Goal: Task Accomplishment & Management: Manage account settings

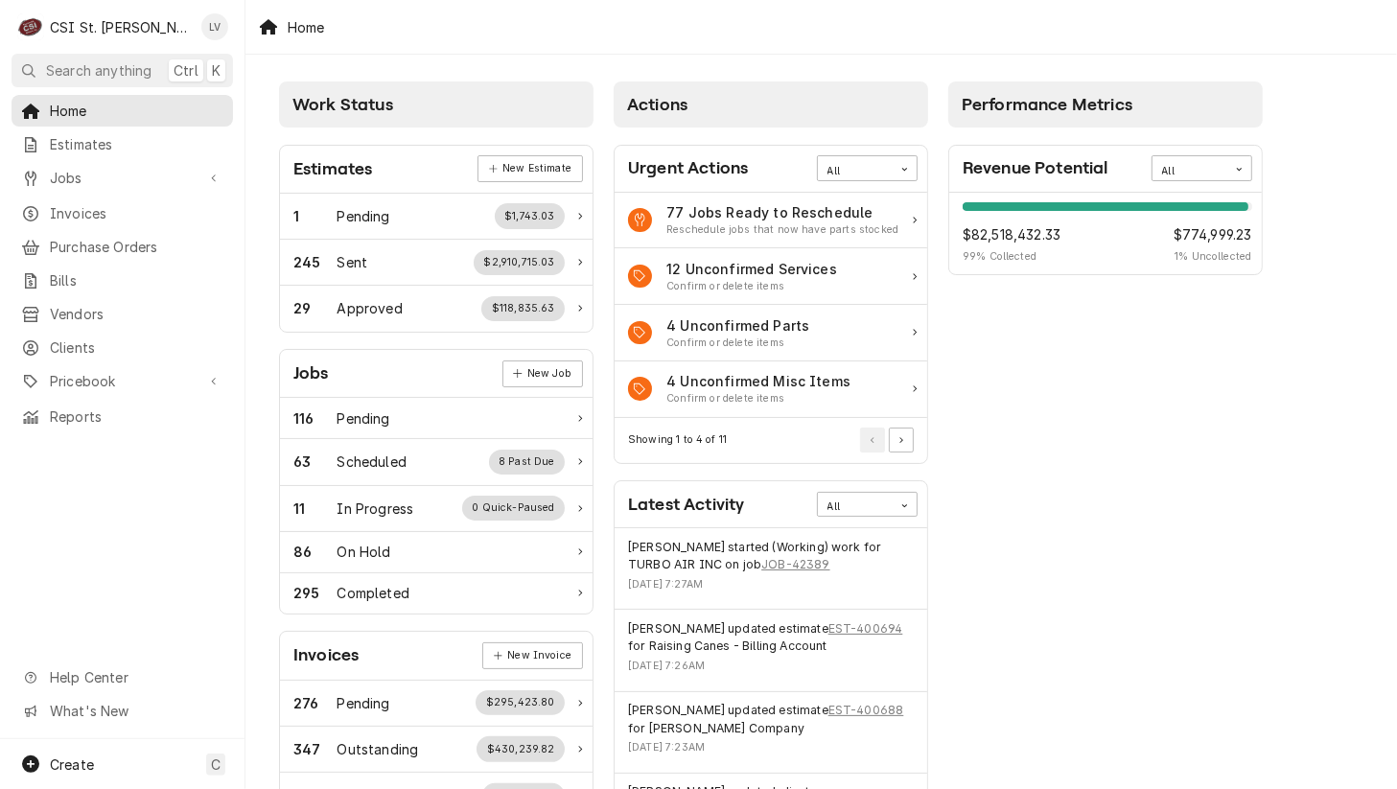
click at [37, 19] on div "CSI St. Louis's Avatar" at bounding box center [30, 26] width 27 height 27
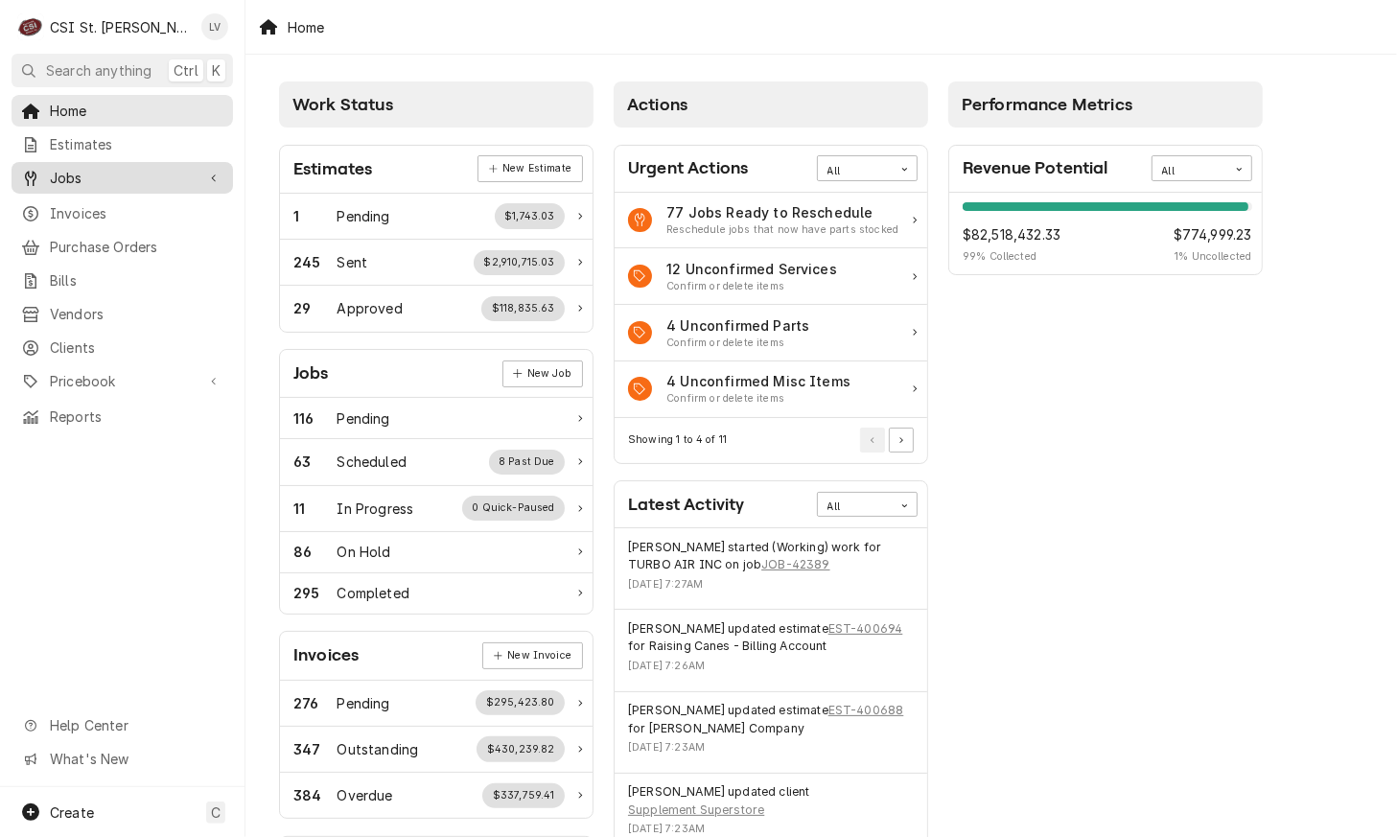
click at [62, 178] on span "Jobs" at bounding box center [122, 178] width 145 height 20
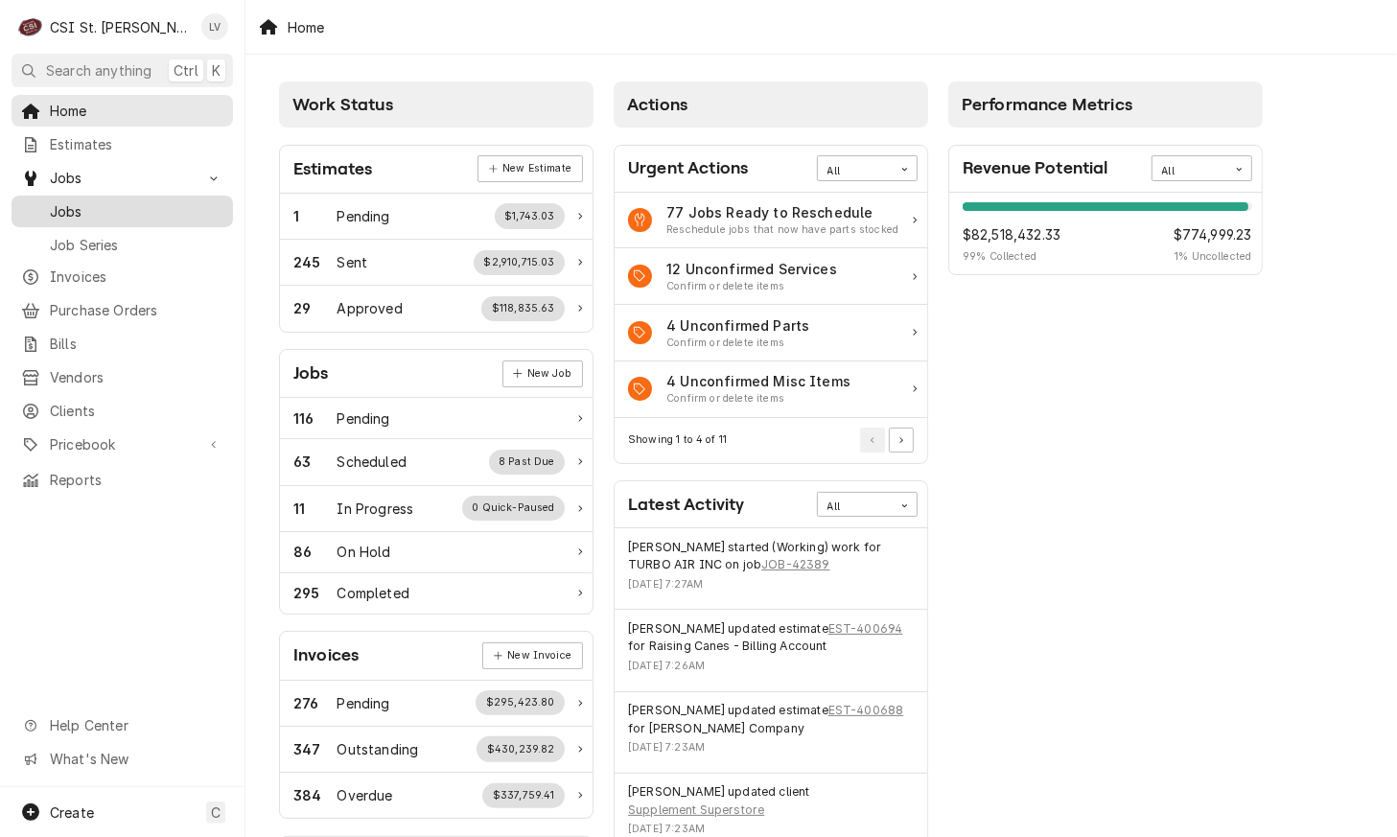
click at [59, 201] on span "Jobs" at bounding box center [137, 211] width 174 height 20
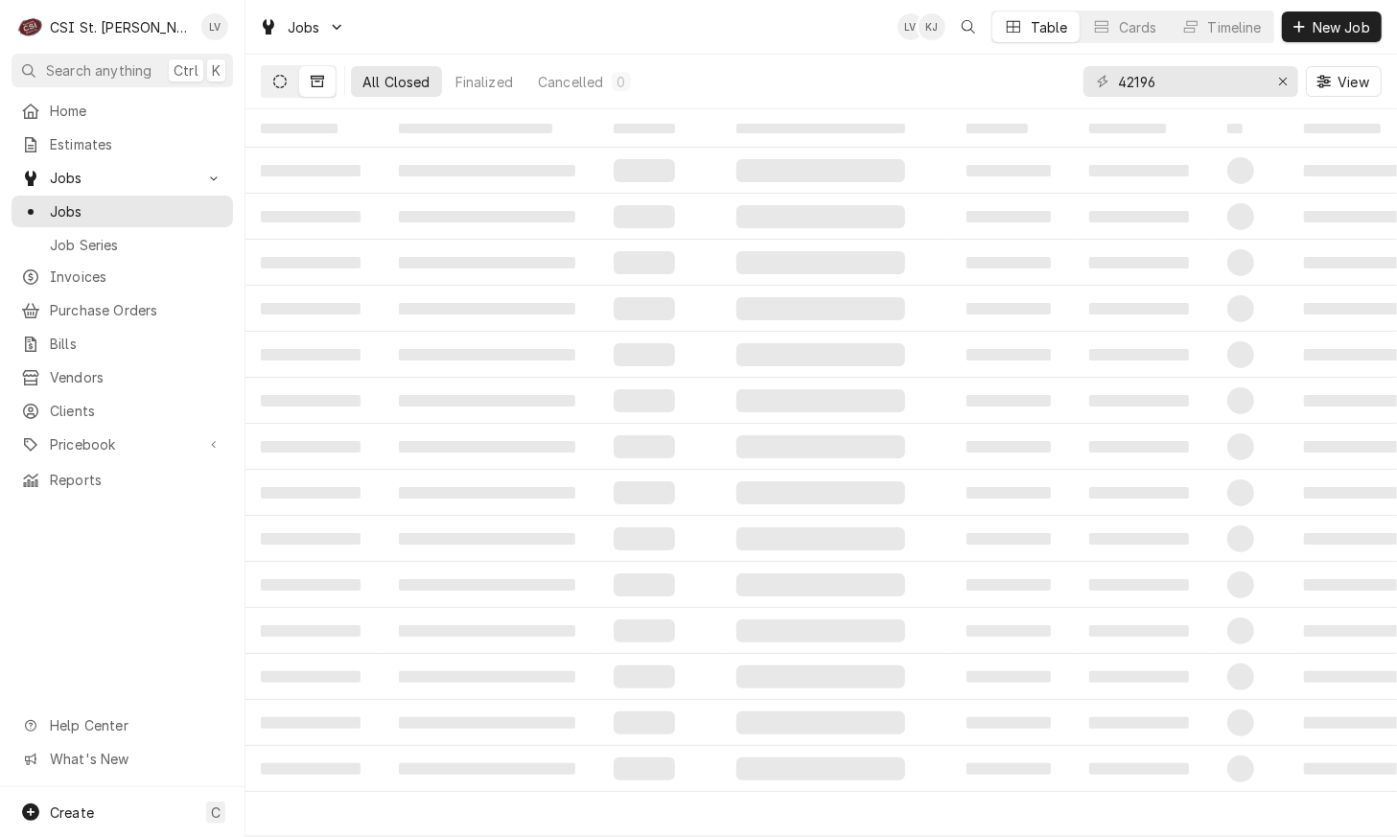
click at [271, 83] on button "Dynamic Content Wrapper" at bounding box center [280, 81] width 36 height 31
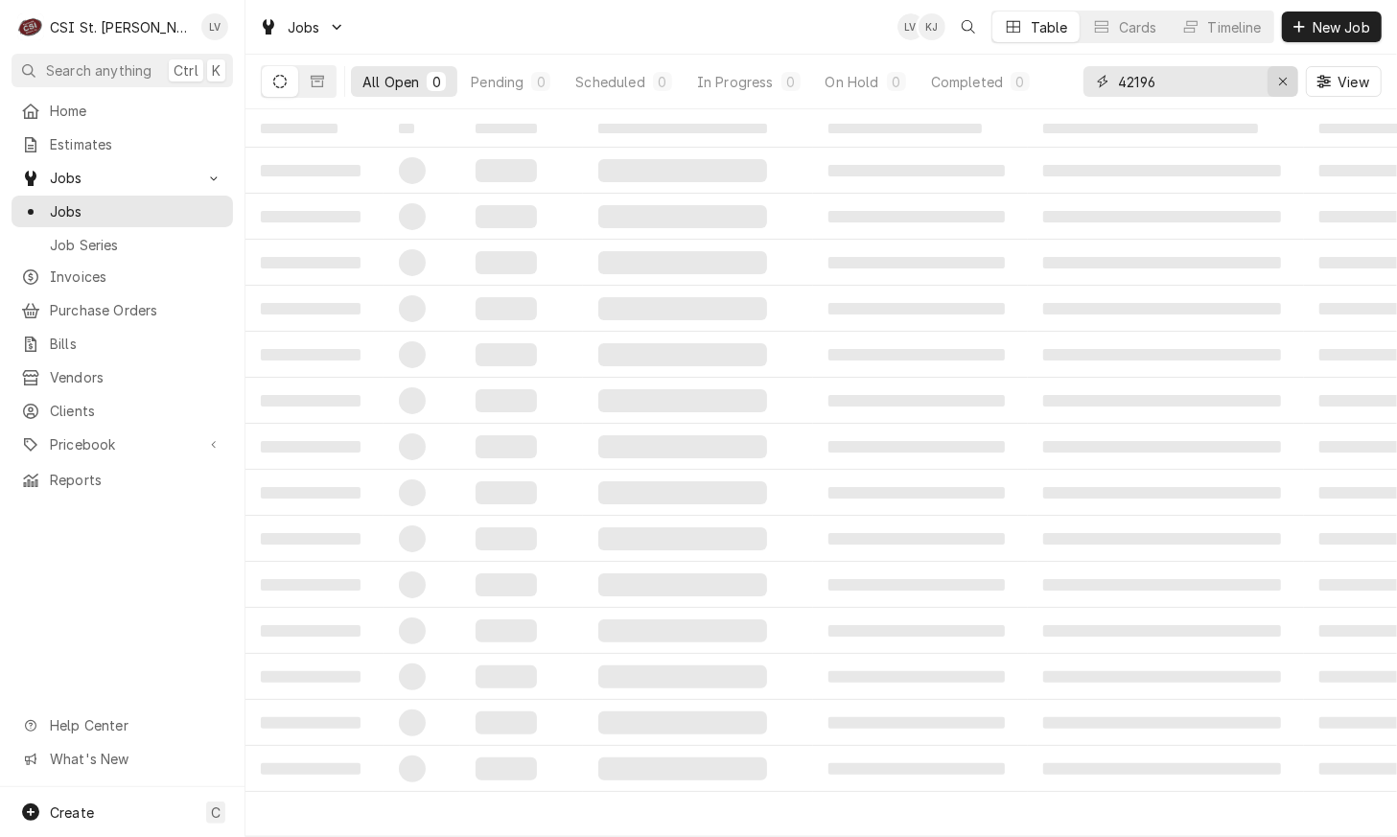
click at [1283, 77] on icon "Erase input" at bounding box center [1283, 81] width 11 height 13
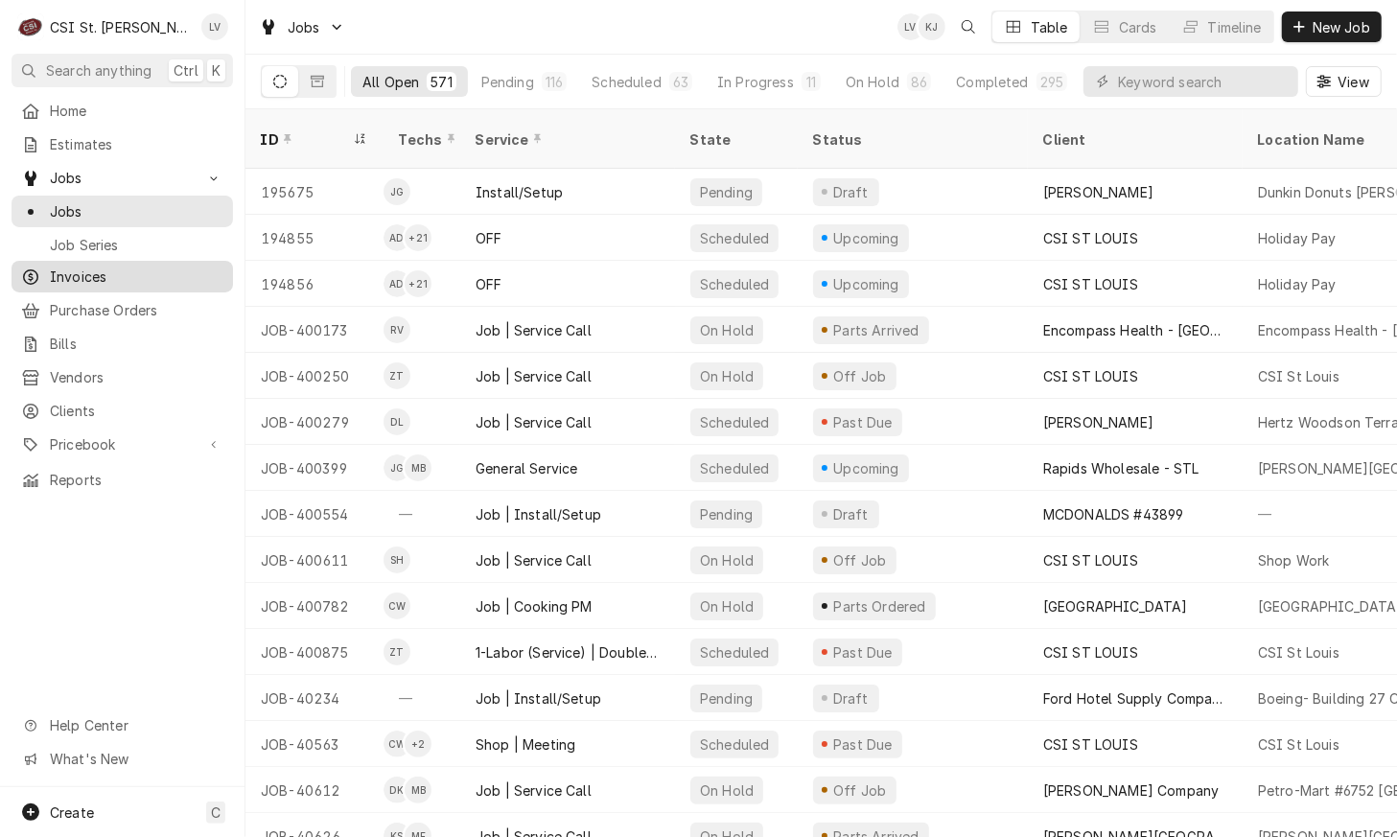
click at [77, 275] on span "Invoices" at bounding box center [137, 277] width 174 height 20
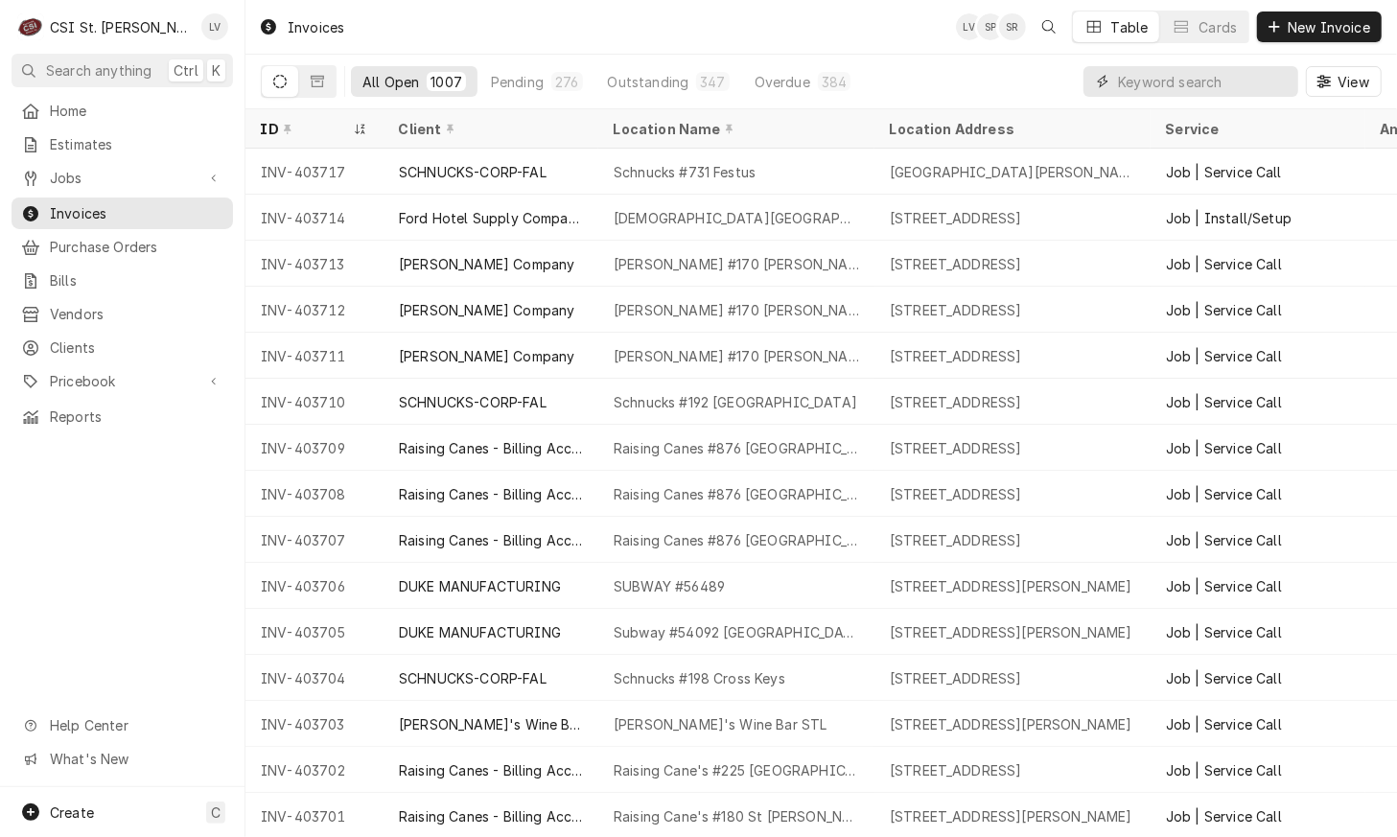
click at [1169, 86] on input "Dynamic Content Wrapper" at bounding box center [1203, 81] width 171 height 31
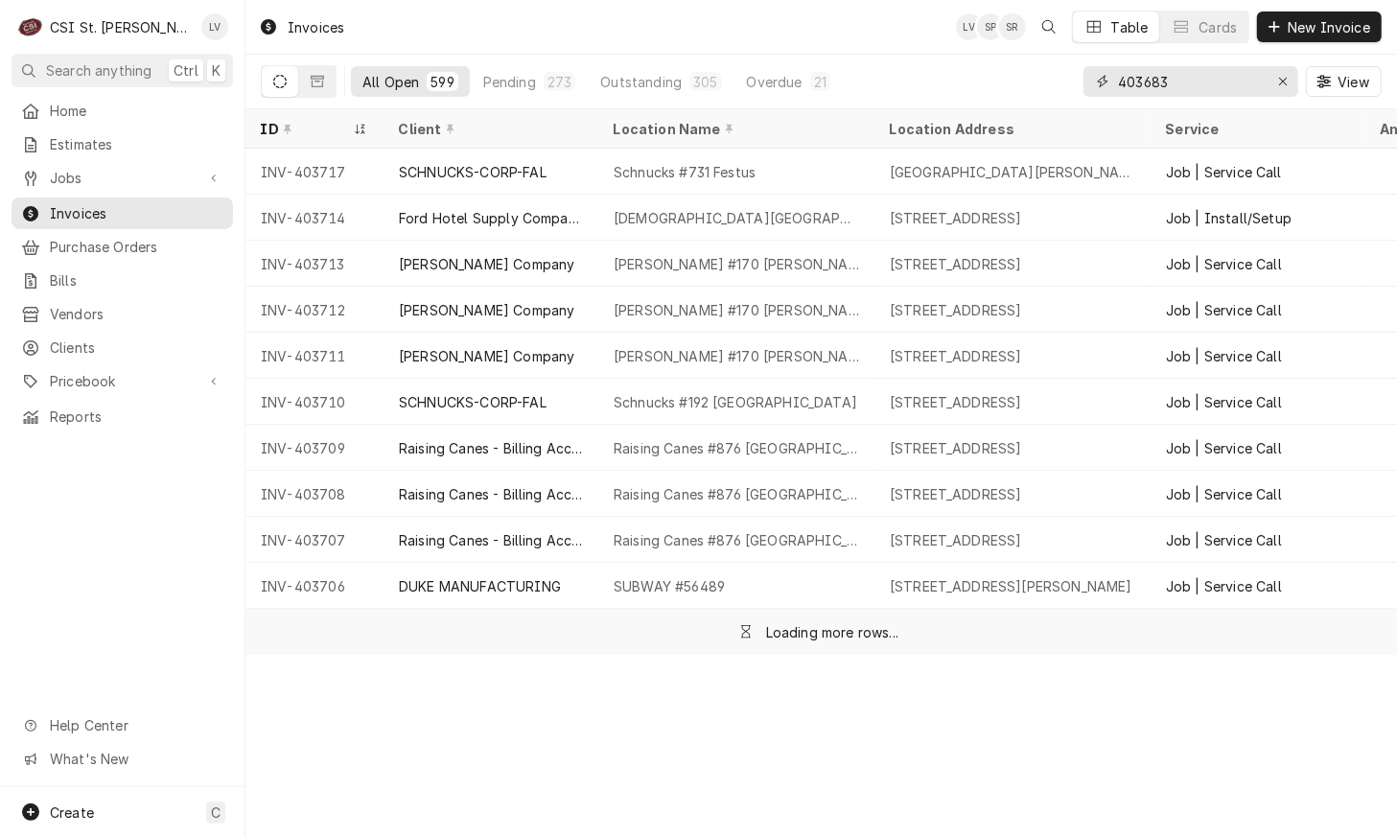
type input "403683"
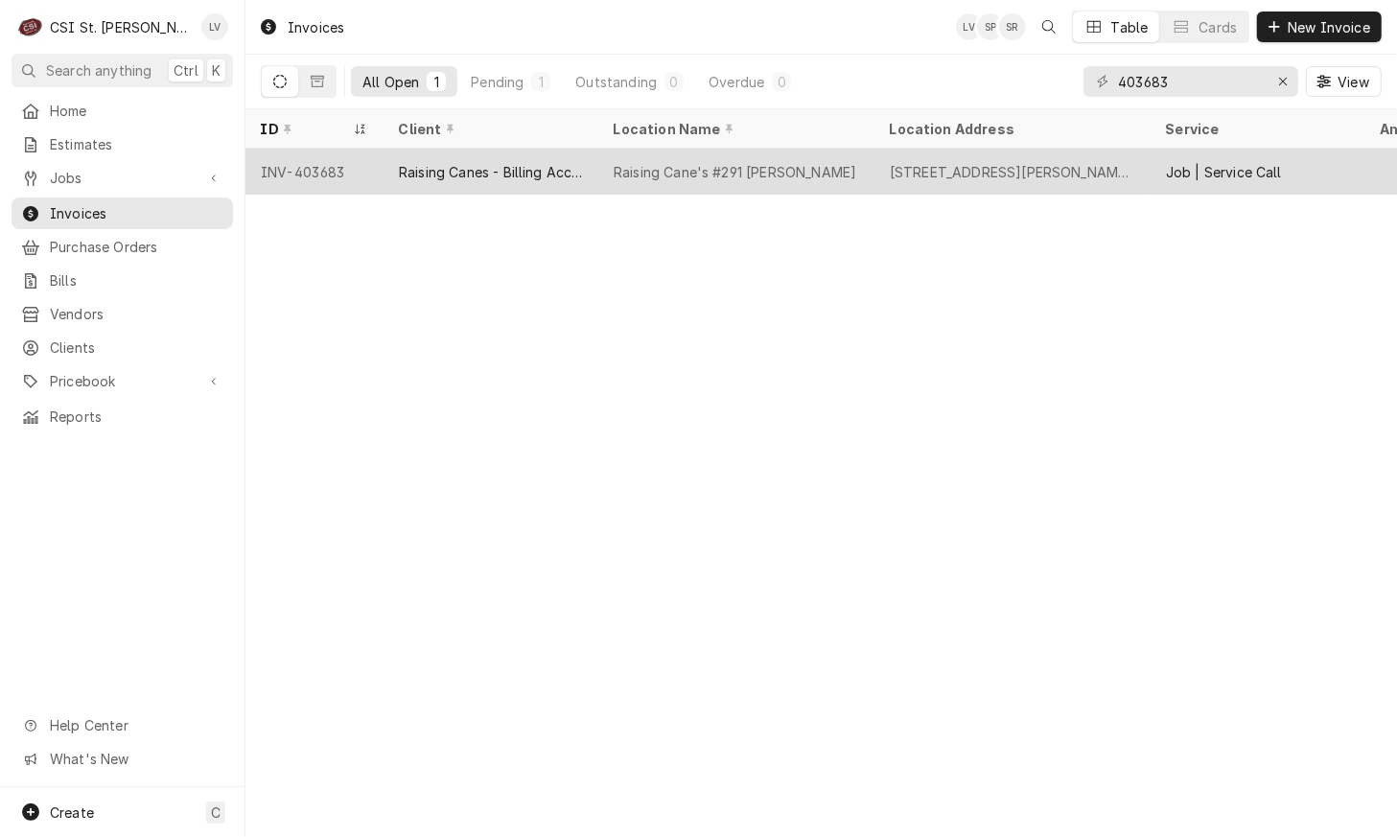
click at [737, 175] on div "Raising Cane's #291 Arnold" at bounding box center [735, 172] width 243 height 20
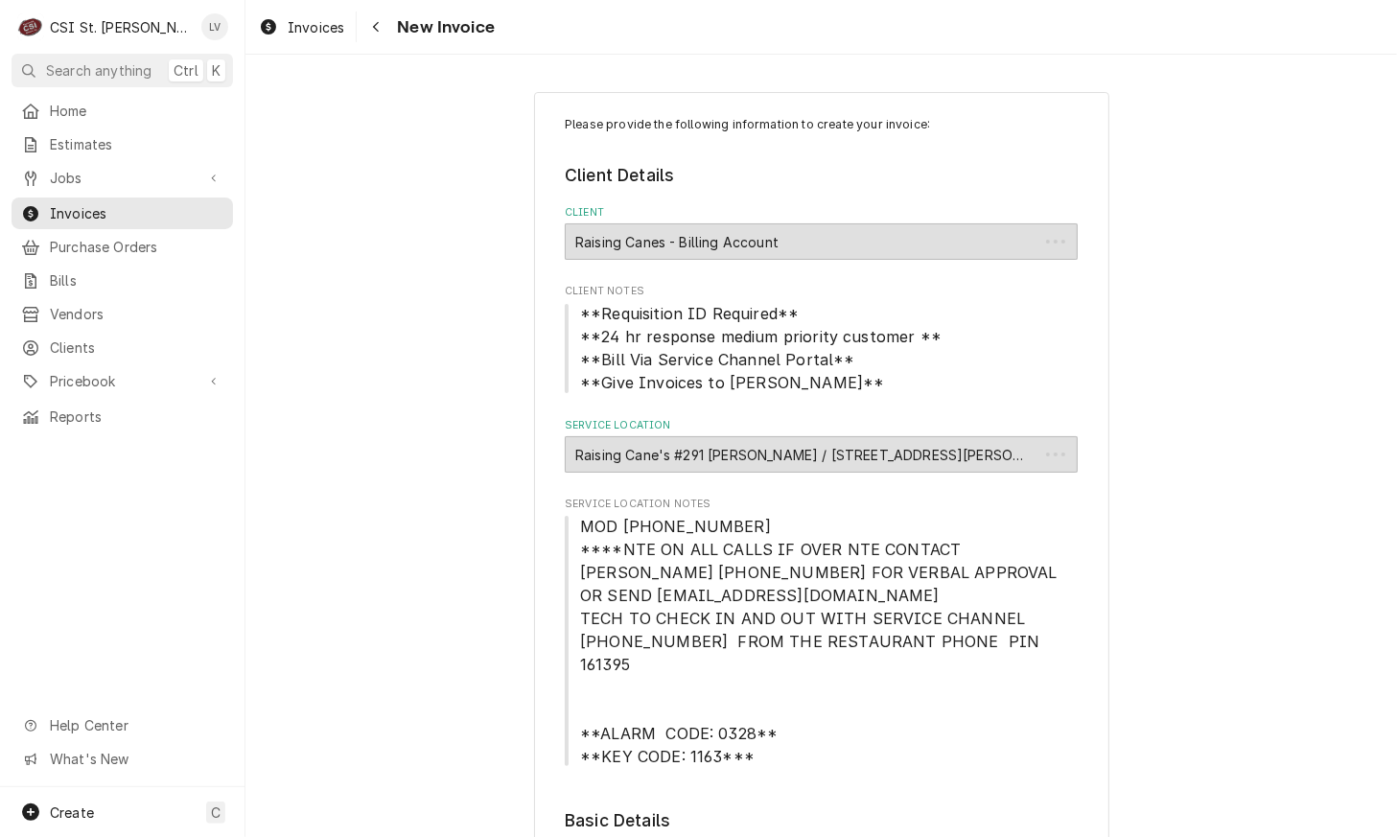
type textarea "x"
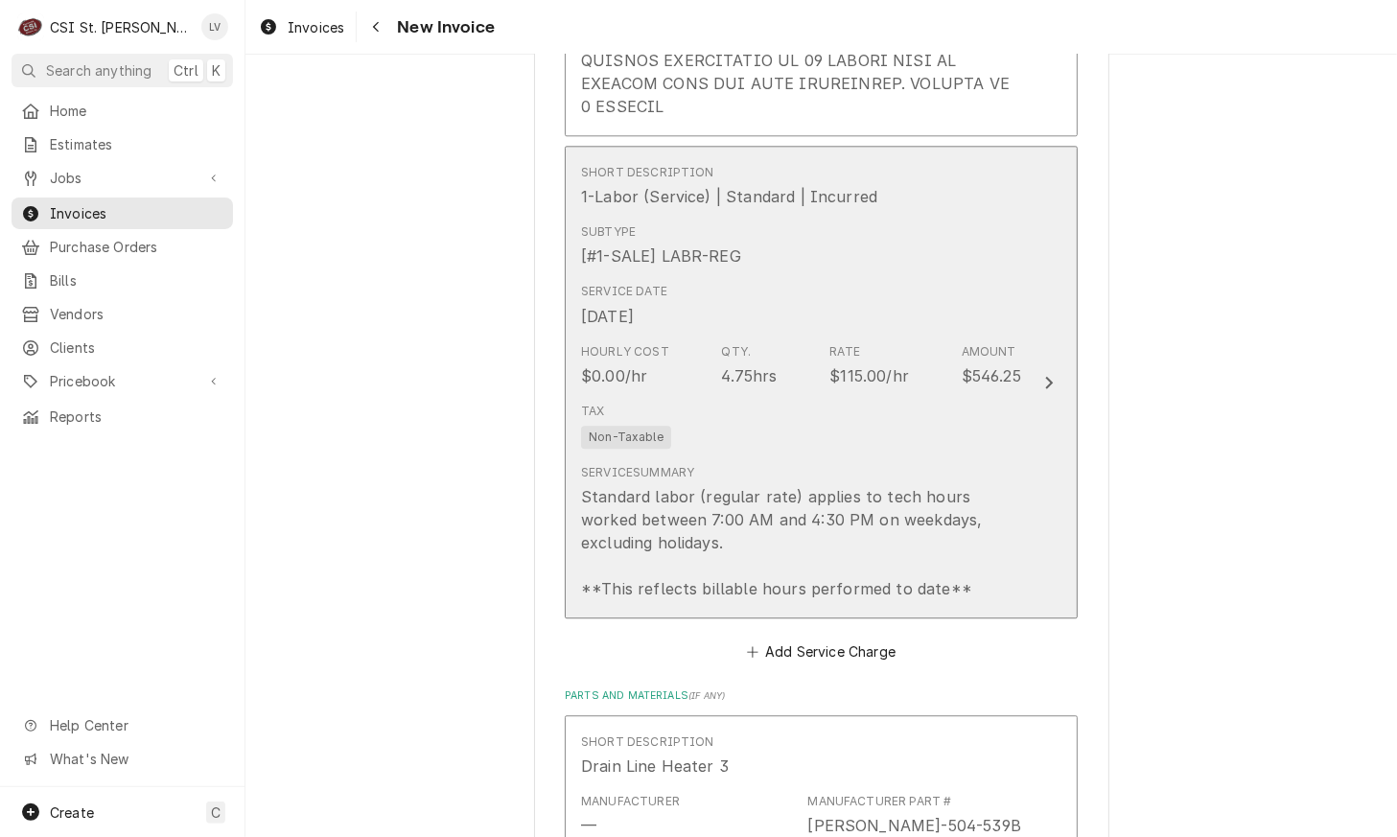
scroll to position [3452, 0]
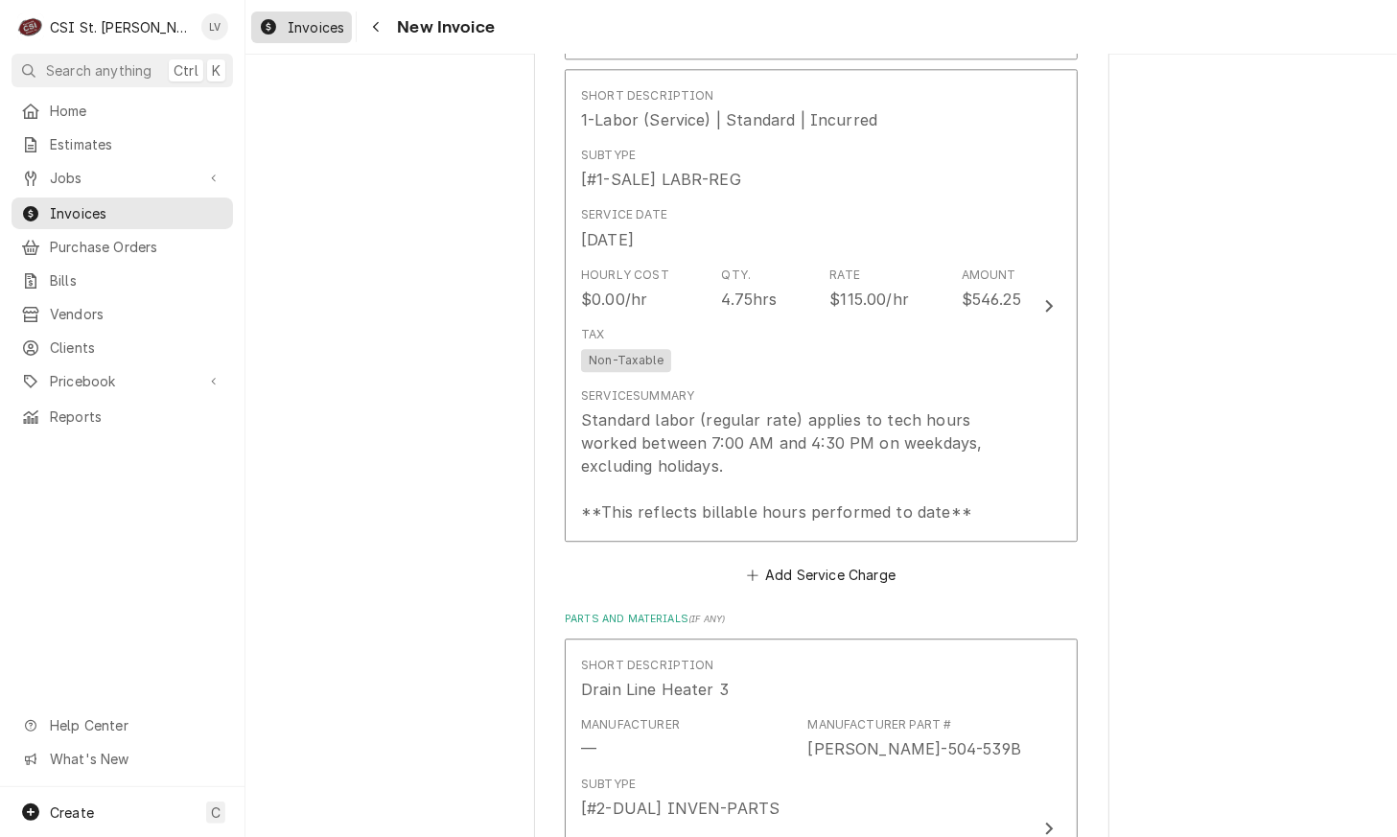
click at [285, 27] on div "Invoices" at bounding box center [301, 27] width 93 height 24
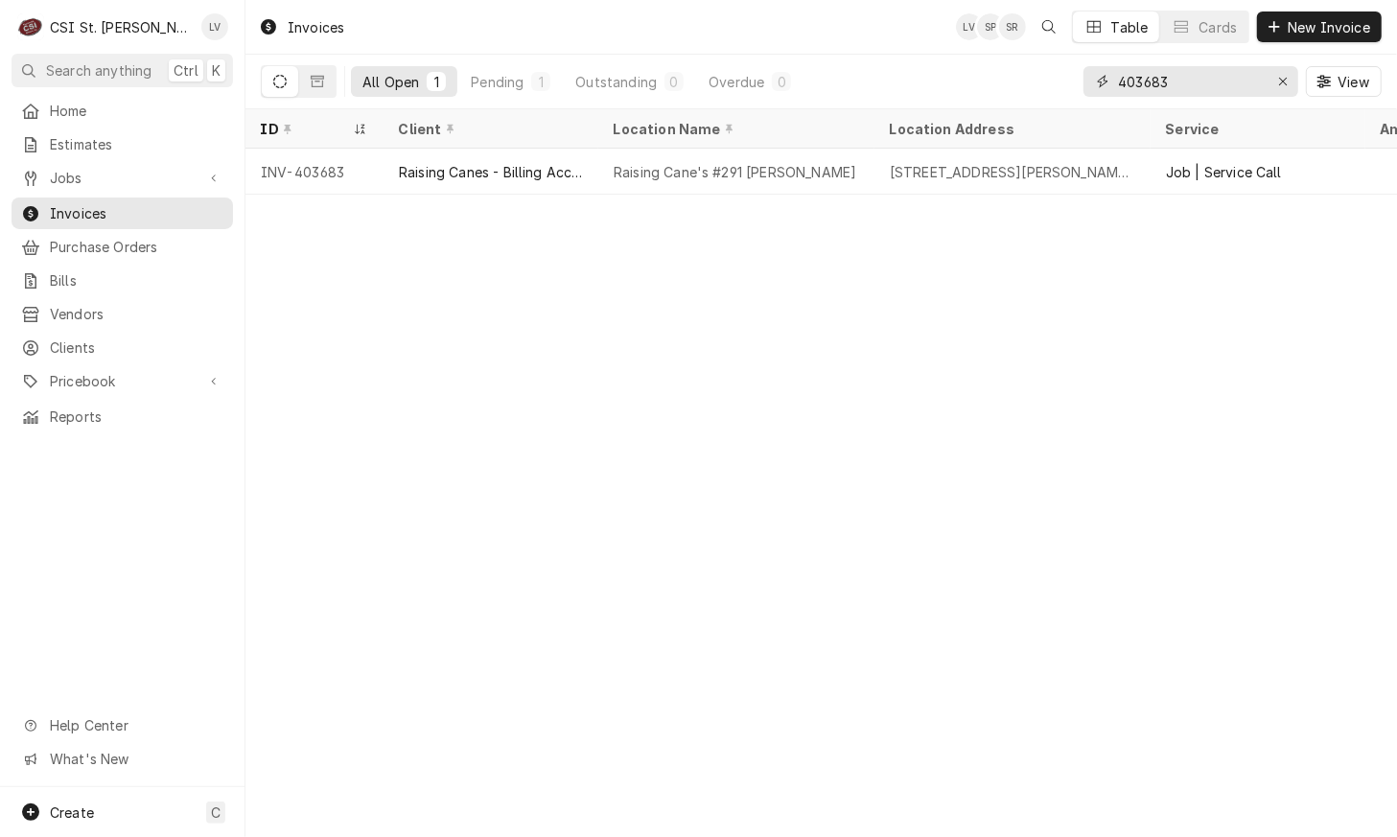
click at [1148, 79] on input "403683" at bounding box center [1190, 81] width 144 height 31
drag, startPoint x: 1153, startPoint y: 81, endPoint x: 1192, endPoint y: 85, distance: 39.6
click at [1192, 84] on input "403836" at bounding box center [1190, 81] width 144 height 31
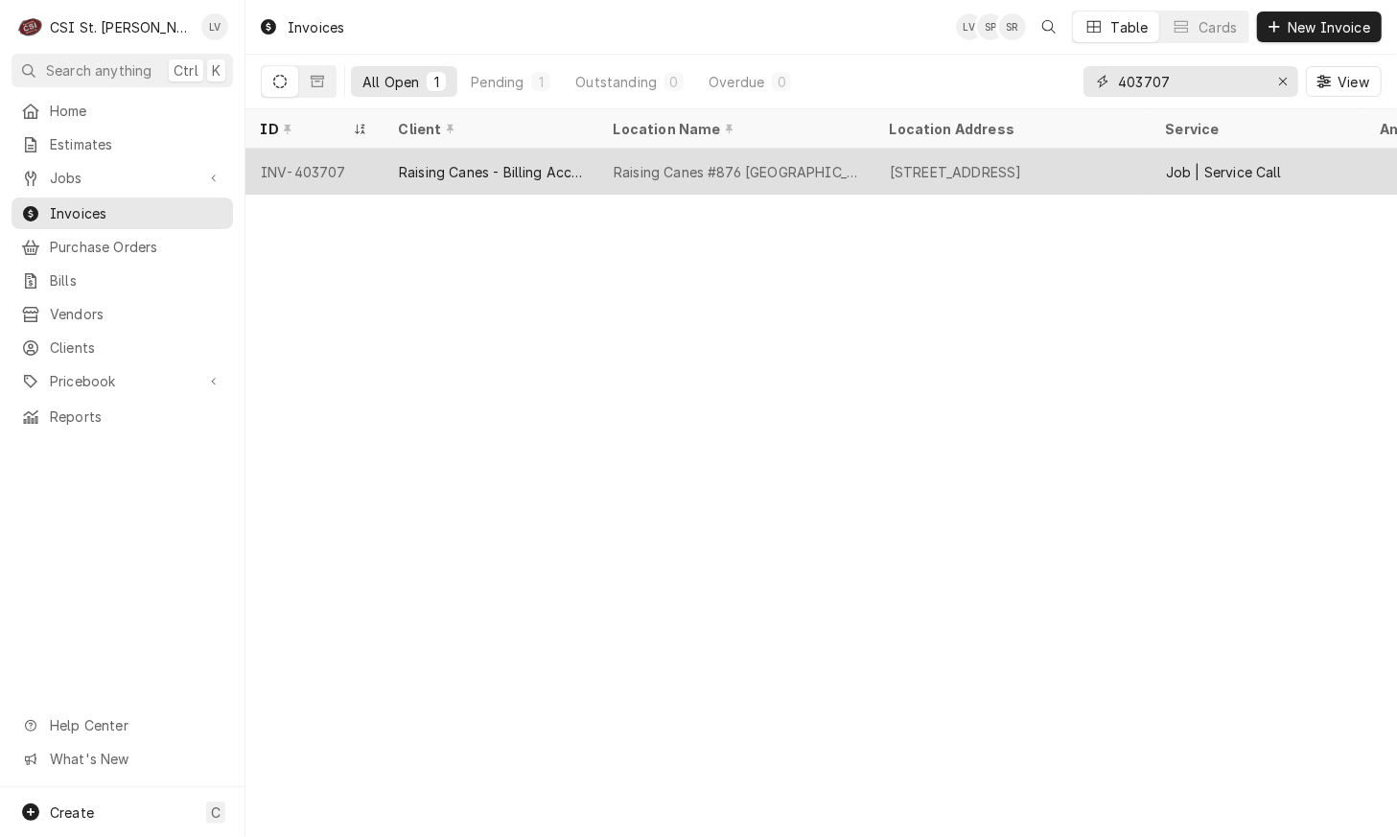
type input "403707"
click at [480, 189] on tr "INV-403707 Raising Canes - Billing Account Raising Canes #876 Springfield 3100 …" at bounding box center [1066, 172] width 1642 height 46
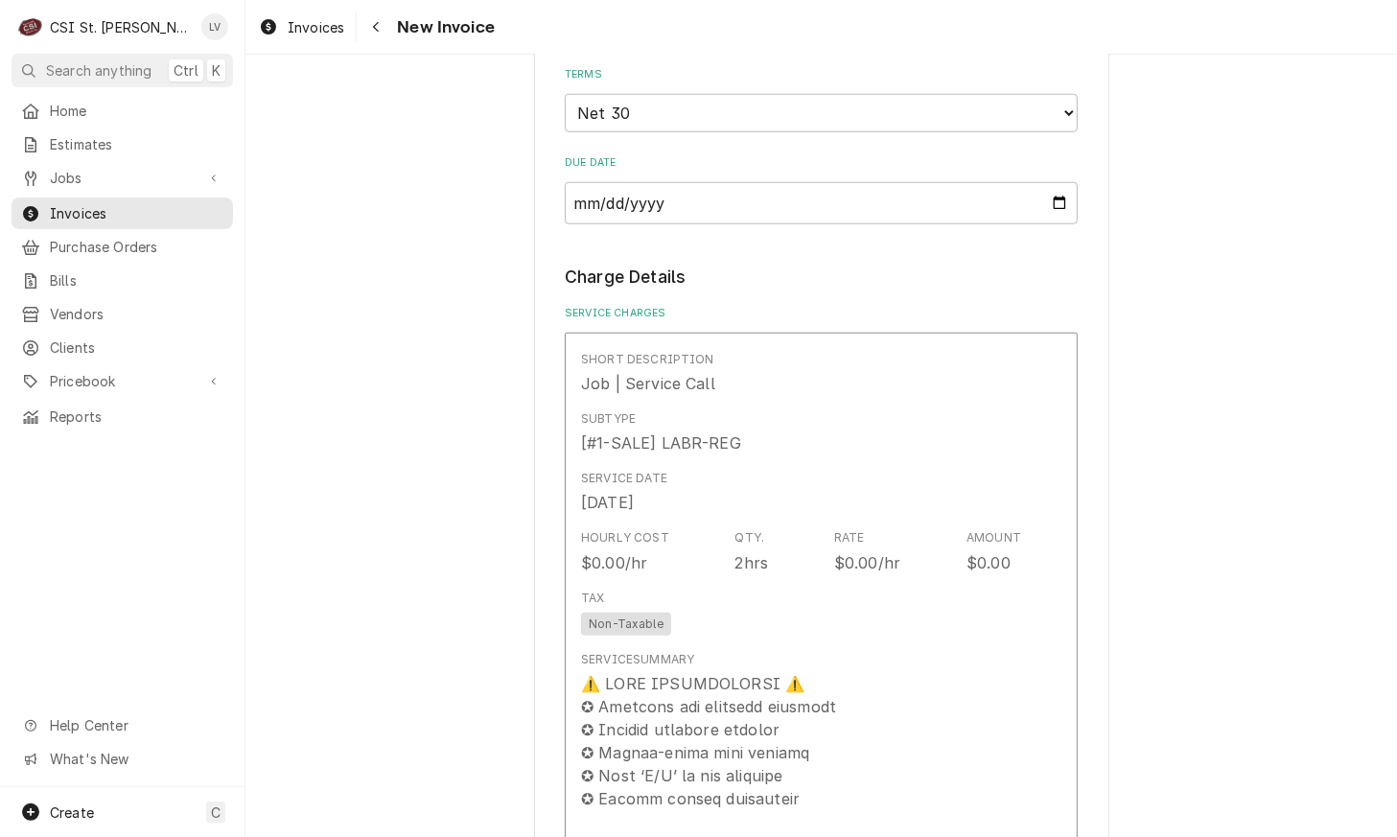
scroll to position [1342, 0]
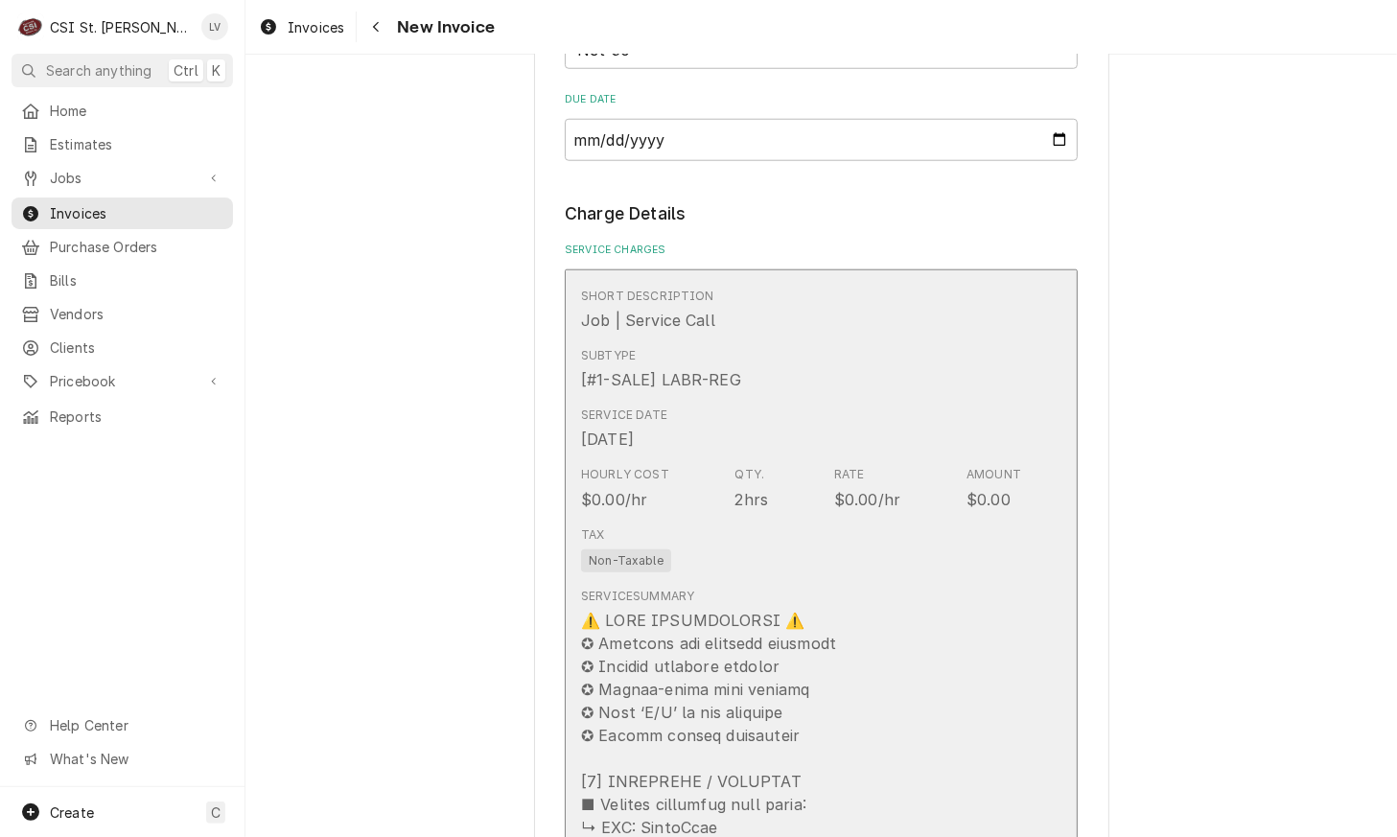
click at [746, 519] on div "Tax Non-Taxable" at bounding box center [801, 549] width 440 height 61
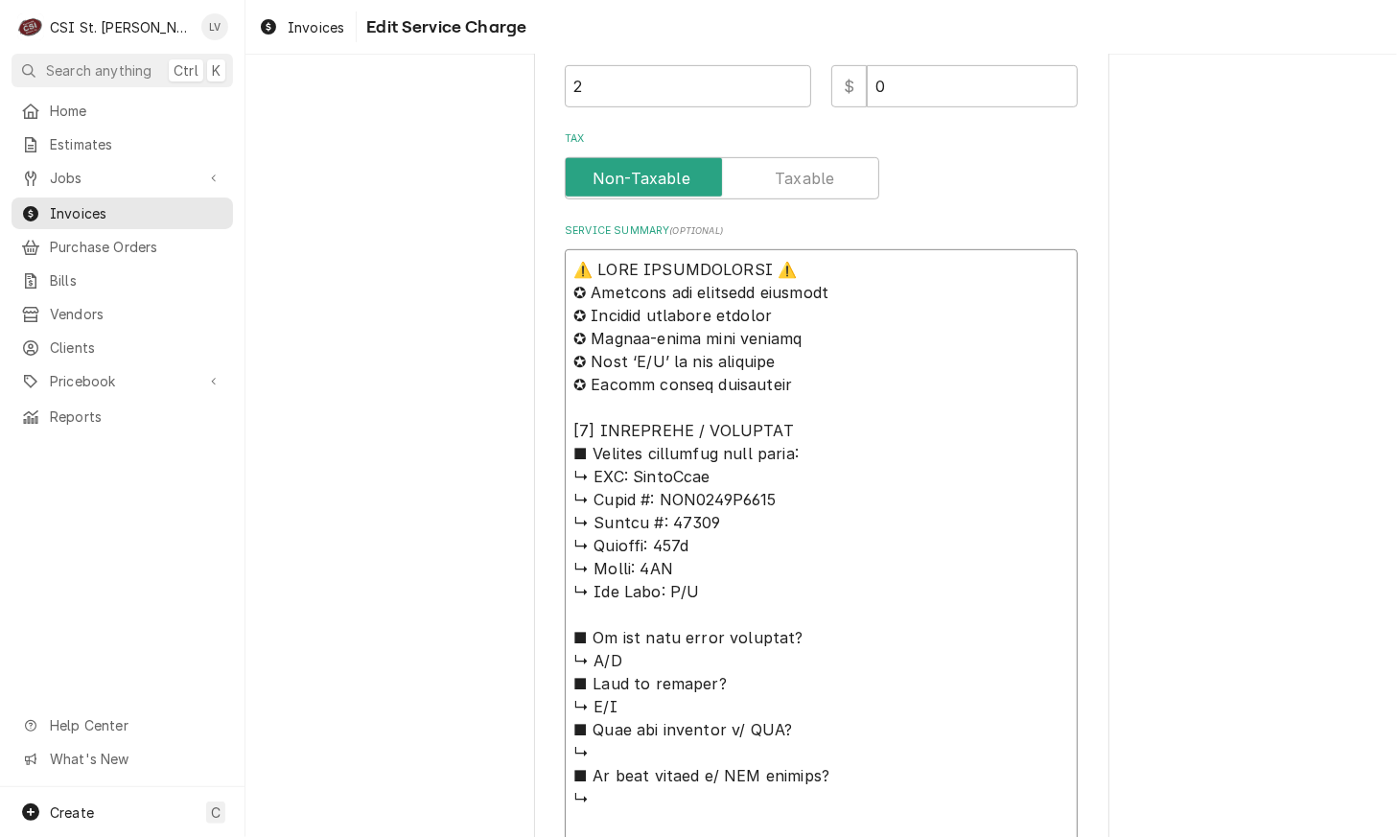
drag, startPoint x: 626, startPoint y: 450, endPoint x: 515, endPoint y: 262, distance: 218.4
click at [515, 262] on div "Use the fields below to edit this service charge Short Description Job | Servic…" at bounding box center [821, 563] width 1152 height 2318
type textarea "x"
type textarea "LoremIpsu ↳ Dolor #: SIT5831A9439 ↳ Consec #: 66360 ↳ Adipisc: 756e ↳ Seddo: 5E…"
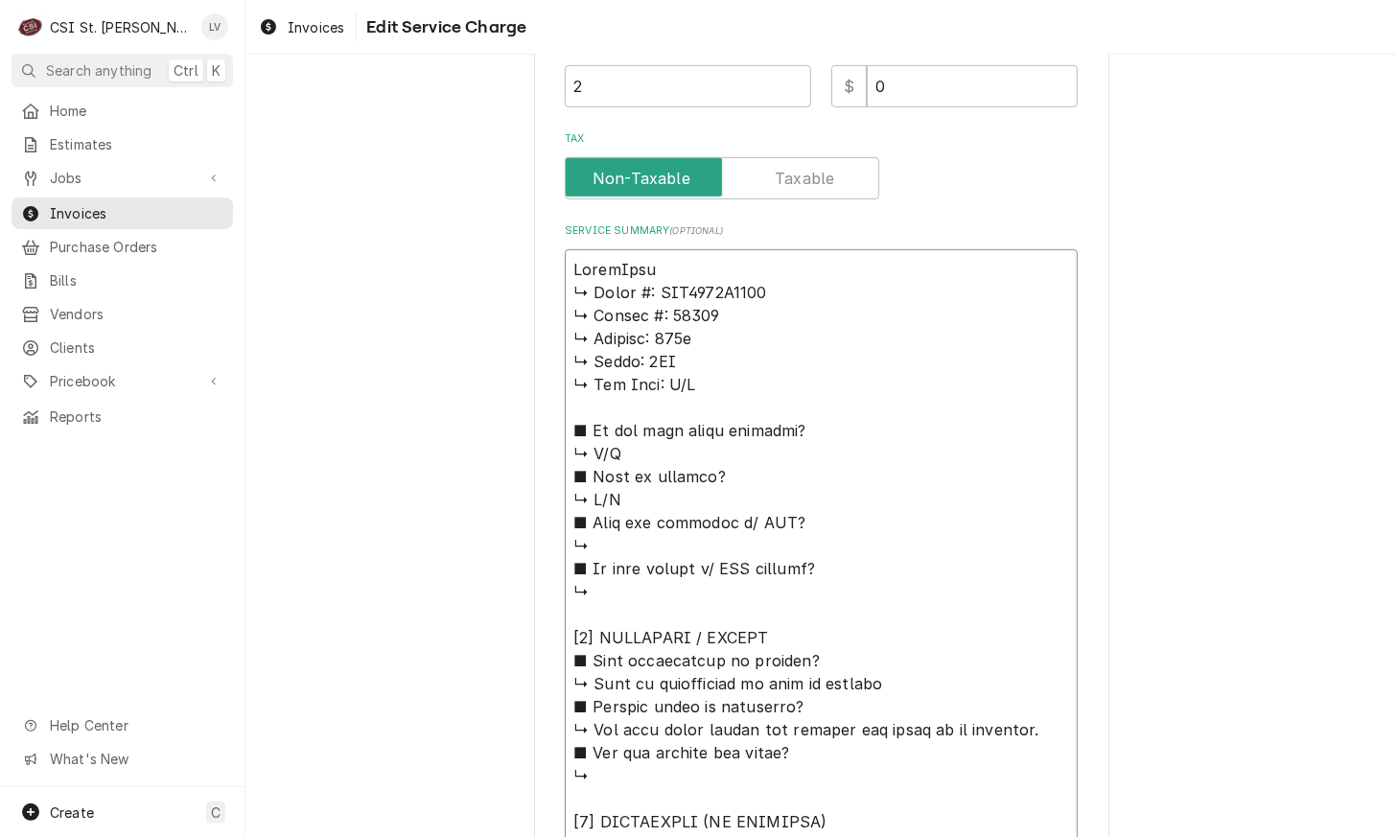
click at [668, 258] on textarea "Service Summary ( optional )" at bounding box center [821, 798] width 513 height 1099
type textarea "x"
type textarea "LoremIpsu ↳ Dolor #: SIT5543A0947 ↳ Consec #: 58458 ↳ Adipisc: 385e ↳ Seddo: 0E…"
type textarea "x"
type textarea "LoremIpsu / ↳ Dolor #: SIT9282A9442 ↳ Consec #: 40164 ↳ Adipisc: 538e ↳ Seddo: …"
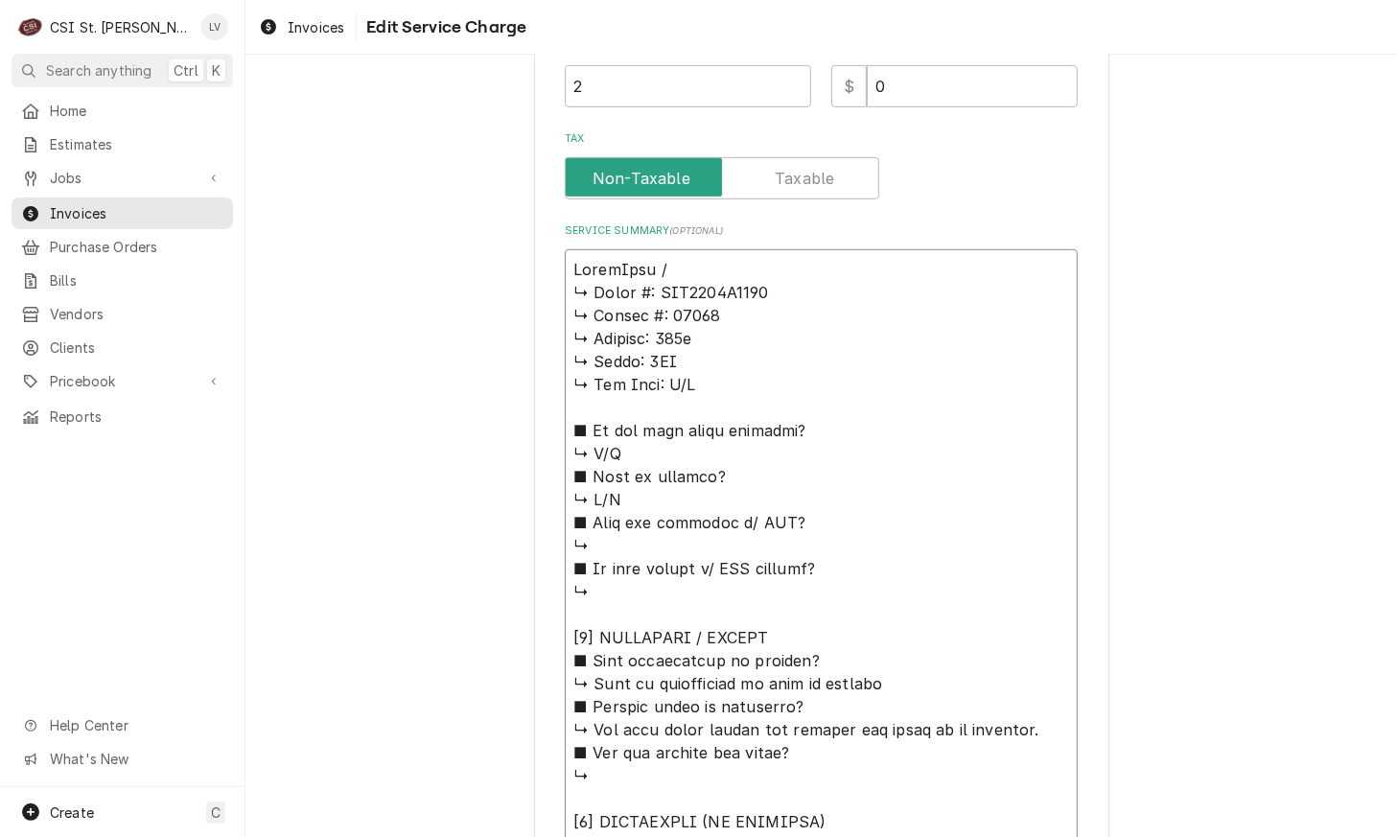
type textarea "x"
type textarea "LoremIpsu / ↳ Dolor #: SIT9791A6955 ↳ Consec #: 40952 ↳ Adipisc: 238e ↳ Seddo: …"
type textarea "x"
type textarea "LoremIpsu / D ↳ Sitam #: CON0202A7674 ↳ Elitse #: 32430 ↳ Doeiusm: 733t ↳ Incid…"
type textarea "x"
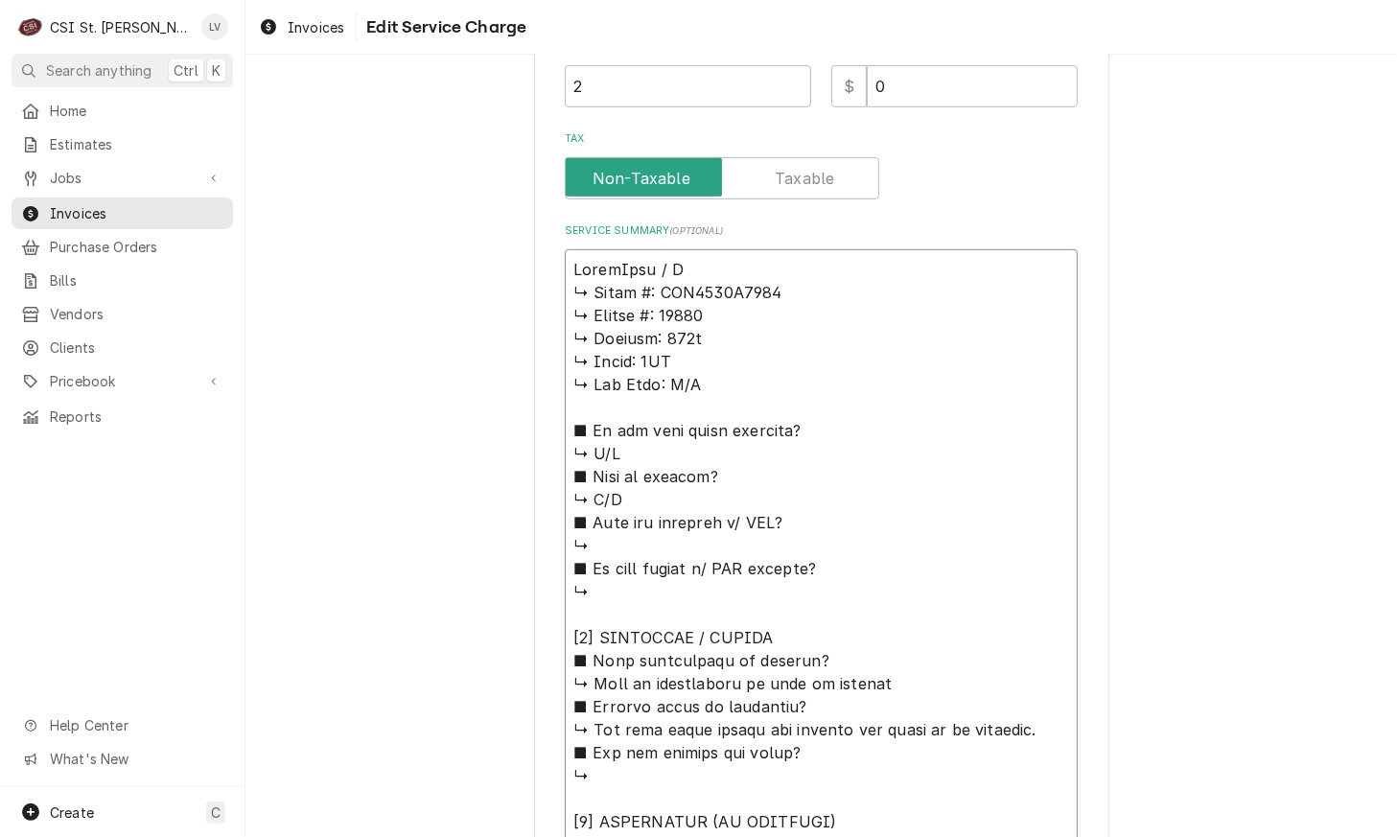
type textarea "LoremIpsu / Do ↳ Sitam #: CON1094A4421 ↳ Elitse #: 44865 ↳ Doeiusm: 999t ↳ Inci…"
type textarea "x"
type textarea "LoremIpsu / Dol ↳ Sitam #: CON8660A0093 ↳ Elitse #: 52373 ↳ Doeiusm: 064t ↳ Inc…"
type textarea "x"
type textarea "AccumTemp / Mode ↳ 𝗠𝗼𝗱𝗲𝗹 #: EGF2083A3650 ↳ 𝗦𝗲𝗿𝗶𝗮𝗹 #: 28395 ↳ 𝗩𝗼𝗹𝘁𝗮𝗴𝗲: 208v ↳ 𝗣𝗵…"
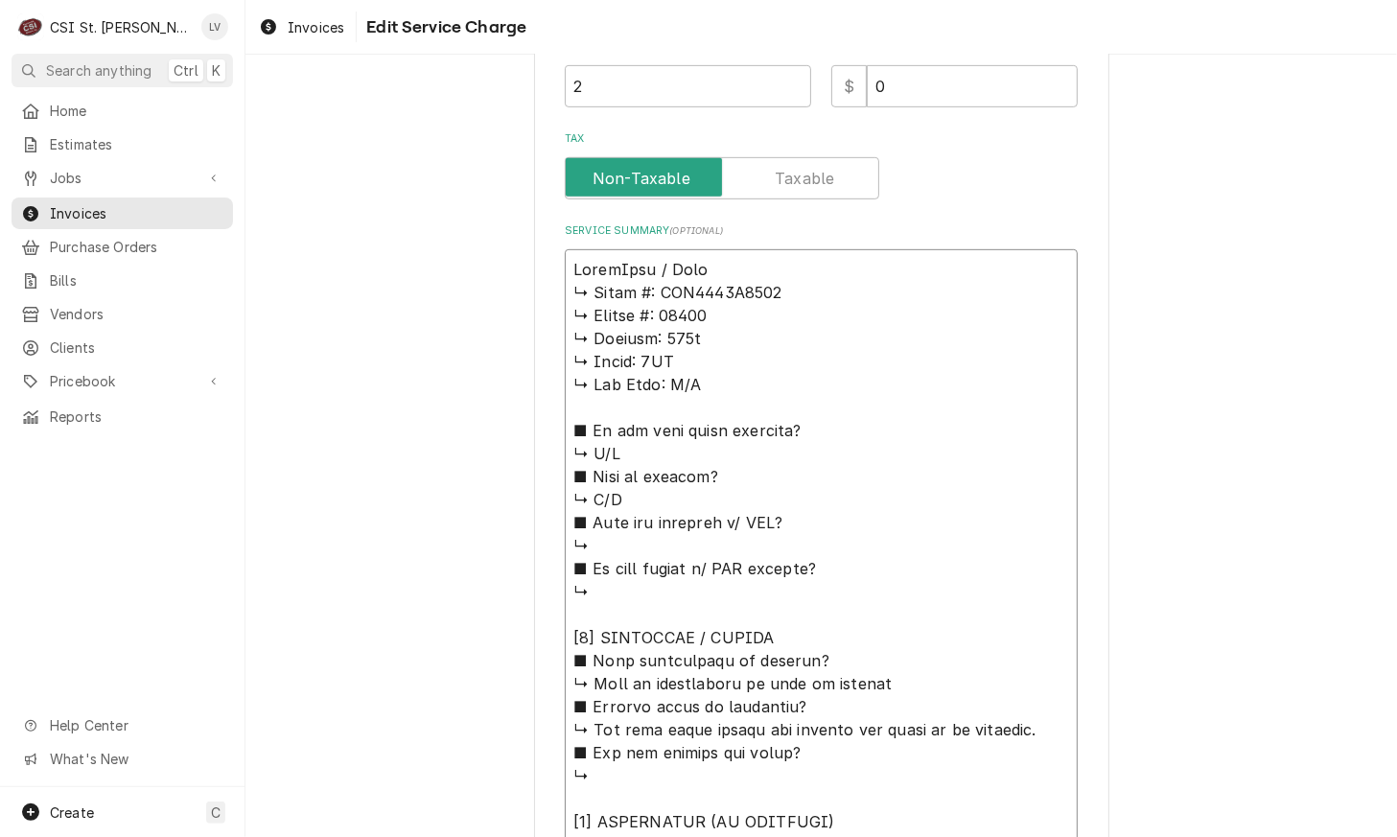
type textarea "x"
type textarea "AccumTemp / Model ↳ 𝗠𝗼𝗱𝗲𝗹 #: EGF2083A3650 ↳ 𝗦𝗲𝗿𝗶𝗮𝗹 #: 28395 ↳ 𝗩𝗼𝗹𝘁𝗮𝗴𝗲: 208v ↳ 𝗣…"
type textarea "x"
type textarea "AccumTemp / Model: ↳ 𝗠𝗼𝗱𝗲𝗹 #: EGF2083A3650 ↳ 𝗦𝗲𝗿𝗶𝗮𝗹 #: 28395 ↳ 𝗩𝗼𝗹𝘁𝗮𝗴𝗲: 208v ↳ …"
type textarea "x"
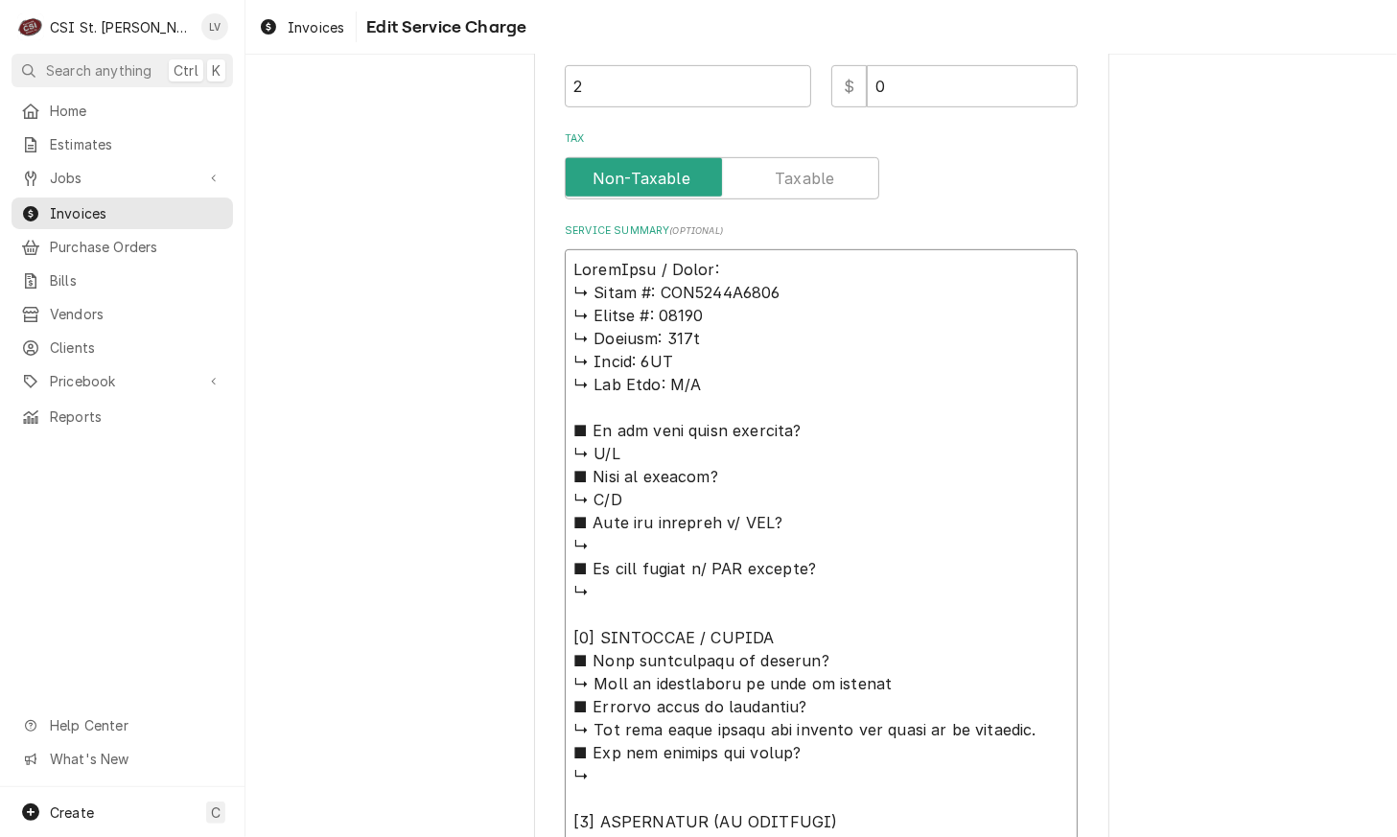
type textarea "AccumTemp / Model: ↳ 𝗠𝗼𝗱𝗲𝗹 #: EGF2083A3650 ↳ 𝗦𝗲𝗿𝗶𝗮𝗹 #: 28395 ↳ 𝗩𝗼𝗹𝘁𝗮𝗴𝗲: 208v ↳ …"
type textarea "x"
type textarea "AccumTemp / Model: ↳ 𝗠𝗼𝗱𝗲𝗹 #: EGF2083A3650 ↳ 𝗦𝗲𝗿𝗶𝗮𝗹 #: 28395 ↳ 𝗩𝗼𝗹𝘁𝗮𝗴𝗲: 208v ↳ …"
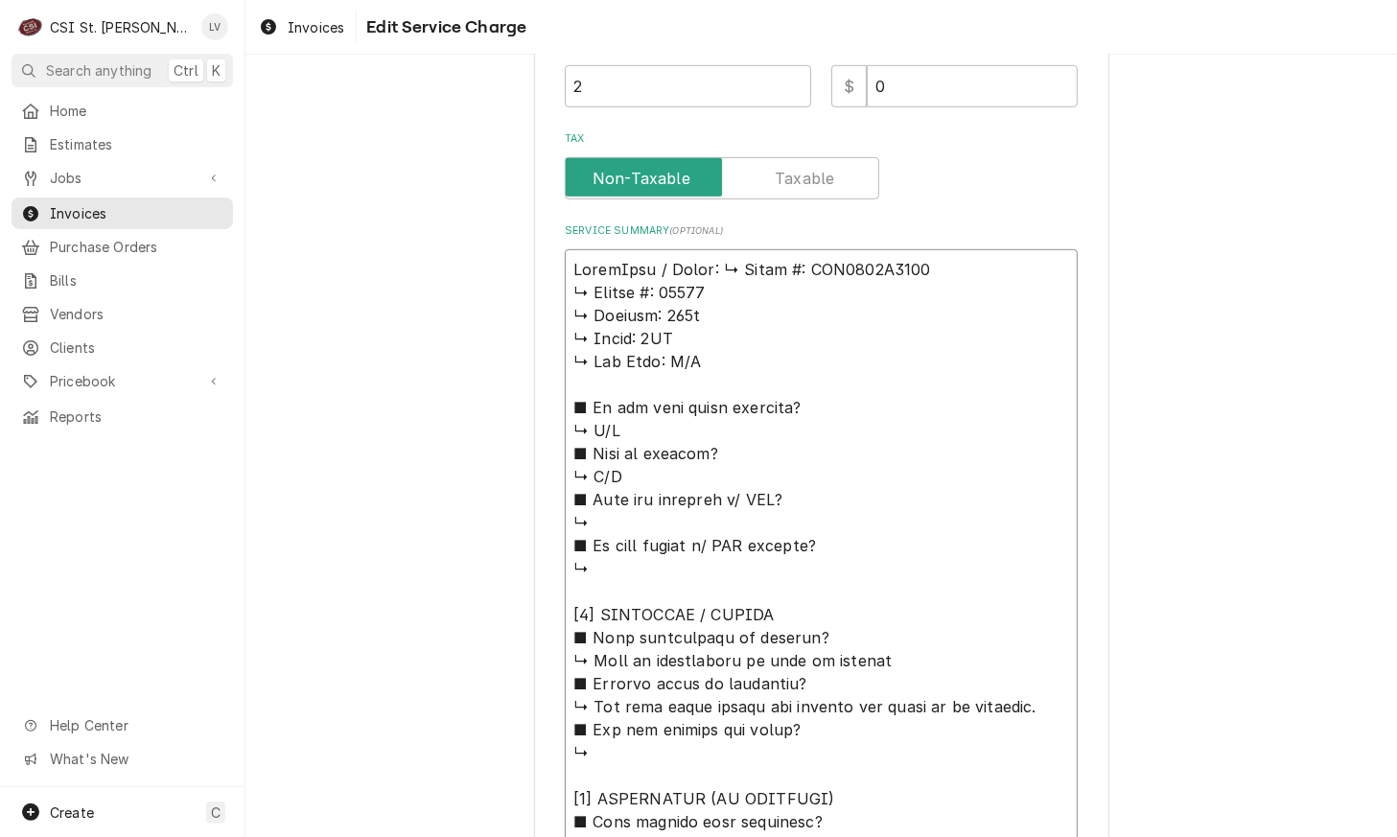
type textarea "x"
type textarea "AccumTemp / Model: 𝗠𝗼𝗱𝗲𝗹 #: EGF2083A3650 ↳ 𝗦𝗲𝗿𝗶𝗮𝗹 #: 28395 ↳ 𝗩𝗼𝗹𝘁𝗮𝗴𝗲: 208v ↳ 𝗣𝗵…"
type textarea "x"
type textarea "AccumTemp / Model: 𝗠𝗼𝗱𝗲𝗹 #: EGF2083A3650 ↳ 𝗦𝗲𝗿𝗶𝗮𝗹 #: 28395 ↳ 𝗩𝗼𝗹𝘁𝗮𝗴𝗲: 208v ↳ 𝗣𝗵…"
type textarea "x"
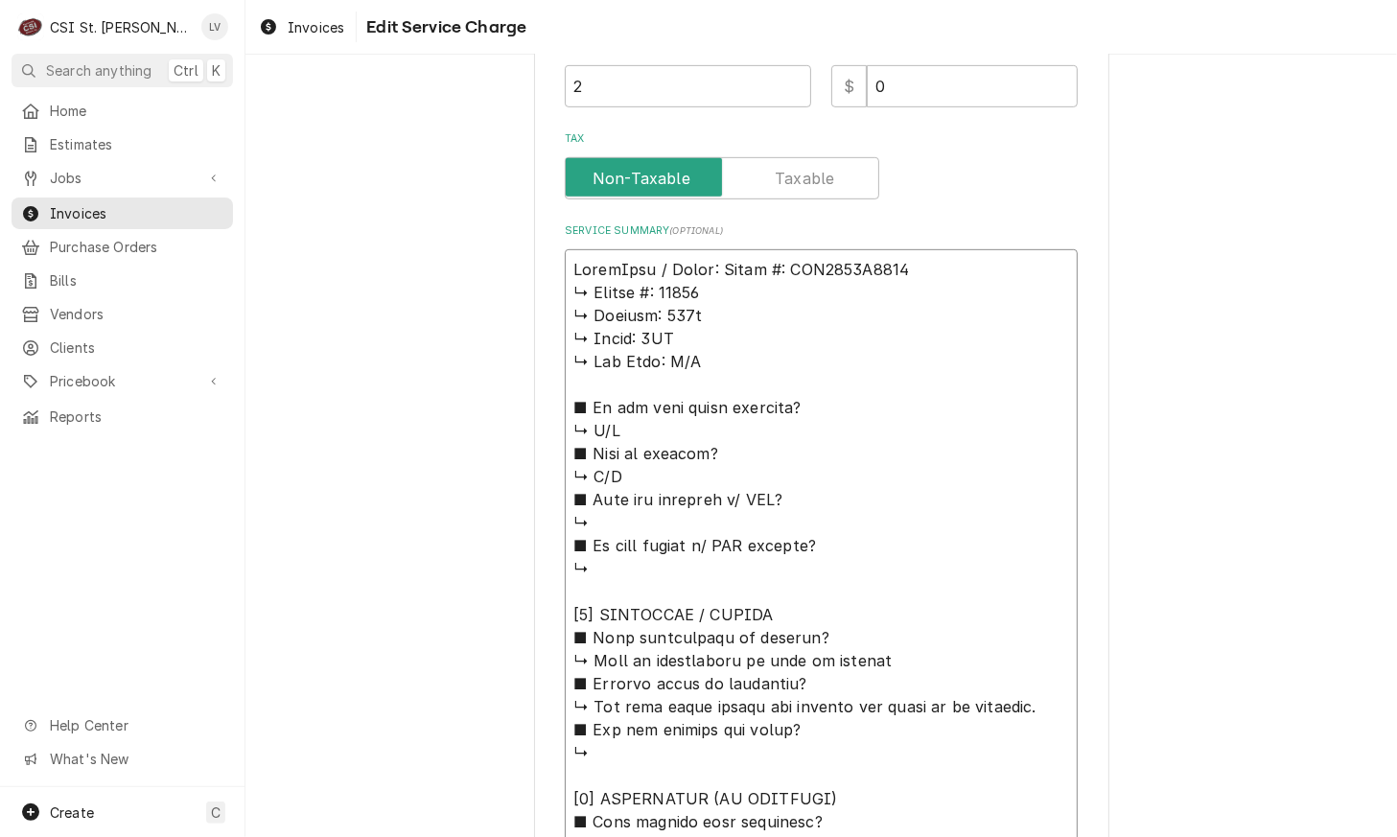
type textarea "AccumTemp / Model: 𝗼𝗱𝗲𝗹 #: EGF2083A3650 ↳ 𝗦𝗲𝗿𝗶𝗮𝗹 #: 28395 ↳ 𝗩𝗼𝗹𝘁𝗮𝗴𝗲: 208v ↳ 𝗣𝗵𝗮…"
type textarea "x"
type textarea "AccumTemp / Model: 𝗱𝗲𝗹 #: EGF2083A3650 ↳ 𝗦𝗲𝗿𝗶𝗮𝗹 #: 28395 ↳ 𝗩𝗼𝗹𝘁𝗮𝗴𝗲: 208v ↳ 𝗣𝗵𝗮𝘀…"
type textarea "x"
type textarea "AccumTemp / Model: 𝗲𝗹 #: EGF2083A3650 ↳ 𝗦𝗲𝗿𝗶𝗮𝗹 #: 28395 ↳ 𝗩𝗼𝗹𝘁𝗮𝗴𝗲: 208v ↳ 𝗣𝗵𝗮𝘀𝗲…"
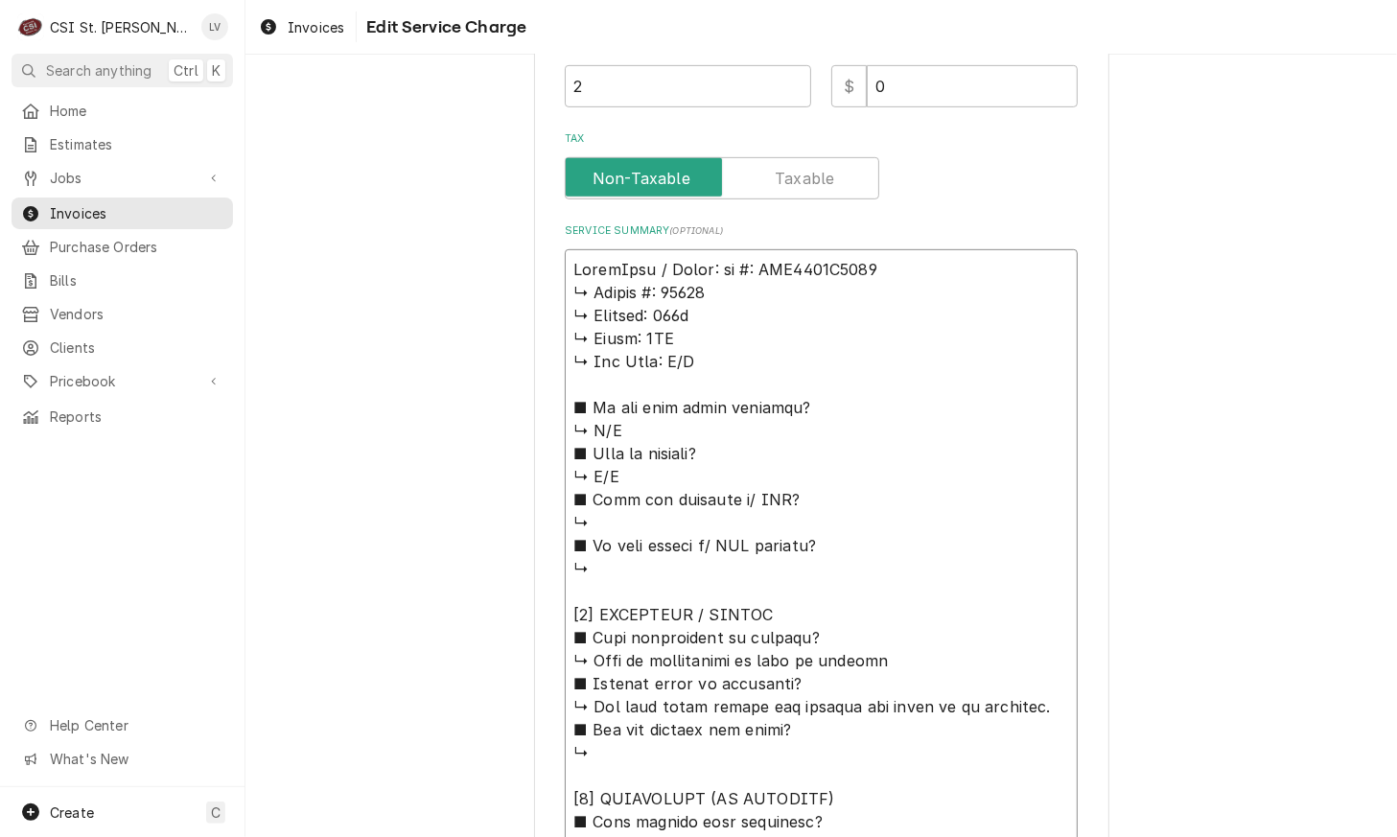
type textarea "x"
type textarea "AccumTemp / Model: 𝗹 #: EGF2083A3650 ↳ 𝗦𝗲𝗿𝗶𝗮𝗹 #: 28395 ↳ 𝗩𝗼𝗹𝘁𝗮𝗴𝗲: 208v ↳ 𝗣𝗵𝗮𝘀𝗲:…"
type textarea "x"
type textarea "AccumTemp / Model: #: EGF2083A3650 ↳ 𝗦𝗲𝗿𝗶𝗮𝗹 #: 28395 ↳ 𝗩𝗼𝗹𝘁𝗮𝗴𝗲: 208v ↳ 𝗣𝗵𝗮𝘀𝗲: 3…"
type textarea "x"
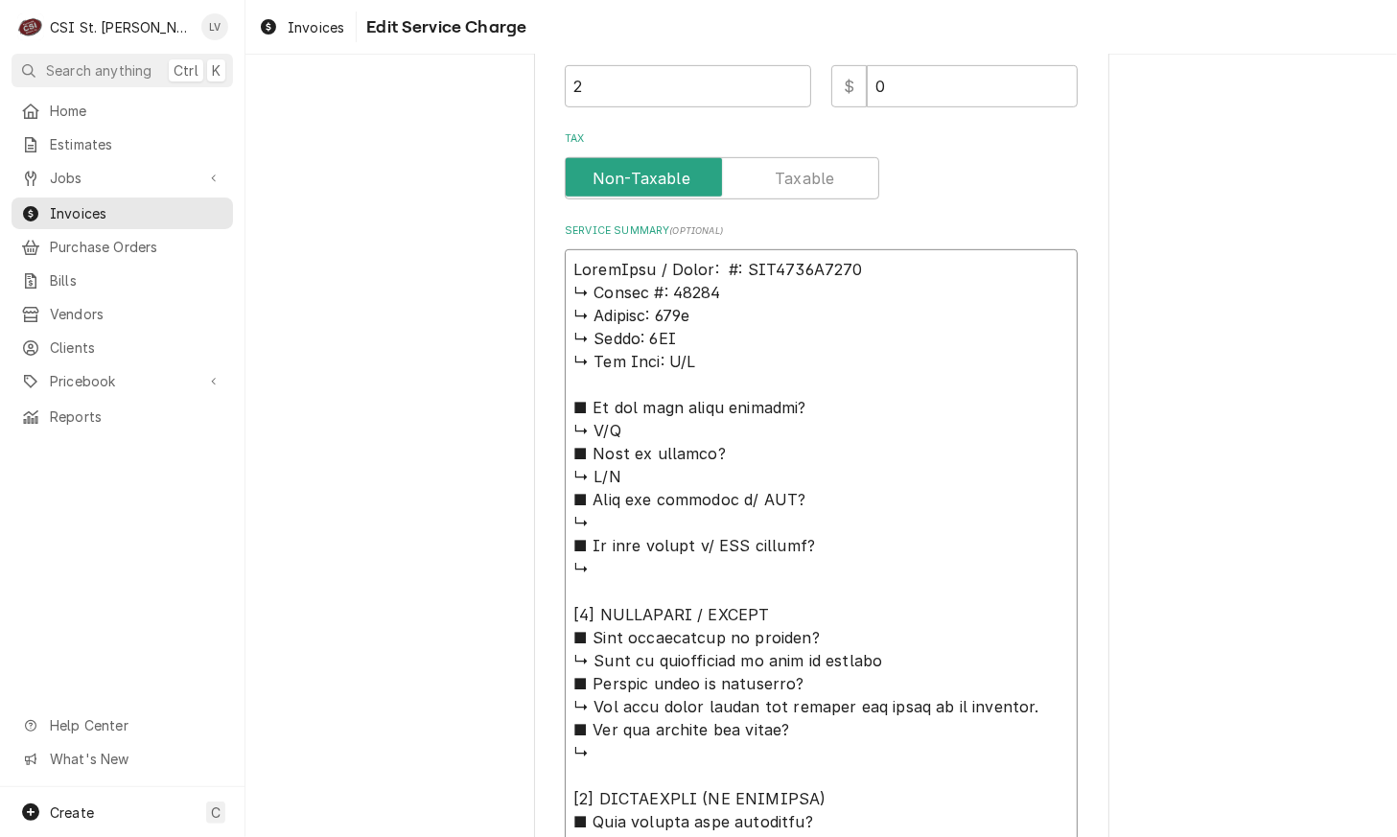
type textarea "AccumTemp / Model: #: EGF2083A3650 ↳ 𝗦𝗲𝗿𝗶𝗮𝗹 #: 28395 ↳ 𝗩𝗼𝗹𝘁𝗮𝗴𝗲: 208v ↳ 𝗣𝗵𝗮𝘀𝗲: 3…"
type textarea "x"
type textarea "AccumTemp / Model: : EGF2083A3650 ↳ 𝗦𝗲𝗿𝗶𝗮𝗹 #: 28395 ↳ 𝗩𝗼𝗹𝘁𝗮𝗴𝗲: 208v ↳ 𝗣𝗵𝗮𝘀𝗲: 3P…"
type textarea "x"
type textarea "AccumTemp / Model: EGF2083A3650 ↳ 𝗦𝗲𝗿𝗶𝗮𝗹 #: 28395 ↳ 𝗩𝗼𝗹𝘁𝗮𝗴𝗲: 208v ↳ 𝗣𝗵𝗮𝘀𝗲: 3PH …"
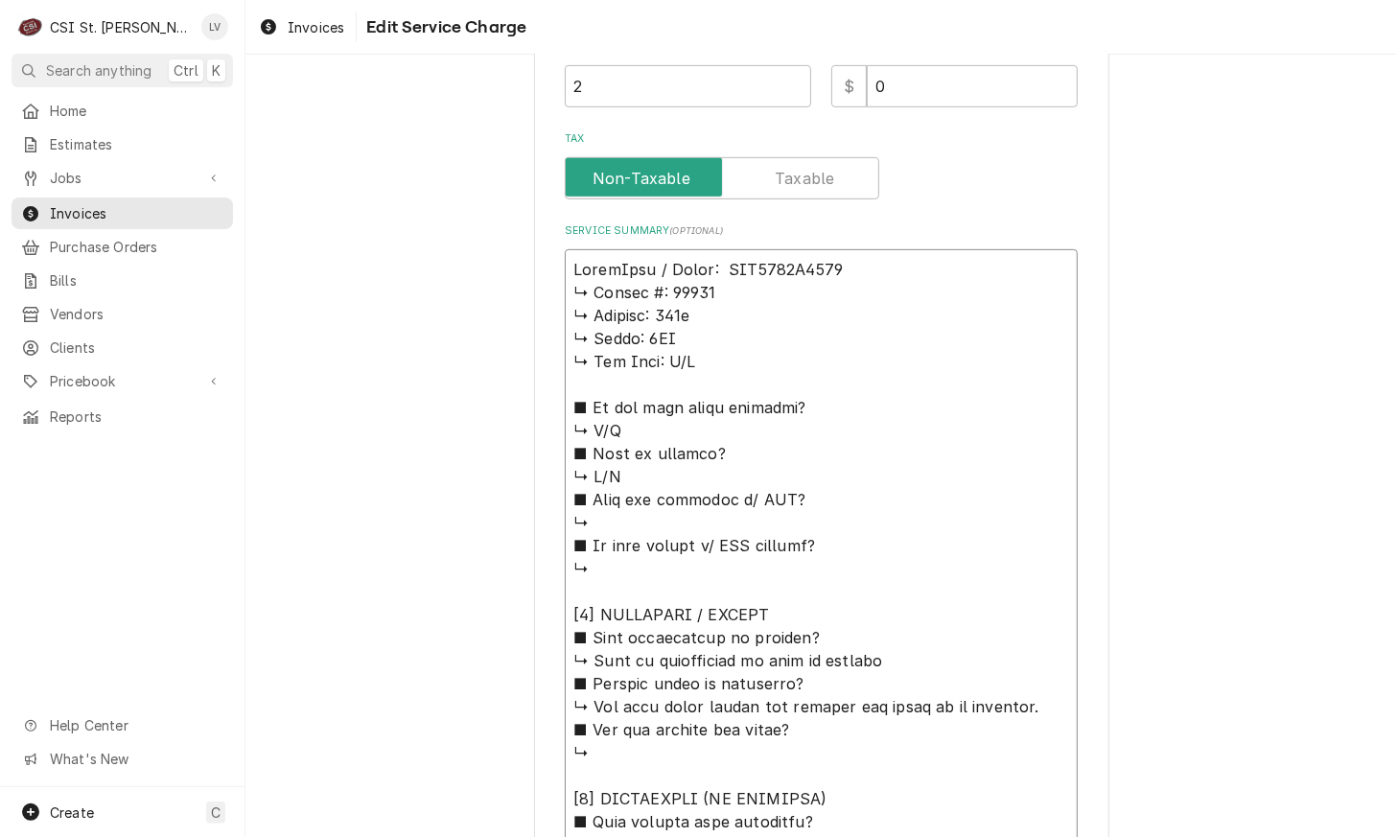
type textarea "x"
type textarea "AccumTemp / Model: EGF2083A3650 ↳ 𝗦𝗲𝗿𝗶𝗮𝗹 #: 28395 ↳ 𝗩𝗼𝗹𝘁𝗮𝗴𝗲: 208v ↳ 𝗣𝗵𝗮𝘀𝗲: 3PH …"
click at [878, 261] on textarea "Service Summary ( optional )" at bounding box center [821, 787] width 513 height 1076
type textarea "x"
type textarea "AccumTemp / Model: EGF2083A3650 ↳ 𝗦𝗲𝗿𝗶𝗮𝗹 #: 28395 ↳ 𝗩𝗼𝗹𝘁𝗮𝗴𝗲: 208v ↳ 𝗣𝗵𝗮𝘀𝗲: 3PH …"
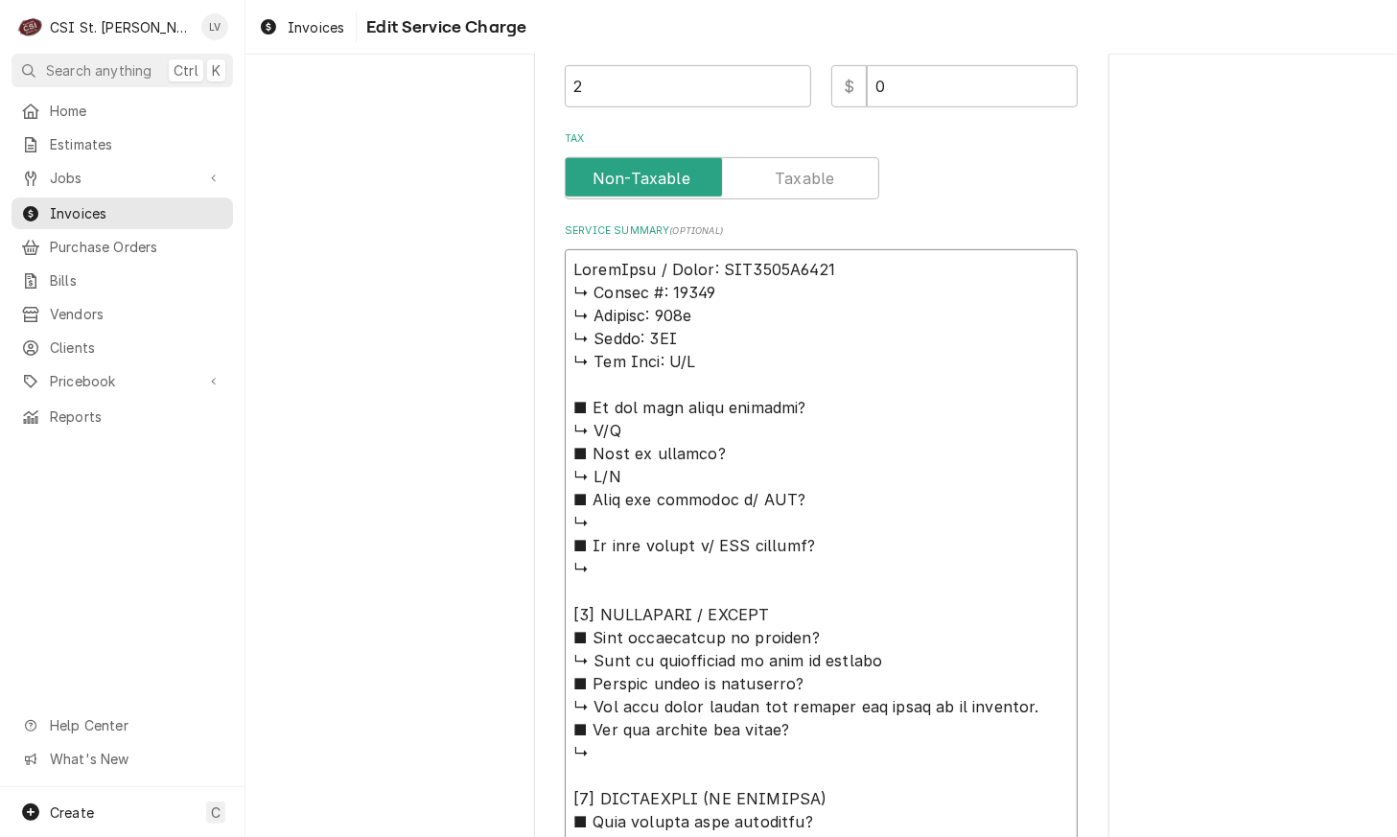
type textarea "x"
type textarea "AccumTemp / Model: EGF2083A3650 / ↳ 𝗦𝗲𝗿𝗶𝗮𝗹 #: 28395 ↳ 𝗩𝗼𝗹𝘁𝗮𝗴𝗲: 208v ↳ 𝗣𝗵𝗮𝘀𝗲: 3P…"
type textarea "x"
type textarea "AccumTemp / Model: EGF2083A3650 / ↳ 𝗦𝗲𝗿𝗶𝗮𝗹 #: 28395 ↳ 𝗩𝗼𝗹𝘁𝗮𝗴𝗲: 208v ↳ 𝗣𝗵𝗮𝘀𝗲: 3P…"
type textarea "x"
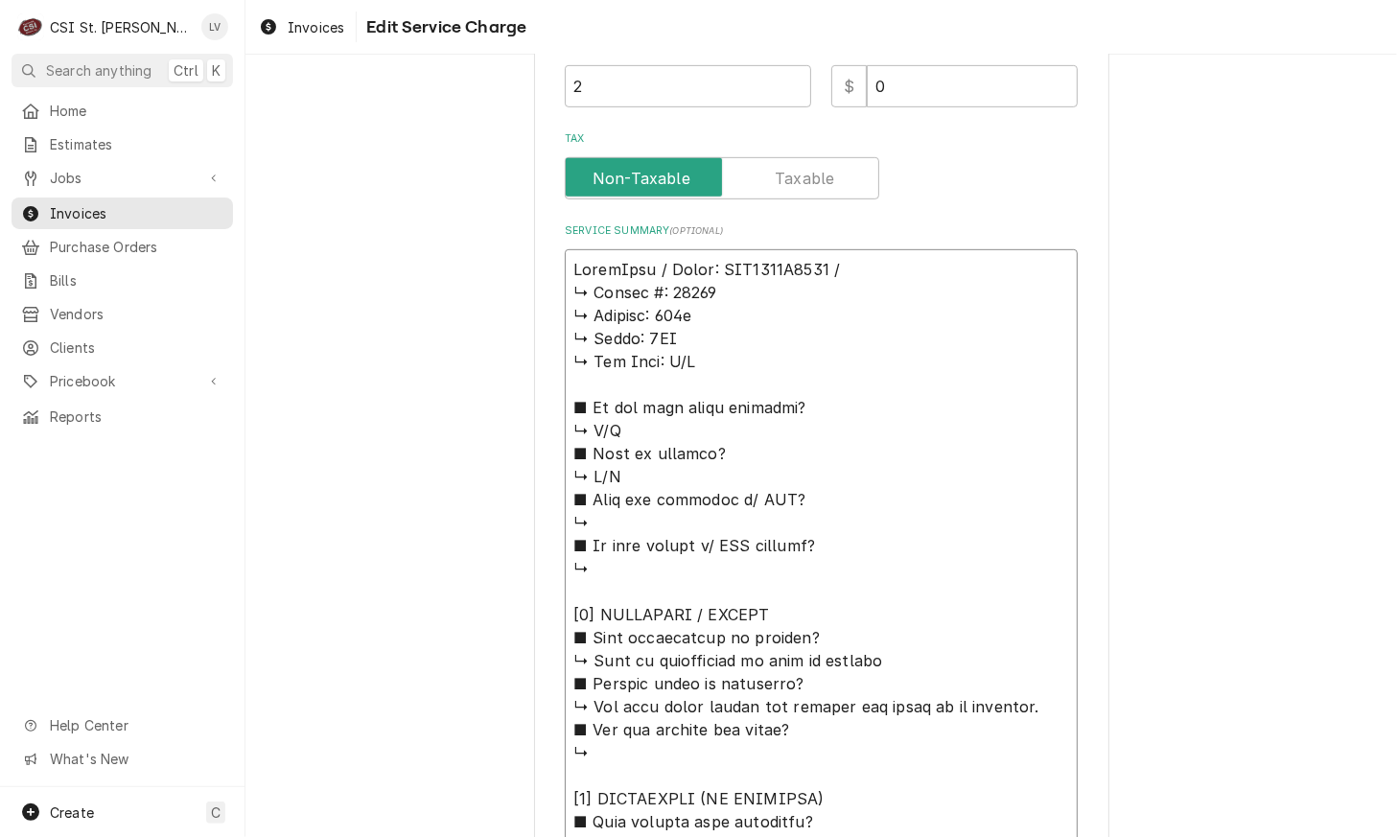
type textarea "AccumTemp / Model: EGF2083A3650 / S ↳ 𝗦𝗲𝗿𝗶𝗮𝗹 #: 28395 ↳ 𝗩𝗼𝗹𝘁𝗮𝗴𝗲: 208v ↳ 𝗣𝗵𝗮𝘀𝗲: …"
type textarea "x"
type textarea "AccumTemp / Model: EGF2083A3650 / Se ↳ 𝗦𝗲𝗿𝗶𝗮𝗹 #: 28395 ↳ 𝗩𝗼𝗹𝘁𝗮𝗴𝗲: 208v ↳ 𝗣𝗵𝗮𝘀𝗲:…"
type textarea "x"
type textarea "AccumTemp / Model: EGF2083A3650 / Ser ↳ 𝗦𝗲𝗿𝗶𝗮𝗹 #: 28395 ↳ 𝗩𝗼𝗹𝘁𝗮𝗴𝗲: 208v ↳ 𝗣𝗵𝗮𝘀𝗲…"
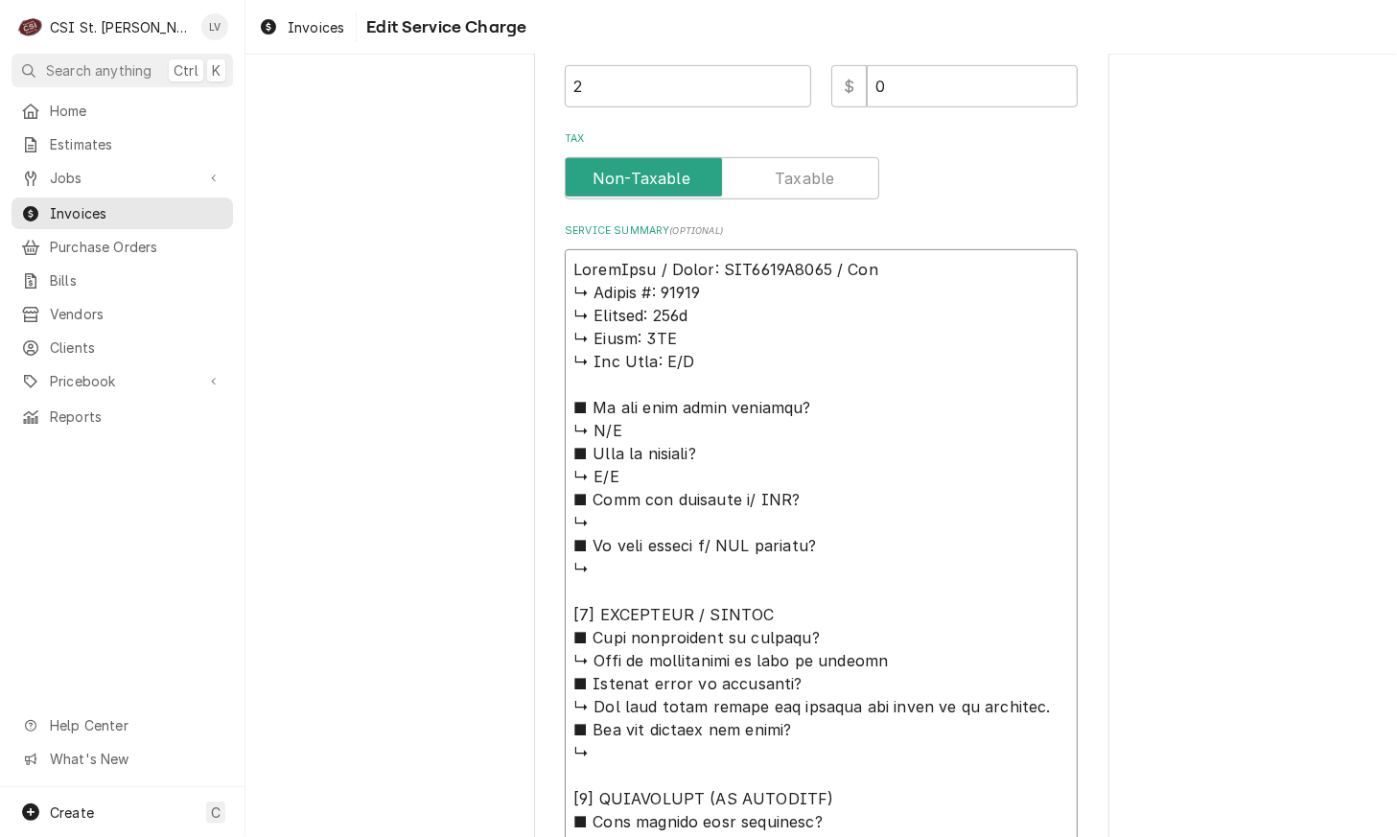
type textarea "x"
type textarea "AccumTemp / Model: EGF2083A3650 / Seri ↳ 𝗦𝗲𝗿𝗶𝗮𝗹 #: 28395 ↳ 𝗩𝗼𝗹𝘁𝗮𝗴𝗲: 208v ↳ 𝗣𝗵𝗮𝘀…"
type textarea "x"
type textarea "AccumTemp / Model: EGF2083A3650 / Seria ↳ 𝗦𝗲𝗿𝗶𝗮𝗹 #: 28395 ↳ 𝗩𝗼𝗹𝘁𝗮𝗴𝗲: 208v ↳ 𝗣𝗵𝗮…"
type textarea "x"
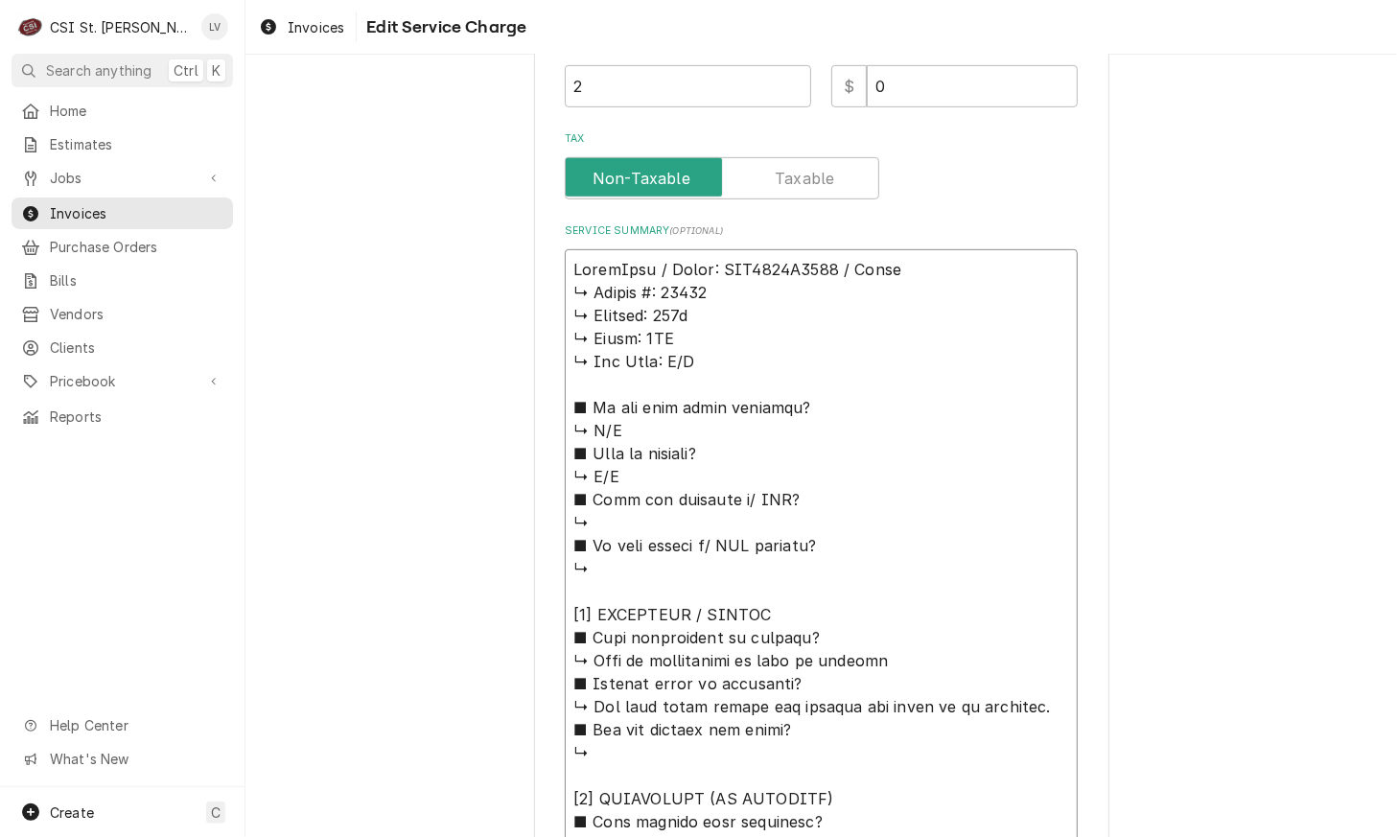
type textarea "AccumTemp / Model: EGF2083A3650 / Serial ↳ 𝗦𝗲𝗿𝗶𝗮𝗹 #: 28395 ↳ 𝗩𝗼𝗹𝘁𝗮𝗴𝗲: 208v ↳ 𝗣𝗵…"
type textarea "x"
type textarea "AccumTemp / Model: EGF2083A3650 / Serial: ↳ 𝗦𝗲𝗿𝗶𝗮𝗹 #: 28395 ↳ 𝗩𝗼𝗹𝘁𝗮𝗴𝗲: 208v ↳ 𝗣…"
type textarea "x"
type textarea "AccumTemp / Model: EGF2083A3650 / Serial: ↳ 𝗦𝗲𝗿𝗶𝗮𝗹 #: 28395 ↳ 𝗩𝗼𝗹𝘁𝗮𝗴𝗲: 208v ↳ 𝗣…"
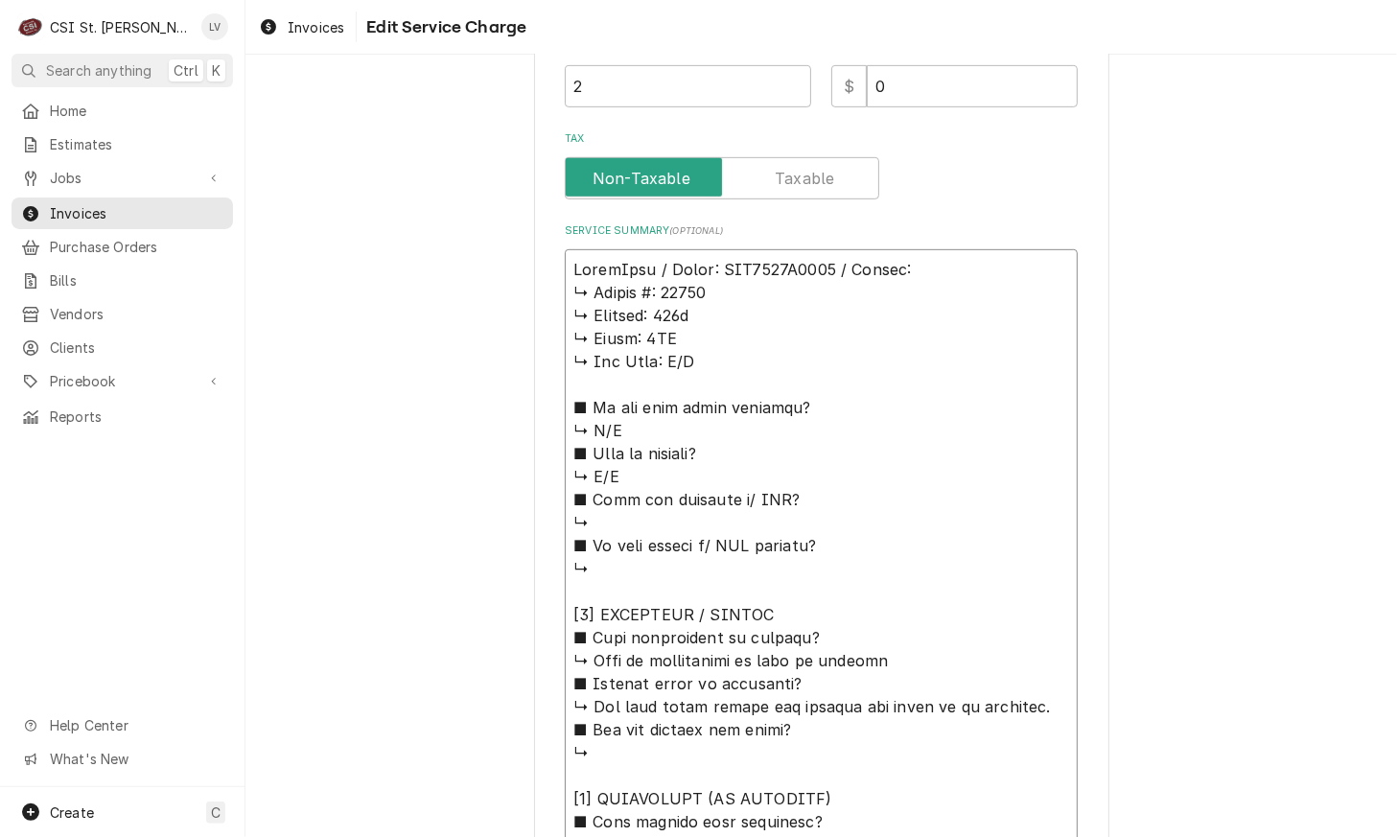
type textarea "x"
type textarea "AccumTemp / Model: EGF2083A3650 / Serial: ↳ 𝗦𝗲𝗿𝗶𝗮𝗹 #: 28395 ↳ 𝗩𝗼𝗹𝘁𝗮𝗴𝗲: 208v ↳ 𝗣…"
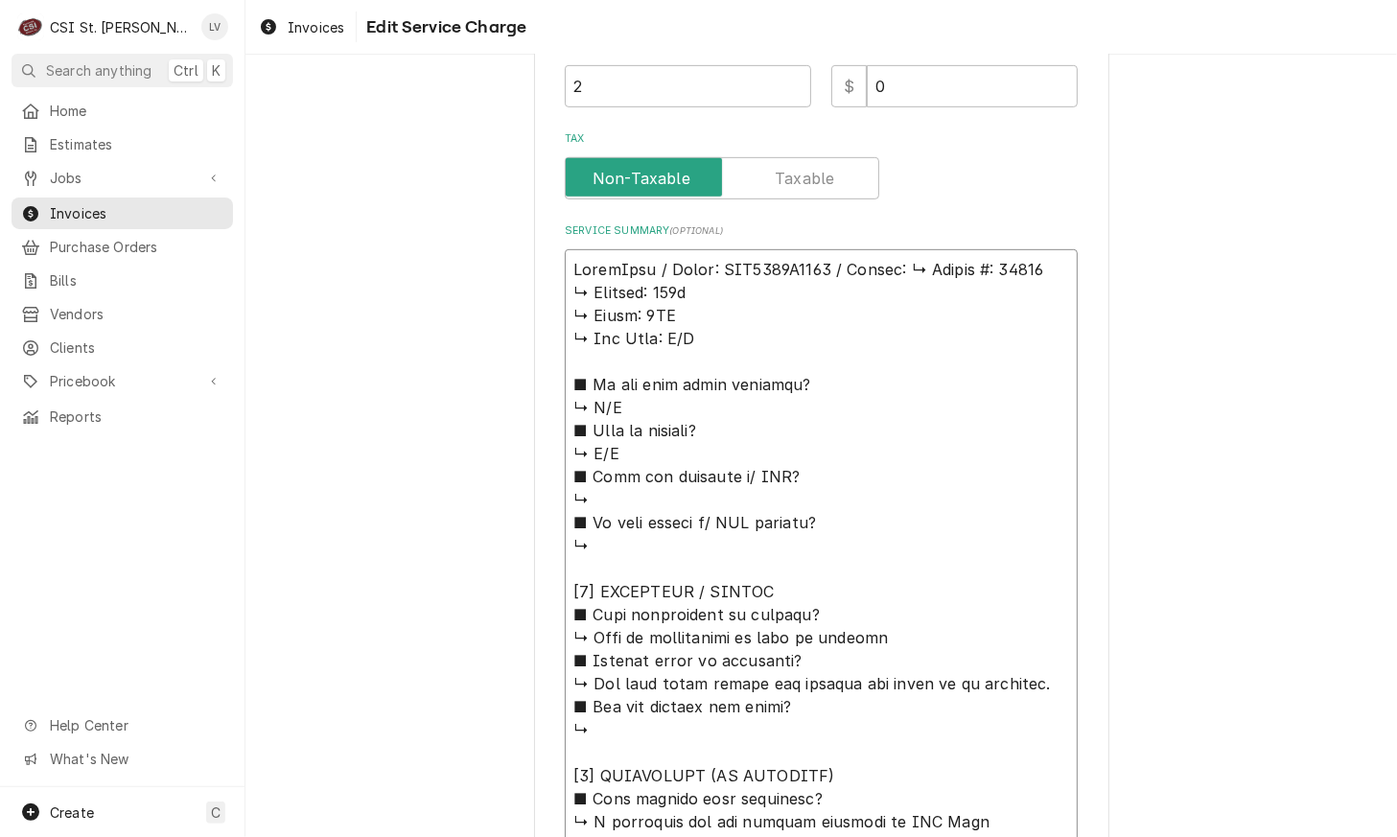
type textarea "x"
type textarea "AccumTemp / Model: EGF2083A3650 / Serial: 𝗦𝗲𝗿𝗶𝗮𝗹 #: 28395 ↳ 𝗩𝗼𝗹𝘁𝗮𝗴𝗲: 208v ↳ 𝗣𝗵𝗮…"
type textarea "x"
type textarea "AccumTemp / Model: EGF2083A3650 / Serial: 𝗦𝗲𝗿𝗶𝗮𝗹 #: 28395 ↳ 𝗩𝗼𝗹𝘁𝗮𝗴𝗲: 208v ↳ 𝗣𝗵𝗮…"
type textarea "x"
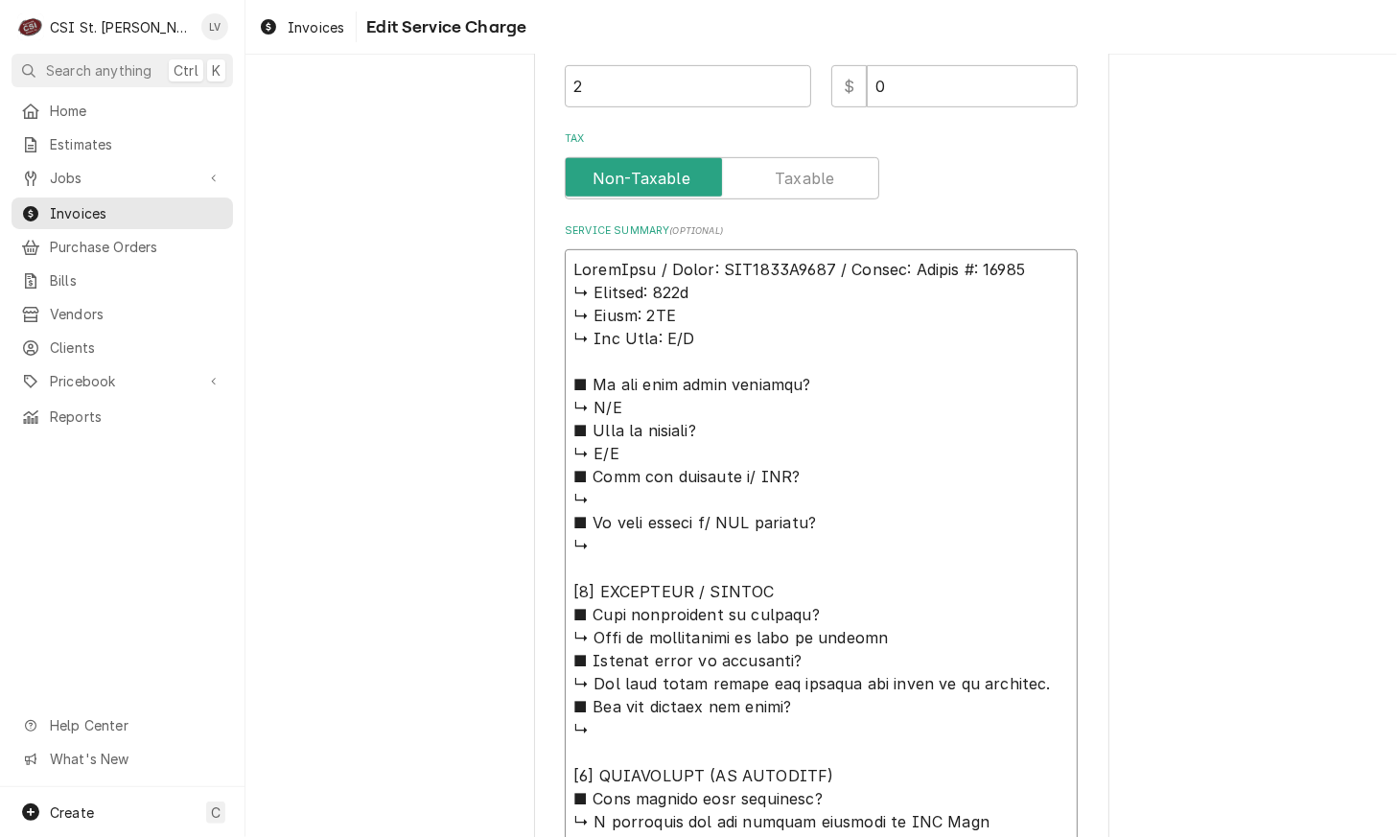
type textarea "AccumTemp / Model: EGF2083A3650 / Serial: 𝗲𝗿𝗶𝗮𝗹 #: 28395 ↳ 𝗩𝗼𝗹𝘁𝗮𝗴𝗲: 208v ↳ 𝗣𝗵𝗮𝘀…"
type textarea "x"
type textarea "AccumTemp / Model: EGF2083A3650 / Serial: 𝗿𝗶𝗮𝗹 #: 28395 ↳ 𝗩𝗼𝗹𝘁𝗮𝗴𝗲: 208v ↳ 𝗣𝗵𝗮𝘀𝗲…"
type textarea "x"
type textarea "AccumTemp / Model: EGF2083A3650 / Serial: 𝗶𝗮𝗹 #: 28395 ↳ 𝗩𝗼𝗹𝘁𝗮𝗴𝗲: 208v ↳ 𝗣𝗵𝗮𝘀𝗲:…"
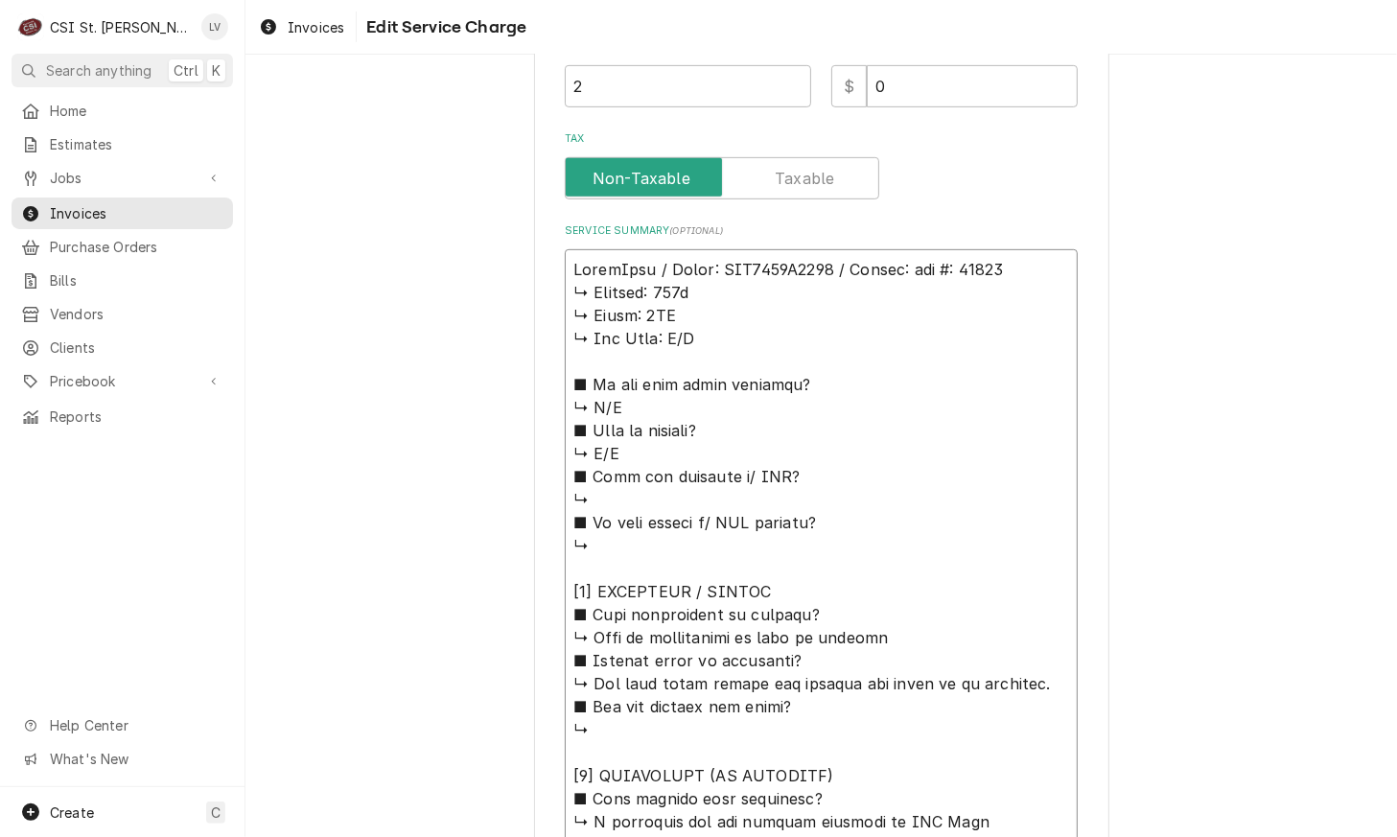
type textarea "x"
type textarea "AccumTemp / Model: EGF2083A3650 / Serial: 𝗮𝗹 #: 28395 ↳ 𝗩𝗼𝗹𝘁𝗮𝗴𝗲: 208v ↳ 𝗣𝗵𝗮𝘀𝗲: …"
type textarea "x"
type textarea "AccumTemp / Model: EGF2083A3650 / Serial: 𝗹 #: 28395 ↳ 𝗩𝗼𝗹𝘁𝗮𝗴𝗲: 208v ↳ 𝗣𝗵𝗮𝘀𝗲: 3…"
type textarea "x"
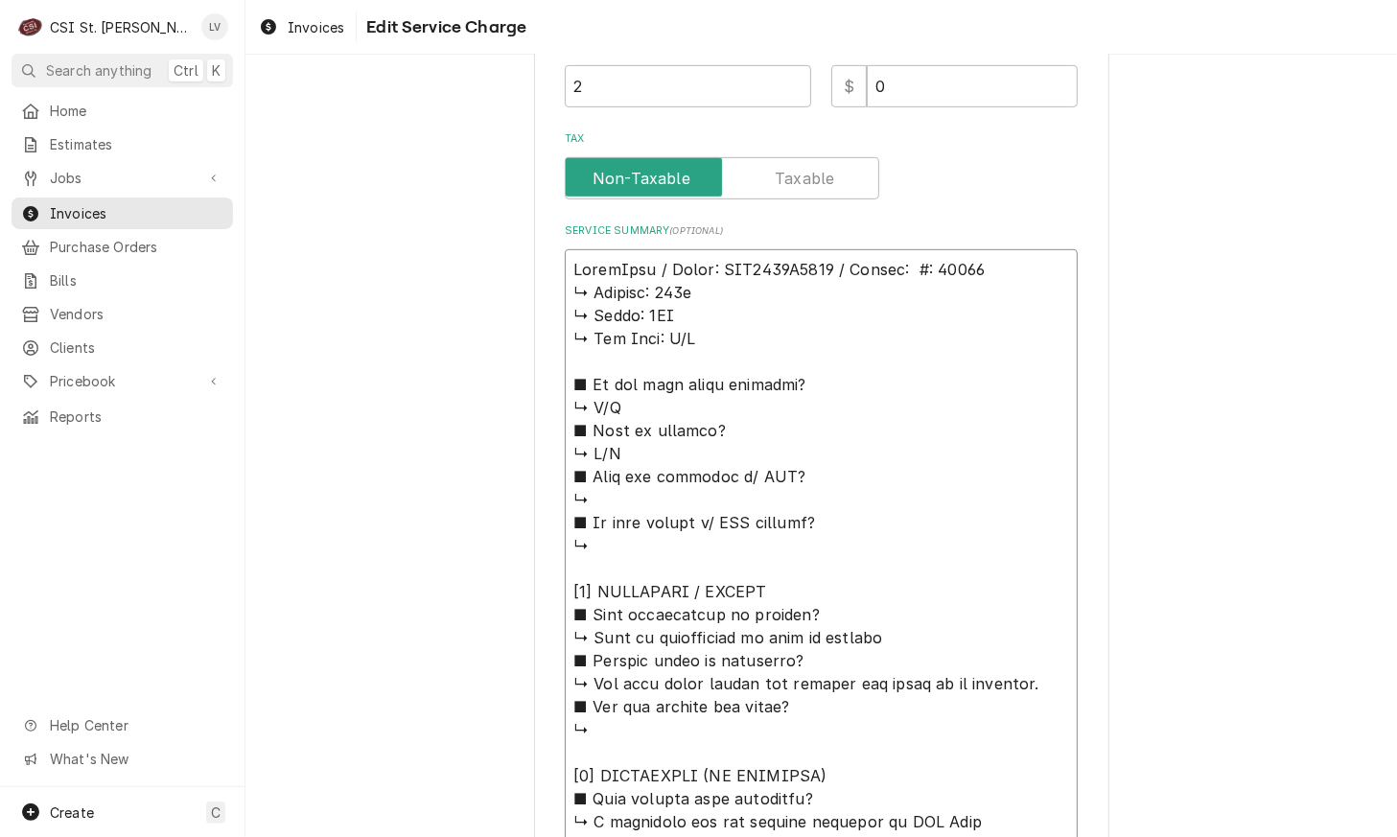
type textarea "AccumTemp / Model: EGF2083A3650 / Serial: #: 28395 ↳ 𝗩𝗼𝗹𝘁𝗮𝗴𝗲: 208v ↳ 𝗣𝗵𝗮𝘀𝗲: 3PH…"
type textarea "x"
type textarea "AccumTemp / Model: EGF2083A3650 / Serial: : 28395 ↳ 𝗩𝗼𝗹𝘁𝗮𝗴𝗲: 208v ↳ 𝗣𝗵𝗮𝘀𝗲: 3PH …"
type textarea "x"
type textarea "AccumTemp / Model: EGF2083A3650 / Serial: 28395 ↳ 𝗩𝗼𝗹𝘁𝗮𝗴𝗲: 208v ↳ 𝗣𝗵𝗮𝘀𝗲: 3PH ↳ …"
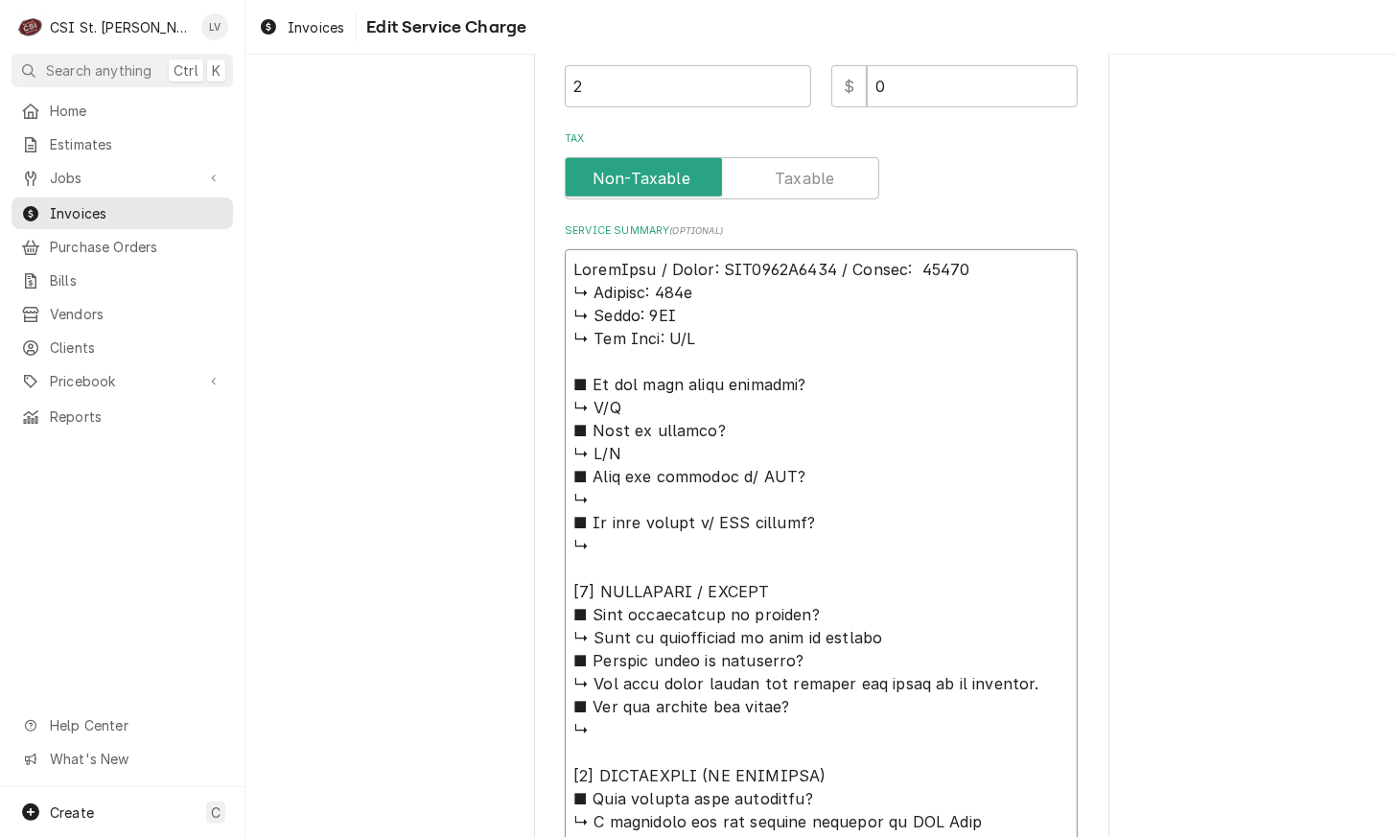
type textarea "x"
type textarea "AccumTemp / Model: EGF2083A3650 / Serial: 28395 ↳ 𝗩𝗼𝗹𝘁𝗮𝗴𝗲: 208v ↳ 𝗣𝗵𝗮𝘀𝗲: 3PH ↳ …"
click at [565, 292] on textarea "Service Summary ( optional )" at bounding box center [821, 775] width 513 height 1053
drag, startPoint x: 563, startPoint y: 292, endPoint x: 593, endPoint y: 298, distance: 30.3
click at [579, 294] on textarea "Service Summary ( optional )" at bounding box center [821, 775] width 513 height 1053
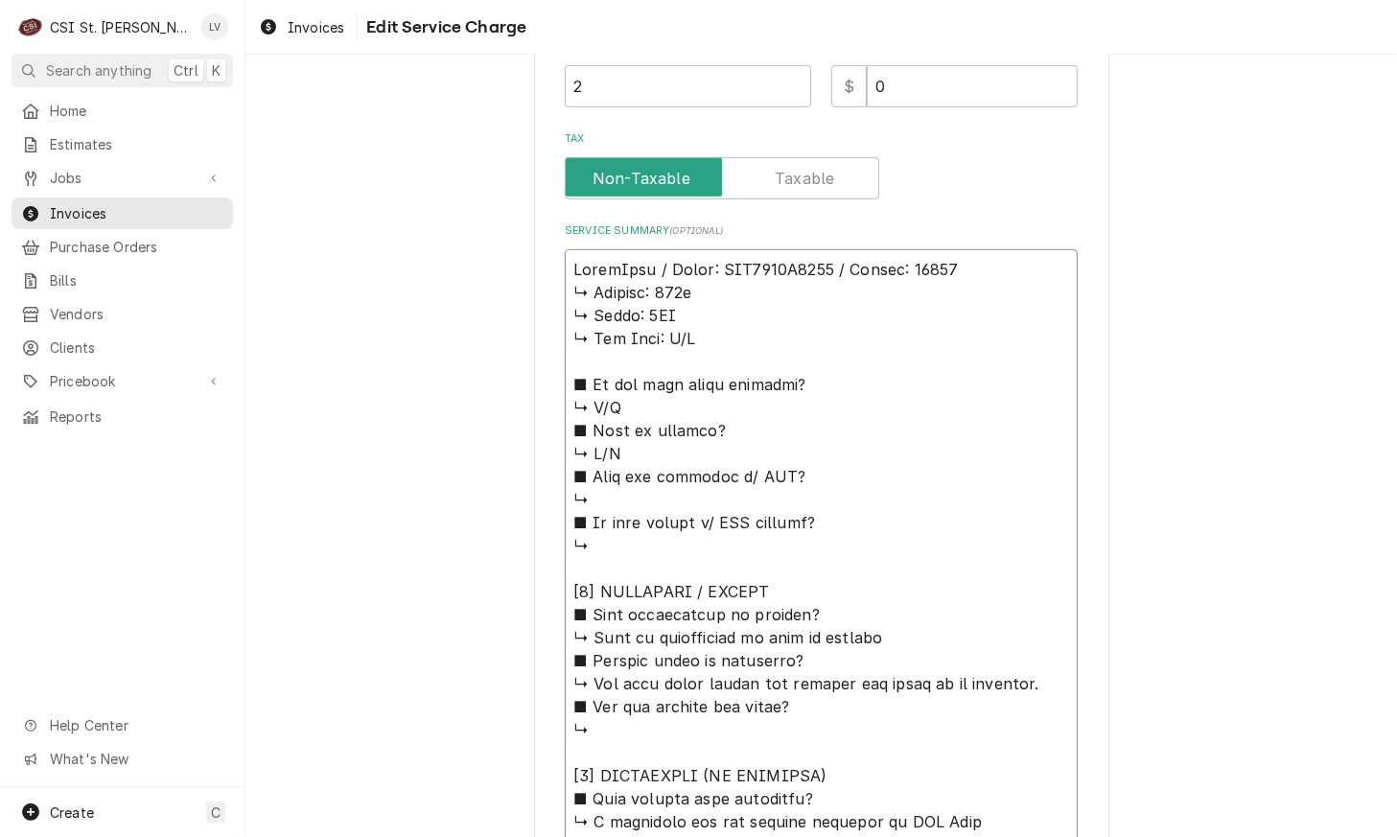
type textarea "x"
type textarea "AccumTemp / Model: EGF2083A3650 / Serial: 28395 𝗩𝗼𝗹𝘁𝗮𝗴𝗲: 208v ↳ 𝗣𝗵𝗮𝘀𝗲: 3PH ↳ 𝗚𝗮…"
drag, startPoint x: 566, startPoint y: 292, endPoint x: 886, endPoint y: 592, distance: 438.2
click at [886, 592] on textarea "Service Summary ( optional )" at bounding box center [821, 775] width 513 height 1053
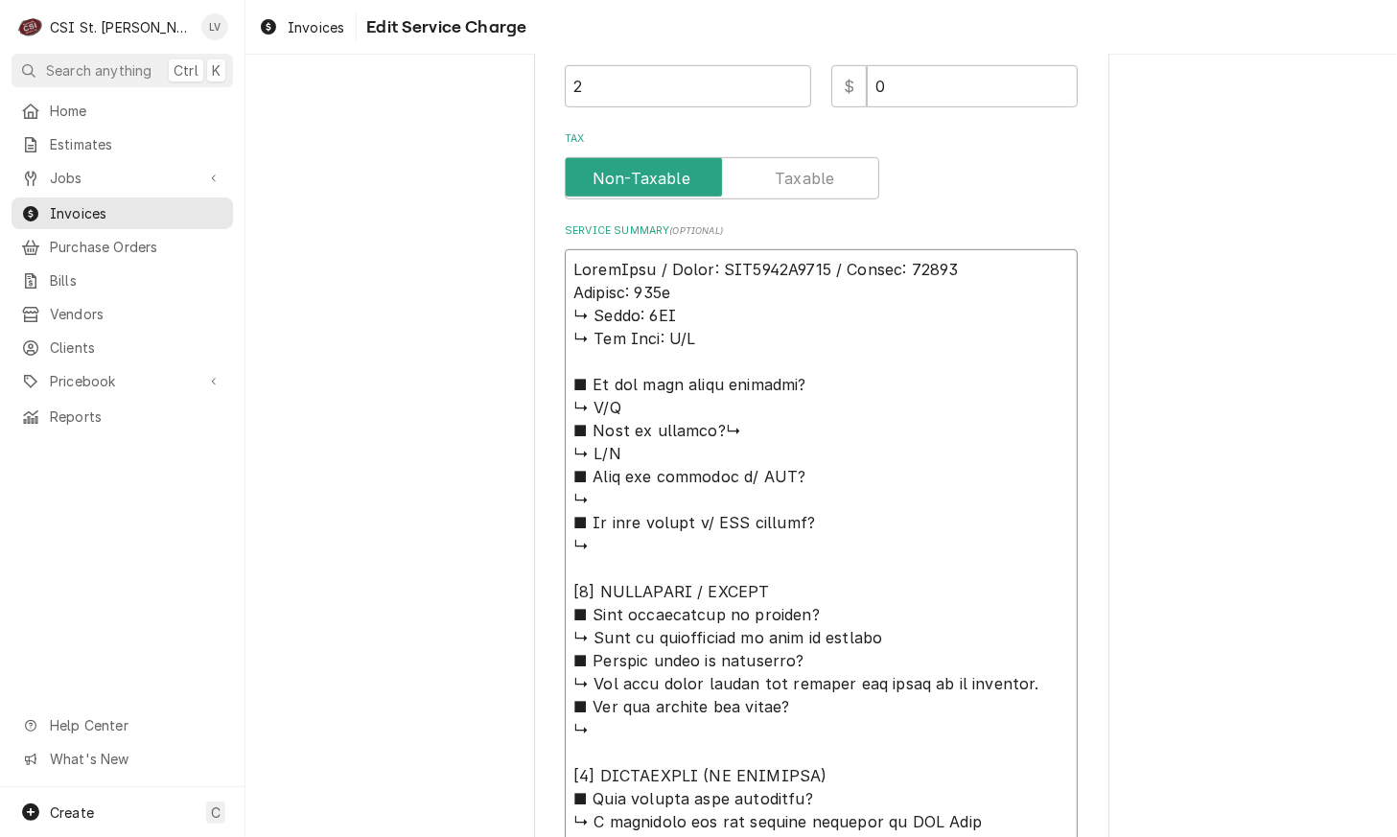
type textarea "x"
type textarea "AccumTemp / Model: EGF2083A3650 / Serial: 28395 𝗩𝗼𝗹𝘁𝗮𝗴𝗲: 208v ↳ 𝗣𝗵𝗮𝘀𝗲: 3PH ↳ 𝗚𝗮…"
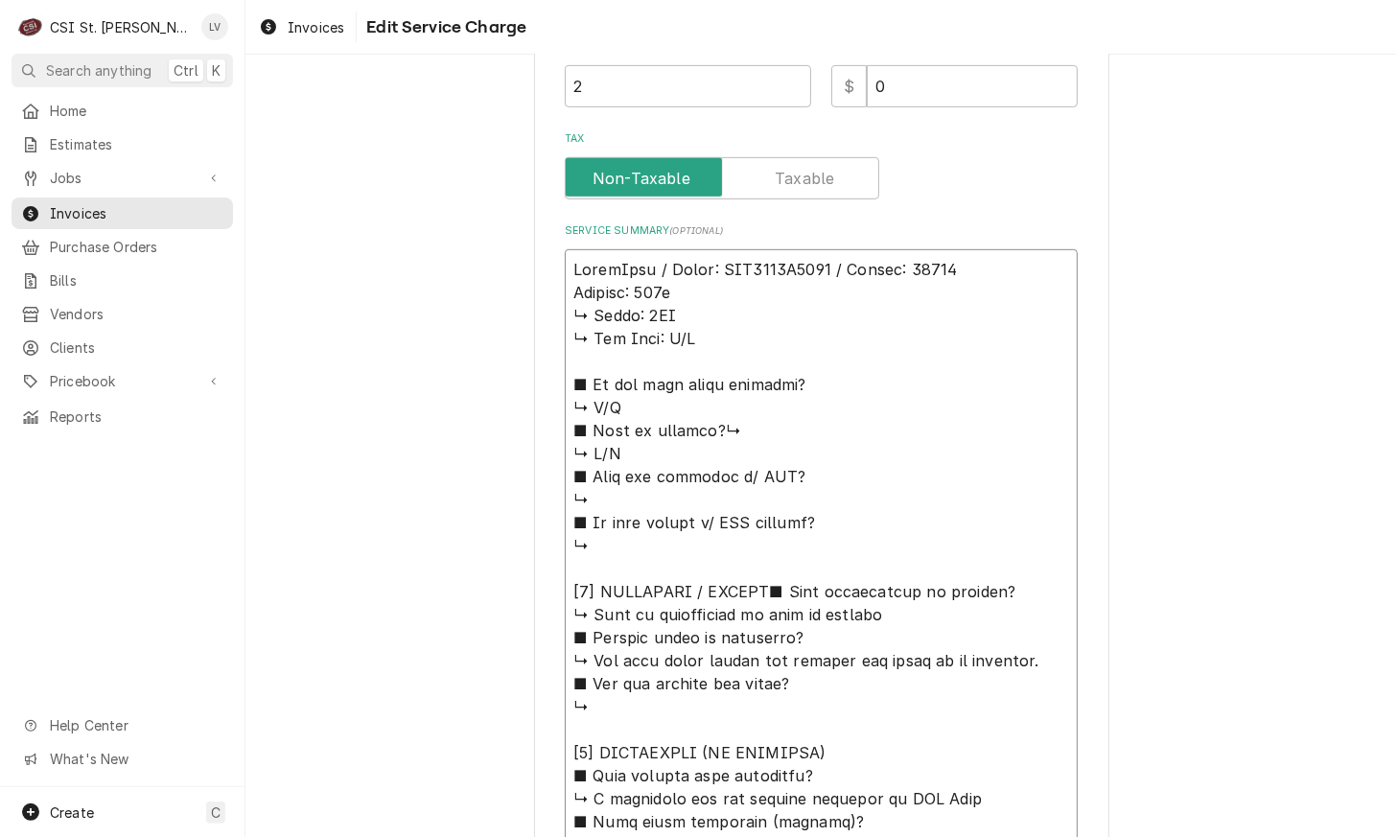
drag, startPoint x: 563, startPoint y: 383, endPoint x: 811, endPoint y: 565, distance: 308.0
click at [811, 565] on textarea "Service Summary ( optional )" at bounding box center [821, 764] width 513 height 1030
type textarea "x"
type textarea "AccumTemp / Model: EGF2083A3650 / Serial: 28395 𝗩𝗼𝗹𝘁𝗮𝗴𝗲: 208v ↳ 𝗣𝗵𝗮𝘀𝗲: 3PH ↳ 𝗚𝗮…"
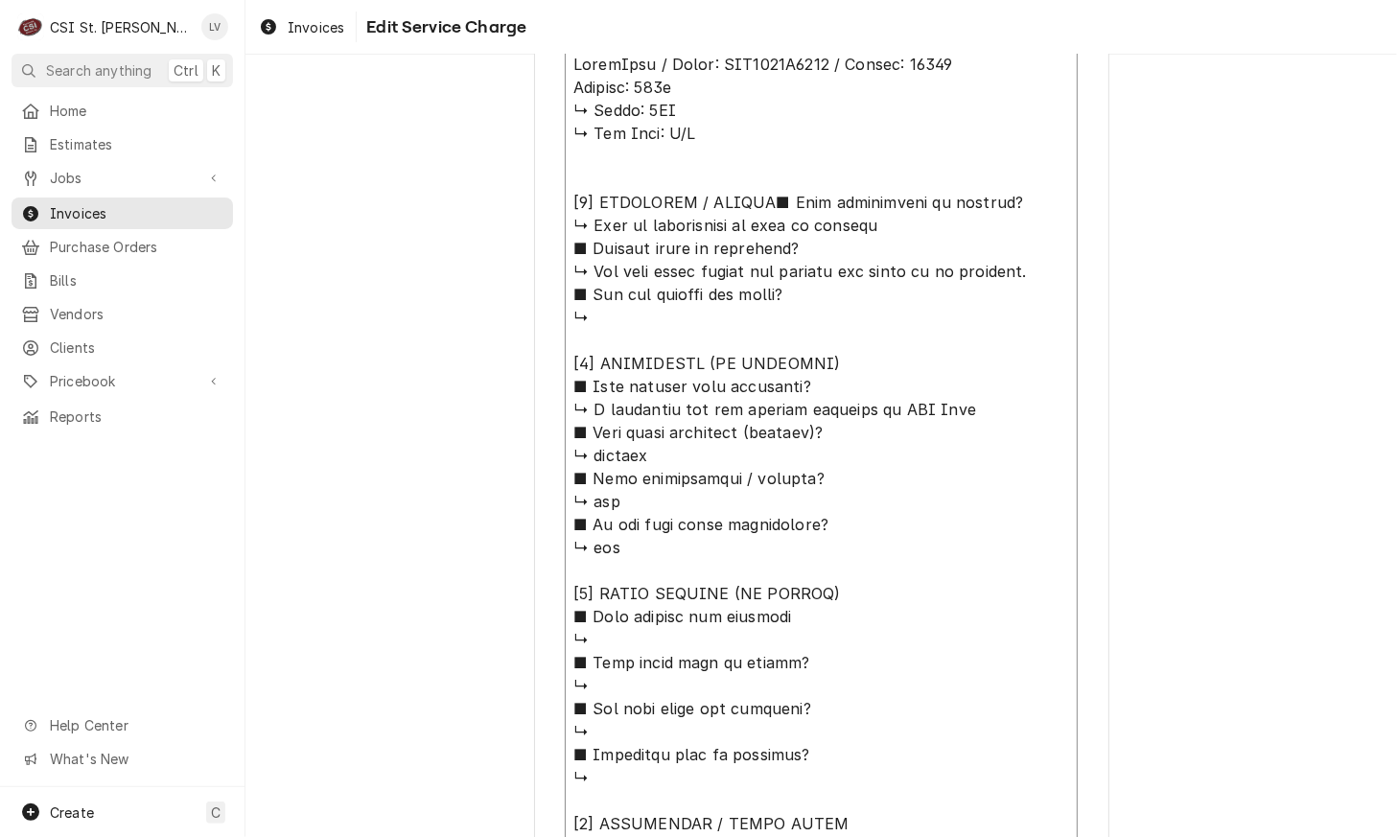
scroll to position [1055, 0]
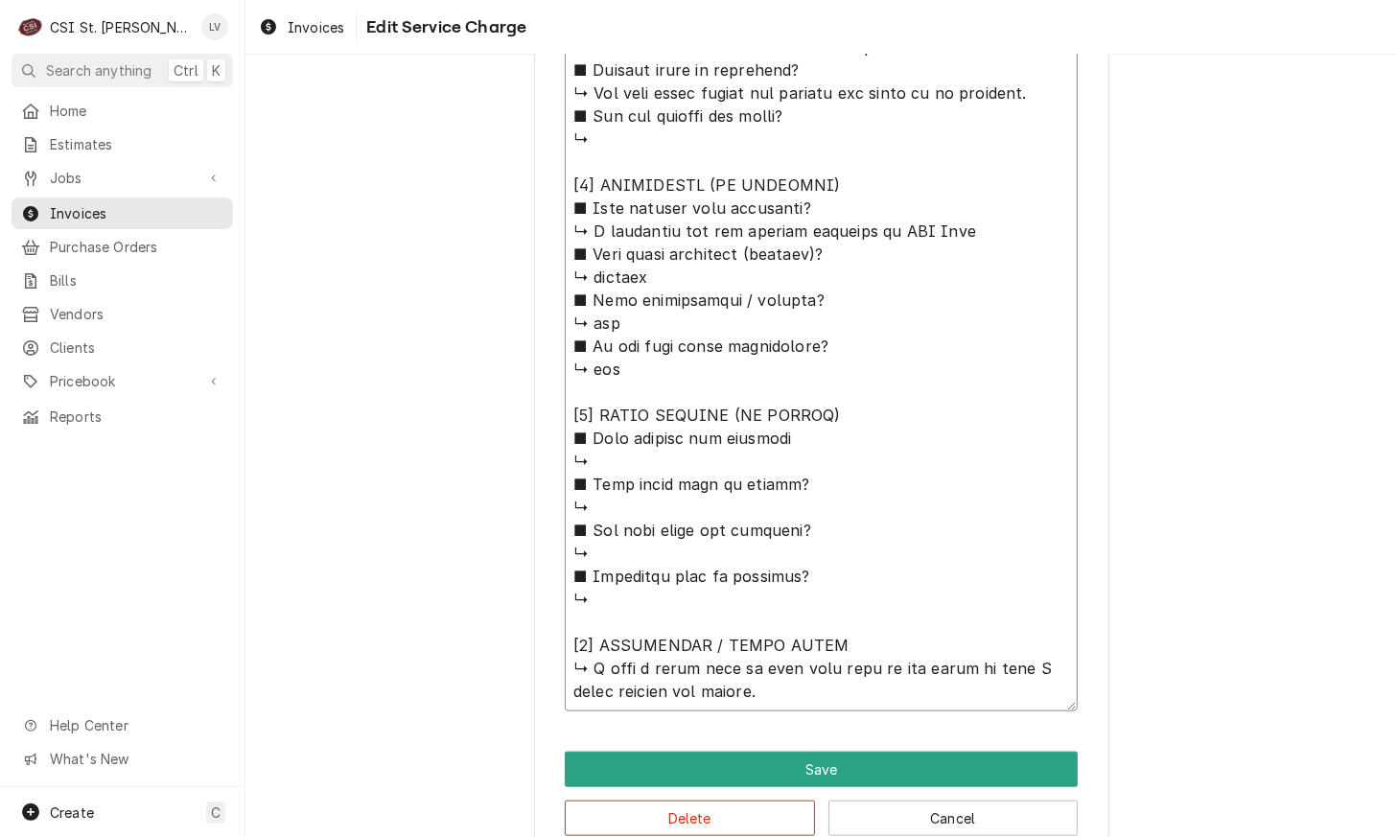
drag, startPoint x: 626, startPoint y: 685, endPoint x: 648, endPoint y: 687, distance: 22.2
click at [648, 687] on textarea "Service Summary ( optional )" at bounding box center [821, 289] width 513 height 846
type textarea "x"
type textarea "AccumTemp / Model: EGF2083A3650 / Serial: 28395 𝗩𝗼𝗹𝘁𝗮𝗴𝗲: 208v ↳ 𝗣𝗵𝗮𝘀𝗲: 3PH ↳ 𝗚𝗮…"
type textarea "x"
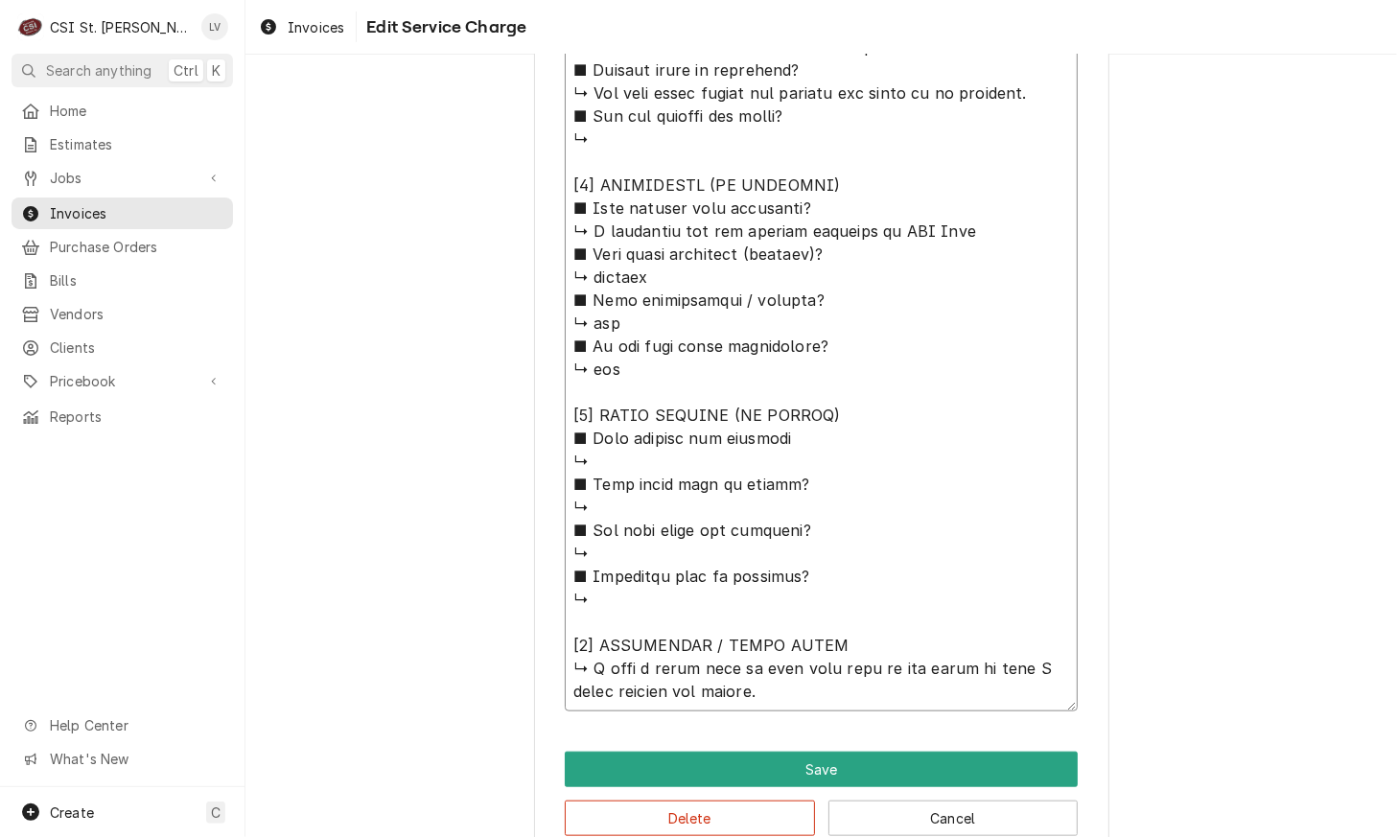
type textarea "AccumTemp / Model: EGF2083A3650 / Serial: 28395 𝗩𝗼𝗹𝘁𝗮𝗴𝗲: 208v ↳ 𝗣𝗵𝗮𝘀𝗲: 3PH ↳ 𝗚𝗮…"
type textarea "x"
type textarea "AccumTemp / Model: EGF2083A3650 / Serial: 28395 𝗩𝗼𝗹𝘁𝗮𝗴𝗲: 208v ↳ 𝗣𝗵𝗮𝘀𝗲: 3PH ↳ 𝗚𝗮…"
type textarea "x"
type textarea "AccumTemp / Model: EGF2083A3650 / Serial: 28395 𝗩𝗼𝗹𝘁𝗮𝗴𝗲: 208v ↳ 𝗣𝗵𝗮𝘀𝗲: 3PH ↳ 𝗚𝗮…"
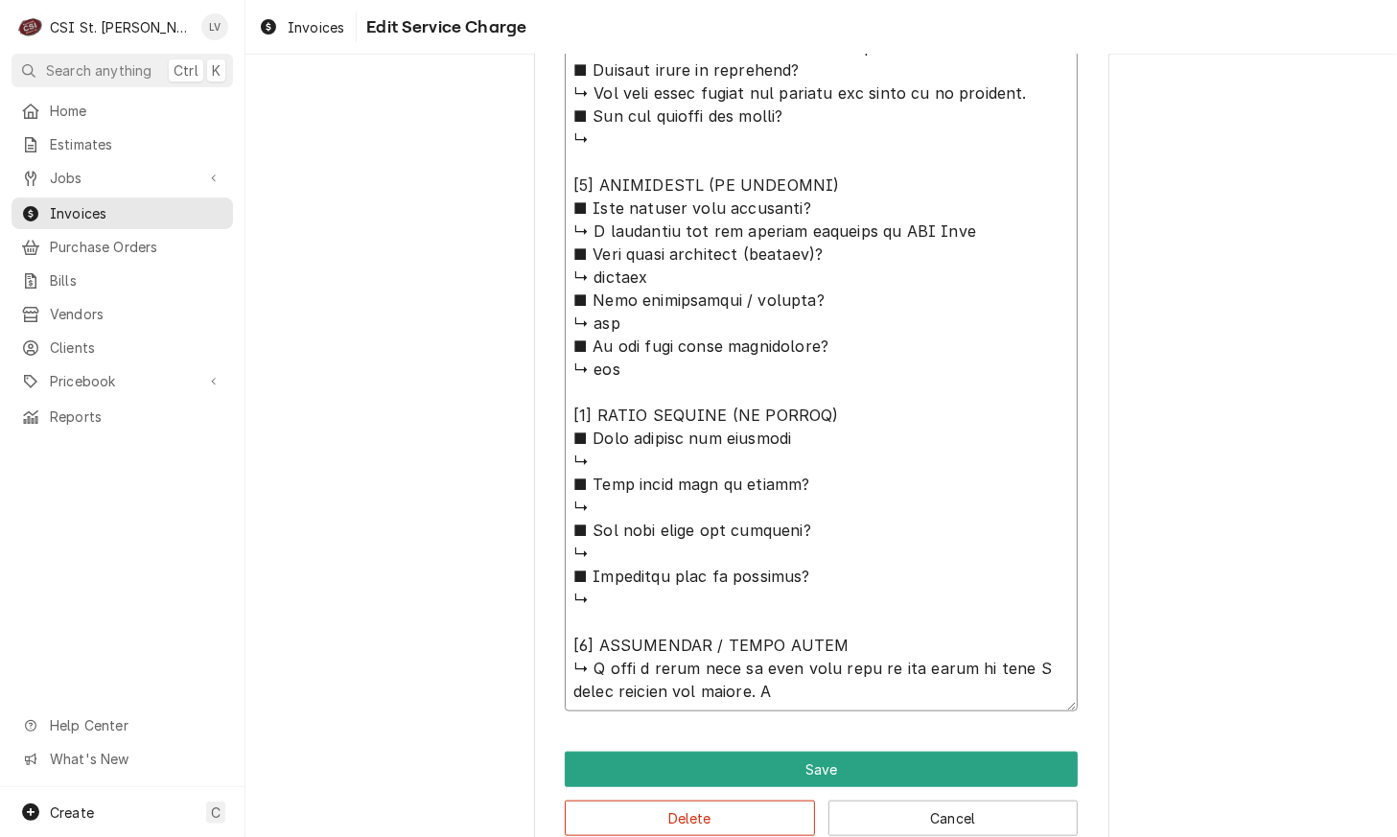
type textarea "x"
type textarea "AccumTemp / Model: EGF2083A3650 / Serial: 28395 𝗩𝗼𝗹𝘁𝗮𝗴𝗲: 208v ↳ 𝗣𝗵𝗮𝘀𝗲: 3PH ↳ 𝗚𝗮…"
type textarea "x"
type textarea "AccumTemp / Model: EGF2083A3650 / Serial: 28395 𝗩𝗼𝗹𝘁𝗮𝗴𝗲: 208v ↳ 𝗣𝗵𝗮𝘀𝗲: 3PH ↳ 𝗚𝗮…"
type textarea "x"
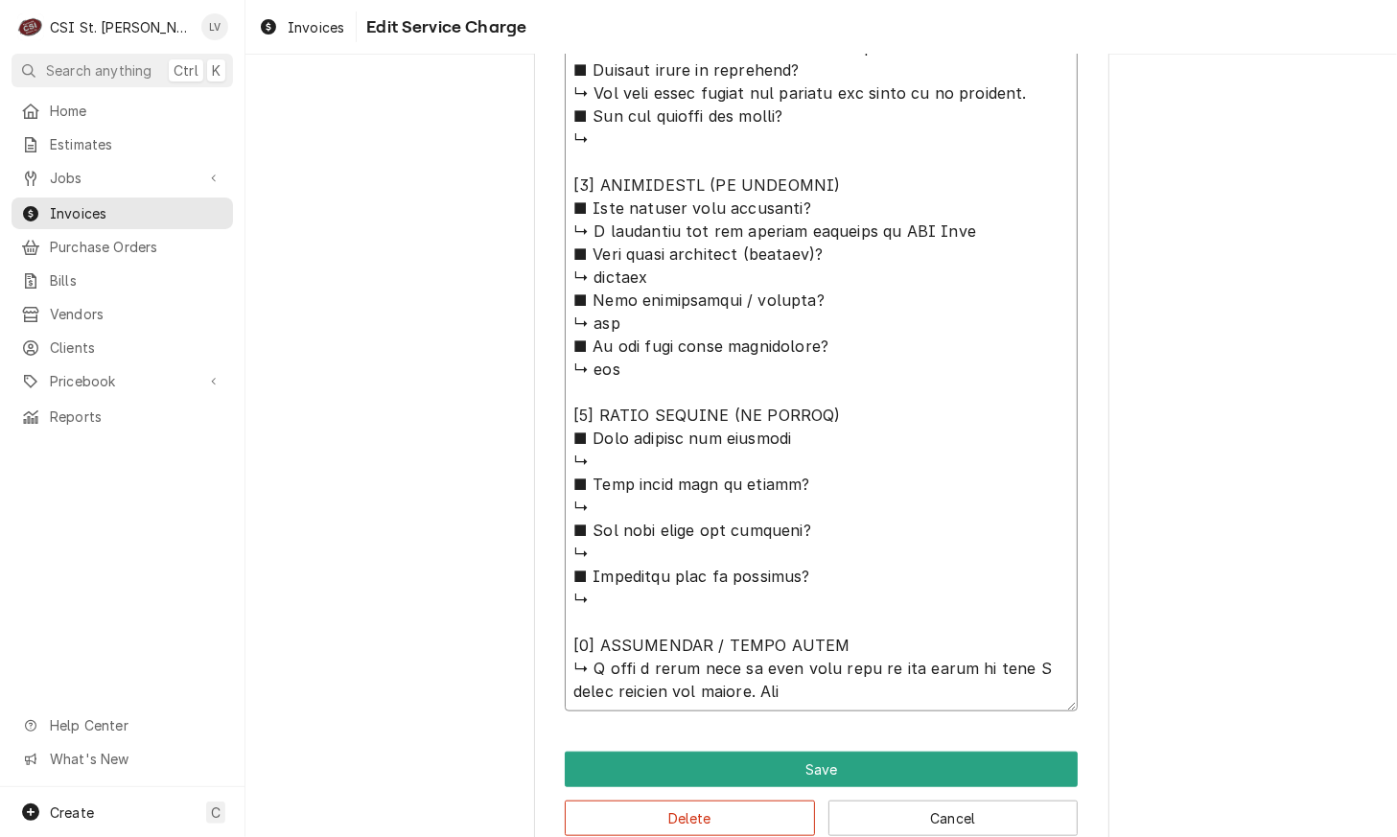
type textarea "AccumTemp / Model: EGF2083A3650 / Serial: 28395 𝗩𝗼𝗹𝘁𝗮𝗴𝗲: 208v ↳ 𝗣𝗵𝗮𝘀𝗲: 3PH ↳ 𝗚𝗮…"
type textarea "x"
type textarea "AccumTemp / Model: EGF2083A3650 / Serial: 28395 𝗩𝗼𝗹𝘁𝗮𝗴𝗲: 208v ↳ 𝗣𝗵𝗮𝘀𝗲: 3PH ↳ 𝗚𝗮…"
type textarea "x"
type textarea "AccumTemp / Model: EGF2083A3650 / Serial: 28395 𝗩𝗼𝗹𝘁𝗮𝗴𝗲: 208v ↳ 𝗣𝗵𝗮𝘀𝗲: 3PH ↳ 𝗚𝗮…"
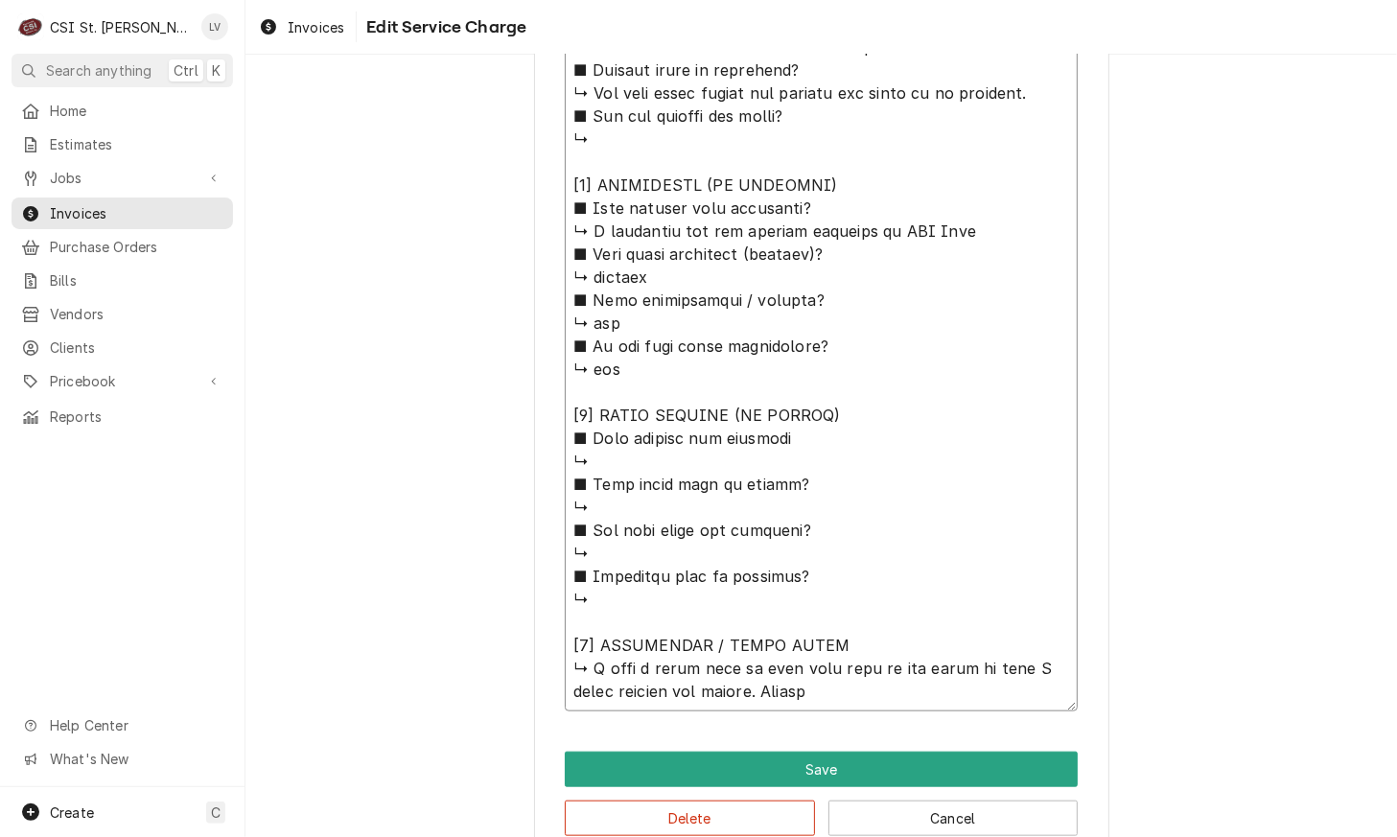
type textarea "x"
type textarea "AccumTemp / Model: EGF2083A3650 / Serial: 28395 𝗩𝗼𝗹𝘁𝗮𝗴𝗲: 208v ↳ 𝗣𝗵𝗮𝘀𝗲: 3PH ↳ 𝗚𝗮…"
type textarea "x"
type textarea "AccumTemp / Model: EGF2083A3650 / Serial: 28395 𝗩𝗼𝗹𝘁𝗮𝗴𝗲: 208v ↳ 𝗣𝗵𝗮𝘀𝗲: 3PH ↳ 𝗚𝗮…"
type textarea "x"
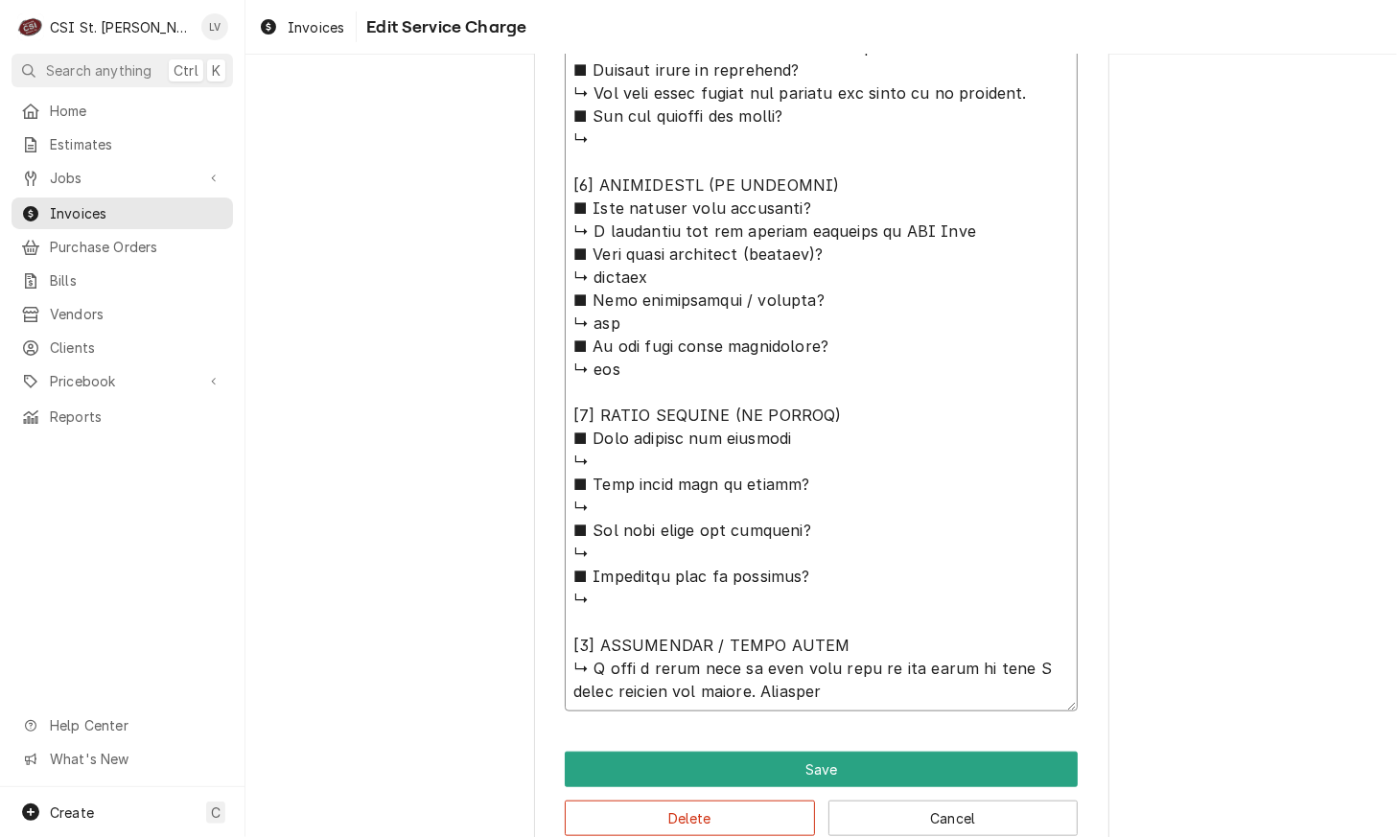
type textarea "AccumTemp / Model: EGF2083A3650 / Serial: 28395 𝗩𝗼𝗹𝘁𝗮𝗴𝗲: 208v ↳ 𝗣𝗵𝗮𝘀𝗲: 3PH ↳ 𝗚𝗮…"
type textarea "x"
type textarea "AccumTemp / Model: EGF2083A3650 / Serial: 28395 𝗩𝗼𝗹𝘁𝗮𝗴𝗲: 208v ↳ 𝗣𝗵𝗮𝘀𝗲: 3PH ↳ 𝗚𝗮…"
type textarea "x"
type textarea "AccumTemp / Model: EGF2083A3650 / Serial: 28395 𝗩𝗼𝗹𝘁𝗮𝗴𝗲: 208v ↳ 𝗣𝗵𝗮𝘀𝗲: 3PH ↳ 𝗚𝗮…"
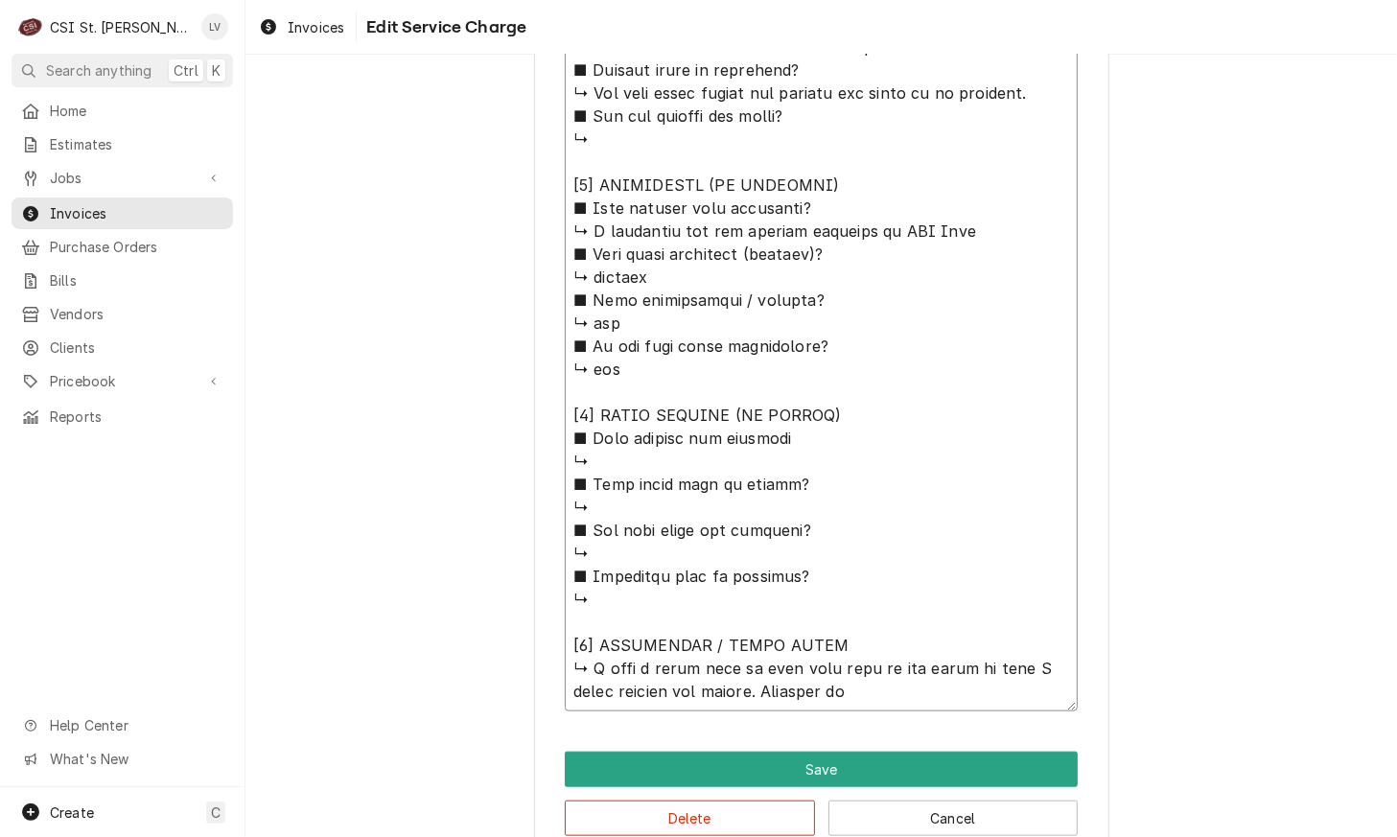
type textarea "x"
type textarea "AccumTemp / Model: EGF2083A3650 / Serial: 28395 𝗩𝗼𝗹𝘁𝗮𝗴𝗲: 208v ↳ 𝗣𝗵𝗮𝘀𝗲: 3PH ↳ 𝗚𝗮…"
type textarea "x"
type textarea "AccumTemp / Model: EGF2083A3650 / Serial: 28395 𝗩𝗼𝗹𝘁𝗮𝗴𝗲: 208v ↳ 𝗣𝗵𝗮𝘀𝗲: 3PH ↳ 𝗚𝗮…"
type textarea "x"
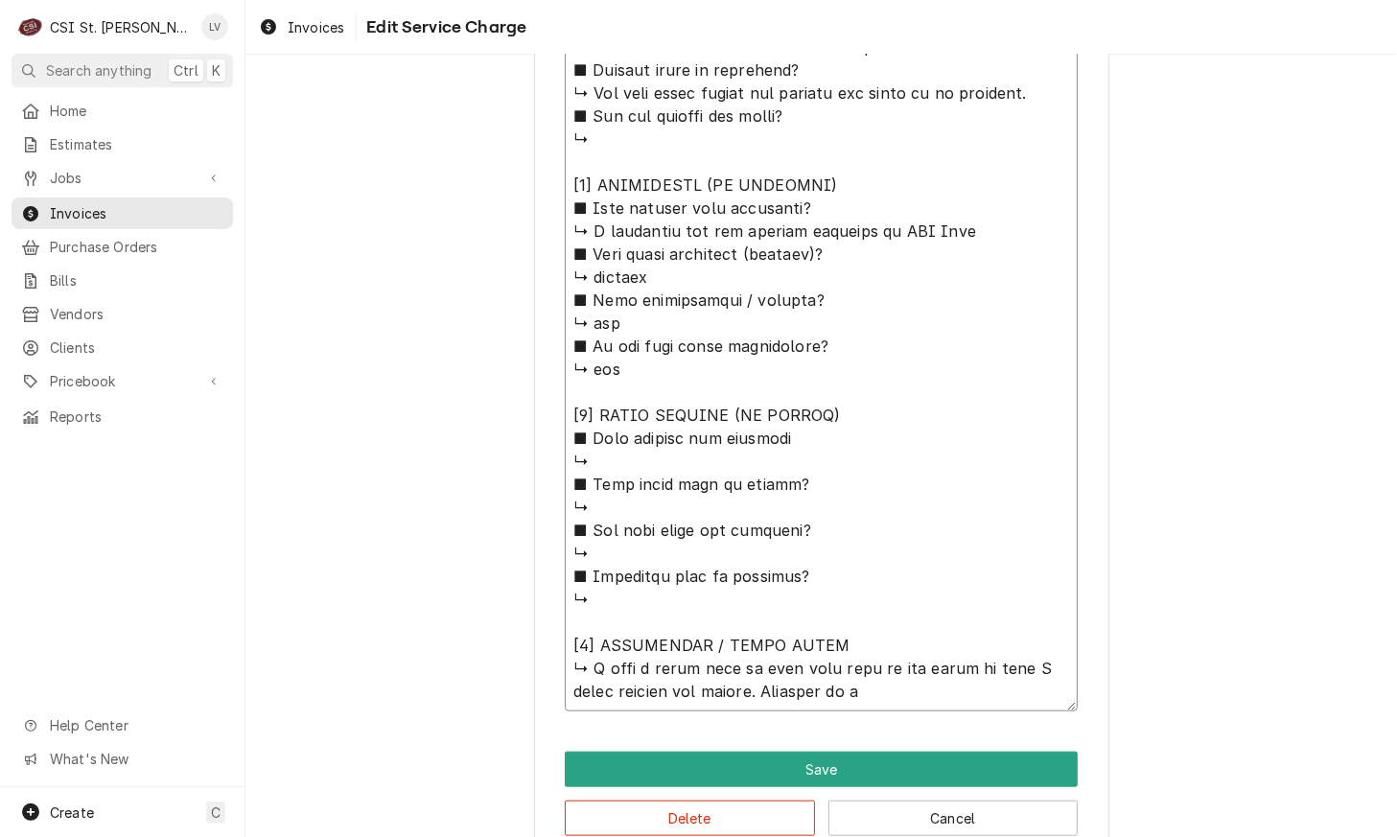
type textarea "AccumTemp / Model: EGF2083A3650 / Serial: 28395 𝗩𝗼𝗹𝘁𝗮𝗴𝗲: 208v ↳ 𝗣𝗵𝗮𝘀𝗲: 3PH ↳ 𝗚𝗮…"
type textarea "x"
type textarea "AccumTemp / Model: EGF2083A3650 / Serial: 28395 𝗩𝗼𝗹𝘁𝗮𝗴𝗲: 208v ↳ 𝗣𝗵𝗮𝘀𝗲: 3PH ↳ 𝗚𝗮…"
type textarea "x"
type textarea "AccumTemp / Model: EGF2083A3650 / Serial: 28395 𝗩𝗼𝗹𝘁𝗮𝗴𝗲: 208v ↳ 𝗣𝗵𝗮𝘀𝗲: 3PH ↳ 𝗚𝗮…"
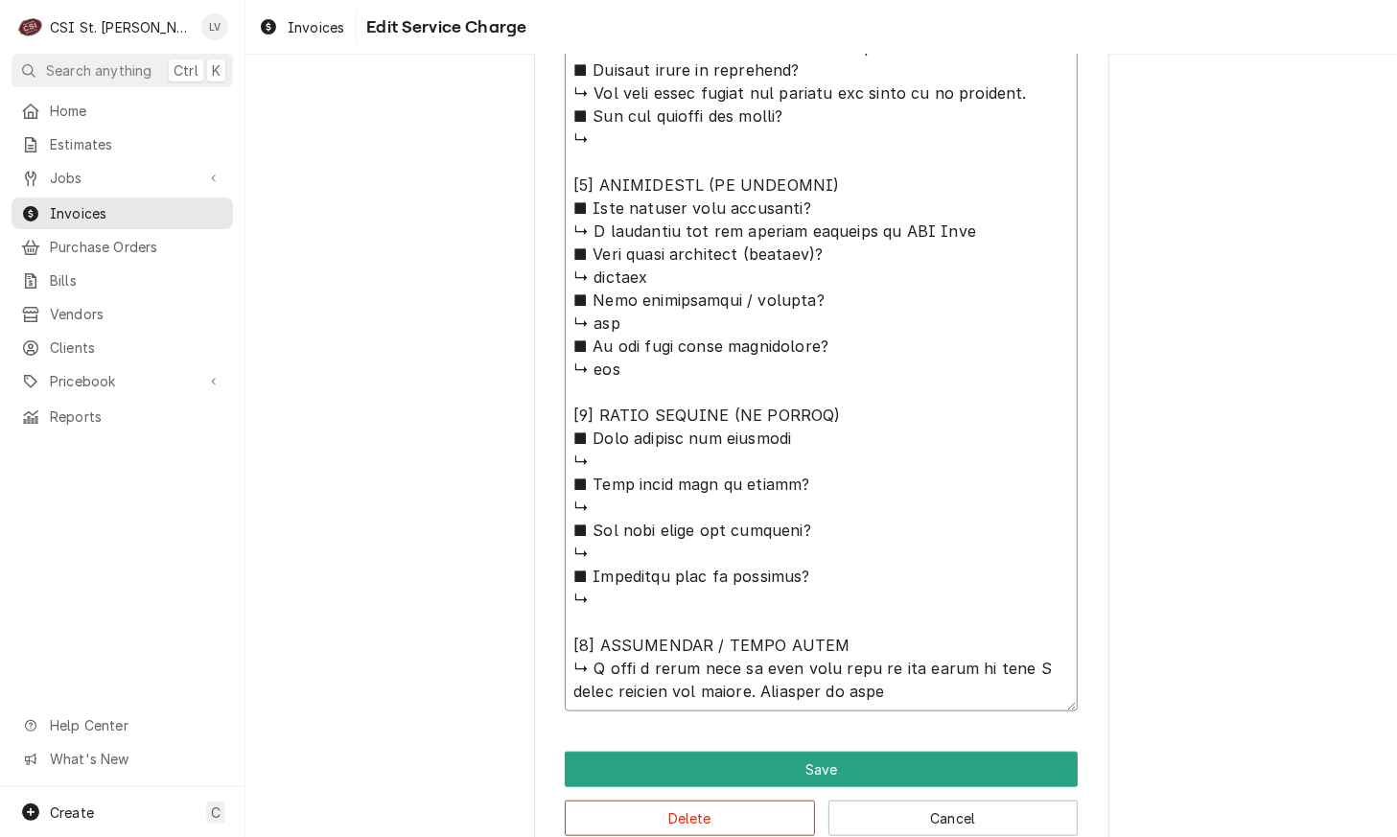
type textarea "x"
type textarea "AccumTemp / Model: EGF2083A3650 / Serial: 28395 𝗩𝗼𝗹𝘁𝗮𝗴𝗲: 208v ↳ 𝗣𝗵𝗮𝘀𝗲: 3PH ↳ 𝗚𝗮…"
type textarea "x"
type textarea "AccumTemp / Model: EGF2083A3650 / Serial: 28395 𝗩𝗼𝗹𝘁𝗮𝗴𝗲: 208v ↳ 𝗣𝗵𝗮𝘀𝗲: 3PH ↳ 𝗚𝗮…"
type textarea "x"
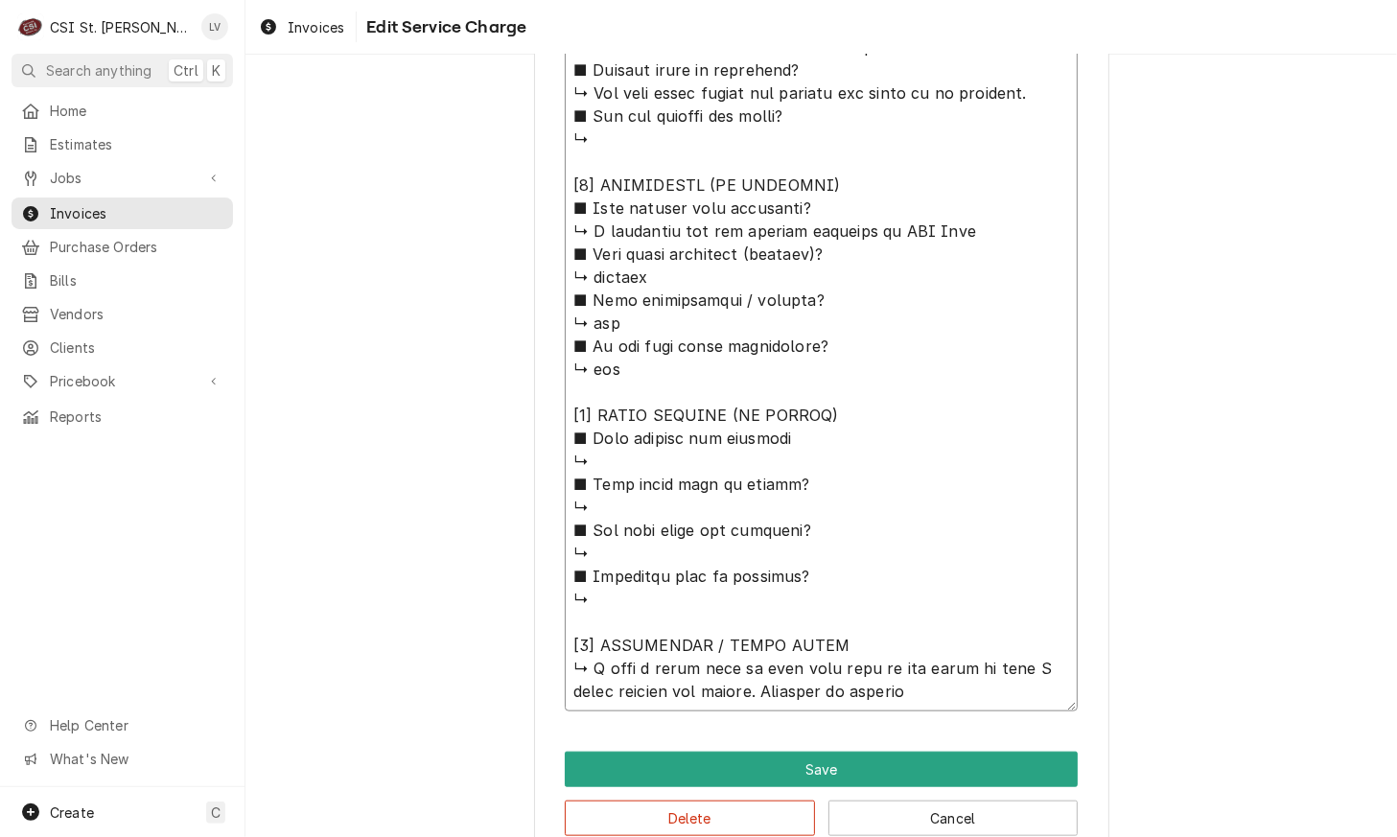
type textarea "AccumTemp / Model: EGF2083A3650 / Serial: 28395 𝗩𝗼𝗹𝘁𝗮𝗴𝗲: 208v ↳ 𝗣𝗵𝗮𝘀𝗲: 3PH ↳ 𝗚𝗮…"
type textarea "x"
type textarea "AccumTemp / Model: EGF2083A3650 / Serial: 28395 𝗩𝗼𝗹𝘁𝗮𝗴𝗲: 208v ↳ 𝗣𝗵𝗮𝘀𝗲: 3PH ↳ 𝗚𝗮…"
type textarea "x"
type textarea "AccumTemp / Model: EGF2083A3650 / Serial: 28395 𝗩𝗼𝗹𝘁𝗮𝗴𝗲: 208v ↳ 𝗣𝗵𝗮𝘀𝗲: 3PH ↳ 𝗚𝗮…"
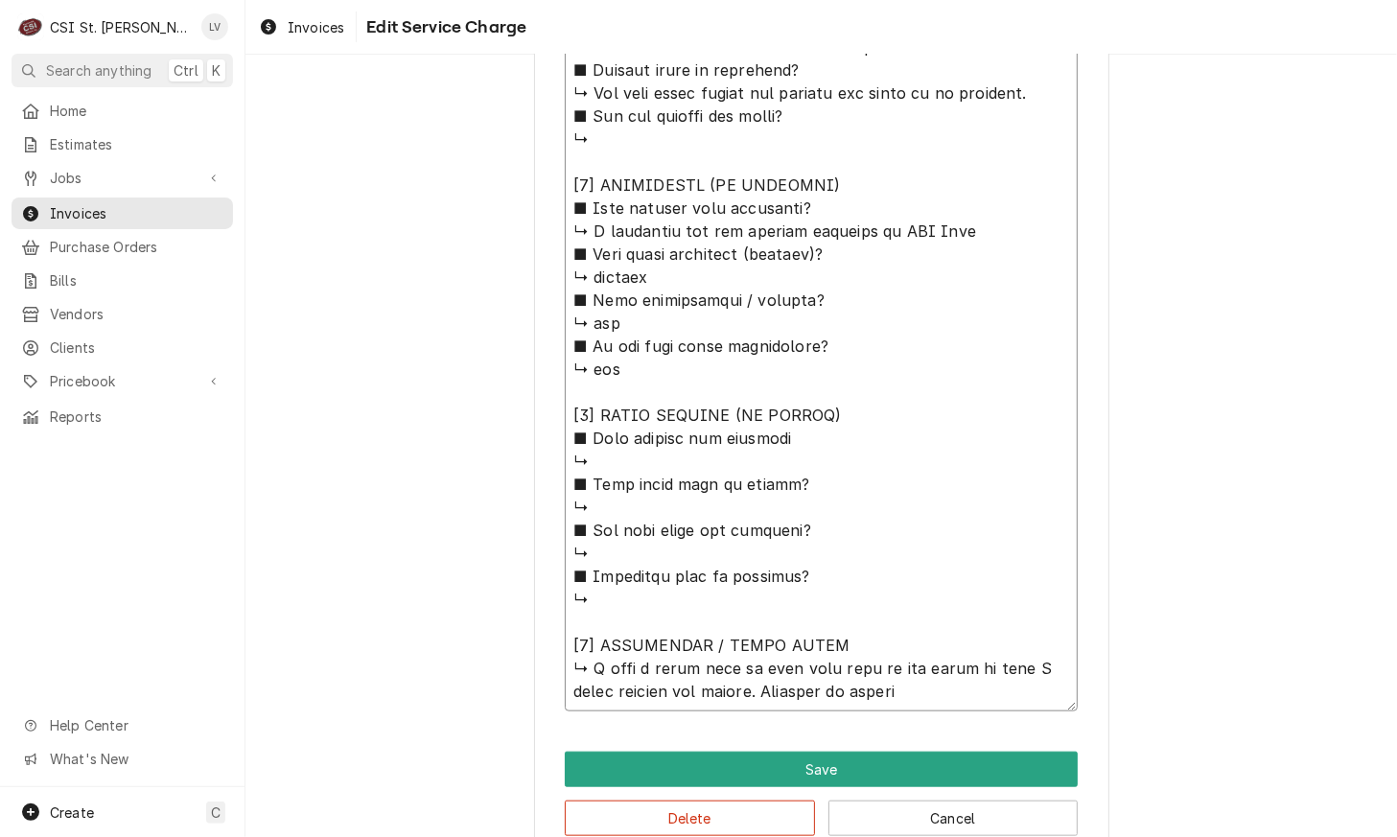
type textarea "x"
type textarea "AccumTemp / Model: EGF2083A3650 / Serial: 28395 𝗩𝗼𝗹𝘁𝗮𝗴𝗲: 208v ↳ 𝗣𝗵𝗮𝘀𝗲: 3PH ↳ 𝗚𝗮…"
type textarea "x"
type textarea "AccumTemp / Model: EGF2083A3650 / Serial: 28395 𝗩𝗼𝗹𝘁𝗮𝗴𝗲: 208v ↳ 𝗣𝗵𝗮𝘀𝗲: 3PH ↳ 𝗚𝗮…"
type textarea "x"
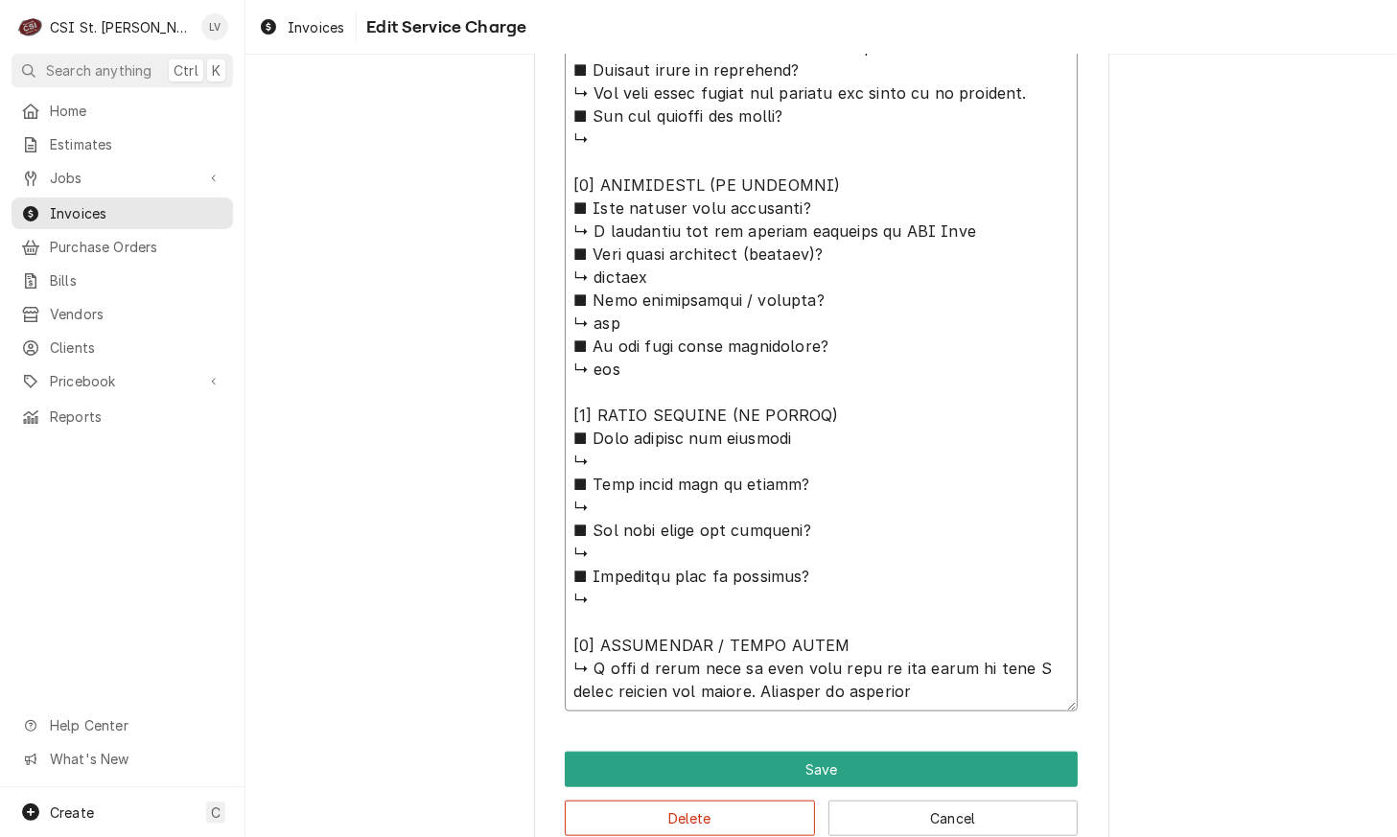
type textarea "AccumTemp / Model: EGF2083A3650 / Serial: 28395 𝗩𝗼𝗹𝘁𝗮𝗴𝗲: 208v ↳ 𝗣𝗵𝗮𝘀𝗲: 3PH ↳ 𝗚𝗮…"
type textarea "x"
type textarea "AccumTemp / Model: EGF2083A3650 / Serial: 28395 𝗩𝗼𝗹𝘁𝗮𝗴𝗲: 208v ↳ 𝗣𝗵𝗮𝘀𝗲: 3PH ↳ 𝗚𝗮…"
type textarea "x"
type textarea "AccumTemp / Model: EGF2083A3650 / Serial: 28395 𝗩𝗼𝗹𝘁𝗮𝗴𝗲: 208v ↳ 𝗣𝗵𝗮𝘀𝗲: 3PH ↳ 𝗚𝗮…"
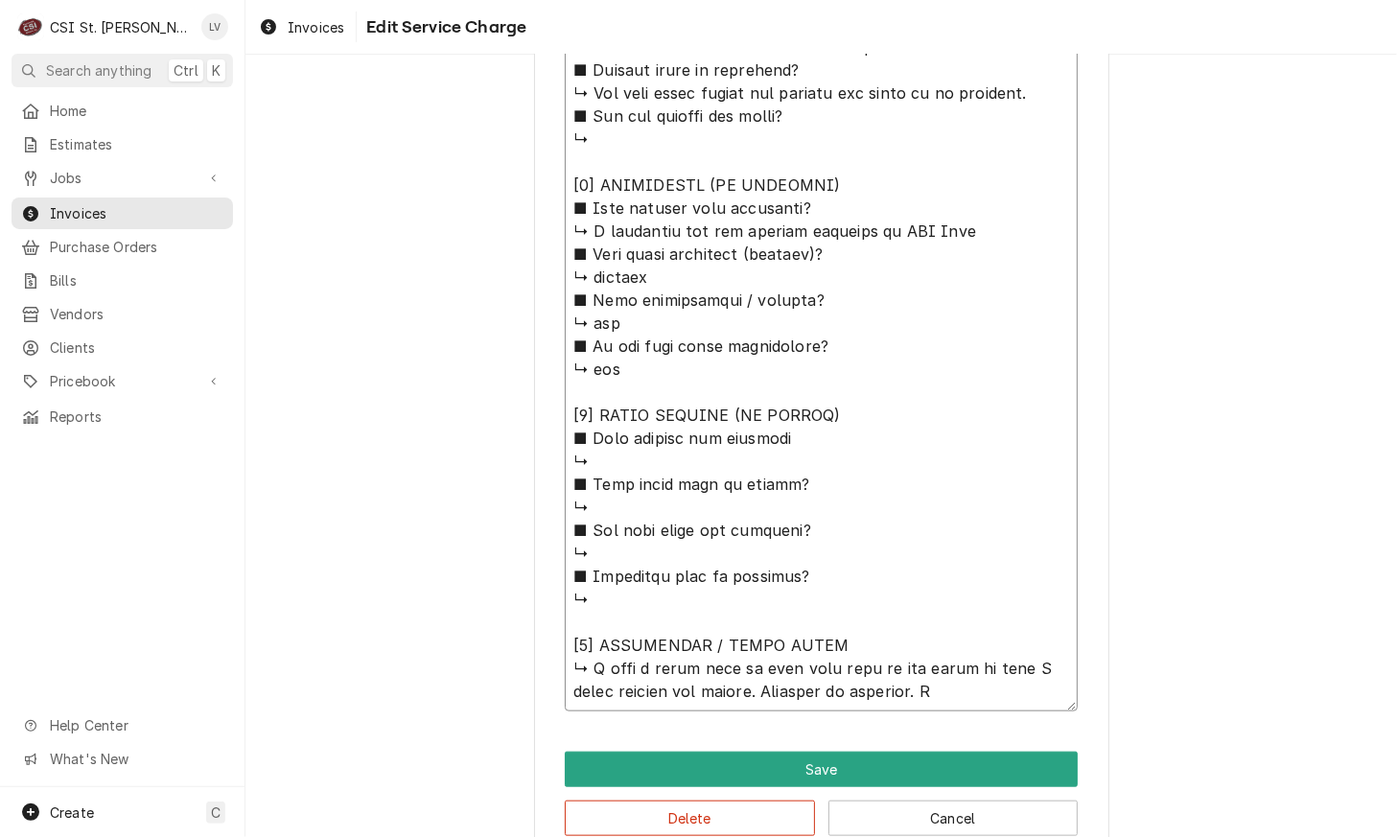
type textarea "x"
type textarea "AccumTemp / Model: EGF2083A3650 / Serial: 28395 𝗩𝗼𝗹𝘁𝗮𝗴𝗲: 208v ↳ 𝗣𝗵𝗮𝘀𝗲: 3PH ↳ 𝗚𝗮…"
type textarea "x"
type textarea "AccumTemp / Model: EGF2083A3650 / Serial: 28395 𝗩𝗼𝗹𝘁𝗮𝗴𝗲: 208v ↳ 𝗣𝗵𝗮𝘀𝗲: 3PH ↳ 𝗚𝗮…"
type textarea "x"
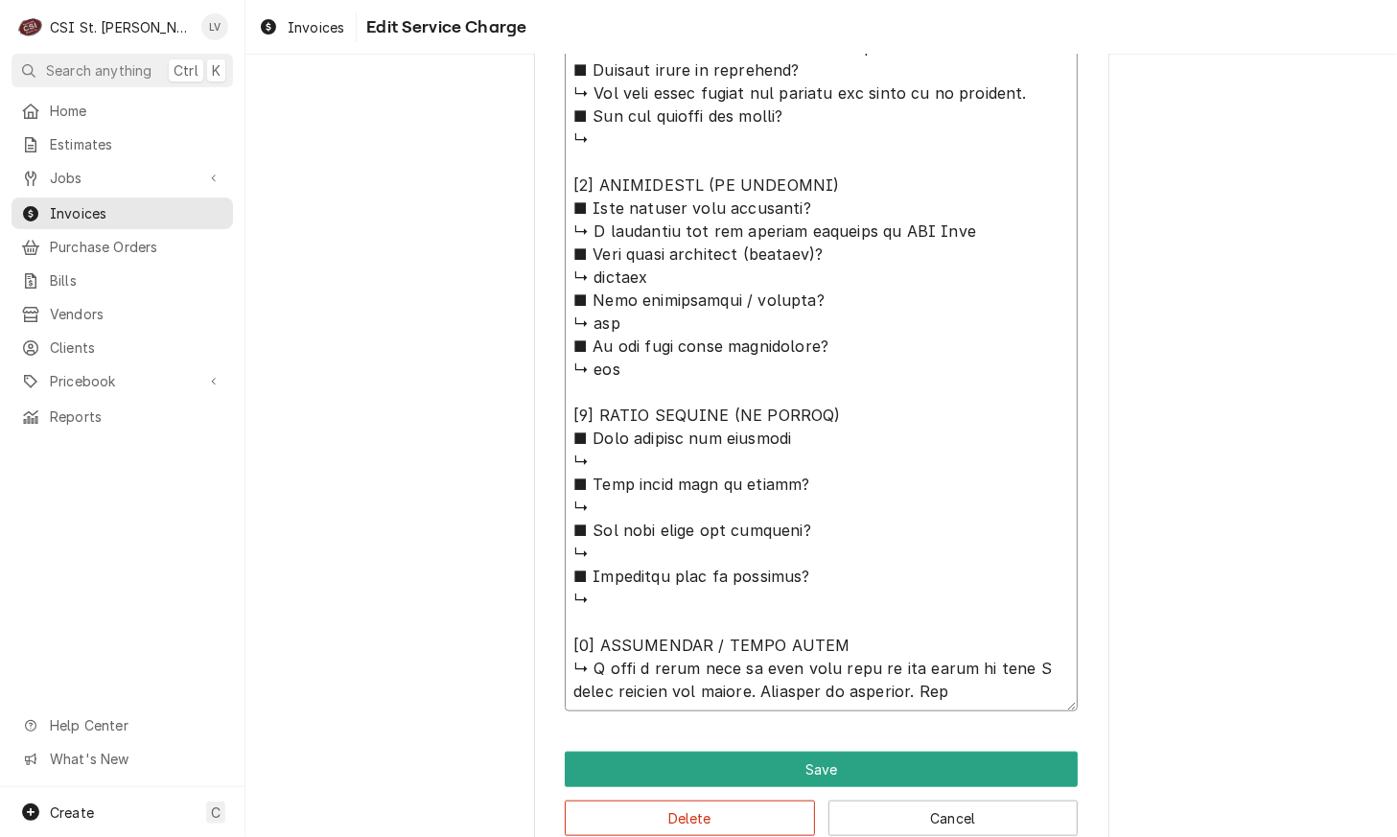
type textarea "AccumTemp / Model: EGF2083A3650 / Serial: 28395 𝗩𝗼𝗹𝘁𝗮𝗴𝗲: 208v ↳ 𝗣𝗵𝗮𝘀𝗲: 3PH ↳ 𝗚𝗮…"
type textarea "x"
type textarea "AccumTemp / Model: EGF2083A3650 / Serial: 28395 𝗩𝗼𝗹𝘁𝗮𝗴𝗲: 208v ↳ 𝗣𝗵𝗮𝘀𝗲: 3PH ↳ 𝗚𝗮…"
type textarea "x"
type textarea "AccumTemp / Model: EGF2083A3650 / Serial: 28395 𝗩𝗼𝗹𝘁𝗮𝗴𝗲: 208v ↳ 𝗣𝗵𝗮𝘀𝗲: 3PH ↳ 𝗚𝗮…"
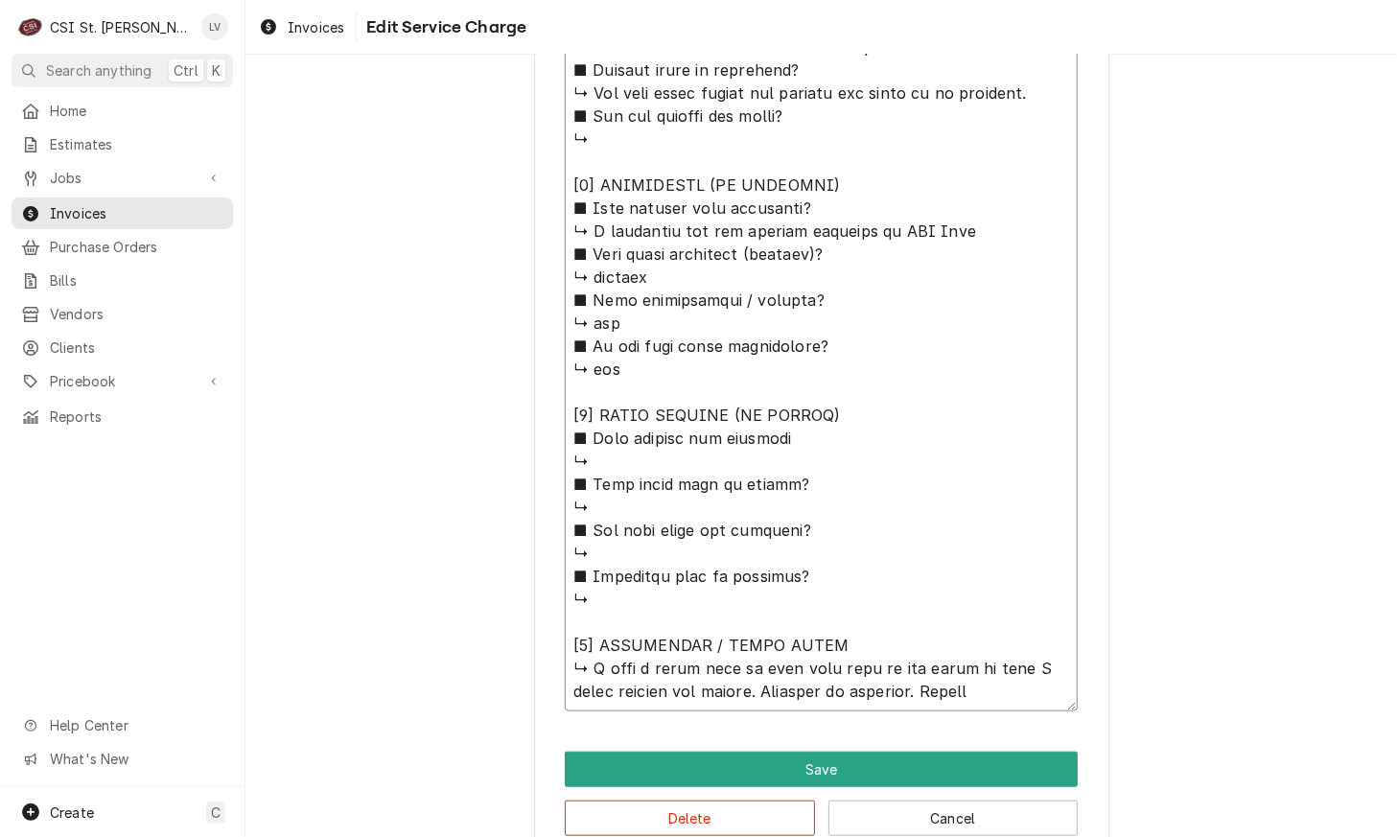
type textarea "x"
type textarea "AccumTemp / Model: EGF2083A3650 / Serial: 28395 𝗩𝗼𝗹𝘁𝗮𝗴𝗲: 208v ↳ 𝗣𝗵𝗮𝘀𝗲: 3PH ↳ 𝗚𝗮…"
type textarea "x"
type textarea "AccumTemp / Model: EGF2083A3650 / Serial: 28395 𝗩𝗼𝗹𝘁𝗮𝗴𝗲: 208v ↳ 𝗣𝗵𝗮𝘀𝗲: 3PH ↳ 𝗚𝗮…"
type textarea "x"
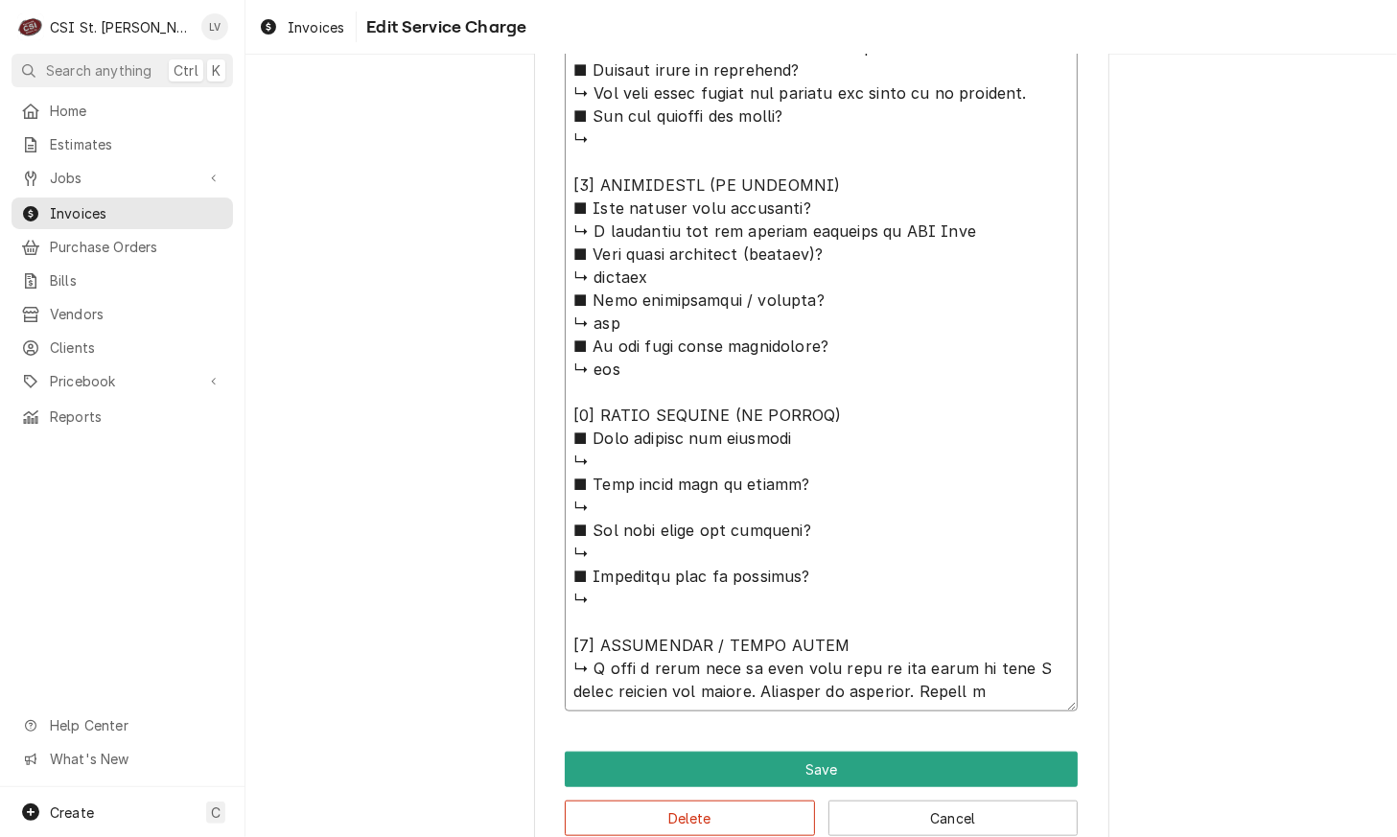
type textarea "AccumTemp / Model: EGF2083A3650 / Serial: 28395 𝗩𝗼𝗹𝘁𝗮𝗴𝗲: 208v ↳ 𝗣𝗵𝗮𝘀𝗲: 3PH ↳ 𝗚𝗮…"
type textarea "x"
type textarea "AccumTemp / Model: EGF2083A3650 / Serial: 28395 𝗩𝗼𝗹𝘁𝗮𝗴𝗲: 208v ↳ 𝗣𝗵𝗮𝘀𝗲: 3PH ↳ 𝗚𝗮…"
type textarea "x"
type textarea "AccumTemp / Model: EGF2083A3650 / Serial: 28395 𝗩𝗼𝗹𝘁𝗮𝗴𝗲: 208v ↳ 𝗣𝗵𝗮𝘀𝗲: 3PH ↳ 𝗚𝗮…"
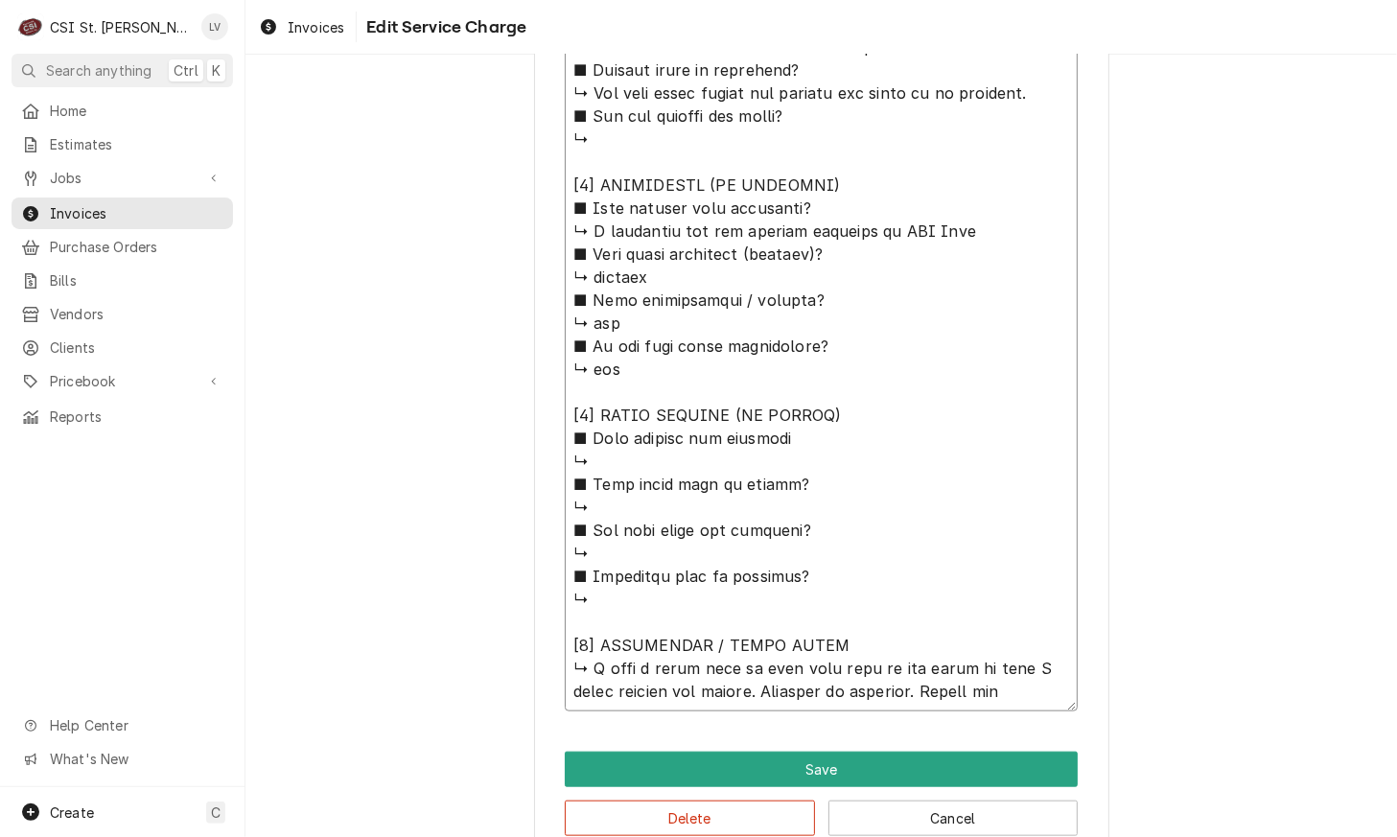
type textarea "x"
type textarea "AccumTemp / Model: EGF2083A3650 / Serial: 28395 𝗩𝗼𝗹𝘁𝗮𝗴𝗲: 208v ↳ 𝗣𝗵𝗮𝘀𝗲: 3PH ↳ 𝗚𝗮…"
type textarea "x"
type textarea "AccumTemp / Model: EGF2083A3650 / Serial: 28395 𝗩𝗼𝗹𝘁𝗮𝗴𝗲: 208v ↳ 𝗣𝗵𝗮𝘀𝗲: 3PH ↳ 𝗚𝗮…"
type textarea "x"
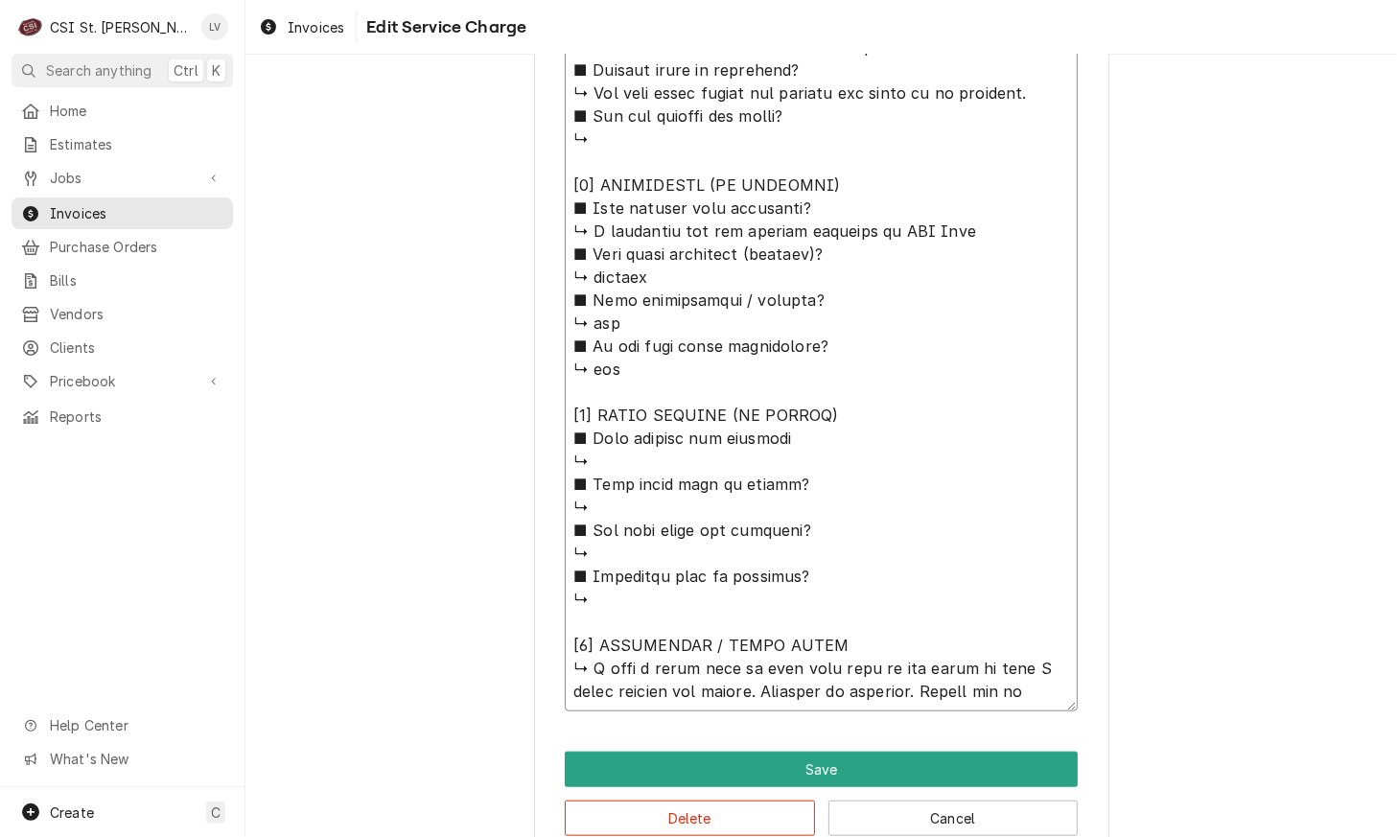
type textarea "AccumTemp / Model: EGF2083A3650 / Serial: 28395 𝗩𝗼𝗹𝘁𝗮𝗴𝗲: 208v ↳ 𝗣𝗵𝗮𝘀𝗲: 3PH ↳ 𝗚𝗮…"
type textarea "x"
type textarea "AccumTemp / Model: EGF2083A3650 / Serial: 28395 𝗩𝗼𝗹𝘁𝗮𝗴𝗲: 208v ↳ 𝗣𝗵𝗮𝘀𝗲: 3PH ↳ 𝗚𝗮…"
type textarea "x"
type textarea "AccumTemp / Model: EGF2083A3650 / Serial: 28395 𝗩𝗼𝗹𝘁𝗮𝗴𝗲: 208v ↳ 𝗣𝗵𝗮𝘀𝗲: 3PH ↳ 𝗚𝗮…"
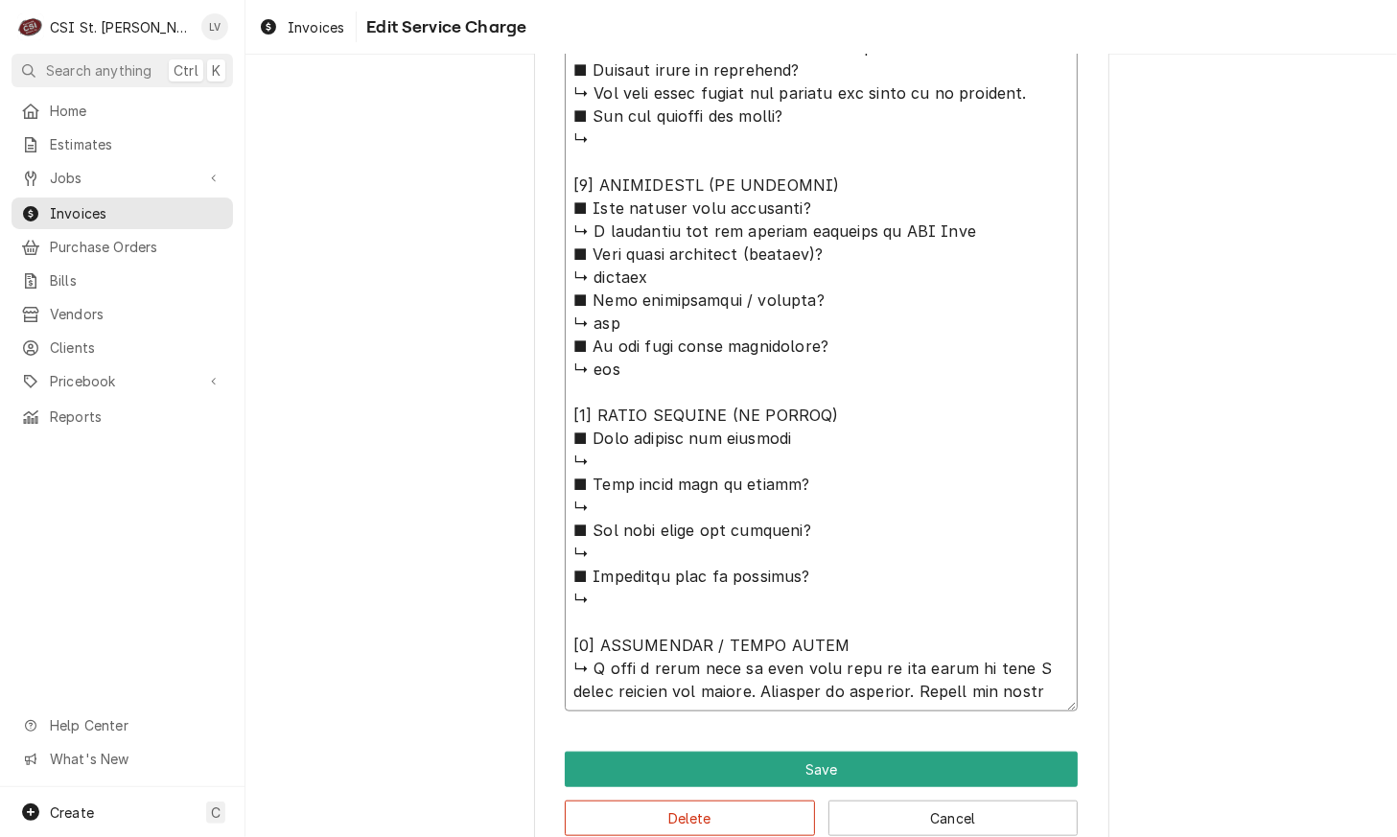
type textarea "x"
type textarea "AccumTemp / Model: EGF2083A3650 / Serial: 28395 𝗩𝗼𝗹𝘁𝗮𝗴𝗲: 208v ↳ 𝗣𝗵𝗮𝘀𝗲: 3PH ↳ 𝗚𝗮…"
type textarea "x"
type textarea "AccumTemp / Model: EGF2083A3650 / Serial: 28395 𝗩𝗼𝗹𝘁𝗮𝗴𝗲: 208v ↳ 𝗣𝗵𝗮𝘀𝗲: 3PH ↳ 𝗚𝗮…"
type textarea "x"
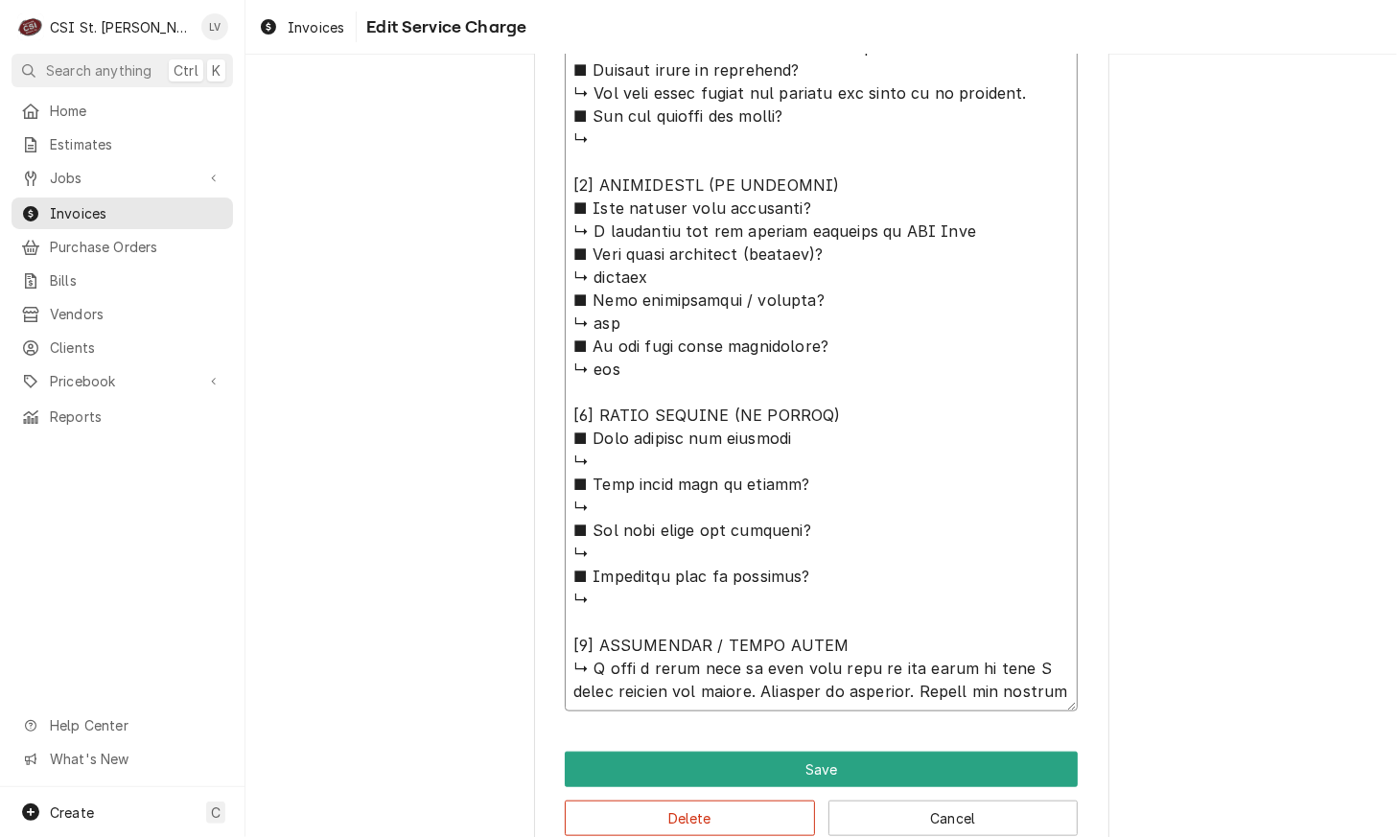
type textarea "AccumTemp / Model: EGF2083A3650 / Serial: 28395 𝗩𝗼𝗹𝘁𝗮𝗴𝗲: 208v ↳ 𝗣𝗵𝗮𝘀𝗲: 3PH ↳ 𝗚𝗮…"
type textarea "x"
type textarea "AccumTemp / Model: EGF2083A3650 / Serial: 28395 𝗩𝗼𝗹𝘁𝗮𝗴𝗲: 208v ↳ 𝗣𝗵𝗮𝘀𝗲: 3PH ↳ 𝗚𝗮…"
type textarea "x"
type textarea "AccumTemp / Model: EGF2083A3650 / Serial: 28395 𝗩𝗼𝗹𝘁𝗮𝗴𝗲: 208v ↳ 𝗣𝗵𝗮𝘀𝗲: 3PH ↳ 𝗚𝗮…"
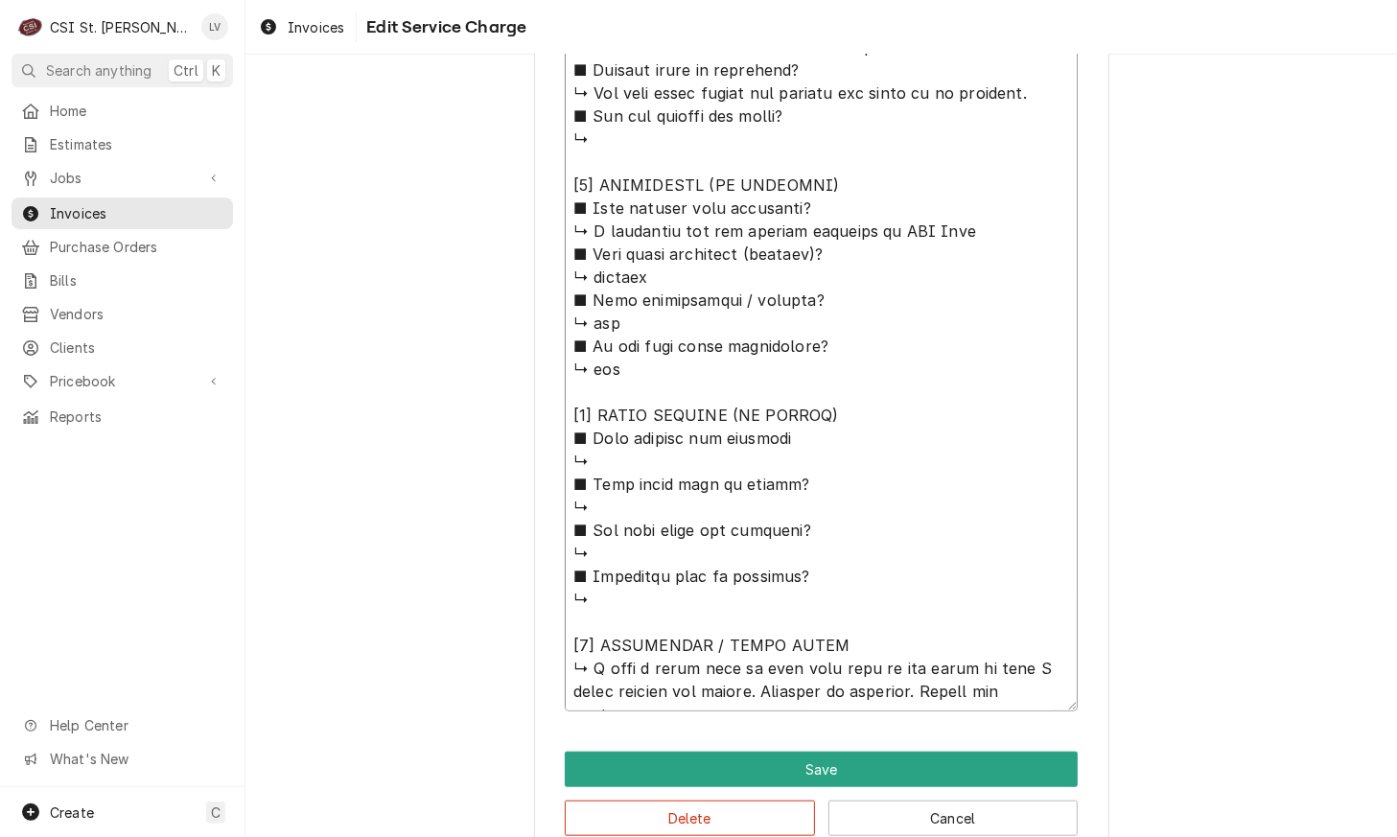
type textarea "x"
type textarea "AccumTemp / Model: EGF2083A3650 / Serial: 28395 𝗩𝗼𝗹𝘁𝗮𝗴𝗲: 208v ↳ 𝗣𝗵𝗮𝘀𝗲: 3PH ↳ 𝗚𝗮…"
type textarea "x"
type textarea "AccumTemp / Model: EGF2083A3650 / Serial: 28395 𝗩𝗼𝗹𝘁𝗮𝗴𝗲: 208v ↳ 𝗣𝗵𝗮𝘀𝗲: 3PH ↳ 𝗚𝗮…"
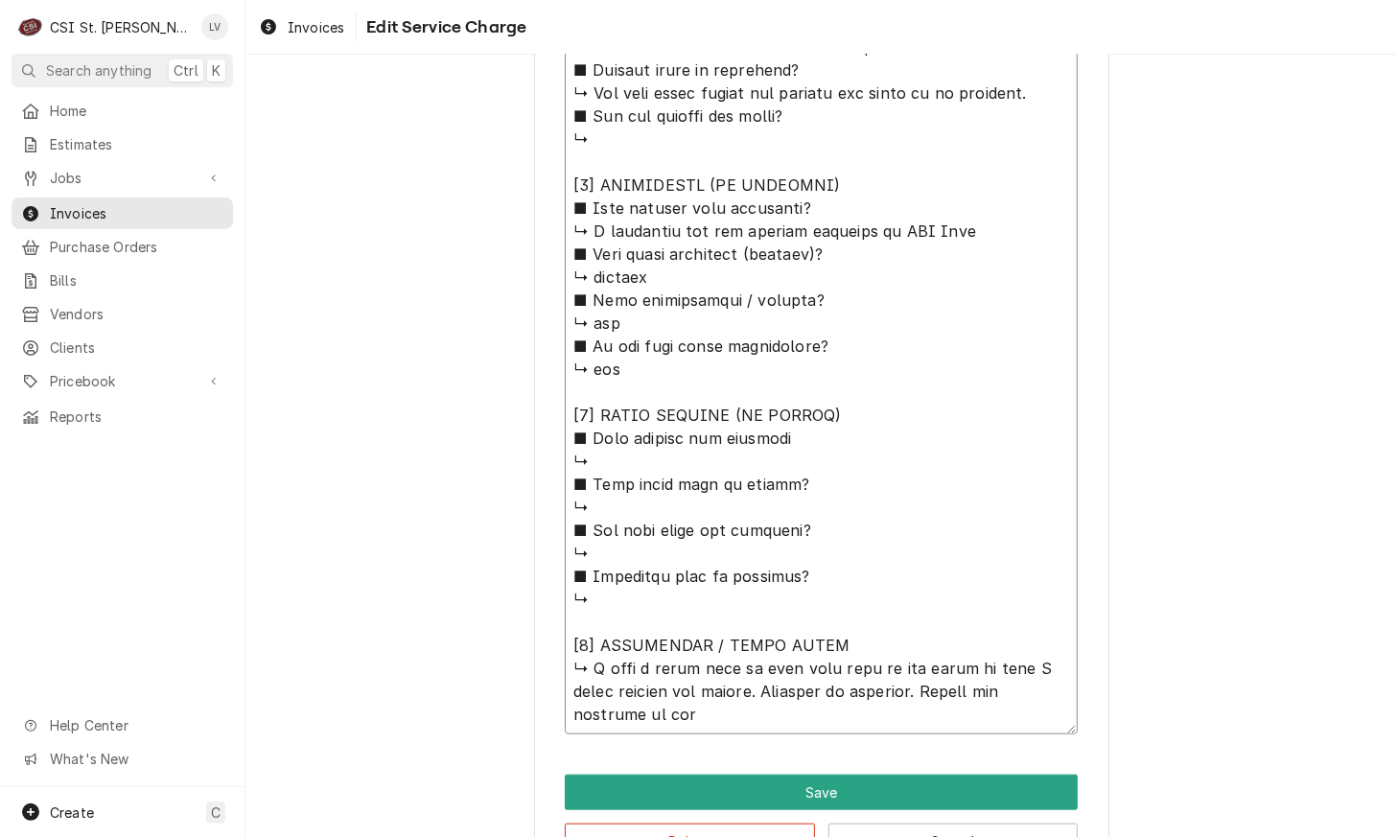
scroll to position [12, 0]
click at [625, 699] on textarea "Service Summary ( optional )" at bounding box center [821, 300] width 513 height 869
click at [604, 678] on textarea "Service Summary ( optional )" at bounding box center [821, 300] width 513 height 869
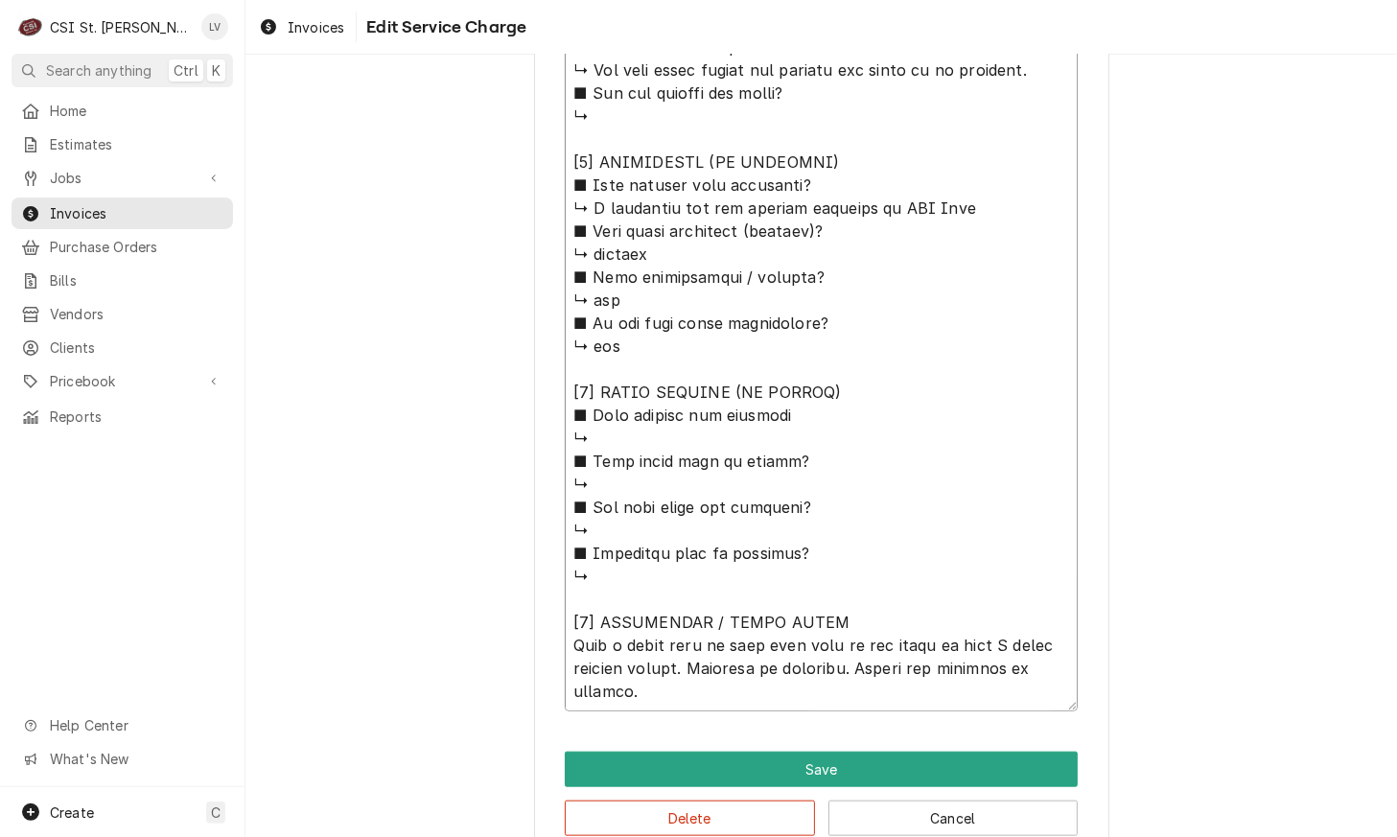
scroll to position [45, 0]
click at [565, 638] on textarea "Service Summary ( optional )" at bounding box center [821, 289] width 513 height 846
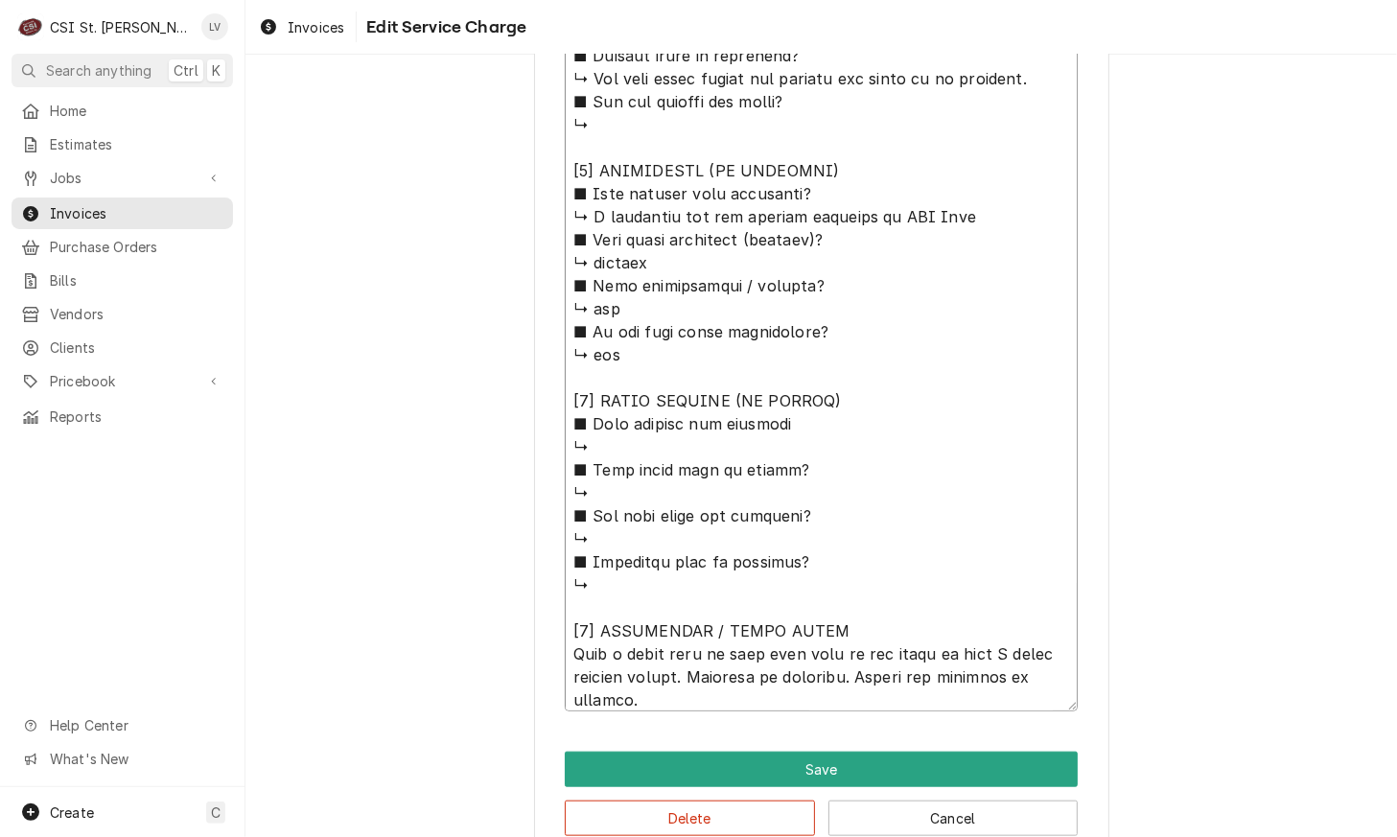
scroll to position [0, 0]
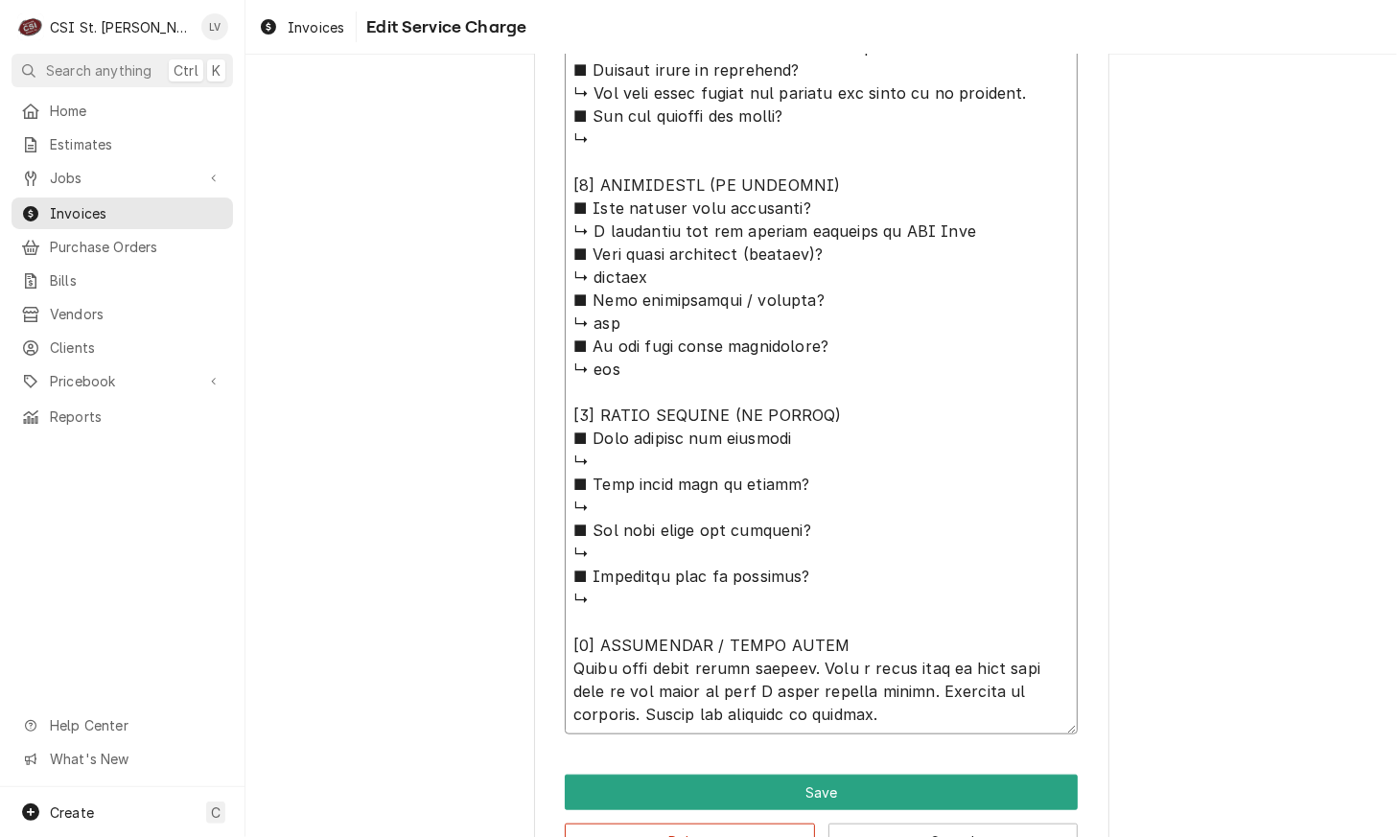
drag, startPoint x: 570, startPoint y: 81, endPoint x: 855, endPoint y: 545, distance: 545.0
click at [854, 506] on textarea "Service Summary ( optional )" at bounding box center [821, 300] width 513 height 869
click at [855, 546] on textarea "Service Summary ( optional )" at bounding box center [821, 300] width 513 height 869
click at [864, 605] on textarea "Service Summary ( optional )" at bounding box center [821, 300] width 513 height 869
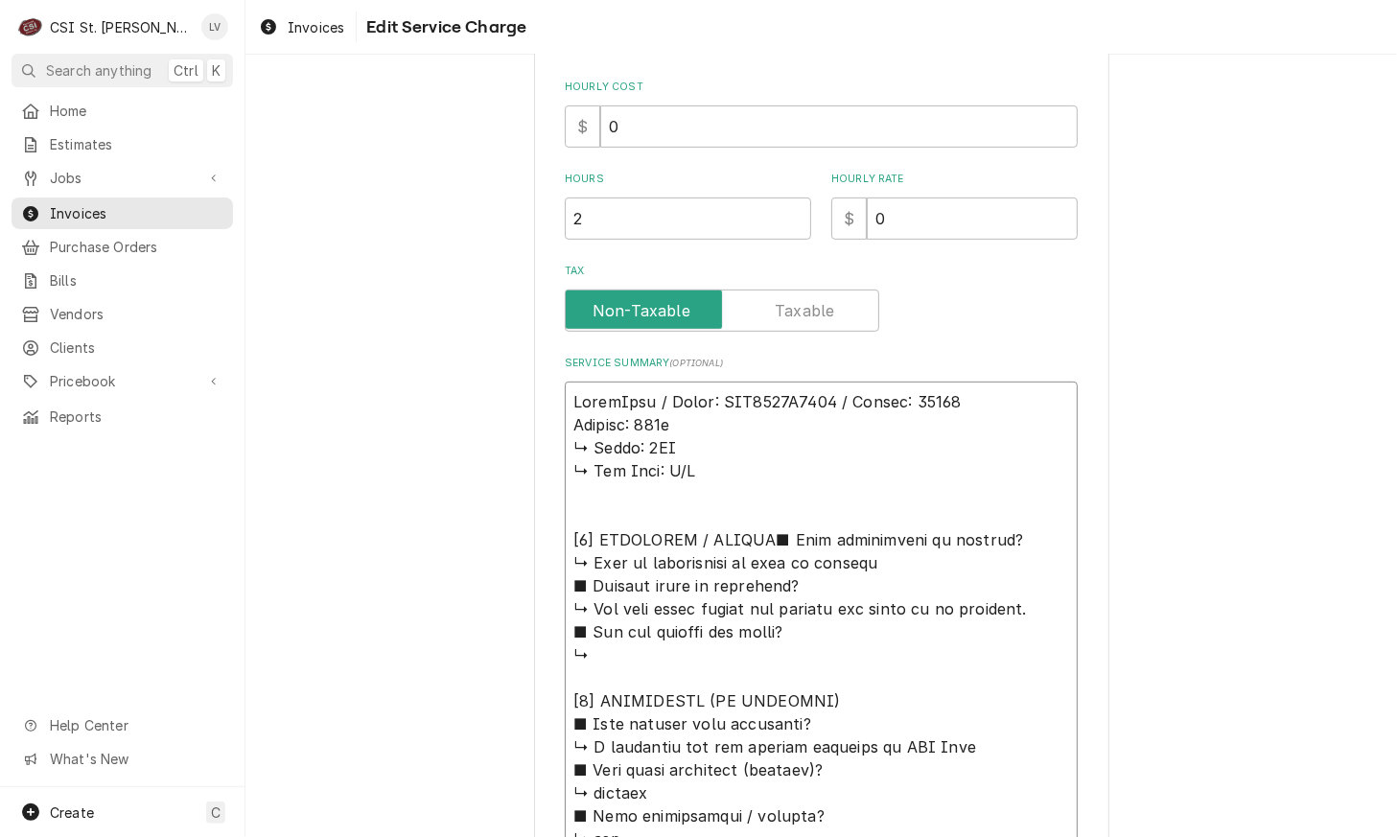
scroll to position [195, 0]
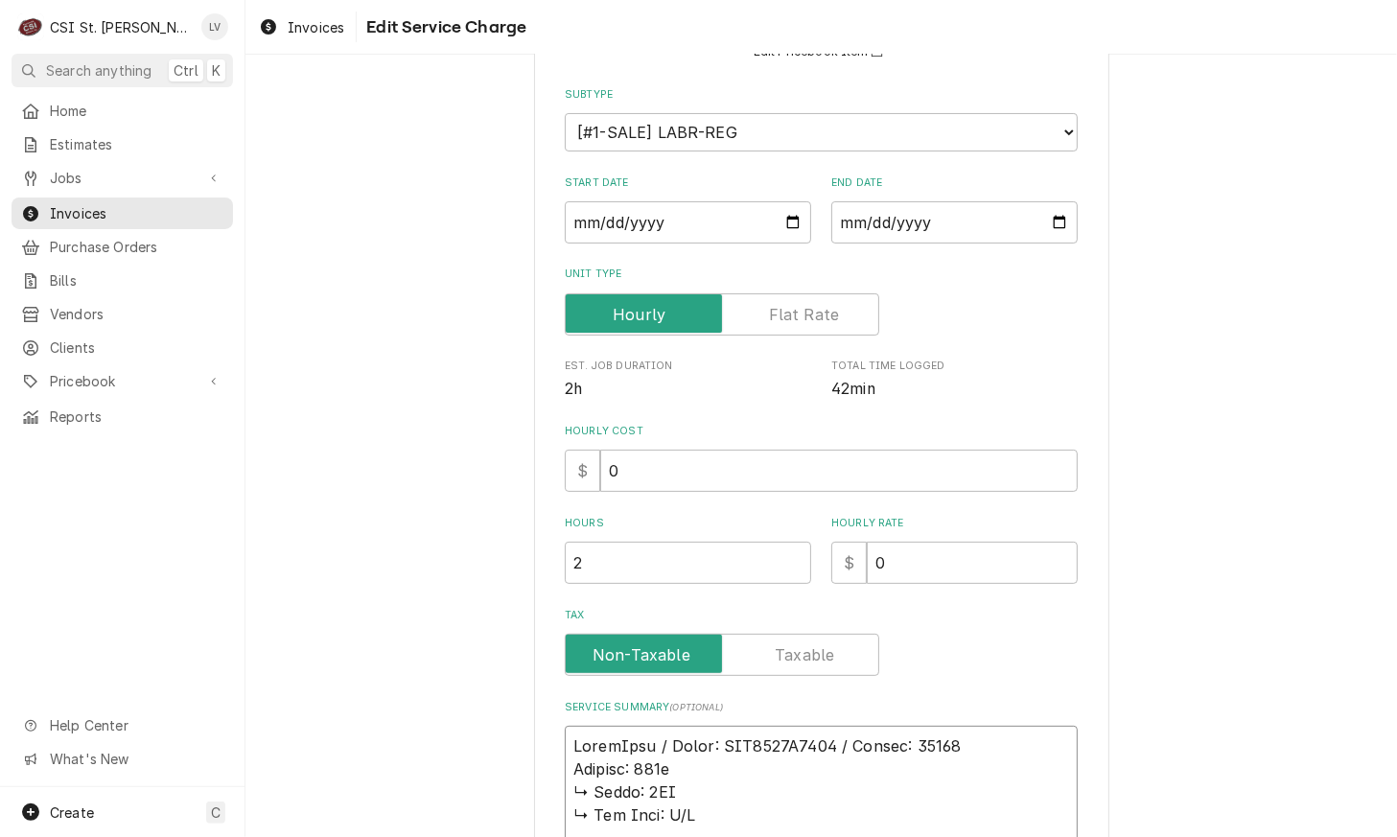
drag, startPoint x: 850, startPoint y: 571, endPoint x: 535, endPoint y: 799, distance: 388.8
click at [535, 799] on div "Use the fields below to edit this service charge Short Description Job | Servic…" at bounding box center [821, 809] width 575 height 1824
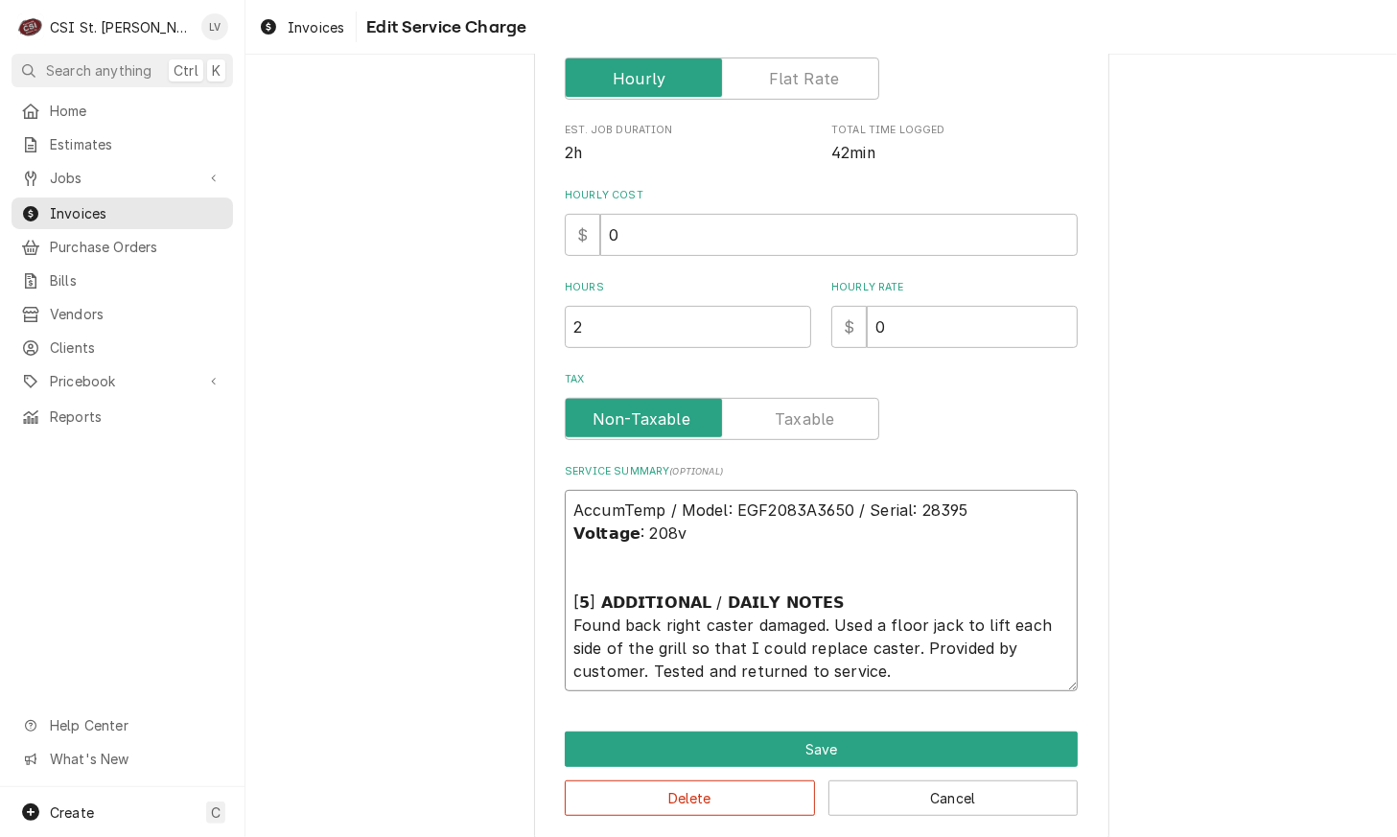
scroll to position [448, 0]
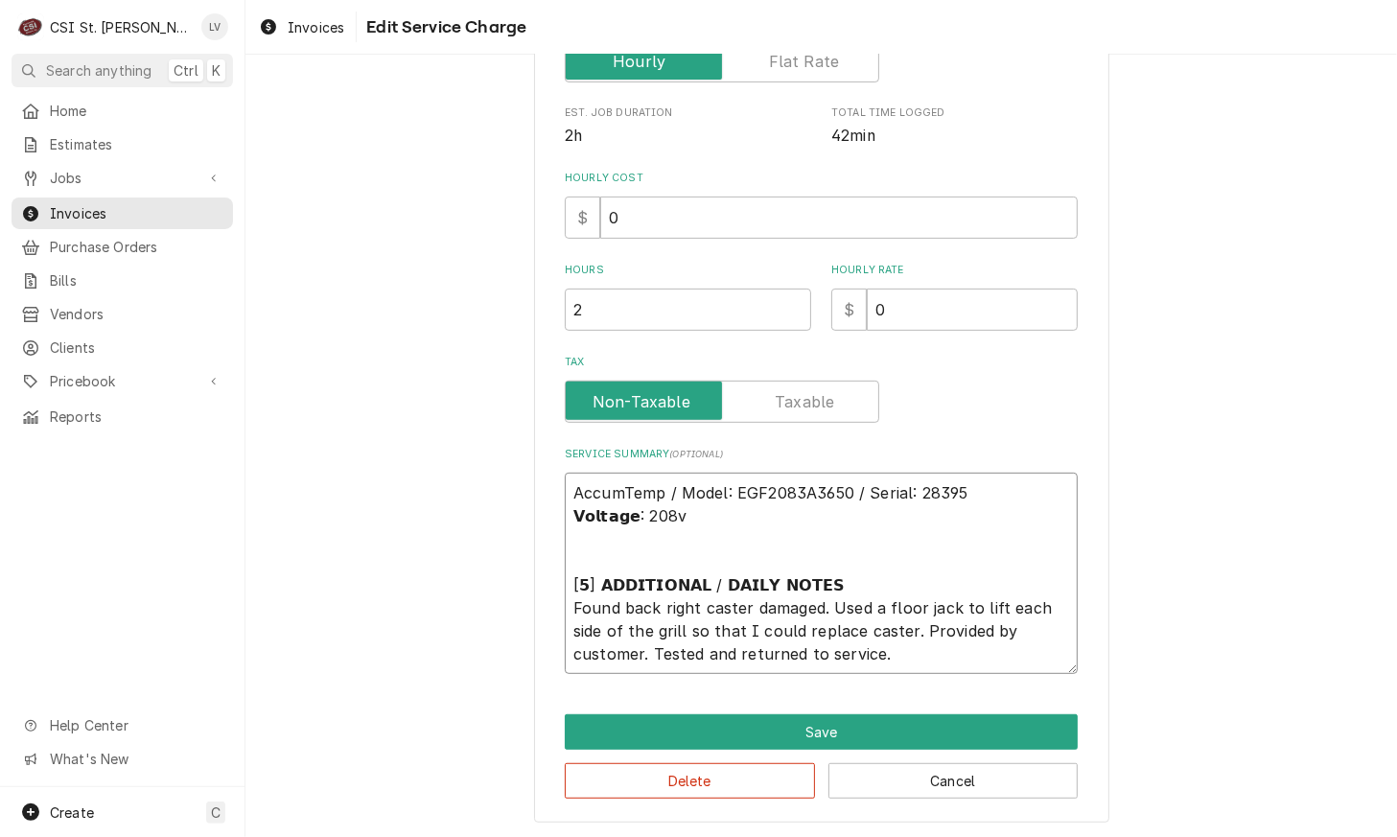
click at [583, 486] on textarea "AccumTemp / Model: EGF2083A3650 / Serial: 28395 𝗩𝗼𝗹𝘁𝗮𝗴𝗲: 208v [𝟱] 𝗔𝗗𝗗𝗜𝗧𝗜𝗢𝗡𝗔𝗟 / …" at bounding box center [821, 573] width 513 height 201
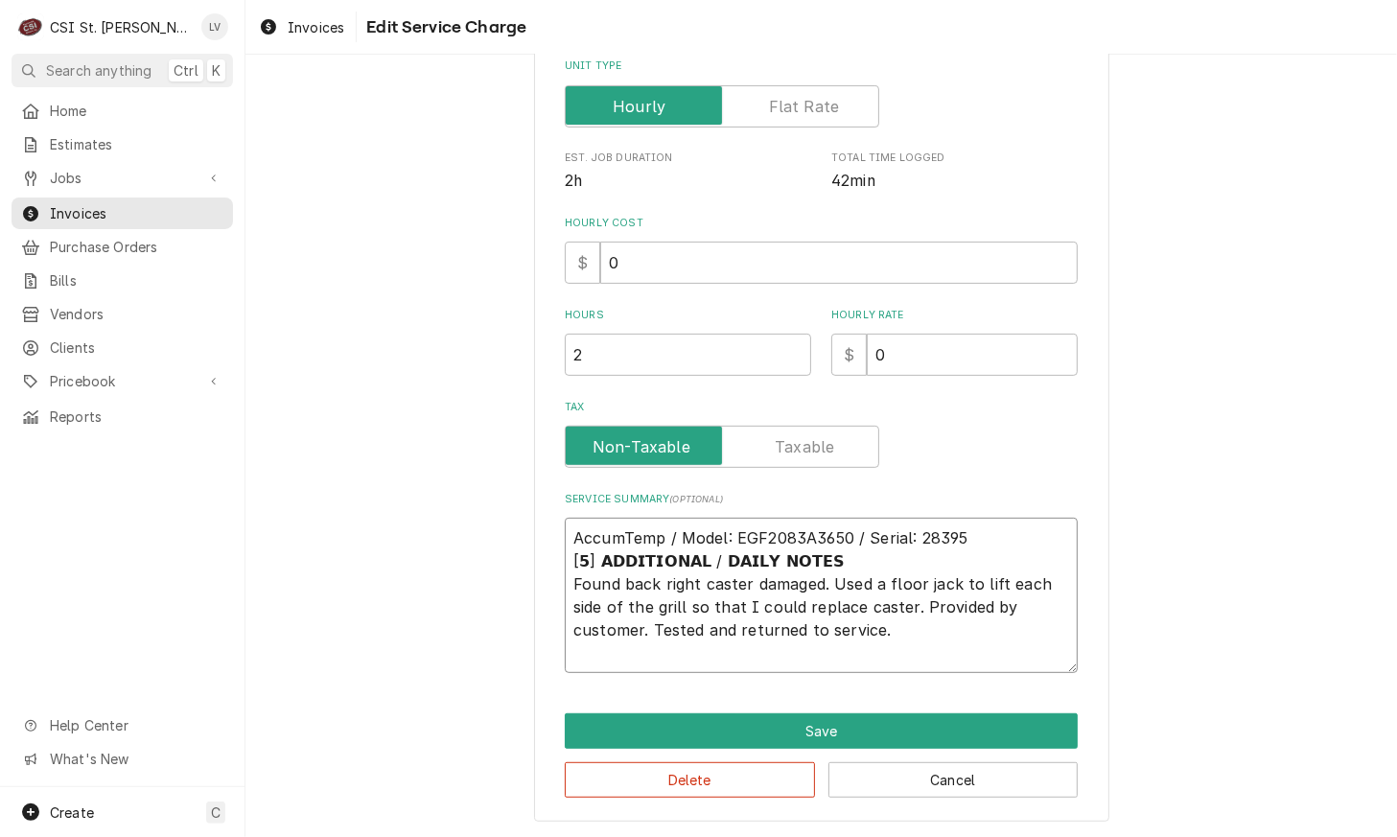
scroll to position [380, 0]
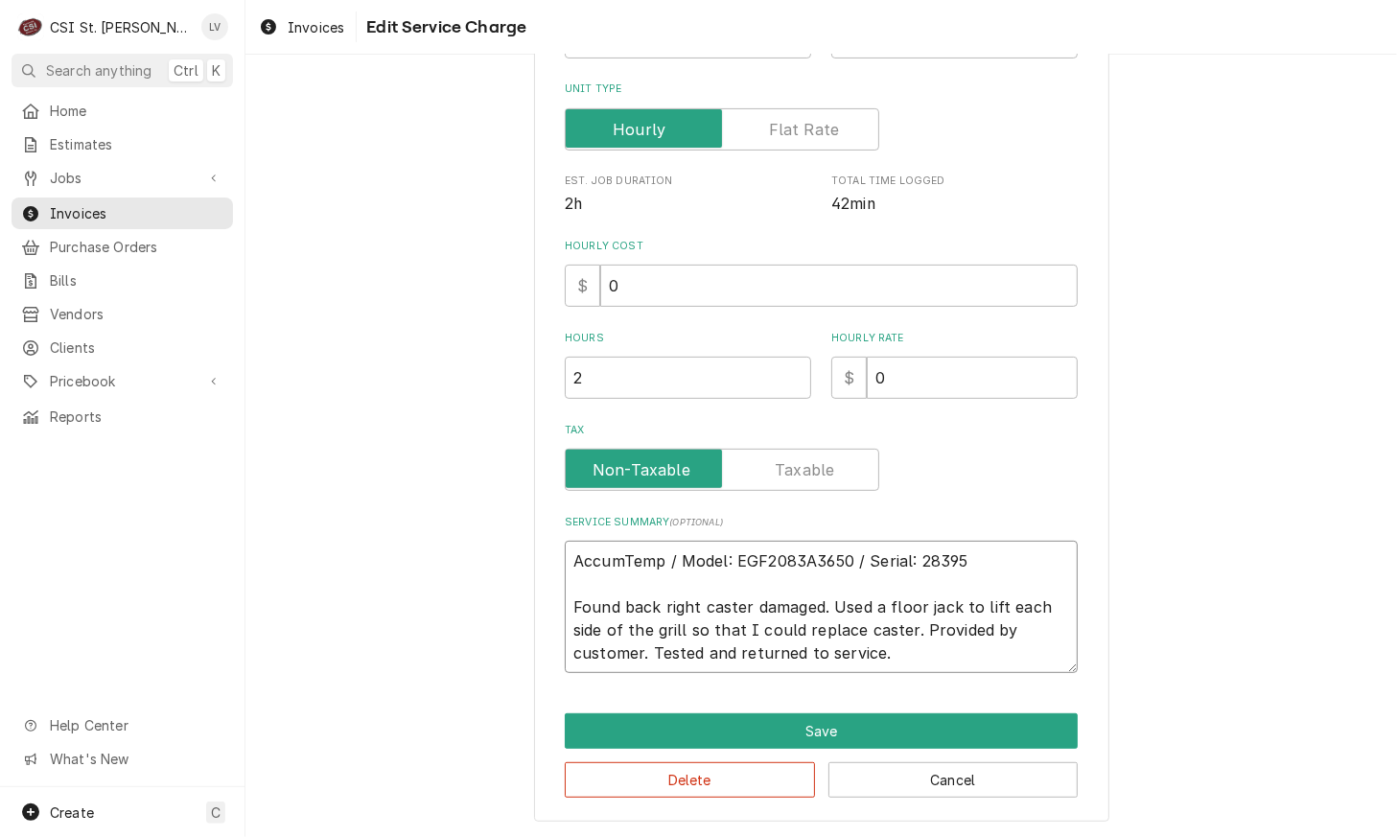
drag, startPoint x: 912, startPoint y: 654, endPoint x: 560, endPoint y: 554, distance: 365.8
click at [565, 554] on textarea "AccumTemp / Model: EGF2083A3650 / Serial: 28395 Found back right caster damaged…" at bounding box center [821, 607] width 513 height 132
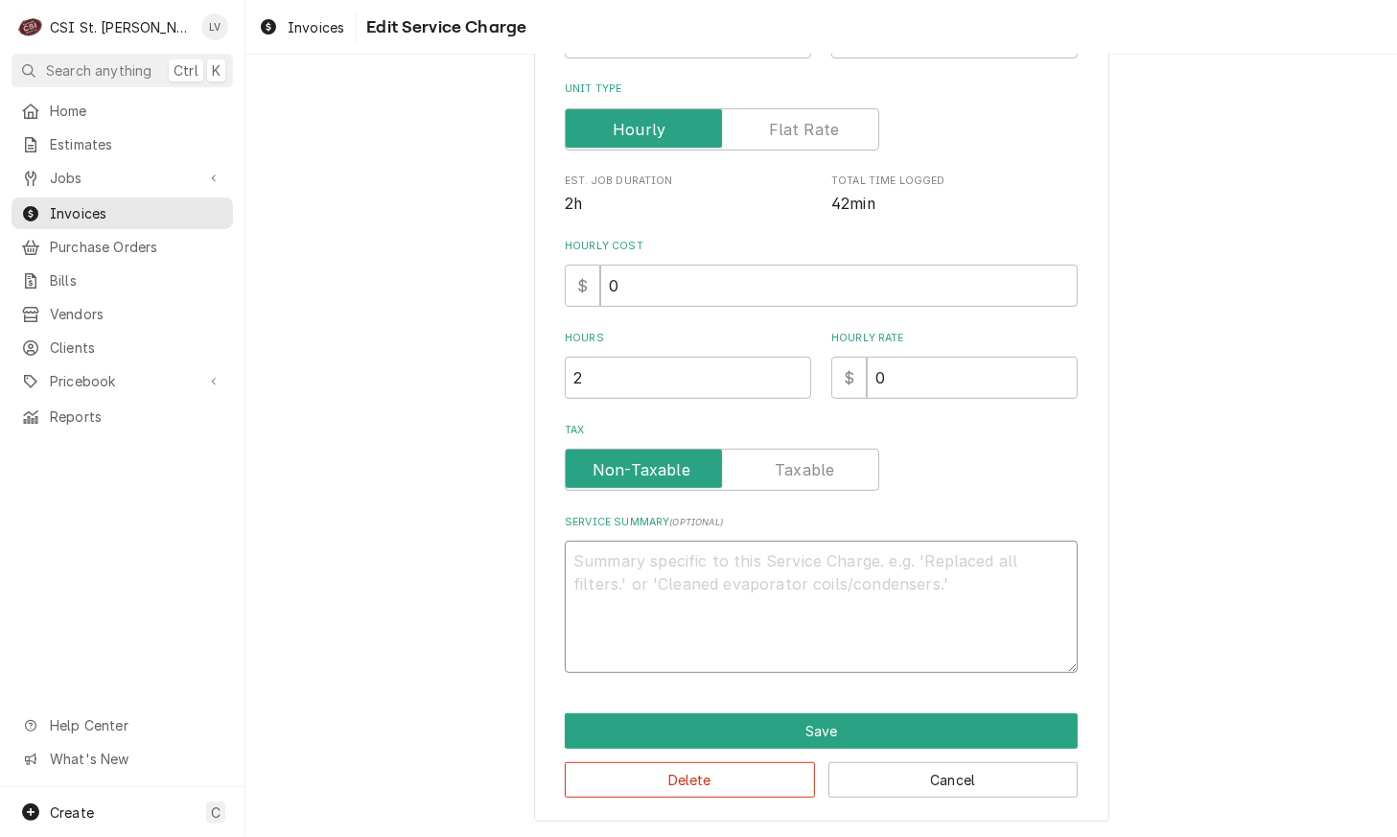
scroll to position [334, 0]
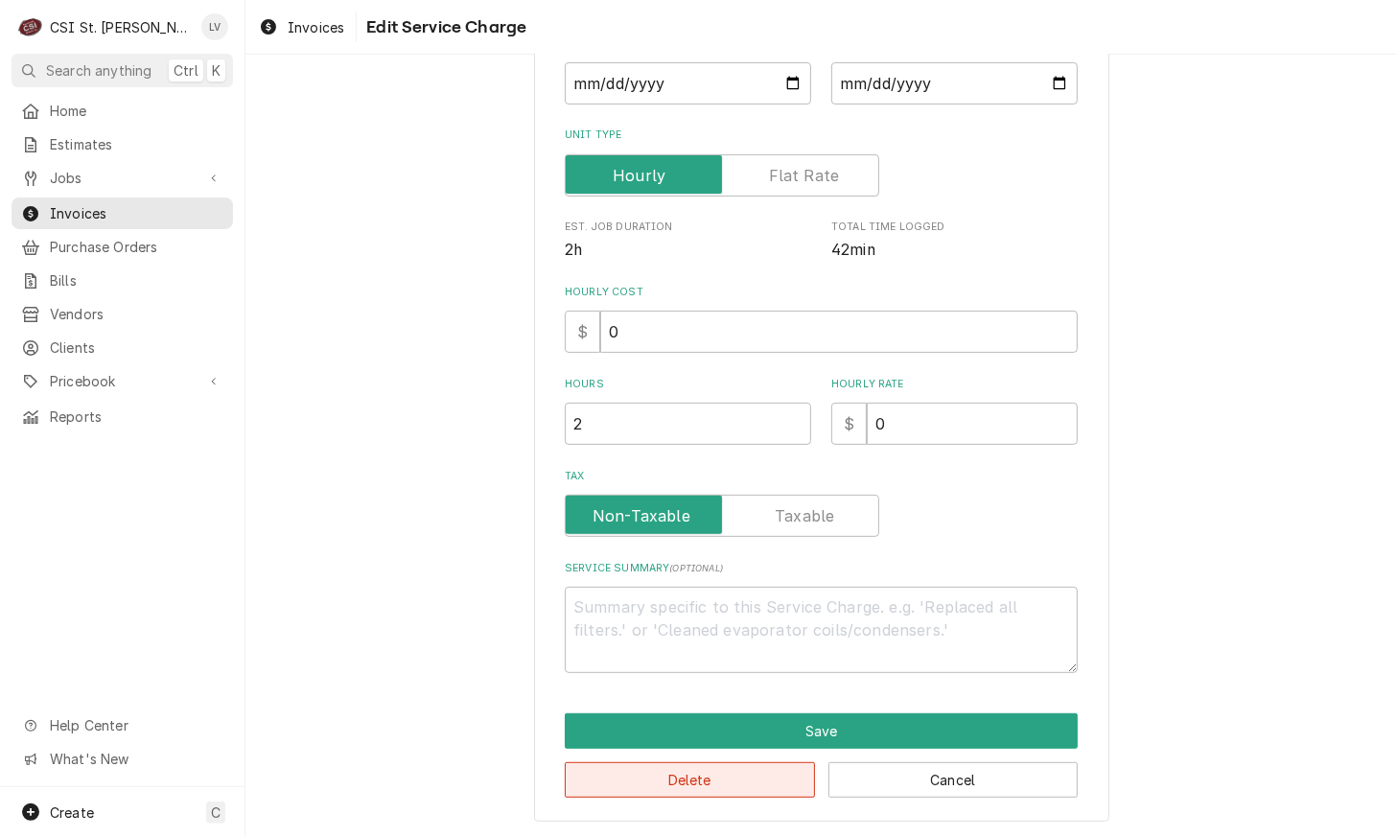
click at [715, 778] on button "Delete" at bounding box center [690, 779] width 250 height 35
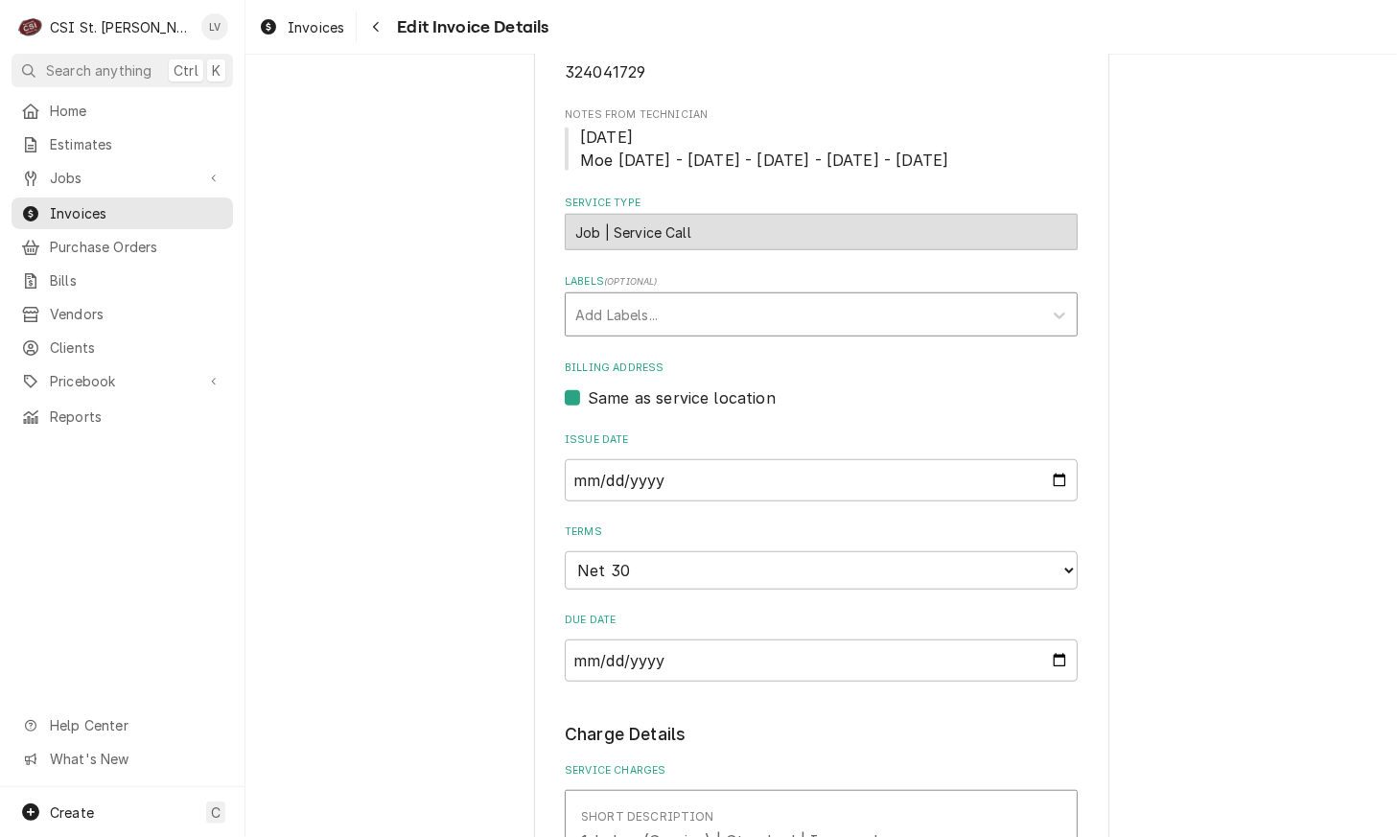
scroll to position [648, 0]
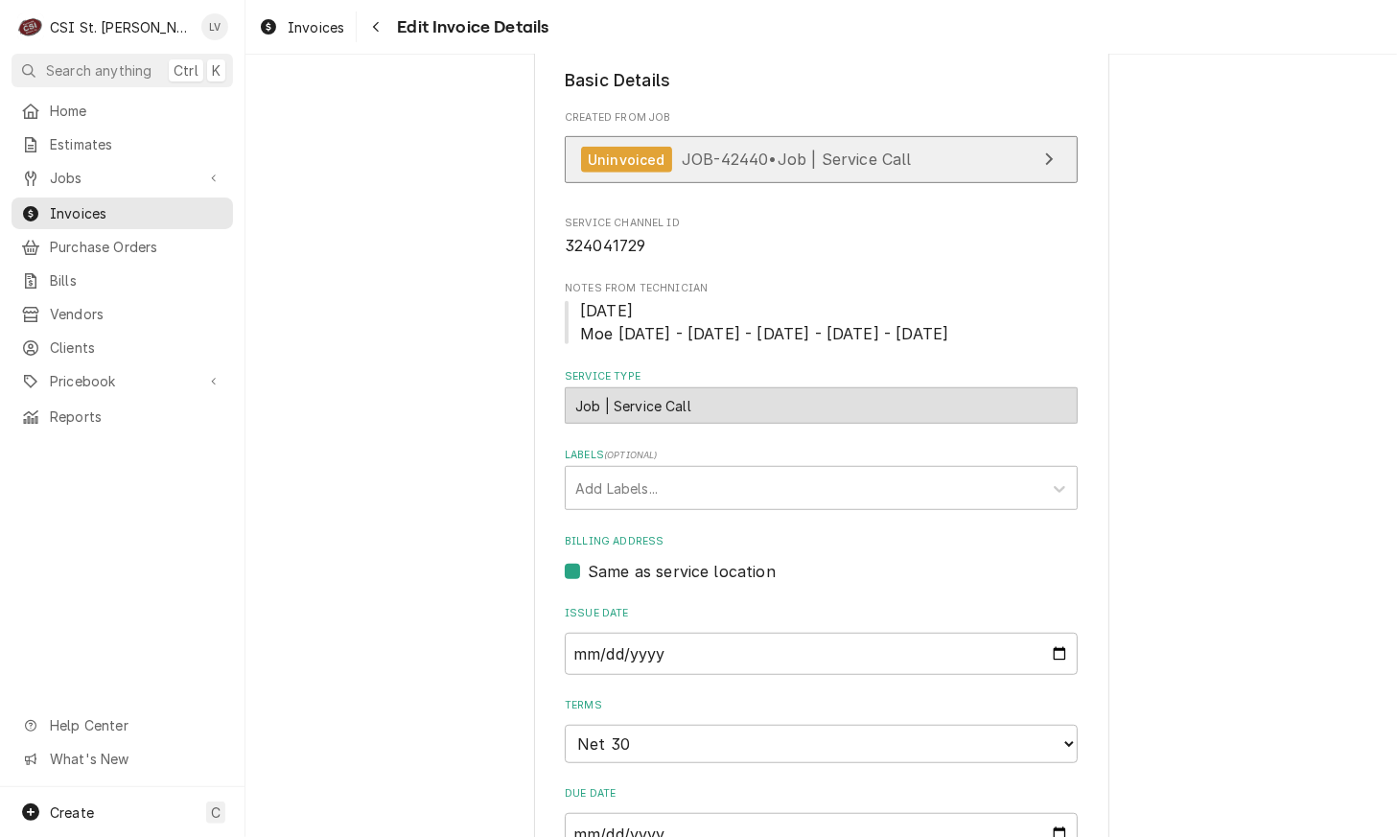
click at [744, 150] on span "JOB-42440 • Job | Service Call" at bounding box center [797, 159] width 230 height 19
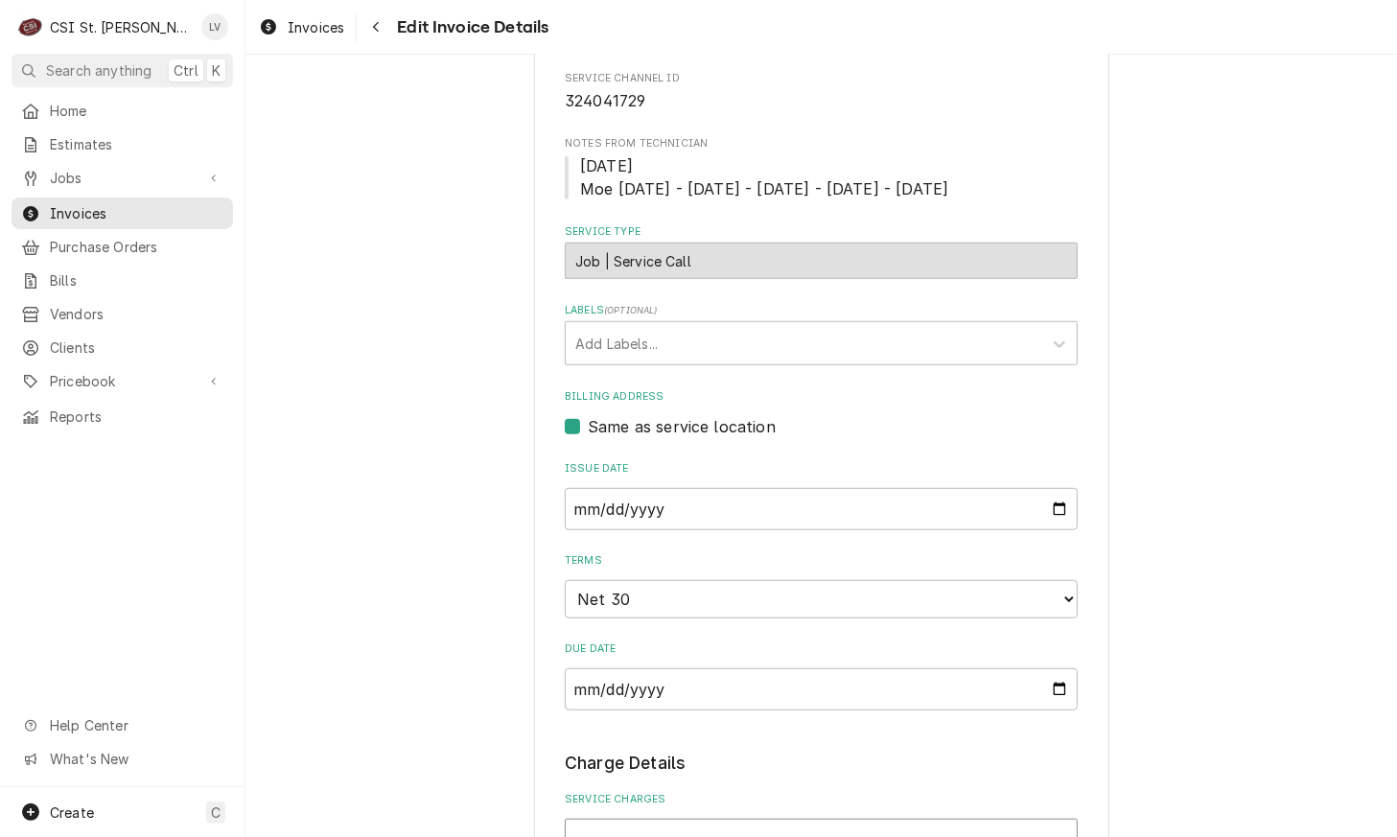
scroll to position [936, 0]
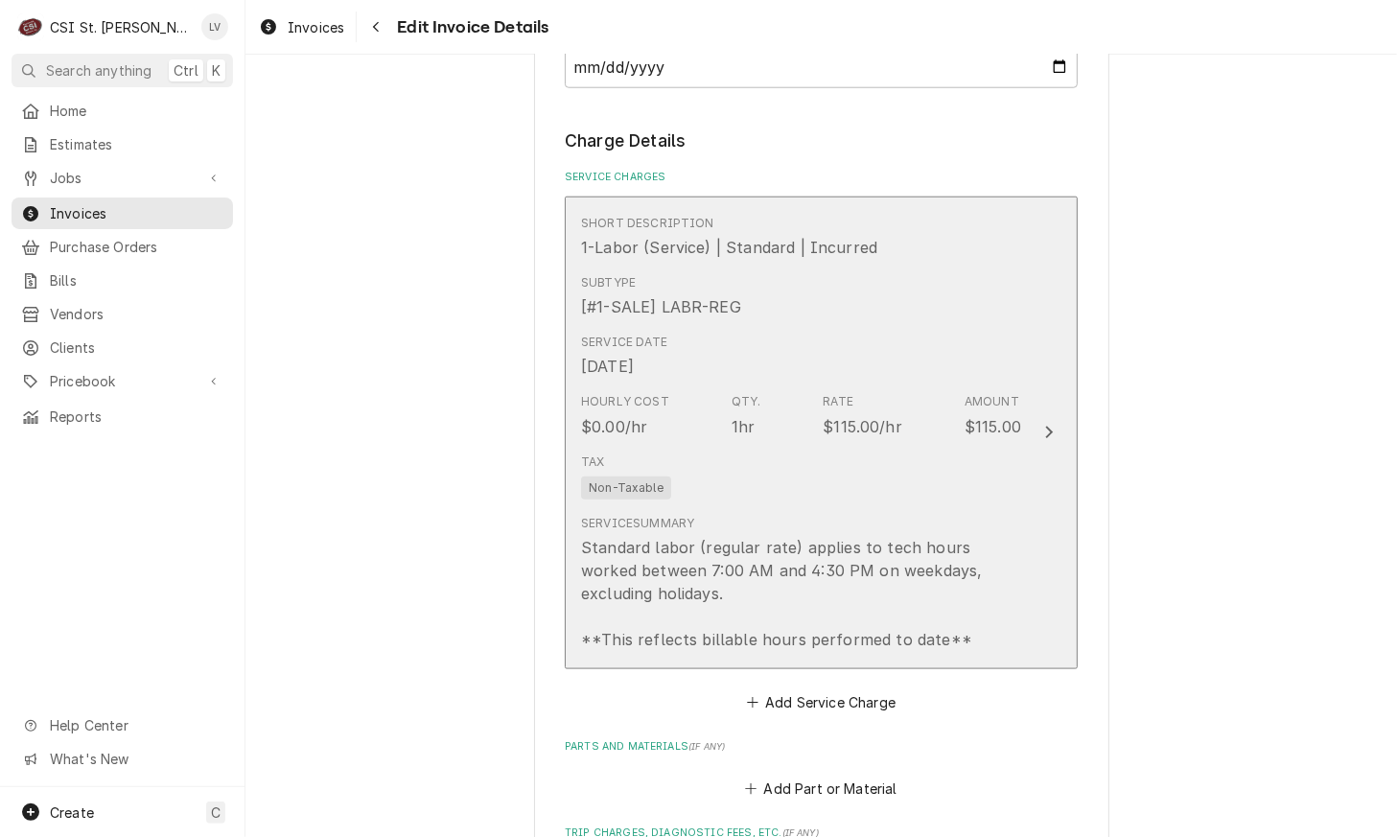
click at [720, 544] on div "Standard labor (regular rate) applies to tech hours worked between 7:00 AM and …" at bounding box center [801, 593] width 440 height 115
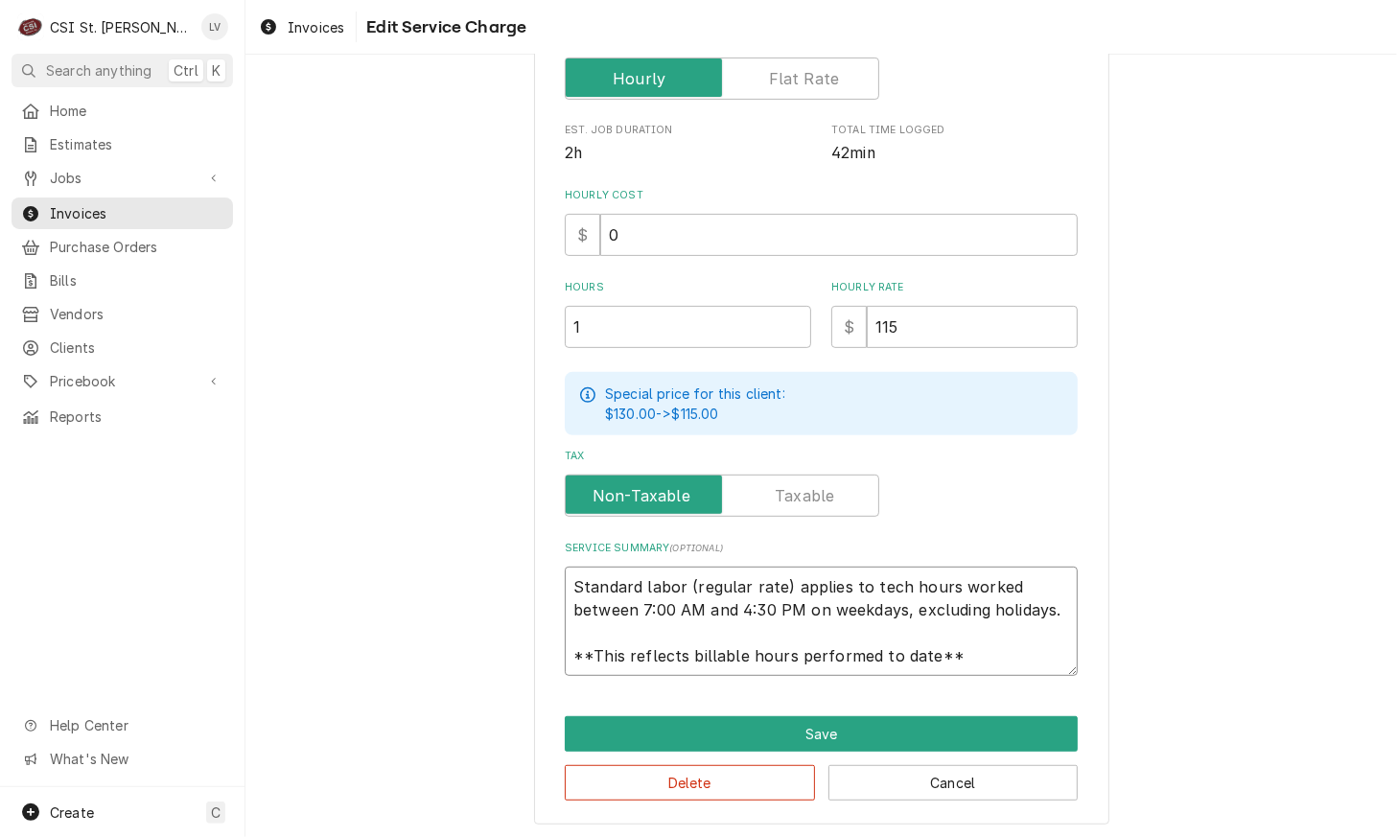
scroll to position [23, 0]
drag, startPoint x: 566, startPoint y: 584, endPoint x: 957, endPoint y: 665, distance: 399.6
click at [957, 665] on textarea "Standard labor (regular rate) applies to tech hours worked between 7:00 AM and …" at bounding box center [821, 621] width 513 height 109
paste textarea "AccumTemp / Model: EGF2083A3650 / Serial: 28395 Found back right caster damaged…"
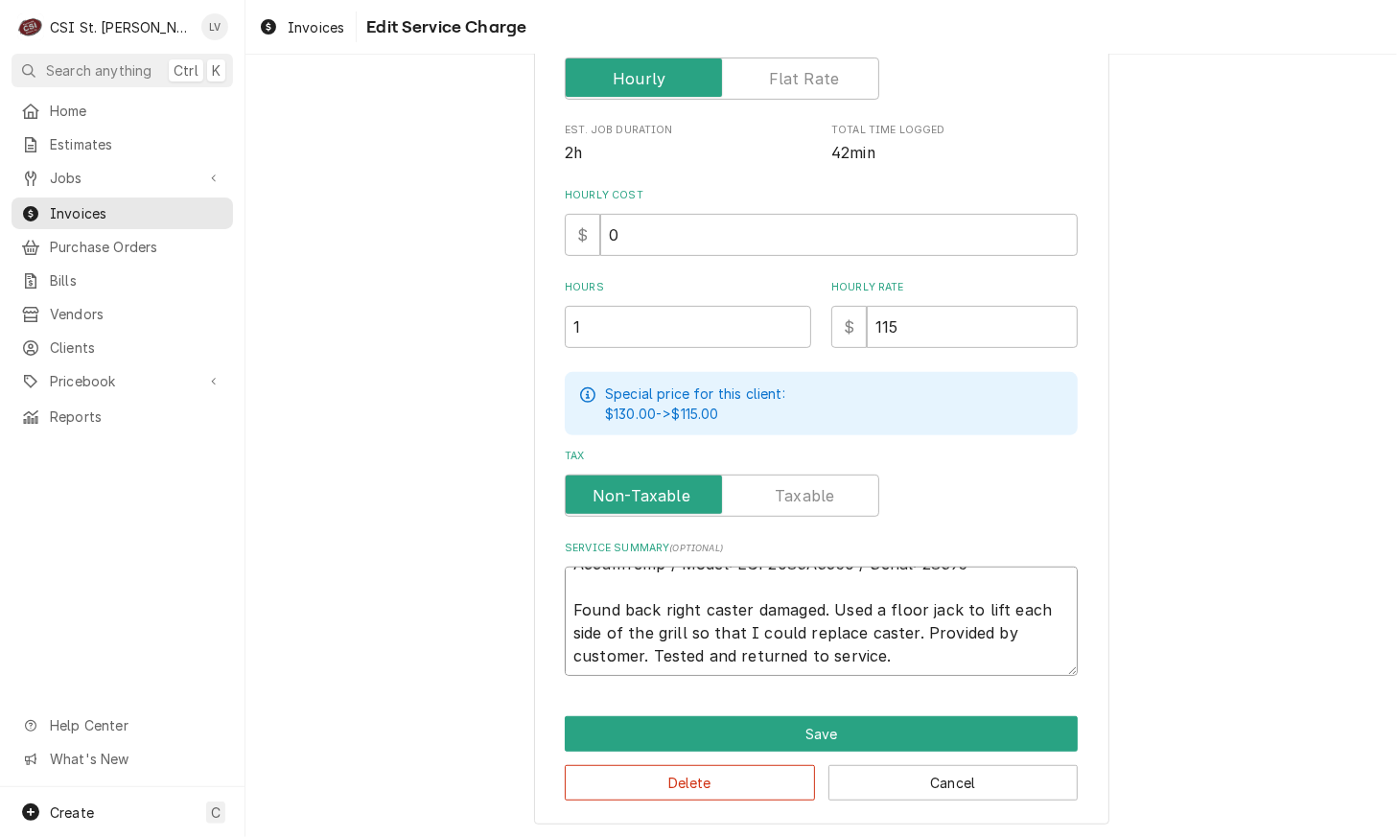
scroll to position [0, 0]
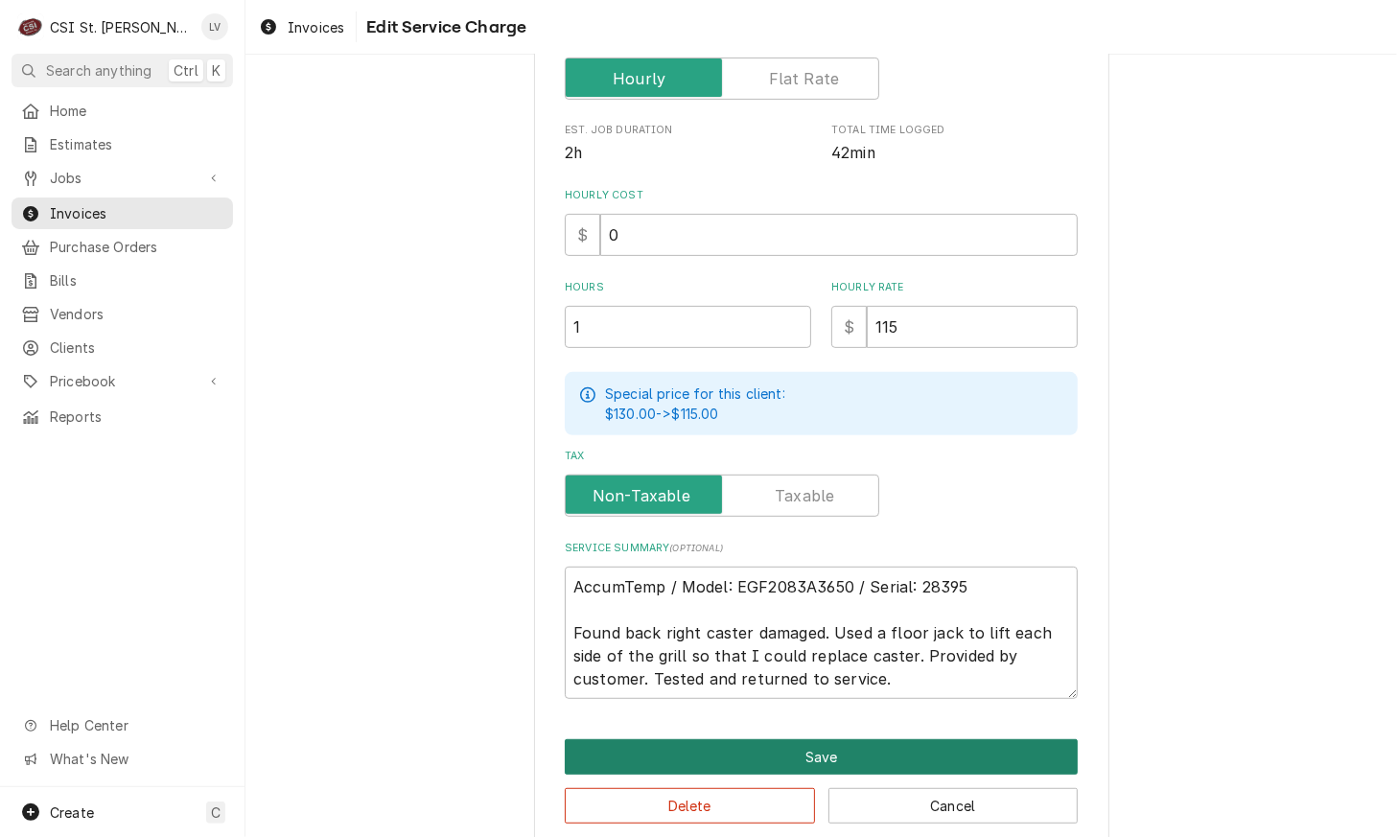
click at [805, 757] on button "Save" at bounding box center [821, 756] width 513 height 35
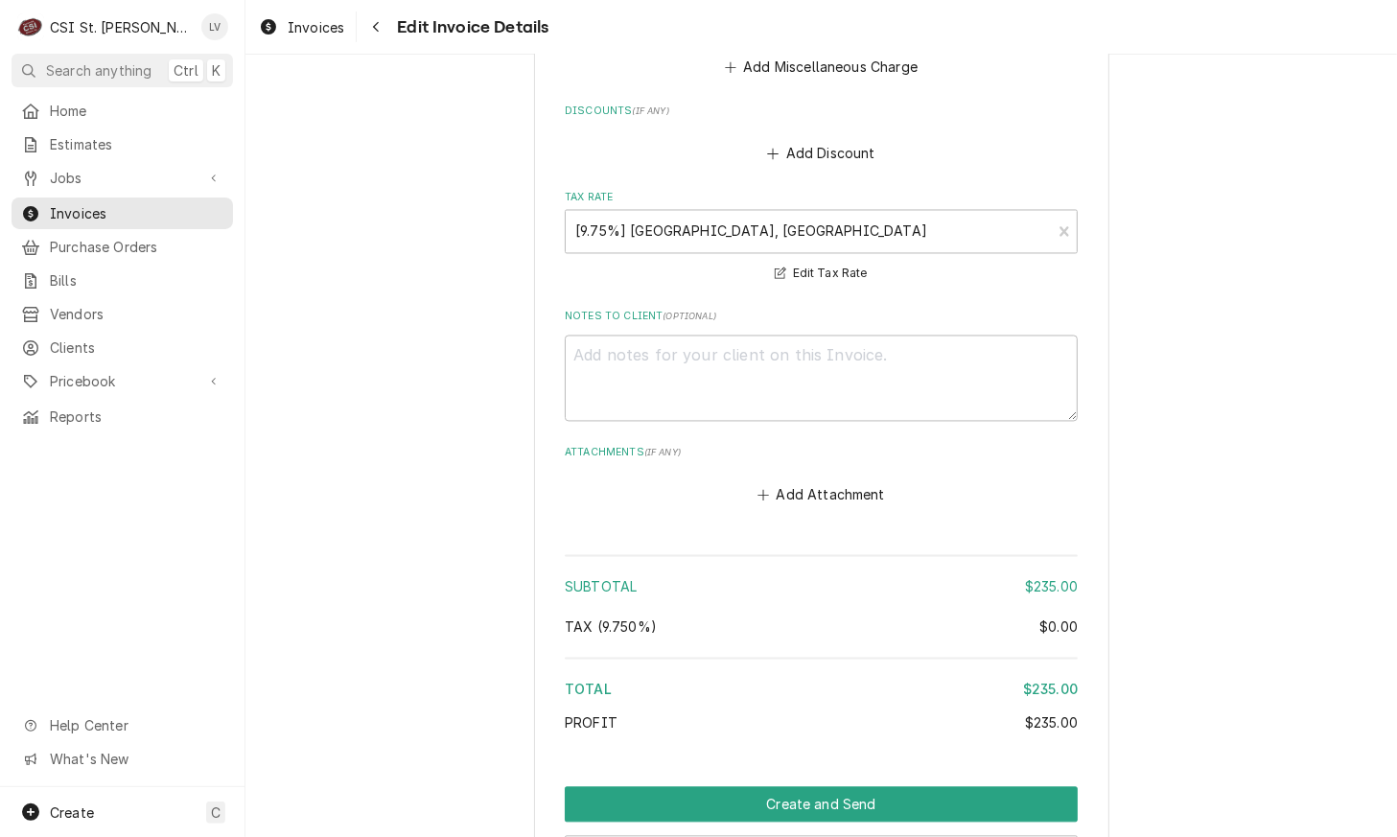
scroll to position [2741, 0]
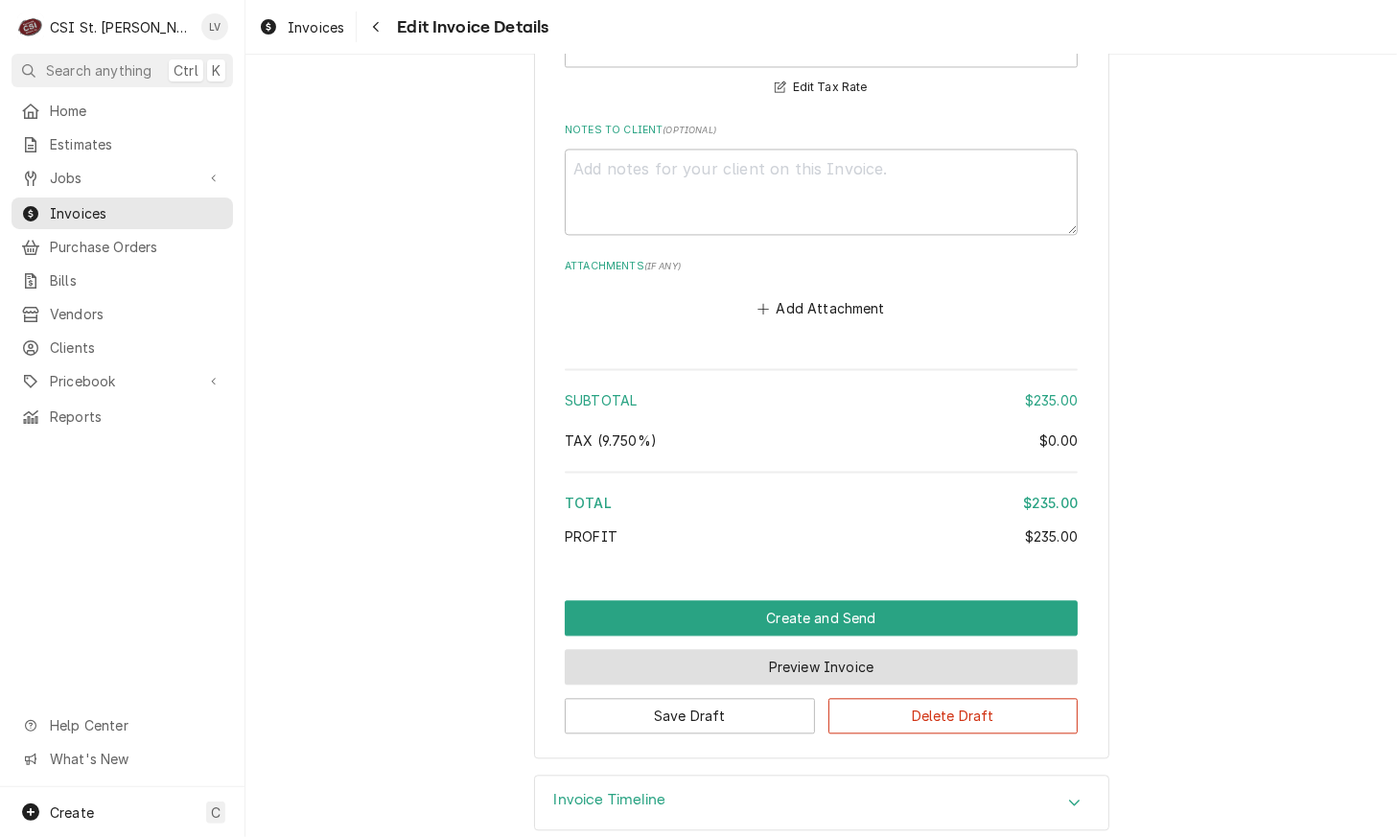
click at [782, 649] on button "Preview Invoice" at bounding box center [821, 666] width 513 height 35
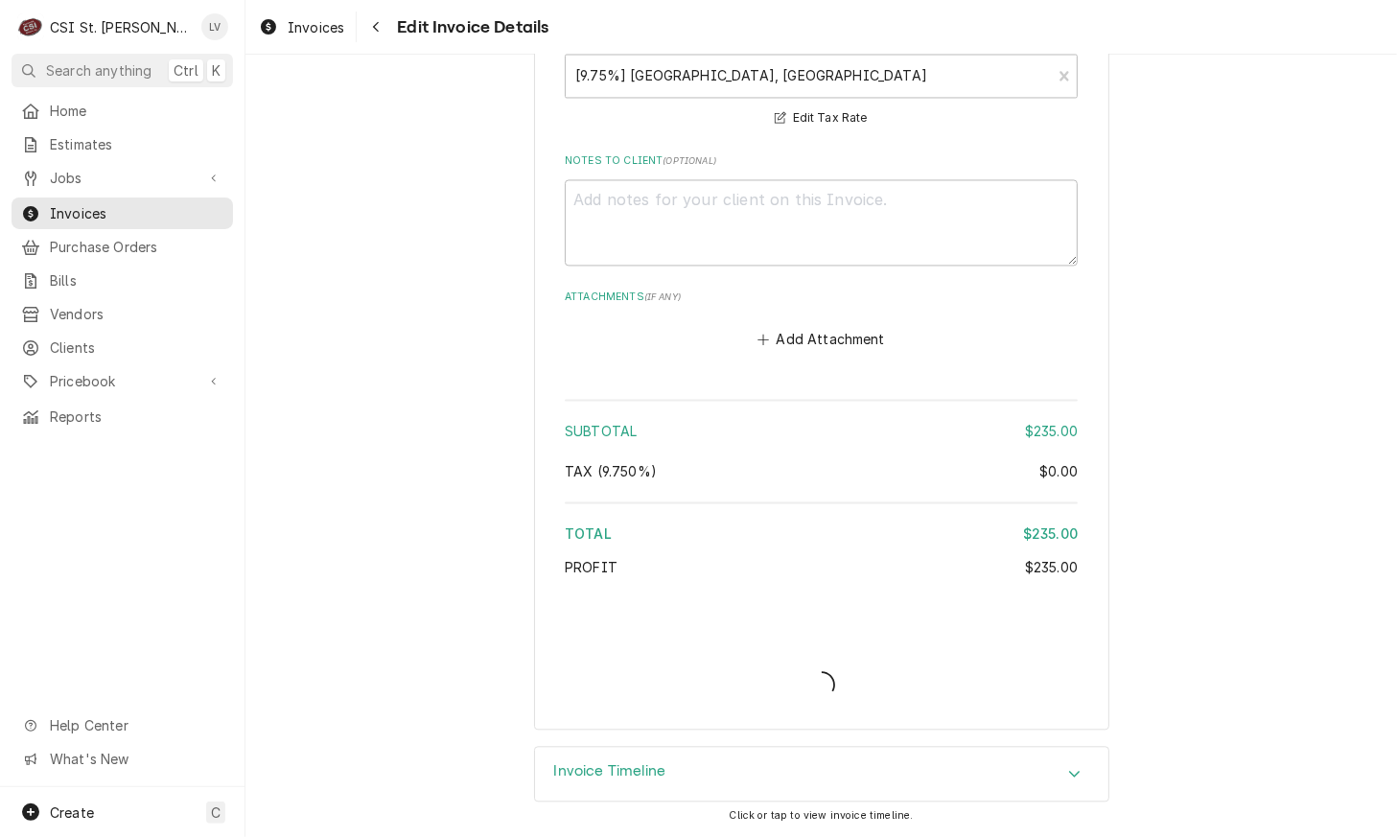
scroll to position [2683, 0]
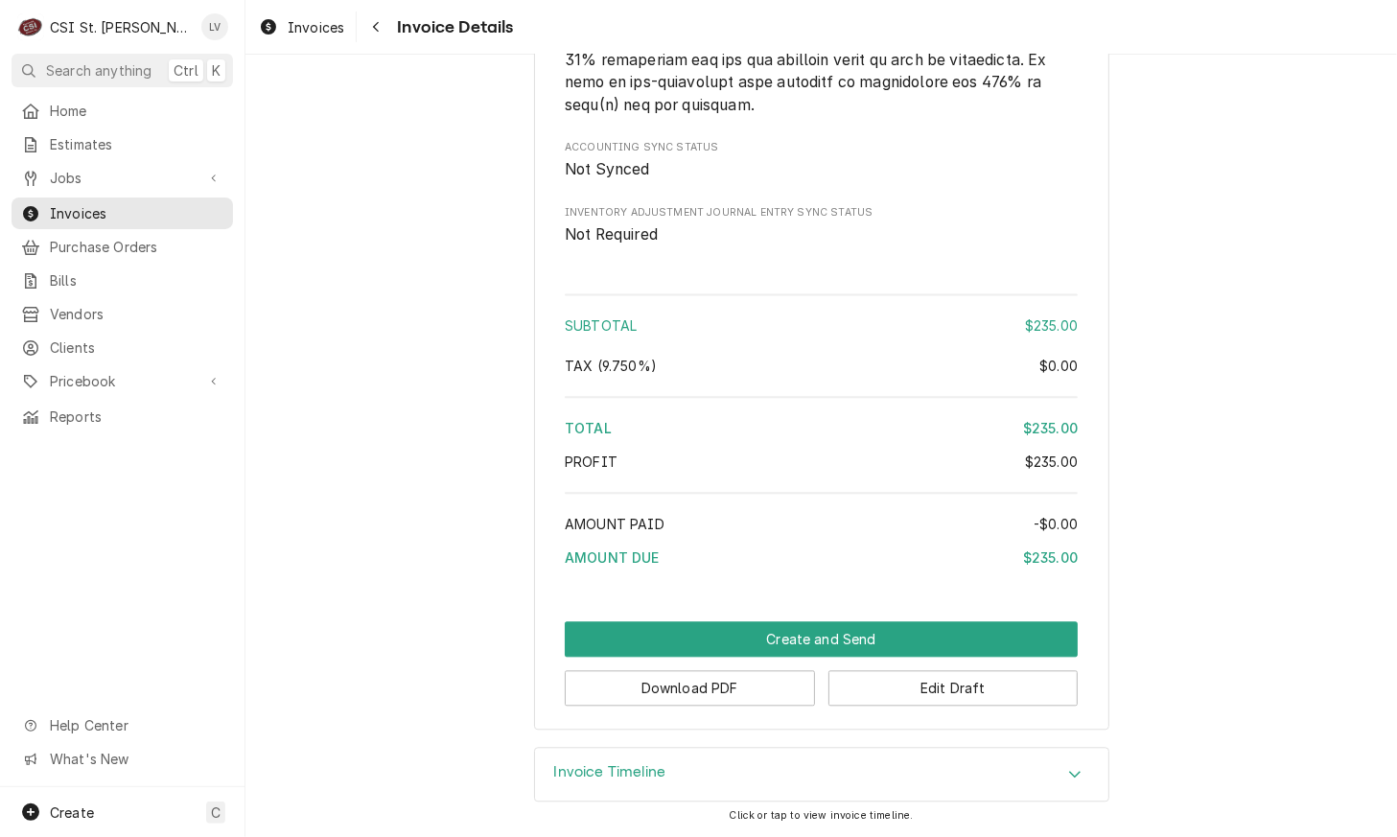
scroll to position [2961, 0]
click at [695, 689] on button "Download PDF" at bounding box center [690, 687] width 250 height 35
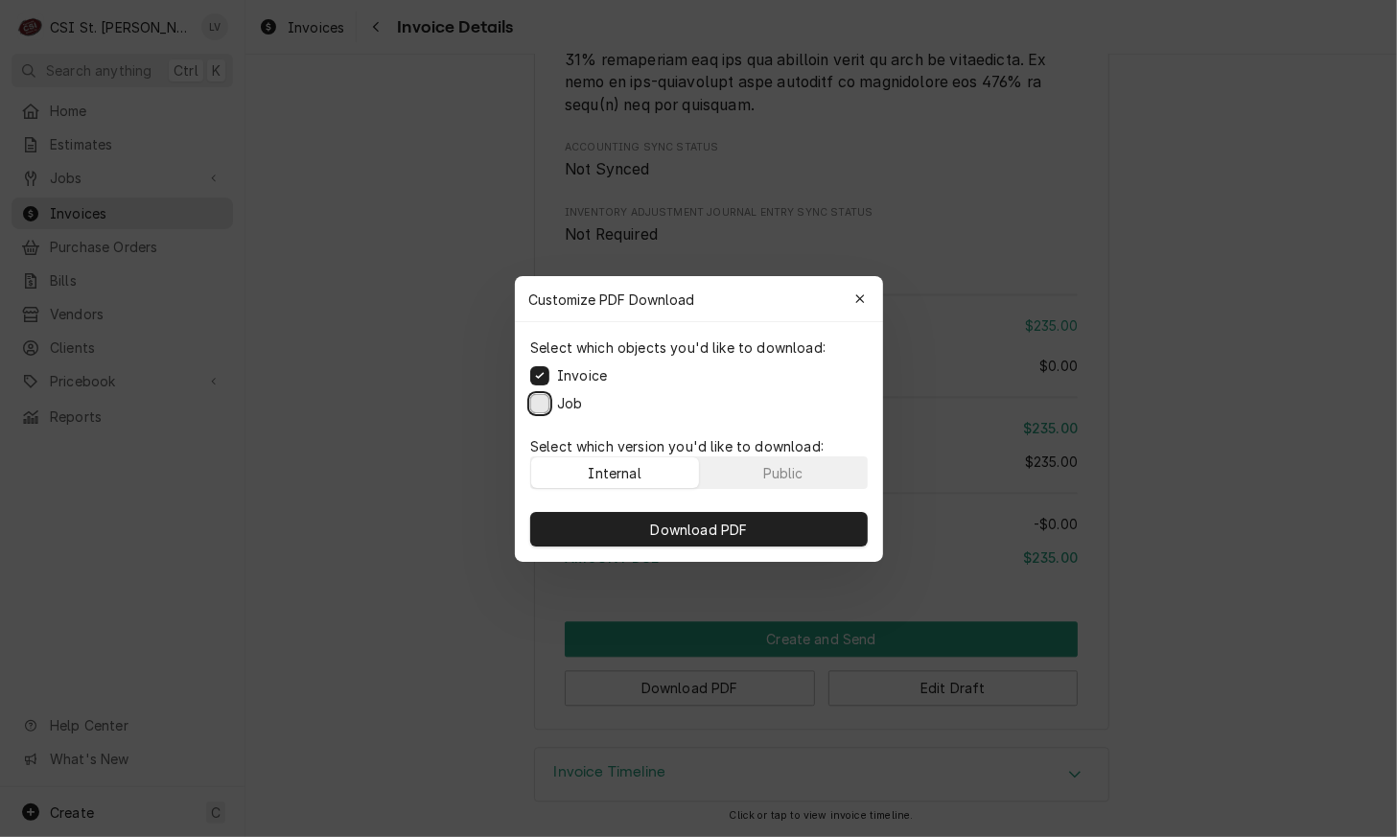
click at [539, 400] on button "Job" at bounding box center [539, 402] width 19 height 19
click at [647, 525] on span "Download PDF" at bounding box center [698, 529] width 105 height 20
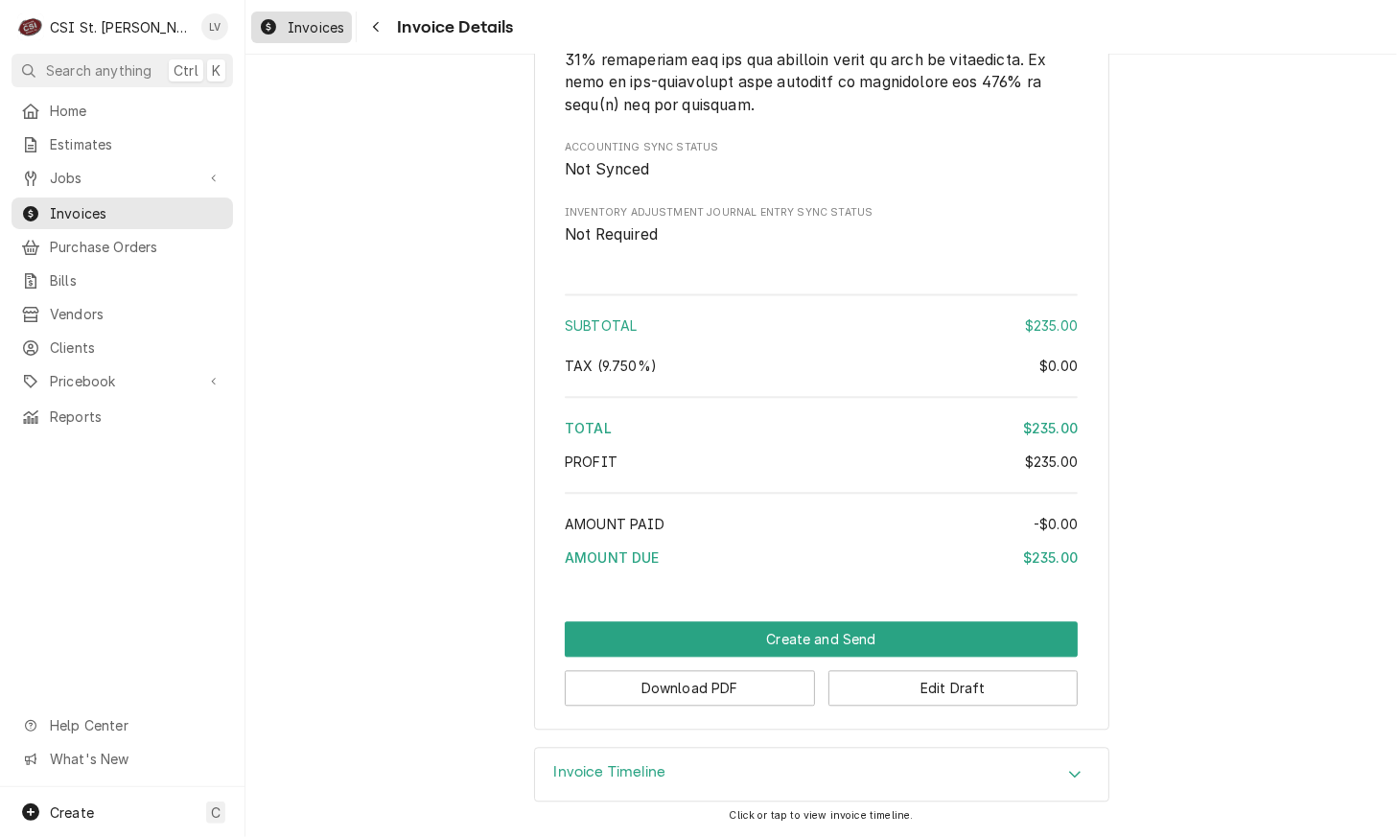
click at [297, 31] on span "Invoices" at bounding box center [316, 27] width 57 height 20
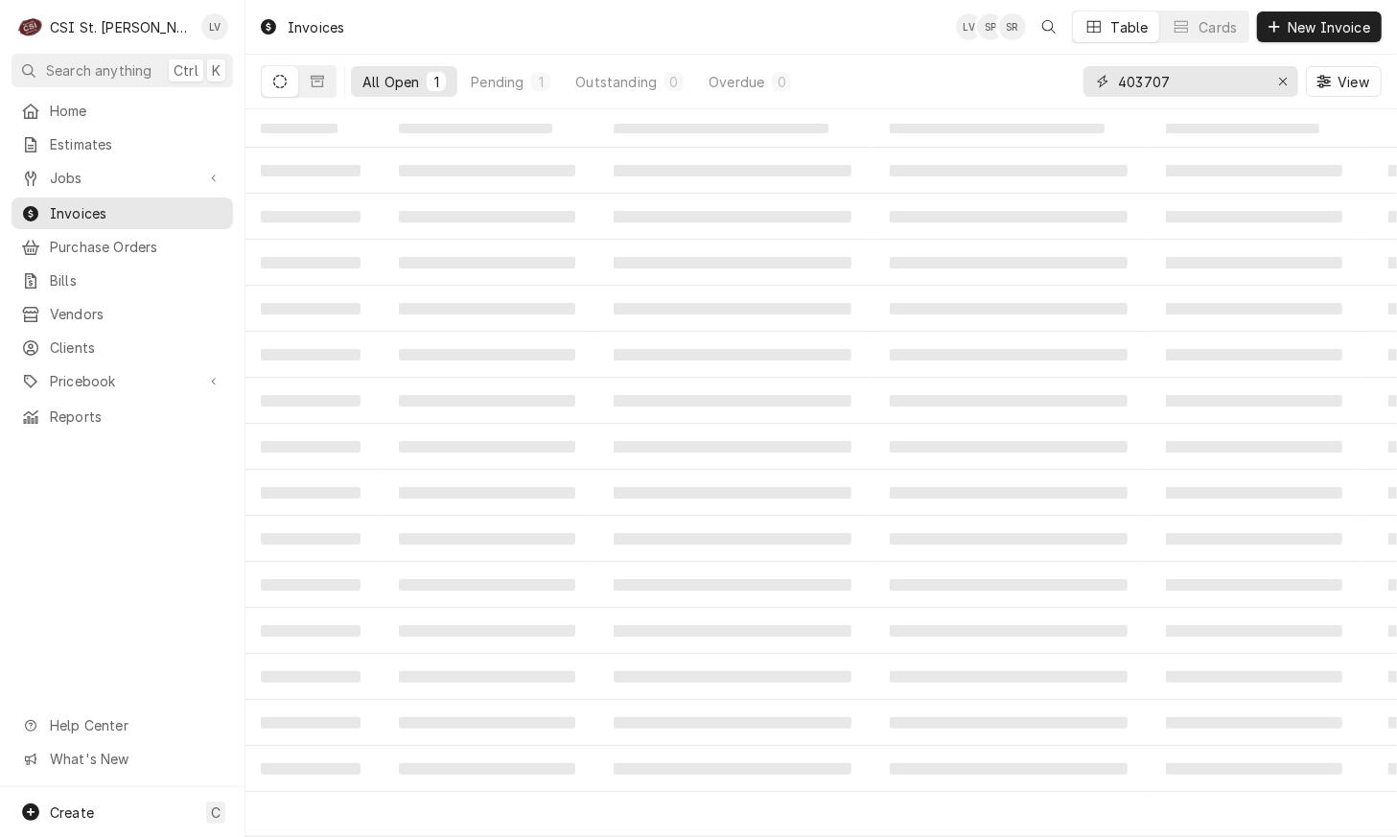
click at [1189, 76] on input "403707" at bounding box center [1190, 81] width 144 height 31
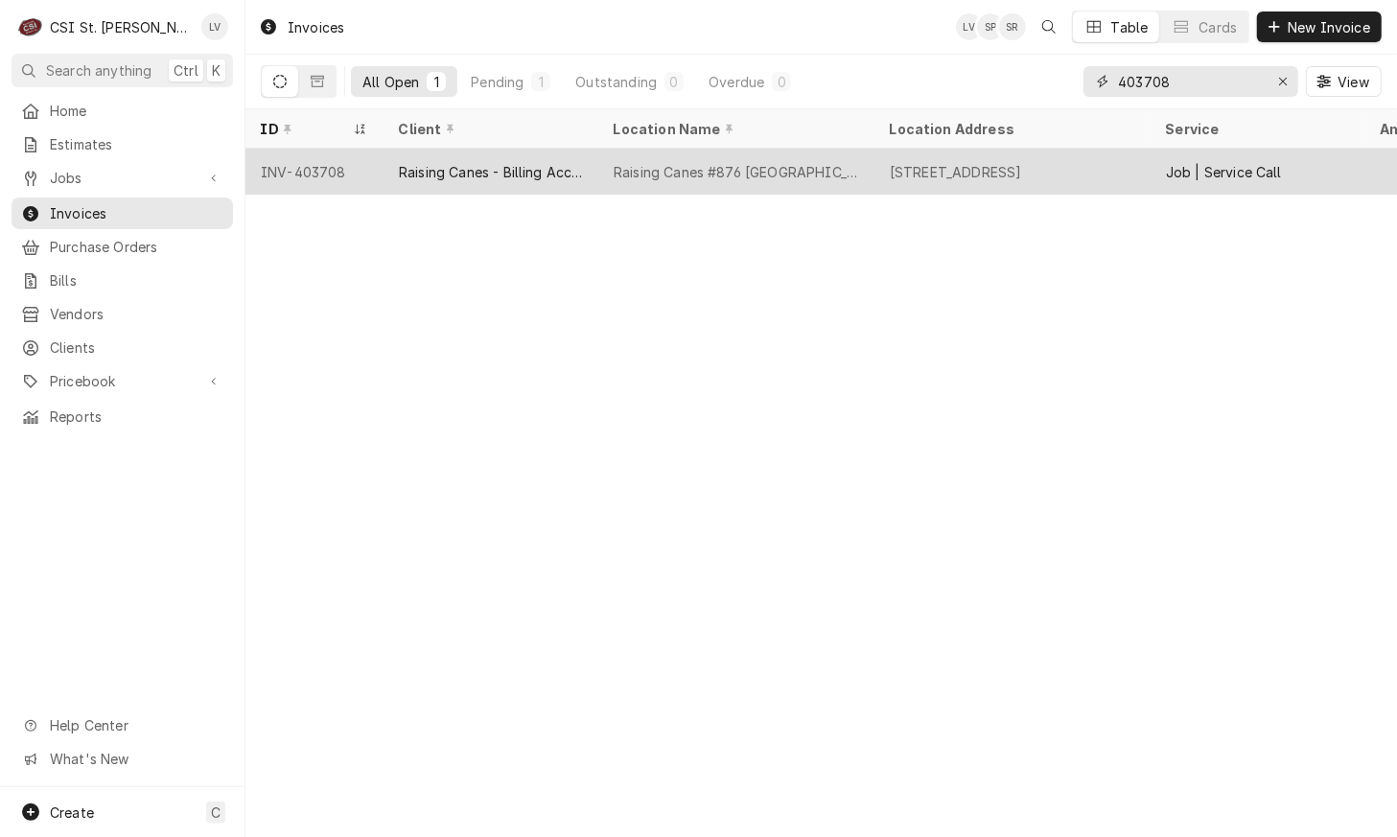
type input "403708"
click at [532, 172] on div "Raising Canes - Billing Account" at bounding box center [491, 172] width 184 height 20
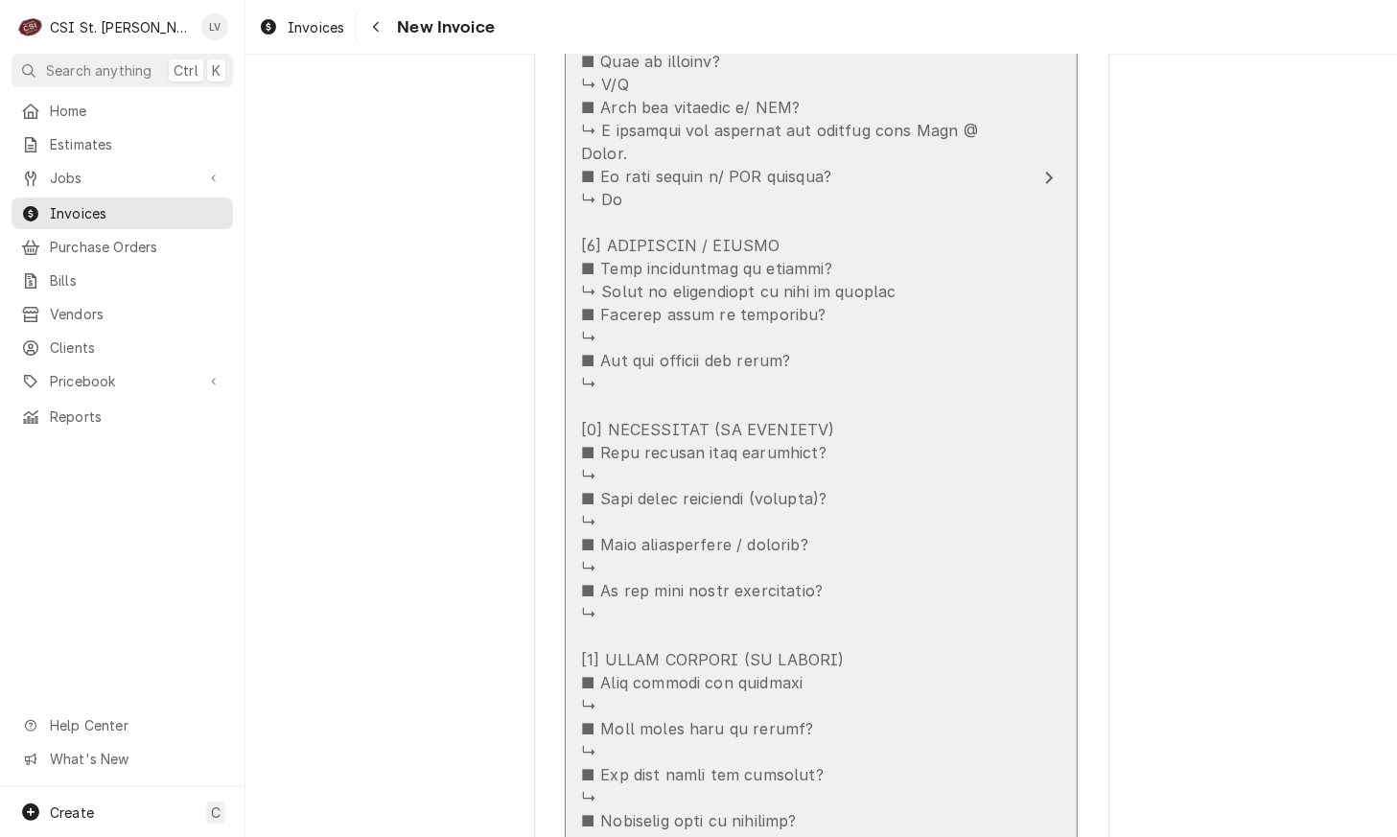
scroll to position [3068, 0]
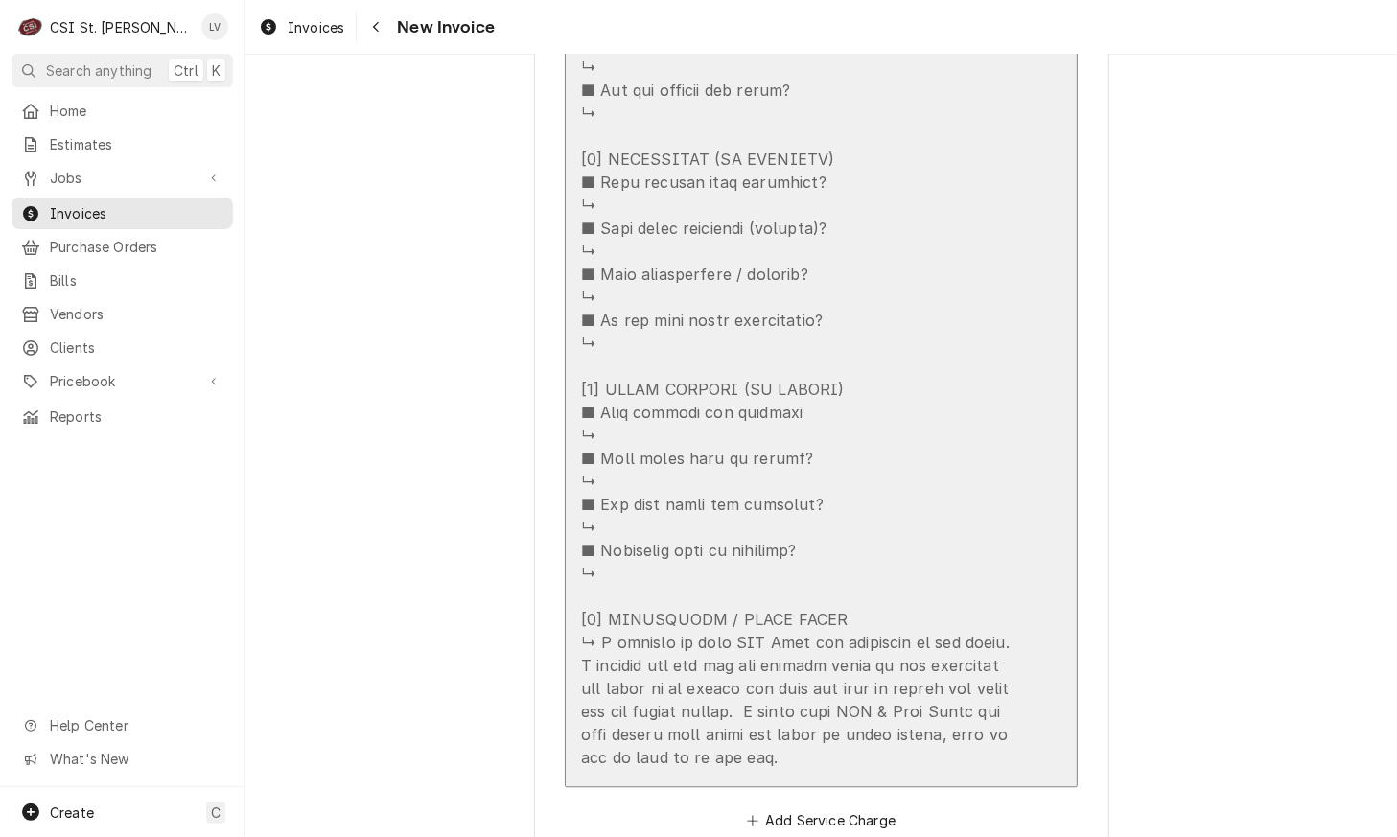
click at [888, 498] on div "Update Line Item" at bounding box center [801, 67] width 440 height 1404
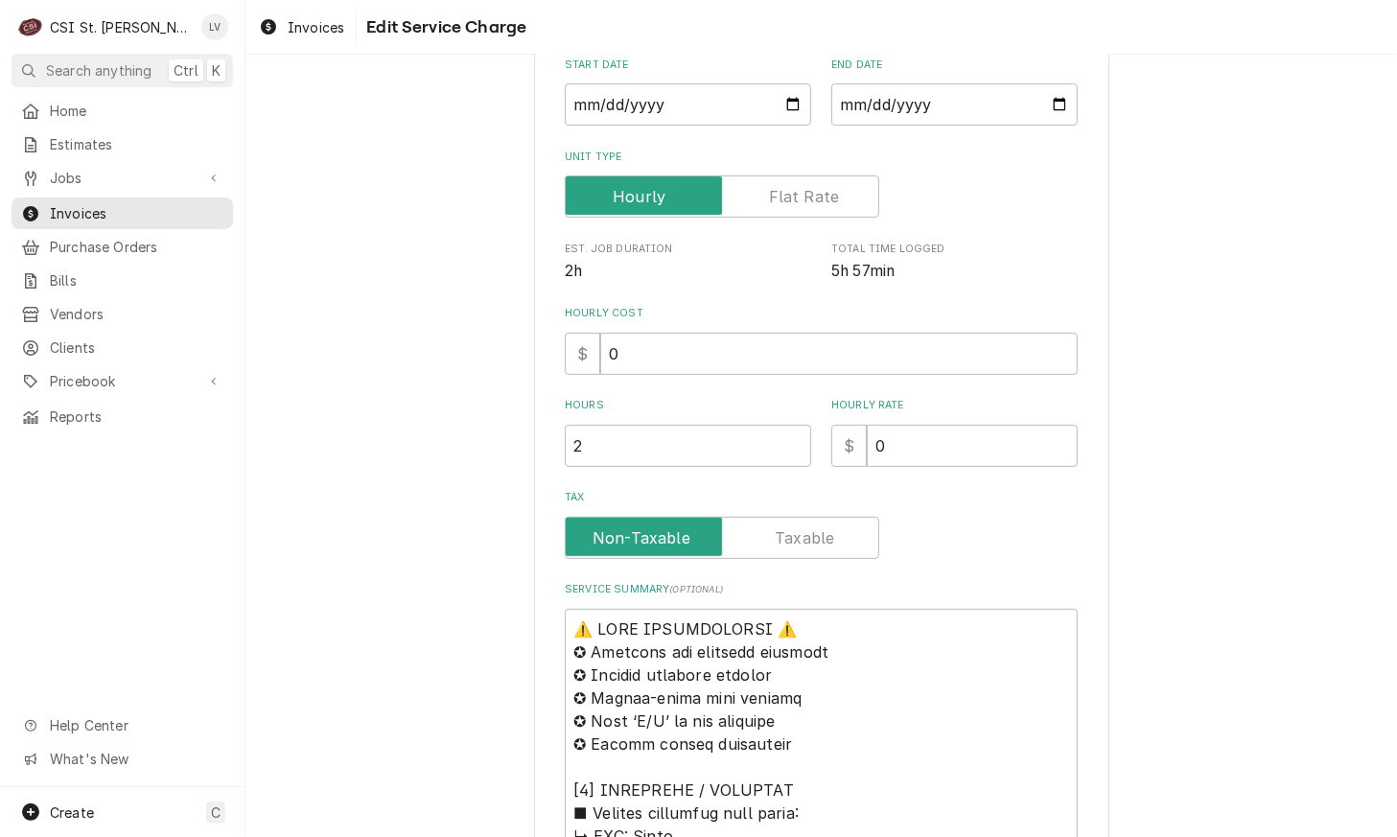
click at [888, 498] on label "Tax" at bounding box center [821, 497] width 513 height 15
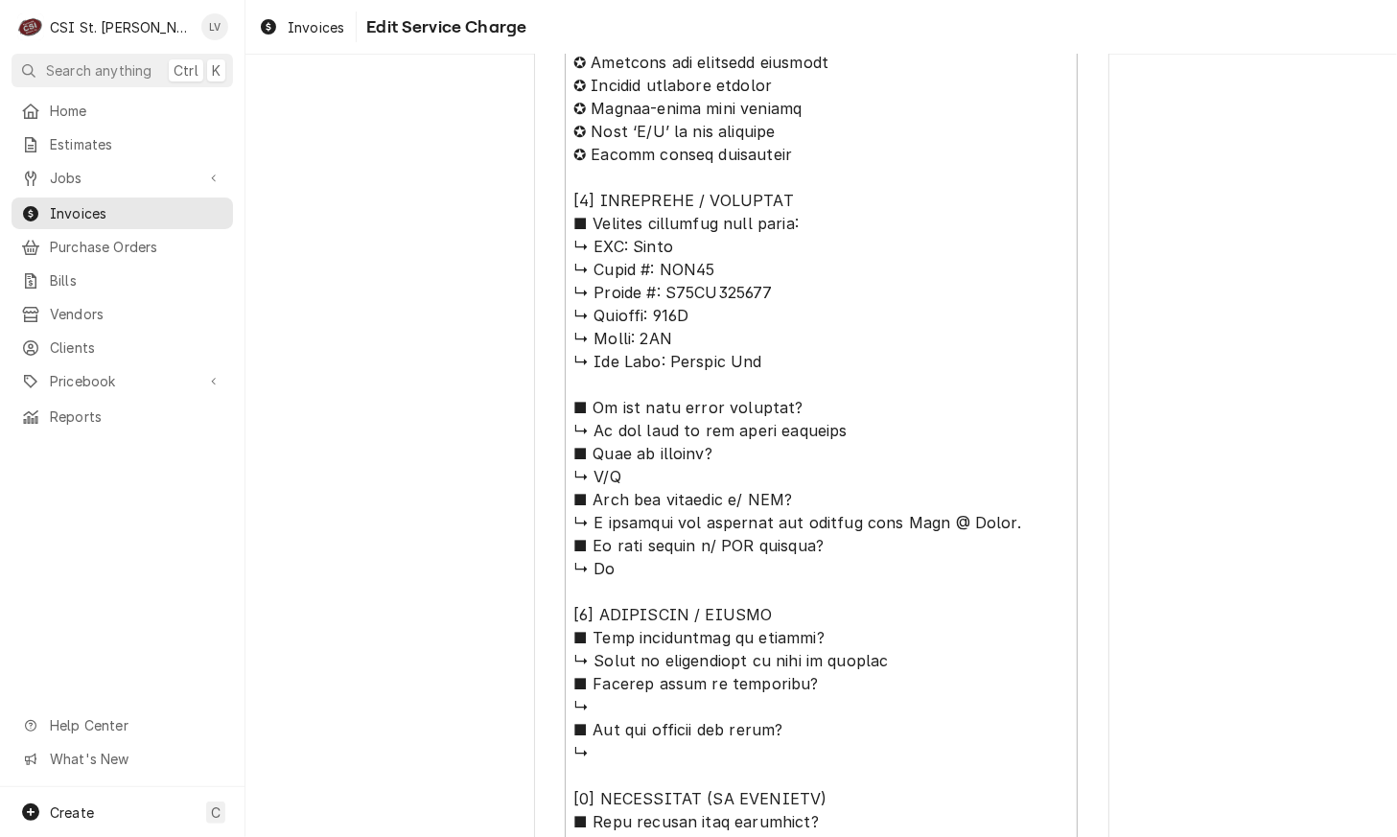
scroll to position [671, 0]
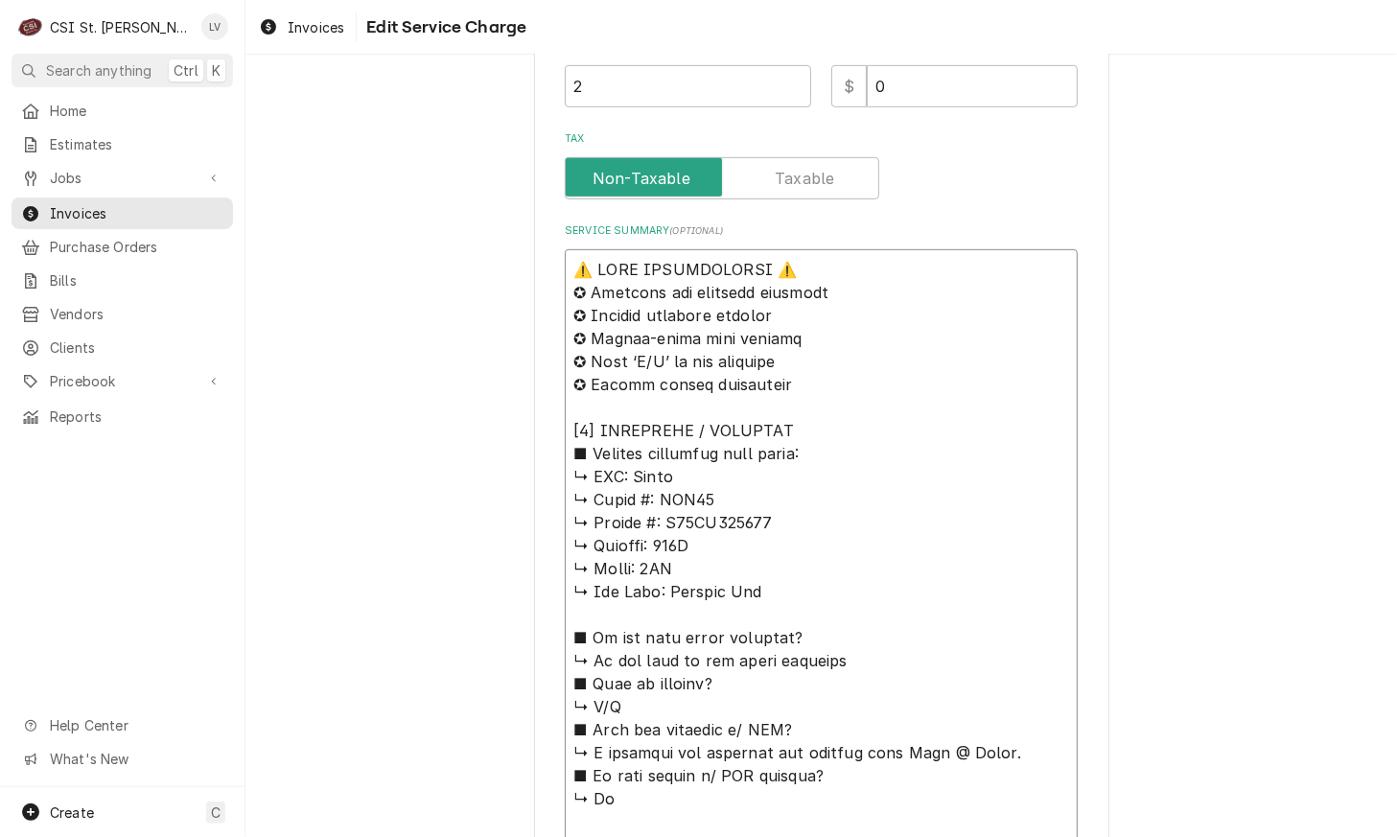
type textarea "x"
type textarea "⚠️ 𝗙𝗢𝗥𝗠 𝗜𝗡𝗦𝗧𝗥𝗨𝗖𝗧𝗜𝗢𝗡𝗦 ⚠️ ✪ 𝗖𝗼𝗺𝗽𝗹𝗲𝘁𝗲 𝗮𝗹𝗹 𝗿𝗲𝗹𝗲𝘃𝗮𝗻𝘁 𝘀𝗲𝗰𝘁𝗶𝗼𝗻𝘀 ✪ 𝗣𝗿𝗼𝘃𝗶𝗱𝗲 𝗱𝗲𝘁𝗮𝗶𝗹𝗲𝗱 𝗮𝗻𝘀…"
type textarea "x"
type textarea "⚠️ 𝗙𝗢𝗥𝗠 𝗜𝗡𝗦𝗧𝗥𝗨𝗖𝗧𝗜𝗢𝗡𝗦 ⚠️ ✪ 𝗖𝗼𝗺𝗽𝗹𝗲𝘁𝗲 𝗮𝗹𝗹 𝗿𝗲𝗹𝗲𝘃𝗮𝗻𝘁 𝘀𝗲𝗰𝘁𝗶𝗼𝗻𝘀 ✪ 𝗣𝗿𝗼𝘃𝗶𝗱𝗲 𝗱𝗲𝘁𝗮𝗶𝗹𝗲𝗱 𝗮𝗻𝘀…"
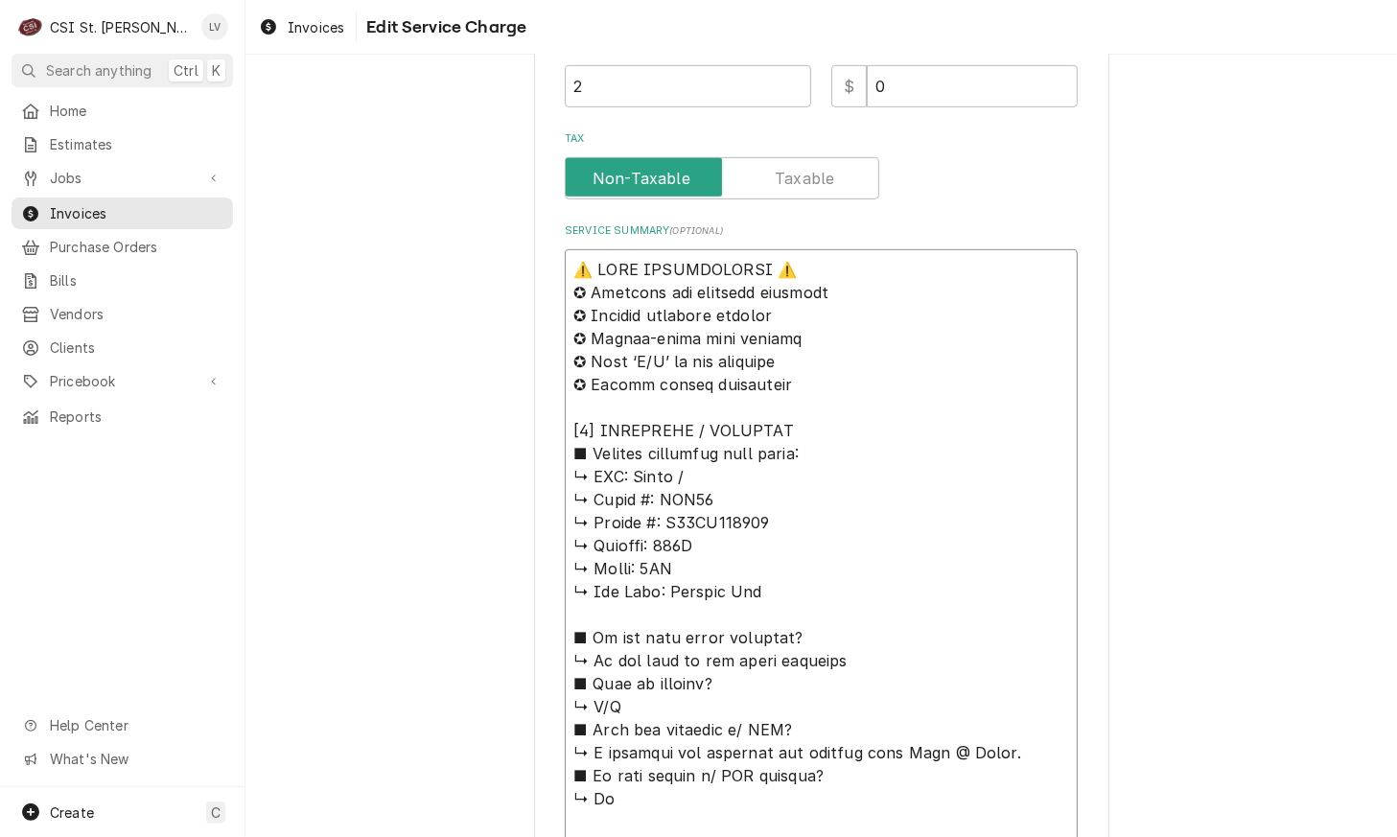
type textarea "x"
type textarea "⚠️ 𝗙𝗢𝗥𝗠 𝗜𝗡𝗦𝗧𝗥𝗨𝗖𝗧𝗜𝗢𝗡𝗦 ⚠️ ✪ 𝗖𝗼𝗺𝗽𝗹𝗲𝘁𝗲 𝗮𝗹𝗹 𝗿𝗲𝗹𝗲𝘃𝗮𝗻𝘁 𝘀𝗲𝗰𝘁𝗶𝗼𝗻𝘀 ✪ 𝗣𝗿𝗼𝘃𝗶𝗱𝗲 𝗱𝗲𝘁𝗮𝗶𝗹𝗲𝗱 𝗮𝗻𝘀…"
type textarea "x"
type textarea "⚠️ 𝗙𝗢𝗥𝗠 𝗜𝗡𝗦𝗧𝗥𝗨𝗖𝗧𝗜𝗢𝗡𝗦 ⚠️ ✪ 𝗖𝗼𝗺𝗽𝗹𝗲𝘁𝗲 𝗮𝗹𝗹 𝗿𝗲𝗹𝗲𝘃𝗮𝗻𝘁 𝘀𝗲𝗰𝘁𝗶𝗼𝗻𝘀 ✪ 𝗣𝗿𝗼𝘃𝗶𝗱𝗲 𝗱𝗲𝘁𝗮𝗶𝗹𝗲𝗱 𝗮𝗻𝘀…"
type textarea "x"
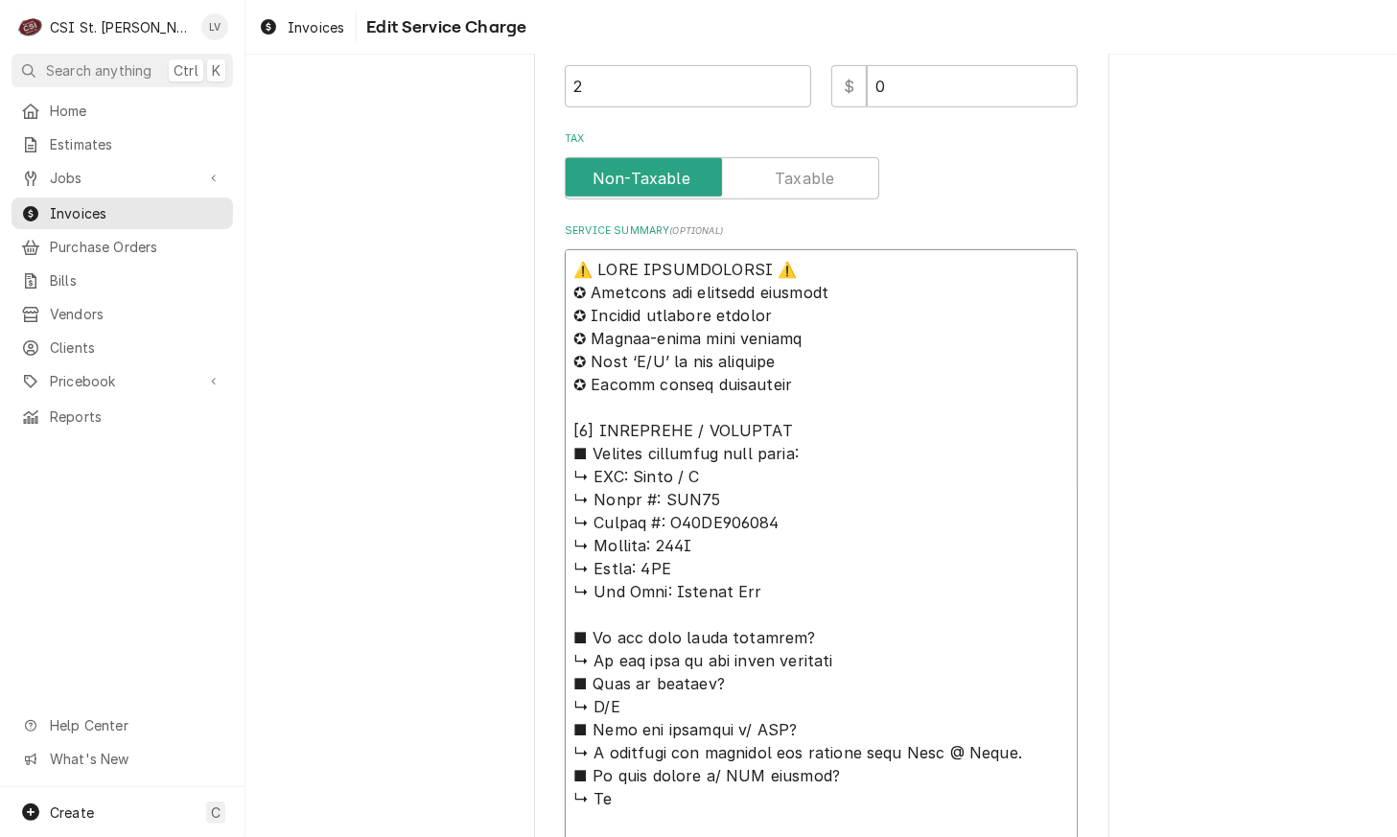
type textarea "⚠️ 𝗙𝗢𝗥𝗠 𝗜𝗡𝗦𝗧𝗥𝗨𝗖𝗧𝗜𝗢𝗡𝗦 ⚠️ ✪ 𝗖𝗼𝗺𝗽𝗹𝗲𝘁𝗲 𝗮𝗹𝗹 𝗿𝗲𝗹𝗲𝘃𝗮𝗻𝘁 𝘀𝗲𝗰𝘁𝗶𝗼𝗻𝘀 ✪ 𝗣𝗿𝗼𝘃𝗶𝗱𝗲 𝗱𝗲𝘁𝗮𝗶𝗹𝗲𝗱 𝗮𝗻𝘀…"
type textarea "x"
type textarea "⚠️ 𝗙𝗢𝗥𝗠 𝗜𝗡𝗦𝗧𝗥𝗨𝗖𝗧𝗜𝗢𝗡𝗦 ⚠️ ✪ 𝗖𝗼𝗺𝗽𝗹𝗲𝘁𝗲 𝗮𝗹𝗹 𝗿𝗲𝗹𝗲𝘃𝗮𝗻𝘁 𝘀𝗲𝗰𝘁𝗶𝗼𝗻𝘀 ✪ 𝗣𝗿𝗼𝘃𝗶𝗱𝗲 𝗱𝗲𝘁𝗮𝗶𝗹𝗲𝗱 𝗮𝗻𝘀…"
type textarea "x"
type textarea "⚠️ 𝗙𝗢𝗥𝗠 𝗜𝗡𝗦𝗧𝗥𝗨𝗖𝗧𝗜𝗢𝗡𝗦 ⚠️ ✪ 𝗖𝗼𝗺𝗽𝗹𝗲𝘁𝗲 𝗮𝗹𝗹 𝗿𝗲𝗹𝗲𝘃𝗮𝗻𝘁 𝘀𝗲𝗰𝘁𝗶𝗼𝗻𝘀 ✪ 𝗣𝗿𝗼𝘃𝗶𝗱𝗲 𝗱𝗲𝘁𝗮𝗶𝗹𝗲𝗱 𝗮𝗻𝘀…"
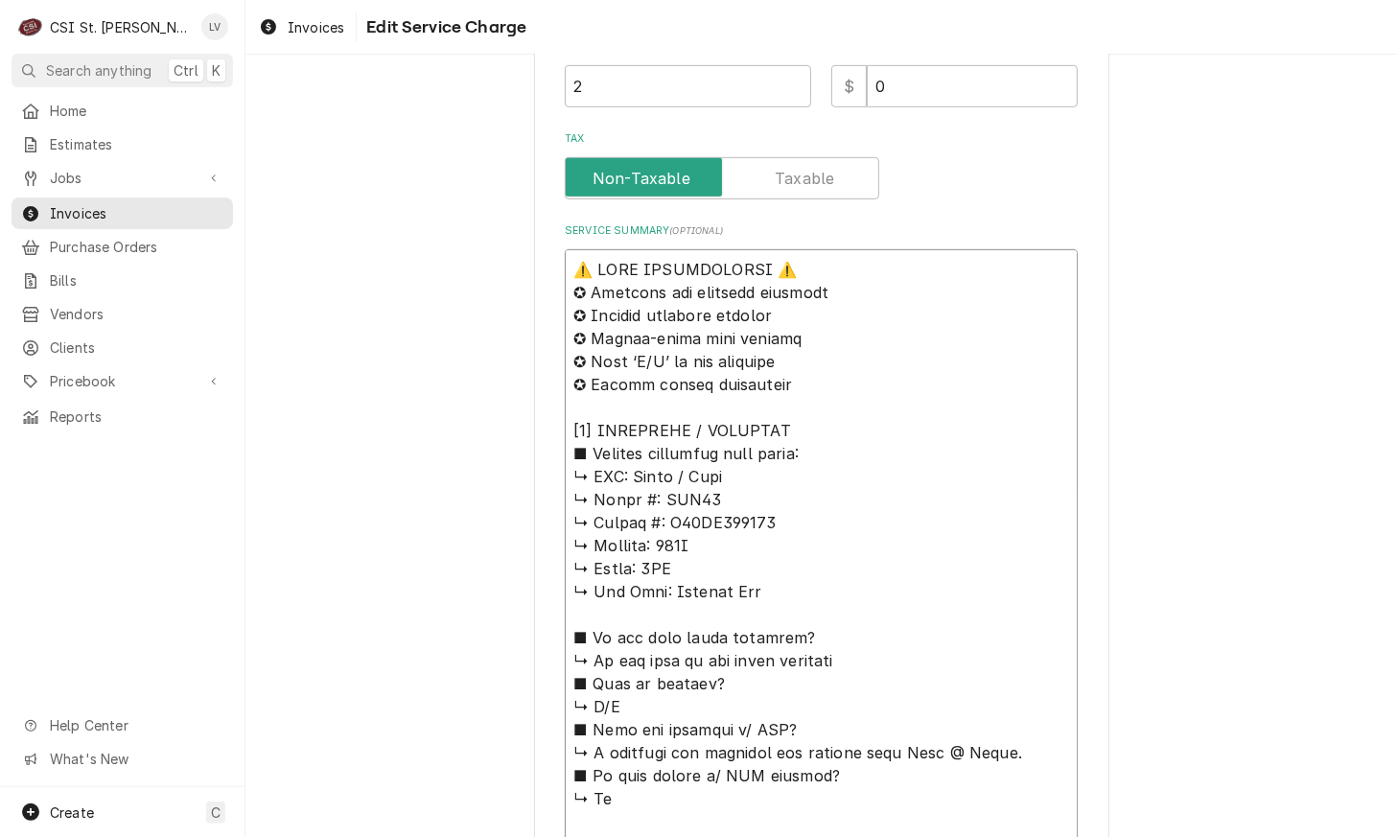
type textarea "x"
type textarea "⚠️ 𝗙𝗢𝗥𝗠 𝗜𝗡𝗦𝗧𝗥𝗨𝗖𝗧𝗜𝗢𝗡𝗦 ⚠️ ✪ 𝗖𝗼𝗺𝗽𝗹𝗲𝘁𝗲 𝗮𝗹𝗹 𝗿𝗲𝗹𝗲𝘃𝗮𝗻𝘁 𝘀𝗲𝗰𝘁𝗶𝗼𝗻𝘀 ✪ 𝗣𝗿𝗼𝘃𝗶𝗱𝗲 𝗱𝗲𝘁𝗮𝗶𝗹𝗲𝗱 𝗮𝗻𝘀…"
type textarea "x"
type textarea "⚠️ 𝗙𝗢𝗥𝗠 𝗜𝗡𝗦𝗧𝗥𝗨𝗖𝗧𝗜𝗢𝗡𝗦 ⚠️ ✪ 𝗖𝗼𝗺𝗽𝗹𝗲𝘁𝗲 𝗮𝗹𝗹 𝗿𝗲𝗹𝗲𝘃𝗮𝗻𝘁 𝘀𝗲𝗰𝘁𝗶𝗼𝗻𝘀 ✪ 𝗣𝗿𝗼𝘃𝗶𝗱𝗲 𝗱𝗲𝘁𝗮𝗶𝗹𝗲𝗱 𝗮𝗻𝘀…"
type textarea "x"
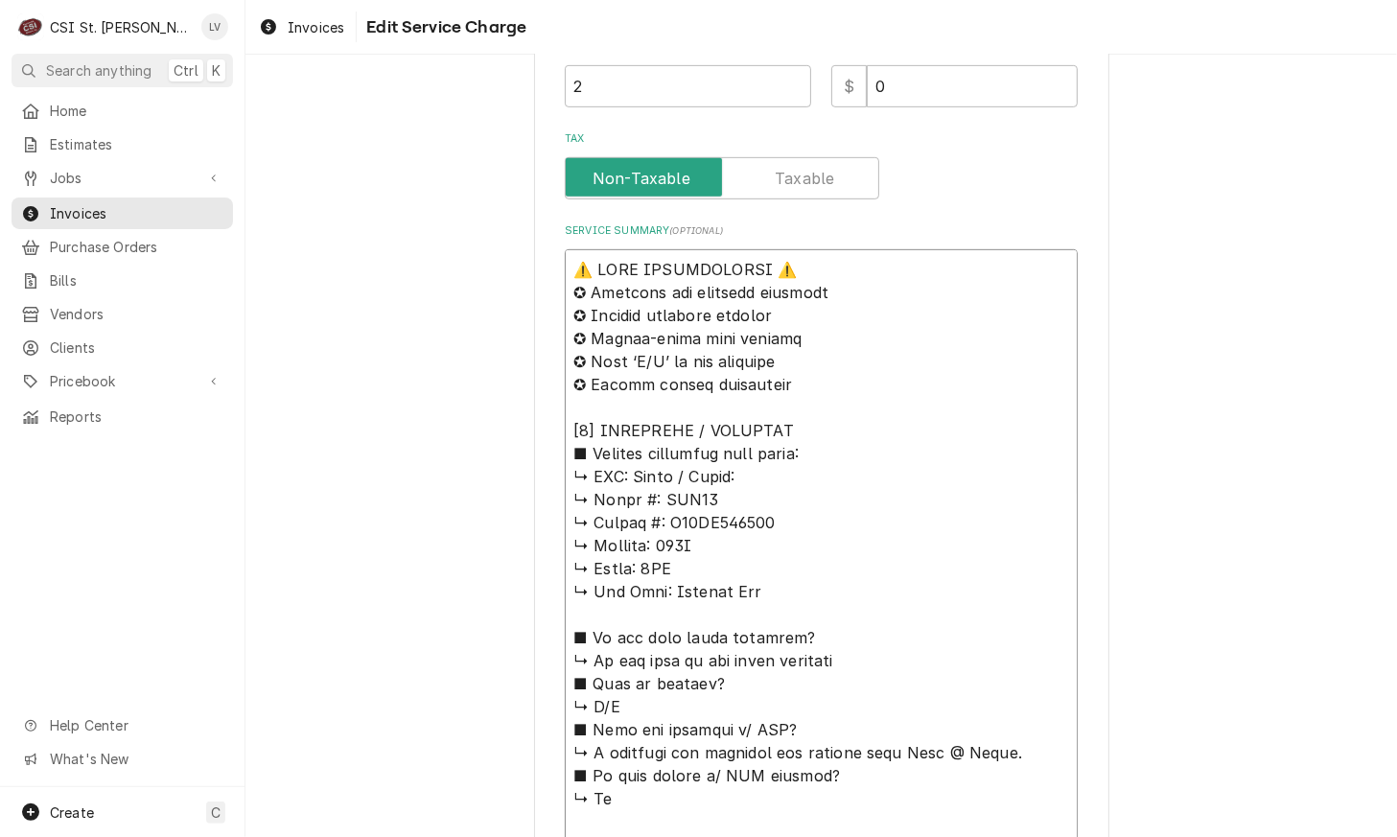
type textarea "⚠️ 𝗙𝗢𝗥𝗠 𝗜𝗡𝗦𝗧𝗥𝗨𝗖𝗧𝗜𝗢𝗡𝗦 ⚠️ ✪ 𝗖𝗼𝗺𝗽𝗹𝗲𝘁𝗲 𝗮𝗹𝗹 𝗿𝗲𝗹𝗲𝘃𝗮𝗻𝘁 𝘀𝗲𝗰𝘁𝗶𝗼𝗻𝘀 ✪ 𝗣𝗿𝗼𝘃𝗶𝗱𝗲 𝗱𝗲𝘁𝗮𝗶𝗹𝗲𝗱 𝗮𝗻𝘀…"
type textarea "x"
type textarea "⚠️ 𝗙𝗢𝗥𝗠 𝗜𝗡𝗦𝗧𝗥𝗨𝗖𝗧𝗜𝗢𝗡𝗦 ⚠️ ✪ 𝗖𝗼𝗺𝗽𝗹𝗲𝘁𝗲 𝗮𝗹𝗹 𝗿𝗲𝗹𝗲𝘃𝗮𝗻𝘁 𝘀𝗲𝗰𝘁𝗶𝗼𝗻𝘀 ✪ 𝗣𝗿𝗼𝘃𝗶𝗱𝗲 𝗱𝗲𝘁𝗮𝗶𝗹𝗲𝗱 𝗮𝗻𝘀…"
type textarea "x"
type textarea "⚠️ 𝗙𝗢𝗥𝗠 𝗜𝗡𝗦𝗧𝗥𝗨𝗖𝗧𝗜𝗢𝗡𝗦 ⚠️ ✪ 𝗖𝗼𝗺𝗽𝗹𝗲𝘁𝗲 𝗮𝗹𝗹 𝗿𝗲𝗹𝗲𝘃𝗮𝗻𝘁 𝘀𝗲𝗰𝘁𝗶𝗼𝗻𝘀 ✪ 𝗣𝗿𝗼𝘃𝗶𝗱𝗲 𝗱𝗲𝘁𝗮𝗶𝗹𝗲𝗱 𝗮𝗻𝘀…"
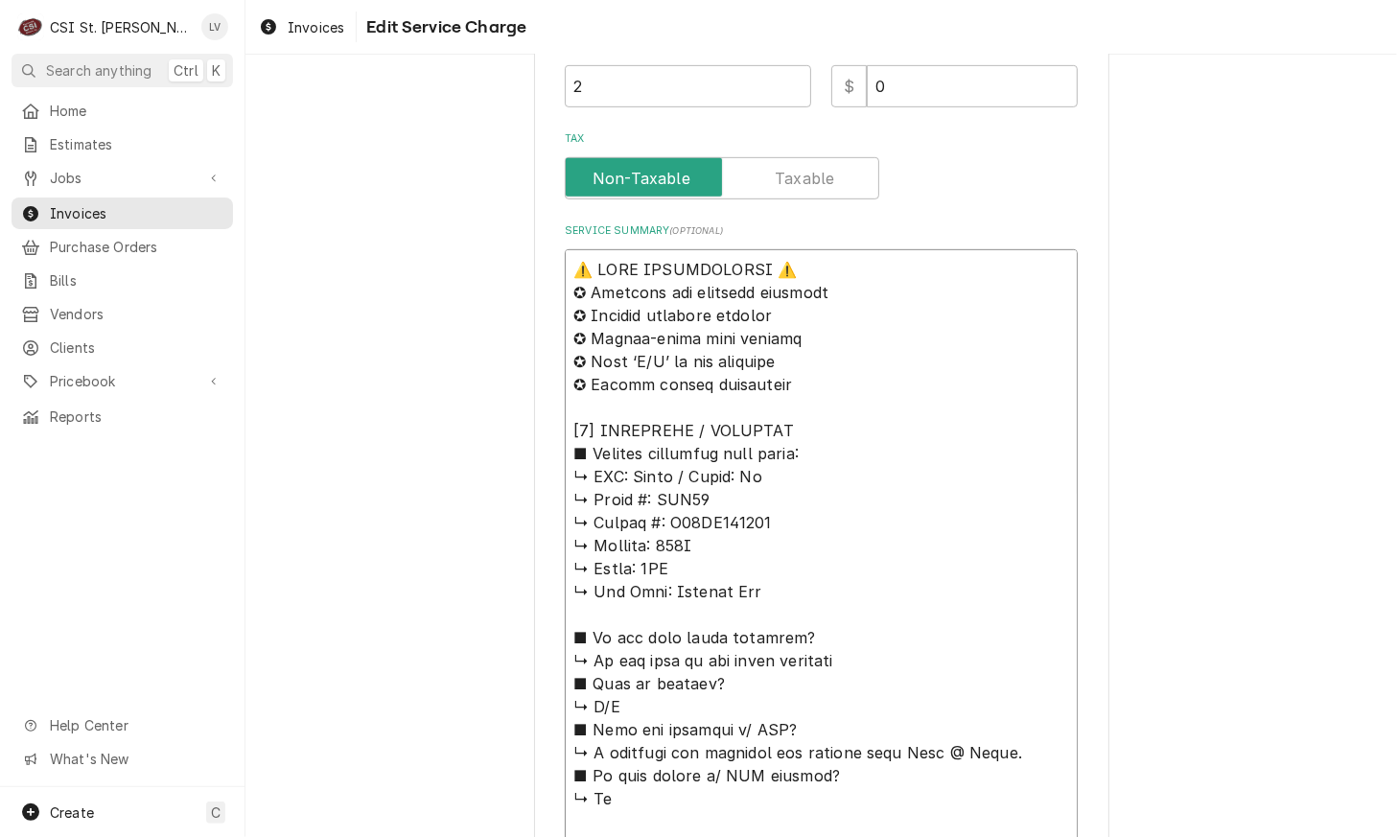
type textarea "x"
type textarea "⚠️ 𝗙𝗢𝗥𝗠 𝗜𝗡𝗦𝗧𝗥𝗨𝗖𝗧𝗜𝗢𝗡𝗦 ⚠️ ✪ 𝗖𝗼𝗺𝗽𝗹𝗲𝘁𝗲 𝗮𝗹𝗹 𝗿𝗲𝗹𝗲𝘃𝗮𝗻𝘁 𝘀𝗲𝗰𝘁𝗶𝗼𝗻𝘀 ✪ 𝗣𝗿𝗼𝘃𝗶𝗱𝗲 𝗱𝗲𝘁𝗮𝗶𝗹𝗲𝗱 𝗮𝗻𝘀…"
type textarea "x"
type textarea "⚠️ 𝗙𝗢𝗥𝗠 𝗜𝗡𝗦𝗧𝗥𝗨𝗖𝗧𝗜𝗢𝗡𝗦 ⚠️ ✪ 𝗖𝗼𝗺𝗽𝗹𝗲𝘁𝗲 𝗮𝗹𝗹 𝗿𝗲𝗹𝗲𝘃𝗮𝗻𝘁 𝘀𝗲𝗰𝘁𝗶𝗼𝗻𝘀 ✪ 𝗣𝗿𝗼𝘃𝗶𝗱𝗲 𝗱𝗲𝘁𝗮𝗶𝗹𝗲𝗱 𝗮𝗻𝘀…"
type textarea "x"
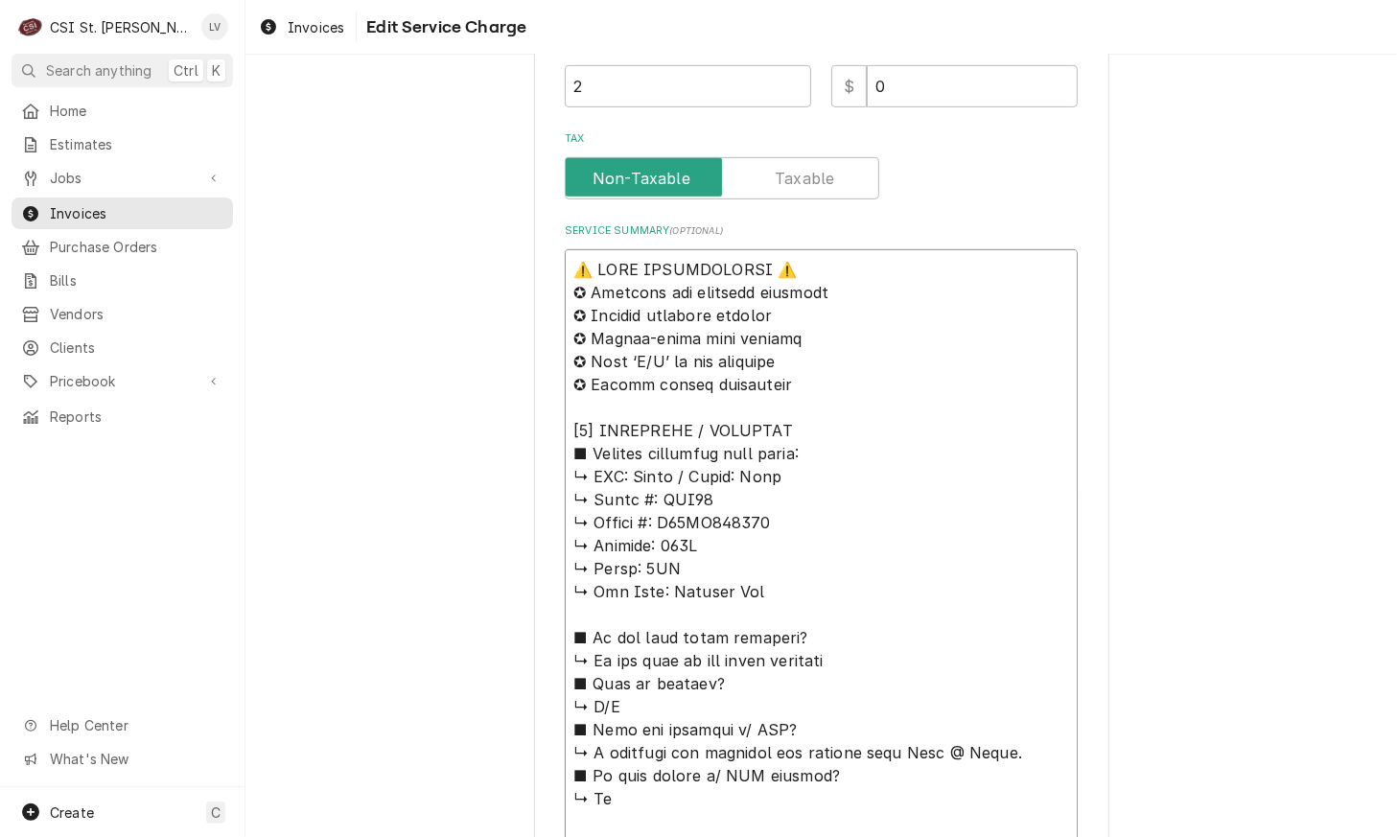
type textarea "⚠️ 𝗙𝗢𝗥𝗠 𝗜𝗡𝗦𝗧𝗥𝗨𝗖𝗧𝗜𝗢𝗡𝗦 ⚠️ ✪ 𝗖𝗼𝗺𝗽𝗹𝗲𝘁𝗲 𝗮𝗹𝗹 𝗿𝗲𝗹𝗲𝘃𝗮𝗻𝘁 𝘀𝗲𝗰𝘁𝗶𝗼𝗻𝘀 ✪ 𝗣𝗿𝗼𝘃𝗶𝗱𝗲 𝗱𝗲𝘁𝗮𝗶𝗹𝗲𝗱 𝗮𝗻𝘀…"
type textarea "x"
type textarea "⚠️ 𝗙𝗢𝗥𝗠 𝗜𝗡𝗦𝗧𝗥𝗨𝗖𝗧𝗜𝗢𝗡𝗦 ⚠️ ✪ 𝗖𝗼𝗺𝗽𝗹𝗲𝘁𝗲 𝗮𝗹𝗹 𝗿𝗲𝗹𝗲𝘃𝗮𝗻𝘁 𝘀𝗲𝗰𝘁𝗶𝗼𝗻𝘀 ✪ 𝗣𝗿𝗼𝘃𝗶𝗱𝗲 𝗱𝗲𝘁𝗮𝗶𝗹𝗲𝗱 𝗮𝗻𝘀…"
type textarea "x"
type textarea "⚠️ 𝗙𝗢𝗥𝗠 𝗜𝗡𝗦𝗧𝗥𝗨𝗖𝗧𝗜𝗢𝗡𝗦 ⚠️ ✪ 𝗖𝗼𝗺𝗽𝗹𝗲𝘁𝗲 𝗮𝗹𝗹 𝗿𝗲𝗹𝗲𝘃𝗮𝗻𝘁 𝘀𝗲𝗰𝘁𝗶𝗼𝗻𝘀 ✪ 𝗣𝗿𝗼𝘃𝗶𝗱𝗲 𝗱𝗲𝘁𝗮𝗶𝗹𝗲𝗱 𝗮𝗻𝘀…"
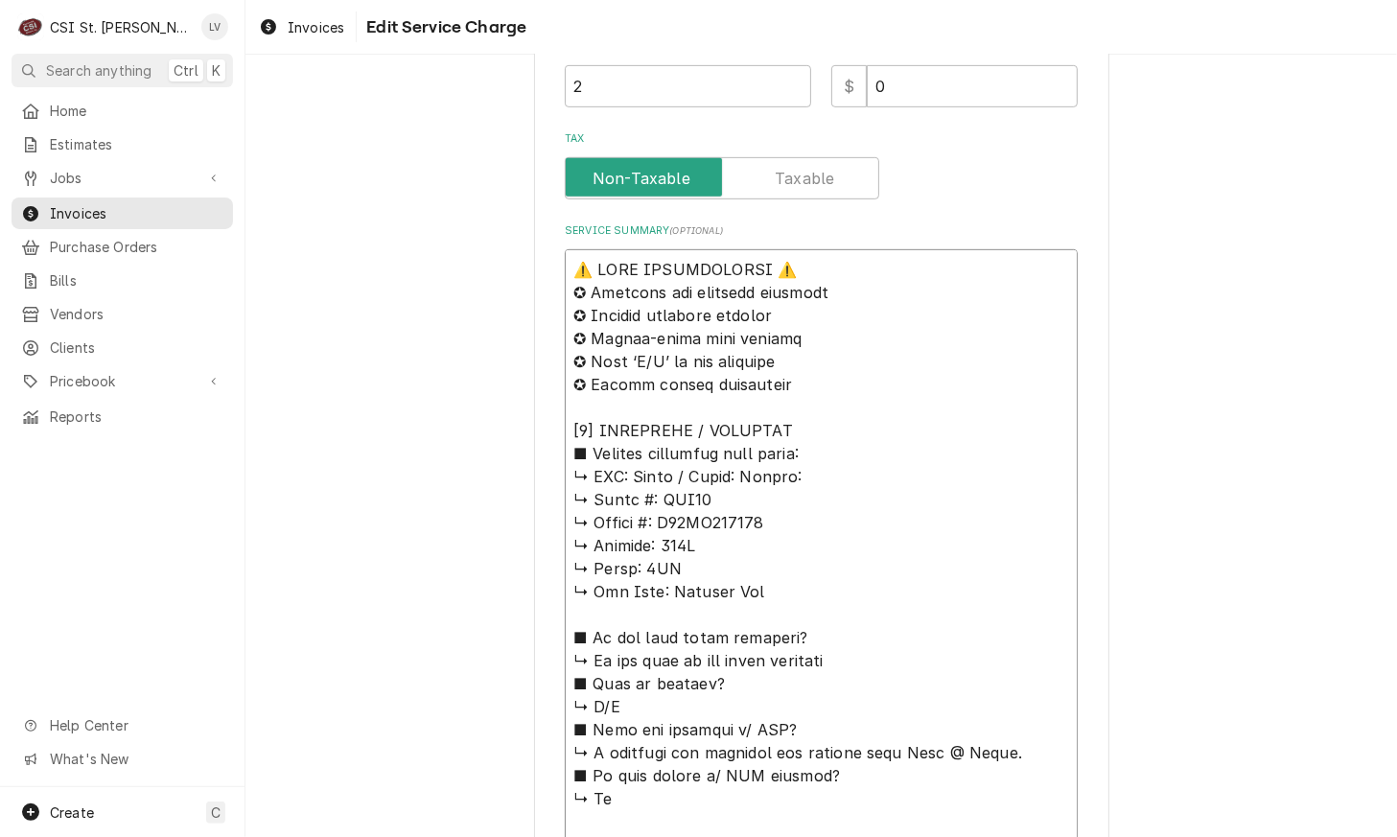
type textarea "x"
type textarea "⚠️ 𝗙𝗢𝗥𝗠 𝗜𝗡𝗦𝗧𝗥𝗨𝗖𝗧𝗜𝗢𝗡𝗦 ⚠️ ✪ 𝗖𝗼𝗺𝗽𝗹𝗲𝘁𝗲 𝗮𝗹𝗹 𝗿𝗲𝗹𝗲𝘃𝗮𝗻𝘁 𝘀𝗲𝗰𝘁𝗶𝗼𝗻𝘀 ✪ 𝗣𝗿𝗼𝘃𝗶𝗱𝗲 𝗱𝗲𝘁𝗮𝗶𝗹𝗲𝗱 𝗮𝗻𝘀…"
type textarea "x"
type textarea "⚠️ 𝗙𝗢𝗥𝗠 𝗜𝗡𝗦𝗧𝗥𝗨𝗖𝗧𝗜𝗢𝗡𝗦 ⚠️ ✪ 𝗖𝗼𝗺𝗽𝗹𝗲𝘁𝗲 𝗮𝗹𝗹 𝗿𝗲𝗹𝗲𝘃𝗮𝗻𝘁 𝘀𝗲𝗰𝘁𝗶𝗼𝗻𝘀 ✪ 𝗣𝗿𝗼𝘃𝗶𝗱𝗲 𝗱𝗲𝘁𝗮𝗶𝗹𝗲𝗱 𝗮𝗻𝘀…"
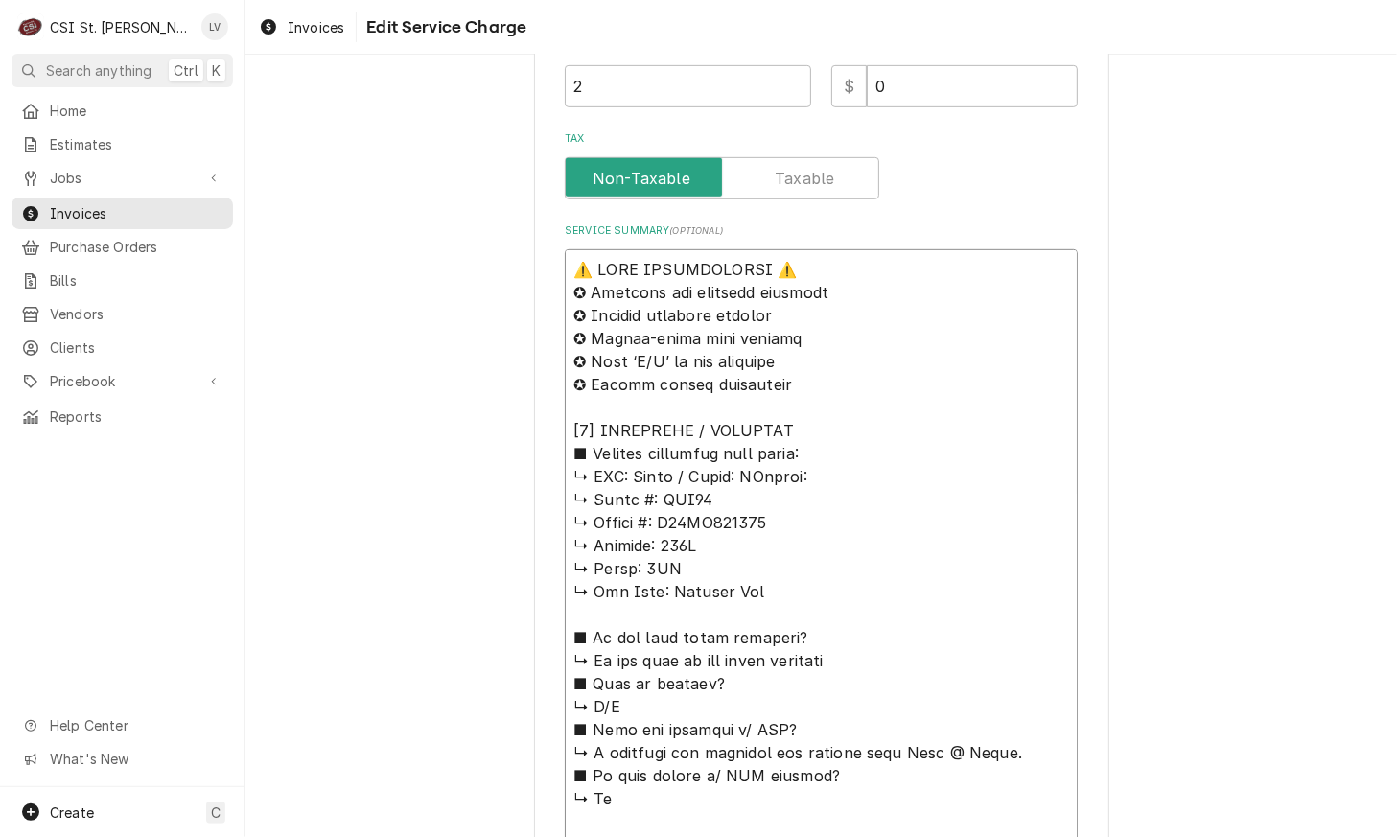
type textarea "x"
type textarea "⚠️ 𝗙𝗢𝗥𝗠 𝗜𝗡𝗦𝗧𝗥𝗨𝗖𝗧𝗜𝗢𝗡𝗦 ⚠️ ✪ 𝗖𝗼𝗺𝗽𝗹𝗲𝘁𝗲 𝗮𝗹𝗹 𝗿𝗲𝗹𝗲𝘃𝗮𝗻𝘁 𝘀𝗲𝗰𝘁𝗶𝗼𝗻𝘀 ✪ 𝗣𝗿𝗼𝘃𝗶𝗱𝗲 𝗱𝗲𝘁𝗮𝗶𝗹𝗲𝗱 𝗮𝗻𝘀…"
type textarea "x"
type textarea "⚠️ 𝗙𝗢𝗥𝗠 𝗜𝗡𝗦𝗧𝗥𝗨𝗖𝗧𝗜𝗢𝗡𝗦 ⚠️ ✪ 𝗖𝗼𝗺𝗽𝗹𝗲𝘁𝗲 𝗮𝗹𝗹 𝗿𝗲𝗹𝗲𝘃𝗮𝗻𝘁 𝘀𝗲𝗰𝘁𝗶𝗼𝗻𝘀 ✪ 𝗣𝗿𝗼𝘃𝗶𝗱𝗲 𝗱𝗲𝘁𝗮𝗶𝗹𝗲𝗱 𝗮𝗻𝘀…"
type textarea "x"
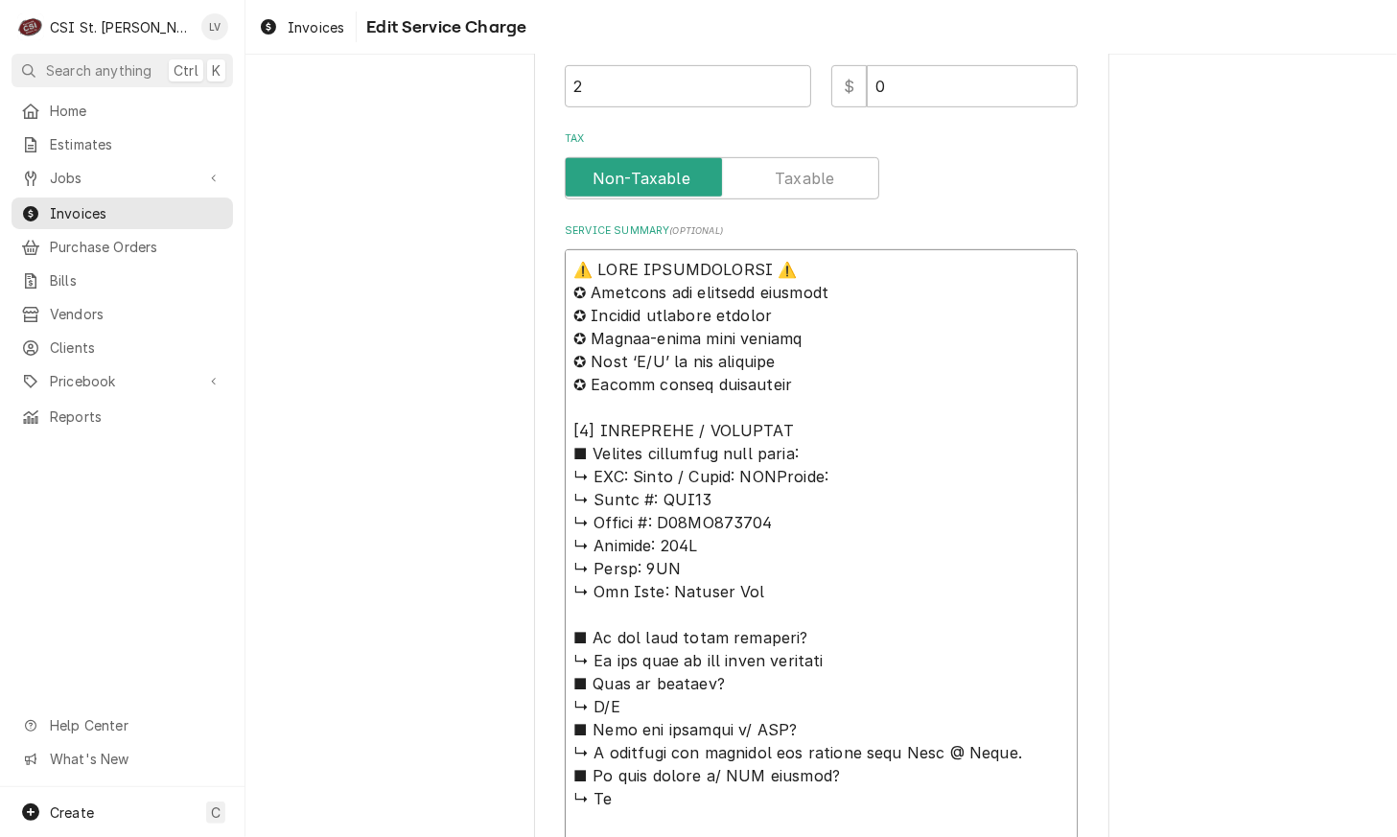
type textarea "⚠️ 𝗙𝗢𝗥𝗠 𝗜𝗡𝗦𝗧𝗥𝗨𝗖𝗧𝗜𝗢𝗡𝗦 ⚠️ ✪ 𝗖𝗼𝗺𝗽𝗹𝗲𝘁𝗲 𝗮𝗹𝗹 𝗿𝗲𝗹𝗲𝘃𝗮𝗻𝘁 𝘀𝗲𝗰𝘁𝗶𝗼𝗻𝘀 ✪ 𝗣𝗿𝗼𝘃𝗶𝗱𝗲 𝗱𝗲𝘁𝗮𝗶𝗹𝗲𝗱 𝗮𝗻𝘀…"
type textarea "x"
type textarea "⚠️ 𝗙𝗢𝗥𝗠 𝗜𝗡𝗦𝗧𝗥𝗨𝗖𝗧𝗜𝗢𝗡𝗦 ⚠️ ✪ 𝗖𝗼𝗺𝗽𝗹𝗲𝘁𝗲 𝗮𝗹𝗹 𝗿𝗲𝗹𝗲𝘃𝗮𝗻𝘁 𝘀𝗲𝗰𝘁𝗶𝗼𝗻𝘀 ✪ 𝗣𝗿𝗼𝘃𝗶𝗱𝗲 𝗱𝗲𝘁𝗮𝗶𝗹𝗲𝗱 𝗮𝗻𝘀…"
type textarea "x"
type textarea "⚠️ 𝗙𝗢𝗥𝗠 𝗜𝗡𝗦𝗧𝗥𝗨𝗖𝗧𝗜𝗢𝗡𝗦 ⚠️ ✪ 𝗖𝗼𝗺𝗽𝗹𝗲𝘁𝗲 𝗮𝗹𝗹 𝗿𝗲𝗹𝗲𝘃𝗮𝗻𝘁 𝘀𝗲𝗰𝘁𝗶𝗼𝗻𝘀 ✪ 𝗣𝗿𝗼𝘃𝗶𝗱𝗲 𝗱𝗲𝘁𝗮𝗶𝗹𝗲𝗱 𝗮𝗻𝘀…"
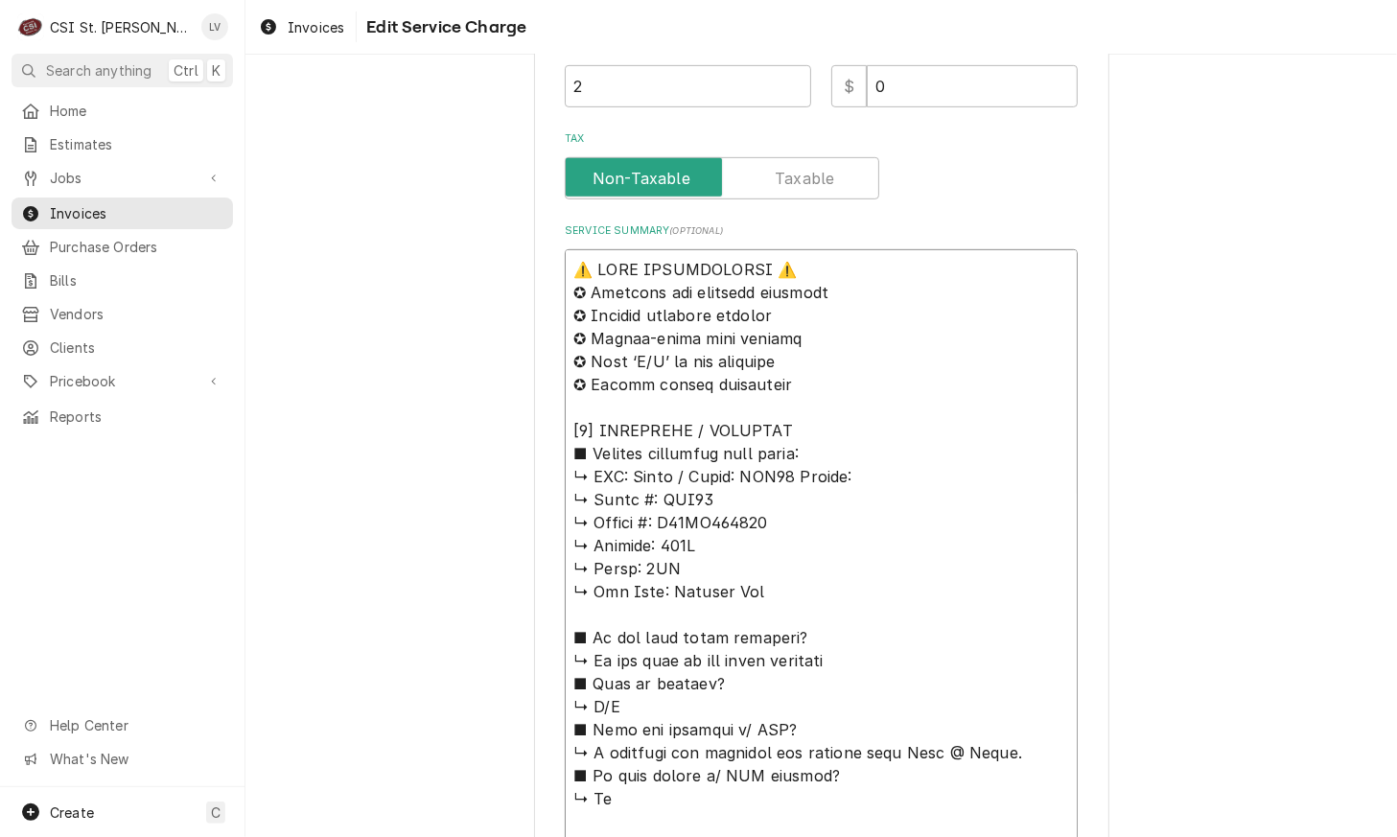
type textarea "x"
type textarea "⚠️ 𝗙𝗢𝗥𝗠 𝗜𝗡𝗦𝗧𝗥𝗨𝗖𝗧𝗜𝗢𝗡𝗦 ⚠️ ✪ 𝗖𝗼𝗺𝗽𝗹𝗲𝘁𝗲 𝗮𝗹𝗹 𝗿𝗲𝗹𝗲𝘃𝗮𝗻𝘁 𝘀𝗲𝗰𝘁𝗶𝗼𝗻𝘀 ✪ 𝗣𝗿𝗼𝘃𝗶𝗱𝗲 𝗱𝗲𝘁𝗮𝗶𝗹𝗲𝗱 𝗮𝗻𝘀…"
type textarea "x"
type textarea "⚠️ 𝗙𝗢𝗥𝗠 𝗜𝗡𝗦𝗧𝗥𝗨𝗖𝗧𝗜𝗢𝗡𝗦 ⚠️ ✪ 𝗖𝗼𝗺𝗽𝗹𝗲𝘁𝗲 𝗮𝗹𝗹 𝗿𝗲𝗹𝗲𝘃𝗮𝗻𝘁 𝘀𝗲𝗰𝘁𝗶𝗼𝗻𝘀 ✪ 𝗣𝗿𝗼𝘃𝗶𝗱𝗲 𝗱𝗲𝘁𝗮𝗶𝗹𝗲𝗱 𝗮𝗻𝘀…"
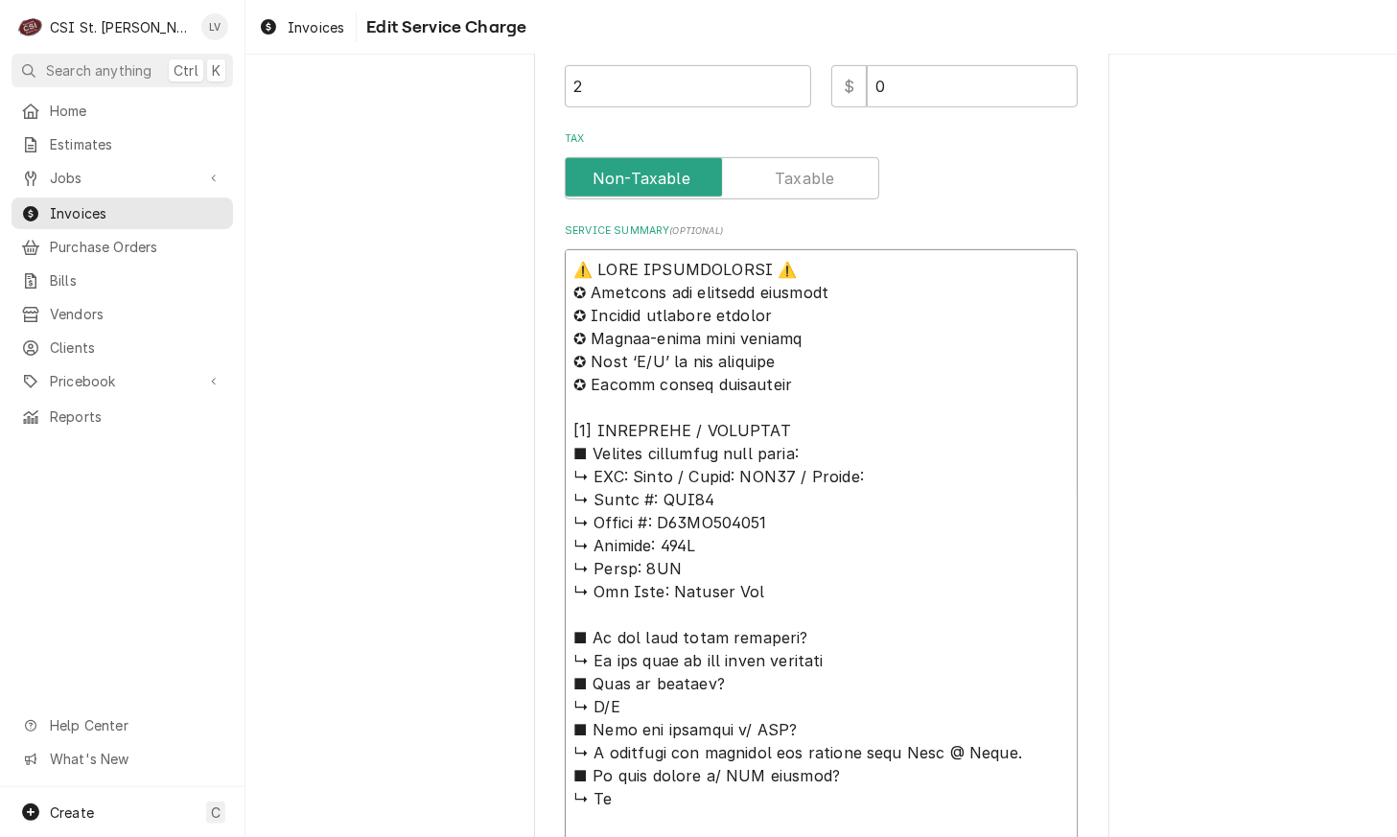
type textarea "x"
type textarea "⚠️ 𝗙𝗢𝗥𝗠 𝗜𝗡𝗦𝗧𝗥𝗨𝗖𝗧𝗜𝗢𝗡𝗦 ⚠️ ✪ 𝗖𝗼𝗺𝗽𝗹𝗲𝘁𝗲 𝗮𝗹𝗹 𝗿𝗲𝗹𝗲𝘃𝗮𝗻𝘁 𝘀𝗲𝗰𝘁𝗶𝗼𝗻𝘀 ✪ 𝗣𝗿𝗼𝘃𝗶𝗱𝗲 𝗱𝗲𝘁𝗮𝗶𝗹𝗲𝗱 𝗮𝗻𝘀…"
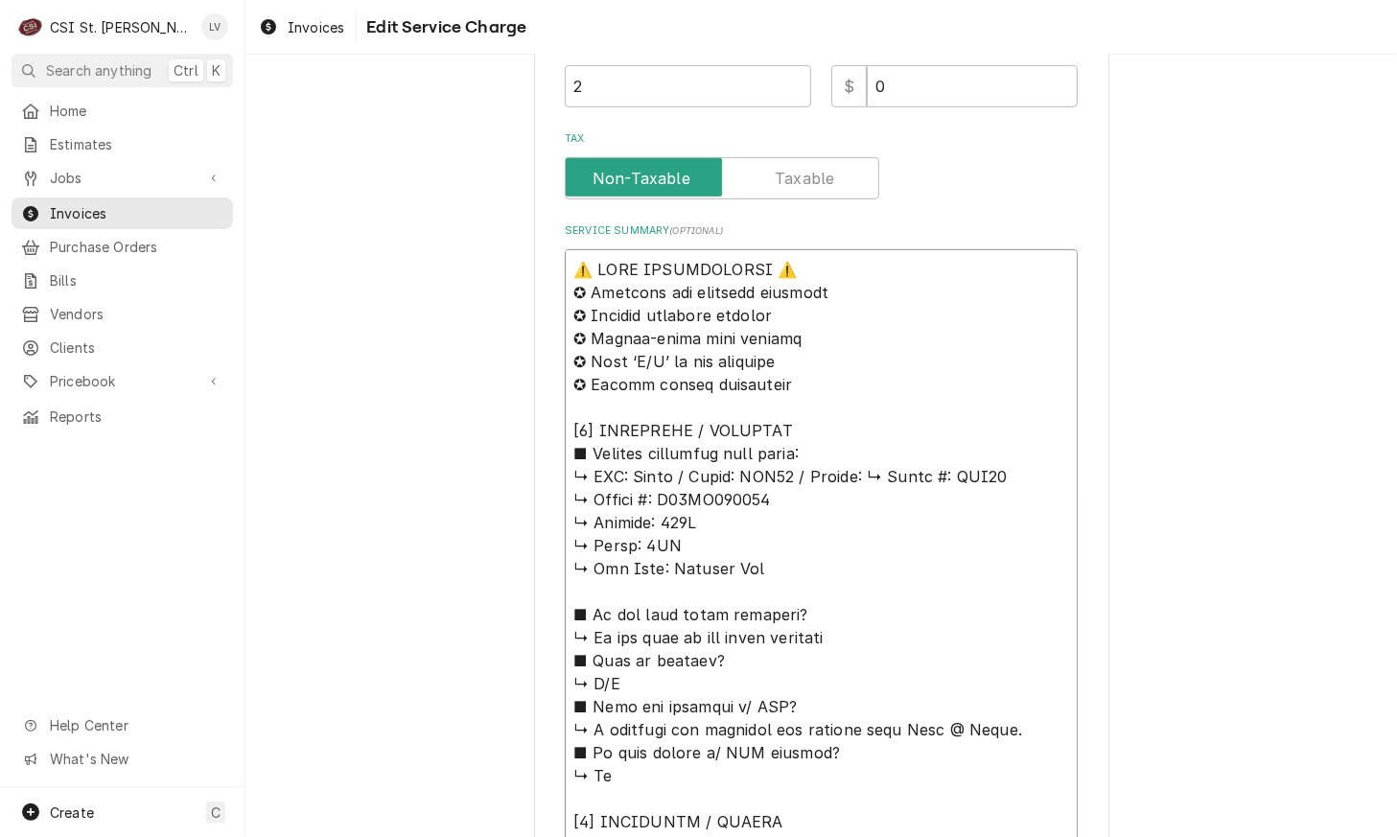
type textarea "x"
type textarea "⚠️ 𝗙𝗢𝗥𝗠 𝗜𝗡𝗦𝗧𝗥𝗨𝗖𝗧𝗜𝗢𝗡𝗦 ⚠️ ✪ 𝗖𝗼𝗺𝗽𝗹𝗲𝘁𝗲 𝗮𝗹𝗹 𝗿𝗲𝗹𝗲𝘃𝗮𝗻𝘁 𝘀𝗲𝗰𝘁𝗶𝗼𝗻𝘀 ✪ 𝗣𝗿𝗼𝘃𝗶𝗱𝗲 𝗱𝗲𝘁𝗮𝗶𝗹𝗲𝗱 𝗮𝗻𝘀…"
type textarea "x"
type textarea "⚠️ 𝗙𝗢𝗥𝗠 𝗜𝗡𝗦𝗧𝗥𝗨𝗖𝗧𝗜𝗢𝗡𝗦 ⚠️ ✪ 𝗖𝗼𝗺𝗽𝗹𝗲𝘁𝗲 𝗮𝗹𝗹 𝗿𝗲𝗹𝗲𝘃𝗮𝗻𝘁 𝘀𝗲𝗰𝘁𝗶𝗼𝗻𝘀 ✪ 𝗣𝗿𝗼𝘃𝗶𝗱𝗲 𝗱𝗲𝘁𝗮𝗶𝗹𝗲𝗱 𝗮𝗻𝘀…"
type textarea "x"
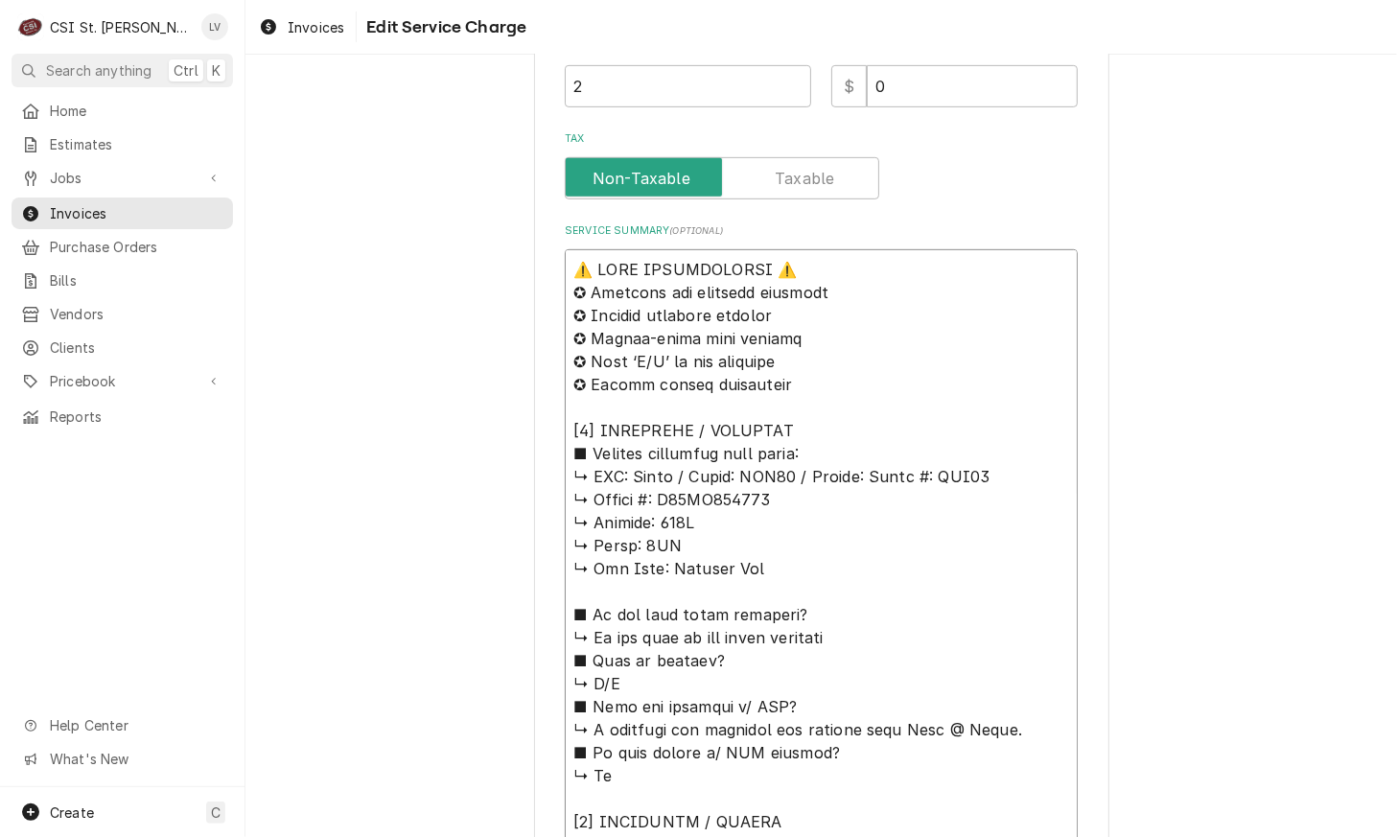
type textarea "⚠️ 𝗙𝗢𝗥𝗠 𝗜𝗡𝗦𝗧𝗥𝗨𝗖𝗧𝗜𝗢𝗡𝗦 ⚠️ ✪ 𝗖𝗼𝗺𝗽𝗹𝗲𝘁𝗲 𝗮𝗹𝗹 𝗿𝗲𝗹𝗲𝘃𝗮𝗻𝘁 𝘀𝗲𝗰𝘁𝗶𝗼𝗻𝘀 ✪ 𝗣𝗿𝗼𝘃𝗶𝗱𝗲 𝗱𝗲𝘁𝗮𝗶𝗹𝗲𝗱 𝗮𝗻𝘀…"
type textarea "x"
type textarea "⚠️ 𝗙𝗢𝗥𝗠 𝗜𝗡𝗦𝗧𝗥𝗨𝗖𝗧𝗜𝗢𝗡𝗦 ⚠️ ✪ 𝗖𝗼𝗺𝗽𝗹𝗲𝘁𝗲 𝗮𝗹𝗹 𝗿𝗲𝗹𝗲𝘃𝗮𝗻𝘁 𝘀𝗲𝗰𝘁𝗶𝗼𝗻𝘀 ✪ 𝗣𝗿𝗼𝘃𝗶𝗱𝗲 𝗱𝗲𝘁𝗮𝗶𝗹𝗲𝗱 𝗮𝗻𝘀…"
type textarea "x"
type textarea "⚠️ 𝗙𝗢𝗥𝗠 𝗜𝗡𝗦𝗧𝗥𝗨𝗖𝗧𝗜𝗢𝗡𝗦 ⚠️ ✪ 𝗖𝗼𝗺𝗽𝗹𝗲𝘁𝗲 𝗮𝗹𝗹 𝗿𝗲𝗹𝗲𝘃𝗮𝗻𝘁 𝘀𝗲𝗰𝘁𝗶𝗼𝗻𝘀 ✪ 𝗣𝗿𝗼𝘃𝗶𝗱𝗲 𝗱𝗲𝘁𝗮𝗶𝗹𝗲𝗱 𝗮𝗻𝘀…"
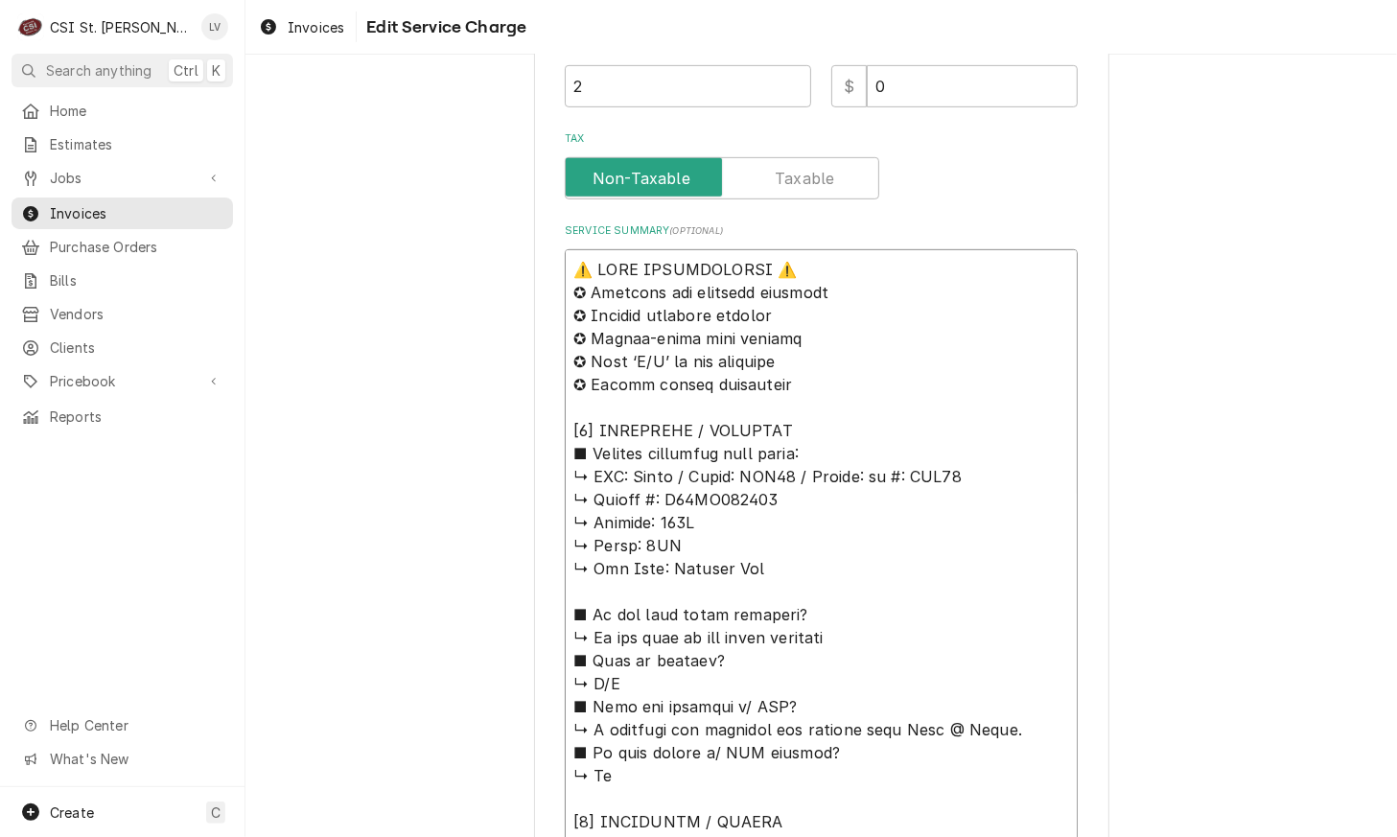
type textarea "x"
type textarea "⚠️ 𝗙𝗢𝗥𝗠 𝗜𝗡𝗦𝗧𝗥𝗨𝗖𝗧𝗜𝗢𝗡𝗦 ⚠️ ✪ 𝗖𝗼𝗺𝗽𝗹𝗲𝘁𝗲 𝗮𝗹𝗹 𝗿𝗲𝗹𝗲𝘃𝗮𝗻𝘁 𝘀𝗲𝗰𝘁𝗶𝗼𝗻𝘀 ✪ 𝗣𝗿𝗼𝘃𝗶𝗱𝗲 𝗱𝗲𝘁𝗮𝗶𝗹𝗲𝗱 𝗮𝗻𝘀…"
type textarea "x"
type textarea "⚠️ 𝗙𝗢𝗥𝗠 𝗜𝗡𝗦𝗧𝗥𝗨𝗖𝗧𝗜𝗢𝗡𝗦 ⚠️ ✪ 𝗖𝗼𝗺𝗽𝗹𝗲𝘁𝗲 𝗮𝗹𝗹 𝗿𝗲𝗹𝗲𝘃𝗮𝗻𝘁 𝘀𝗲𝗰𝘁𝗶𝗼𝗻𝘀 ✪ 𝗣𝗿𝗼𝘃𝗶𝗱𝗲 𝗱𝗲𝘁𝗮𝗶𝗹𝗲𝗱 𝗮𝗻𝘀…"
type textarea "x"
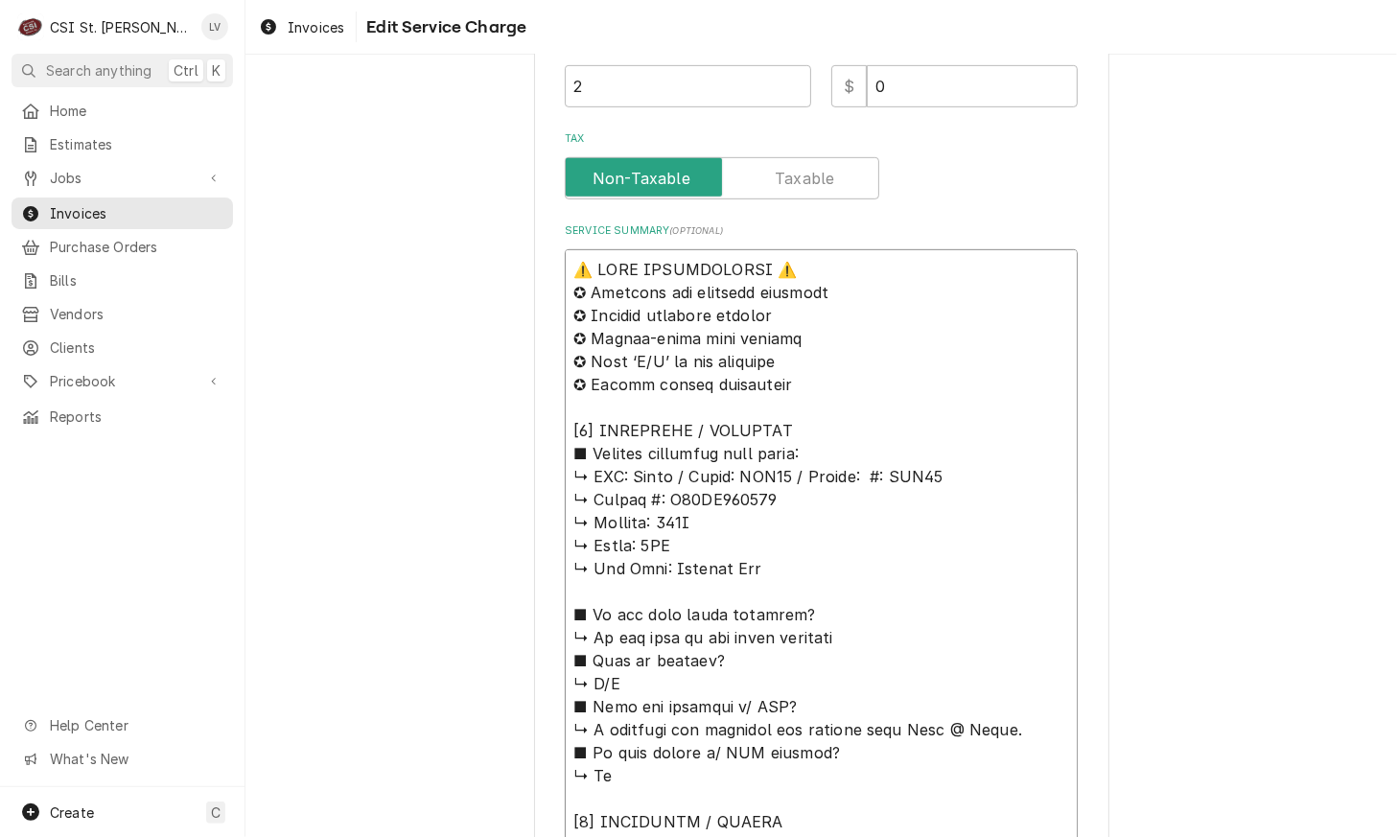
type textarea "⚠️ 𝗙𝗢𝗥𝗠 𝗜𝗡𝗦𝗧𝗥𝗨𝗖𝗧𝗜𝗢𝗡𝗦 ⚠️ ✪ 𝗖𝗼𝗺𝗽𝗹𝗲𝘁𝗲 𝗮𝗹𝗹 𝗿𝗲𝗹𝗲𝘃𝗮𝗻𝘁 𝘀𝗲𝗰𝘁𝗶𝗼𝗻𝘀 ✪ 𝗣𝗿𝗼𝘃𝗶𝗱𝗲 𝗱𝗲𝘁𝗮𝗶𝗹𝗲𝗱 𝗮𝗻𝘀…"
type textarea "x"
type textarea "⚠️ 𝗙𝗢𝗥𝗠 𝗜𝗡𝗦𝗧𝗥𝗨𝗖𝗧𝗜𝗢𝗡𝗦 ⚠️ ✪ 𝗖𝗼𝗺𝗽𝗹𝗲𝘁𝗲 𝗮𝗹𝗹 𝗿𝗲𝗹𝗲𝘃𝗮𝗻𝘁 𝘀𝗲𝗰𝘁𝗶𝗼𝗻𝘀 ✪ 𝗣𝗿𝗼𝘃𝗶𝗱𝗲 𝗱𝗲𝘁𝗮𝗶𝗹𝗲𝗱 𝗮𝗻𝘀…"
type textarea "x"
type textarea "⚠️ 𝗙𝗢𝗥𝗠 𝗜𝗡𝗦𝗧𝗥𝗨𝗖𝗧𝗜𝗢𝗡𝗦 ⚠️ ✪ 𝗖𝗼𝗺𝗽𝗹𝗲𝘁𝗲 𝗮𝗹𝗹 𝗿𝗲𝗹𝗲𝘃𝗮𝗻𝘁 𝘀𝗲𝗰𝘁𝗶𝗼𝗻𝘀 ✪ 𝗣𝗿𝗼𝘃𝗶𝗱𝗲 𝗱𝗲𝘁𝗮𝗶𝗹𝗲𝗱 𝗮𝗻𝘀…"
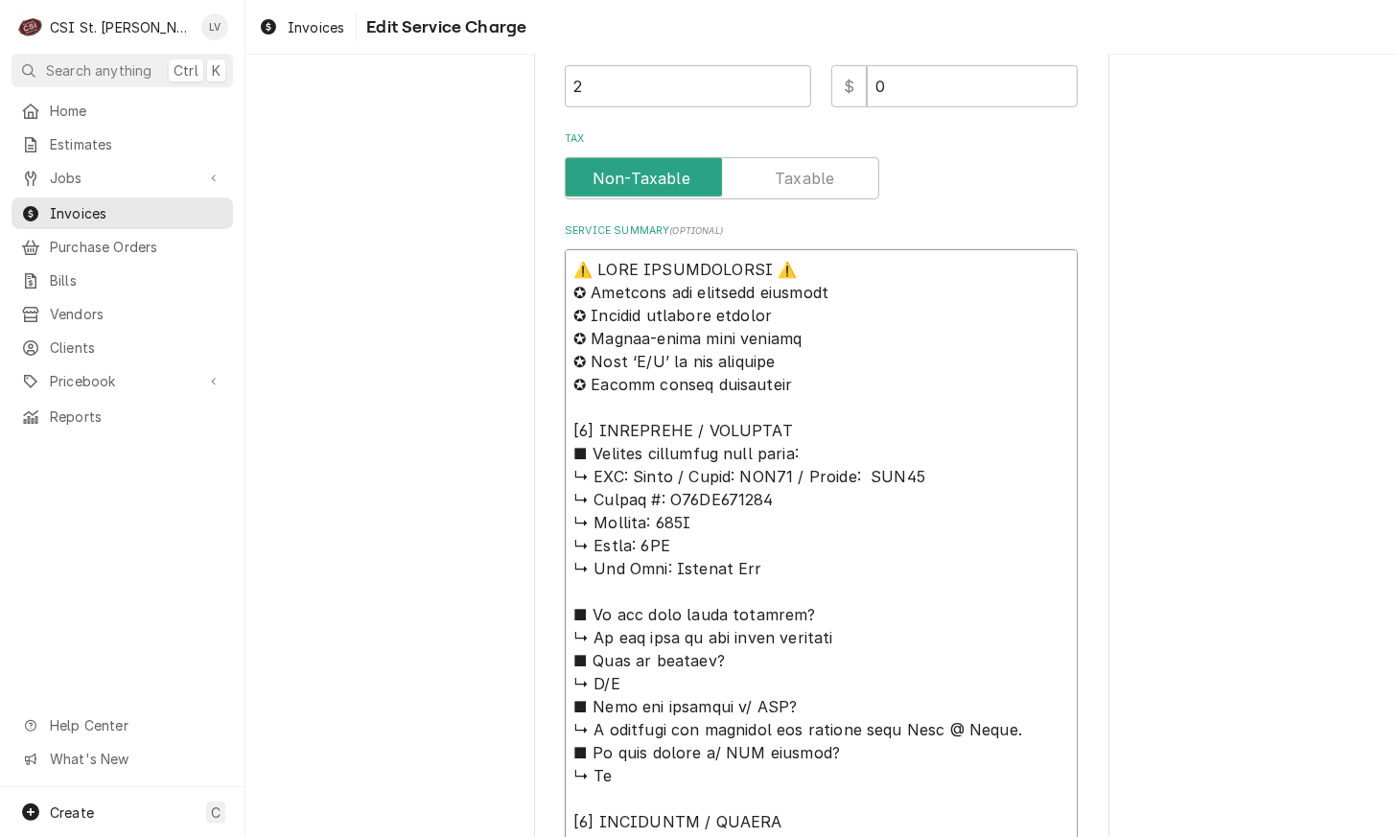
type textarea "x"
type textarea "⚠️ 𝗙𝗢𝗥𝗠 𝗜𝗡𝗦𝗧𝗥𝗨𝗖𝗧𝗜𝗢𝗡𝗦 ⚠️ ✪ 𝗖𝗼𝗺𝗽𝗹𝗲𝘁𝗲 𝗮𝗹𝗹 𝗿𝗲𝗹𝗲𝘃𝗮𝗻𝘁 𝘀𝗲𝗰𝘁𝗶𝗼𝗻𝘀 ✪ 𝗣𝗿𝗼𝘃𝗶𝗱𝗲 𝗱𝗲𝘁𝗮𝗶𝗹𝗲𝗱 𝗮𝗻𝘀…"
type textarea "x"
type textarea "⚠️ 𝗙𝗢𝗥𝗠 𝗜𝗡𝗦𝗧𝗥𝗨𝗖𝗧𝗜𝗢𝗡𝗦 ⚠️ ✪ 𝗖𝗼𝗺𝗽𝗹𝗲𝘁𝗲 𝗮𝗹𝗹 𝗿𝗲𝗹𝗲𝘃𝗮𝗻𝘁 𝘀𝗲𝗰𝘁𝗶𝗼𝗻𝘀 ✪ 𝗣𝗿𝗼𝘃𝗶𝗱𝗲 𝗱𝗲𝘁𝗮𝗶𝗹𝗲𝗱 𝗮𝗻𝘀…"
type textarea "x"
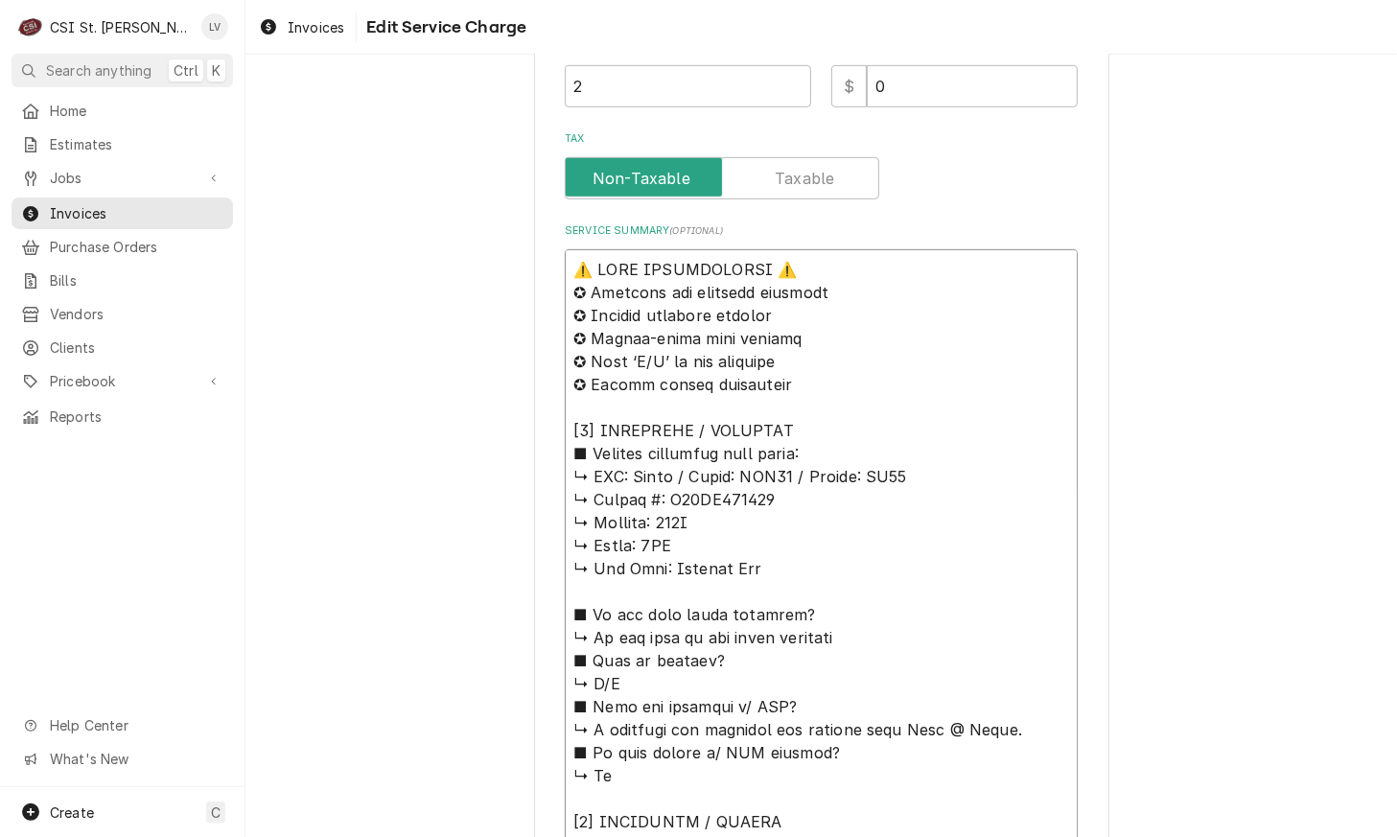
type textarea "⚠️ 𝗙𝗢𝗥𝗠 𝗜𝗡𝗦𝗧𝗥𝗨𝗖𝗧𝗜𝗢𝗡𝗦 ⚠️ ✪ 𝗖𝗼𝗺𝗽𝗹𝗲𝘁𝗲 𝗮𝗹𝗹 𝗿𝗲𝗹𝗲𝘃𝗮𝗻𝘁 𝘀𝗲𝗰𝘁𝗶𝗼𝗻𝘀 ✪ 𝗣𝗿𝗼𝘃𝗶𝗱𝗲 𝗱𝗲𝘁𝗮𝗶𝗹𝗲𝗱 𝗮𝗻𝘀…"
type textarea "x"
type textarea "⚠️ 𝗙𝗢𝗥𝗠 𝗜𝗡𝗦𝗧𝗥𝗨𝗖𝗧𝗜𝗢𝗡𝗦 ⚠️ ✪ 𝗖𝗼𝗺𝗽𝗹𝗲𝘁𝗲 𝗮𝗹𝗹 𝗿𝗲𝗹𝗲𝘃𝗮𝗻𝘁 𝘀𝗲𝗰𝘁𝗶𝗼𝗻𝘀 ✪ 𝗣𝗿𝗼𝘃𝗶𝗱𝗲 𝗱𝗲𝘁𝗮𝗶𝗹𝗲𝗱 𝗮𝗻𝘀…"
type textarea "x"
type textarea "⚠️ 𝗙𝗢𝗥𝗠 𝗜𝗡𝗦𝗧𝗥𝗨𝗖𝗧𝗜𝗢𝗡𝗦 ⚠️ ✪ 𝗖𝗼𝗺𝗽𝗹𝗲𝘁𝗲 𝗮𝗹𝗹 𝗿𝗲𝗹𝗲𝘃𝗮𝗻𝘁 𝘀𝗲𝗰𝘁𝗶𝗼𝗻𝘀 ✪ 𝗣𝗿𝗼𝘃𝗶𝗱𝗲 𝗱𝗲𝘁𝗮𝗶𝗹𝗲𝗱 𝗮𝗻𝘀…"
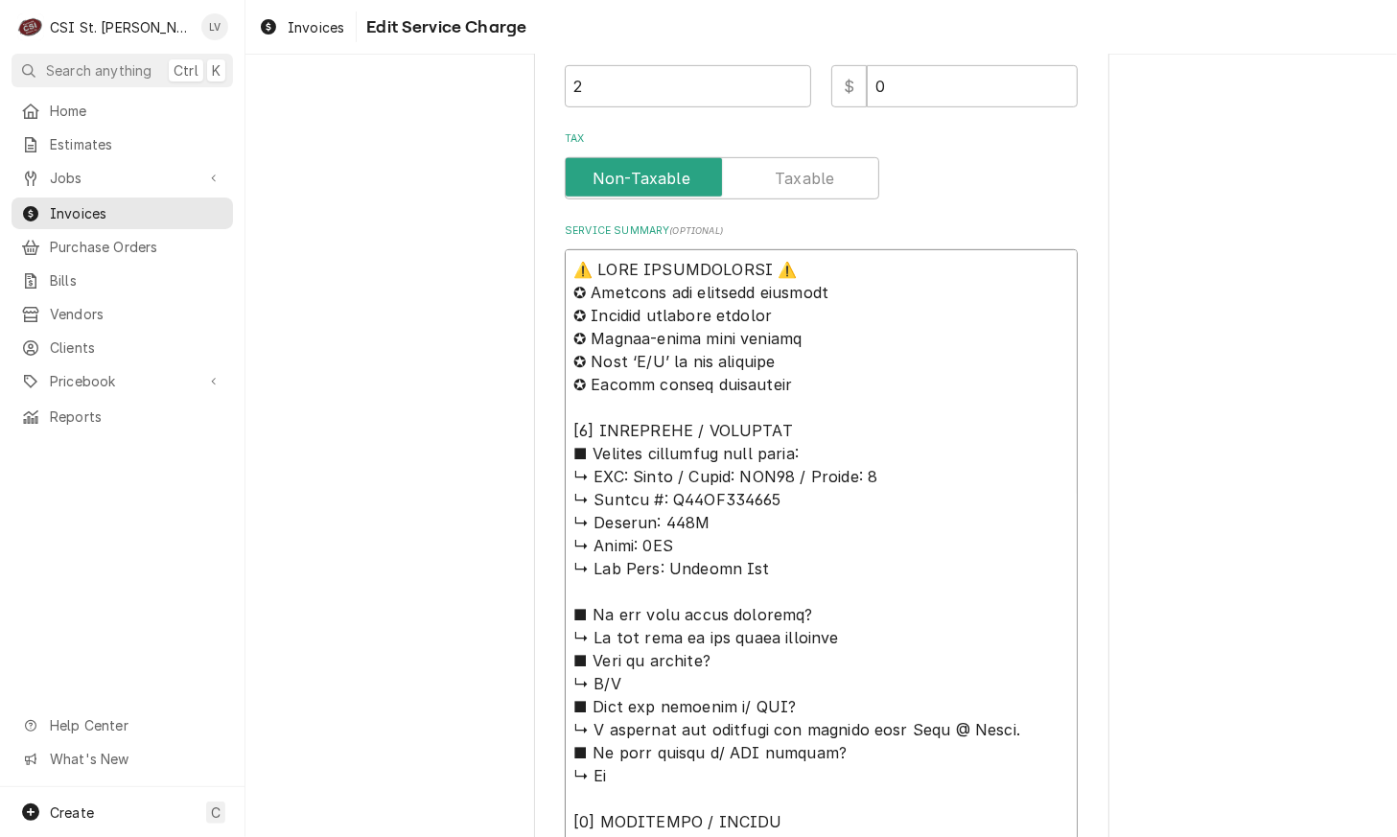
type textarea "x"
type textarea "⚠️ 𝗙𝗢𝗥𝗠 𝗜𝗡𝗦𝗧𝗥𝗨𝗖𝗧𝗜𝗢𝗡𝗦 ⚠️ ✪ 𝗖𝗼𝗺𝗽𝗹𝗲𝘁𝗲 𝗮𝗹𝗹 𝗿𝗲𝗹𝗲𝘃𝗮𝗻𝘁 𝘀𝗲𝗰𝘁𝗶𝗼𝗻𝘀 ✪ 𝗣𝗿𝗼𝘃𝗶𝗱𝗲 𝗱𝗲𝘁𝗮𝗶𝗹𝗲𝗱 𝗮𝗻𝘀…"
type textarea "x"
type textarea "⚠️ 𝗙𝗢𝗥𝗠 𝗜𝗡𝗦𝗧𝗥𝗨𝗖𝗧𝗜𝗢𝗡𝗦 ⚠️ ✪ 𝗖𝗼𝗺𝗽𝗹𝗲𝘁𝗲 𝗮𝗹𝗹 𝗿𝗲𝗹𝗲𝘃𝗮𝗻𝘁 𝘀𝗲𝗰𝘁𝗶𝗼𝗻𝘀 ✪ 𝗣𝗿𝗼𝘃𝗶𝗱𝗲 𝗱𝗲𝘁𝗮𝗶𝗹𝗲𝗱 𝗮𝗻𝘀…"
type textarea "x"
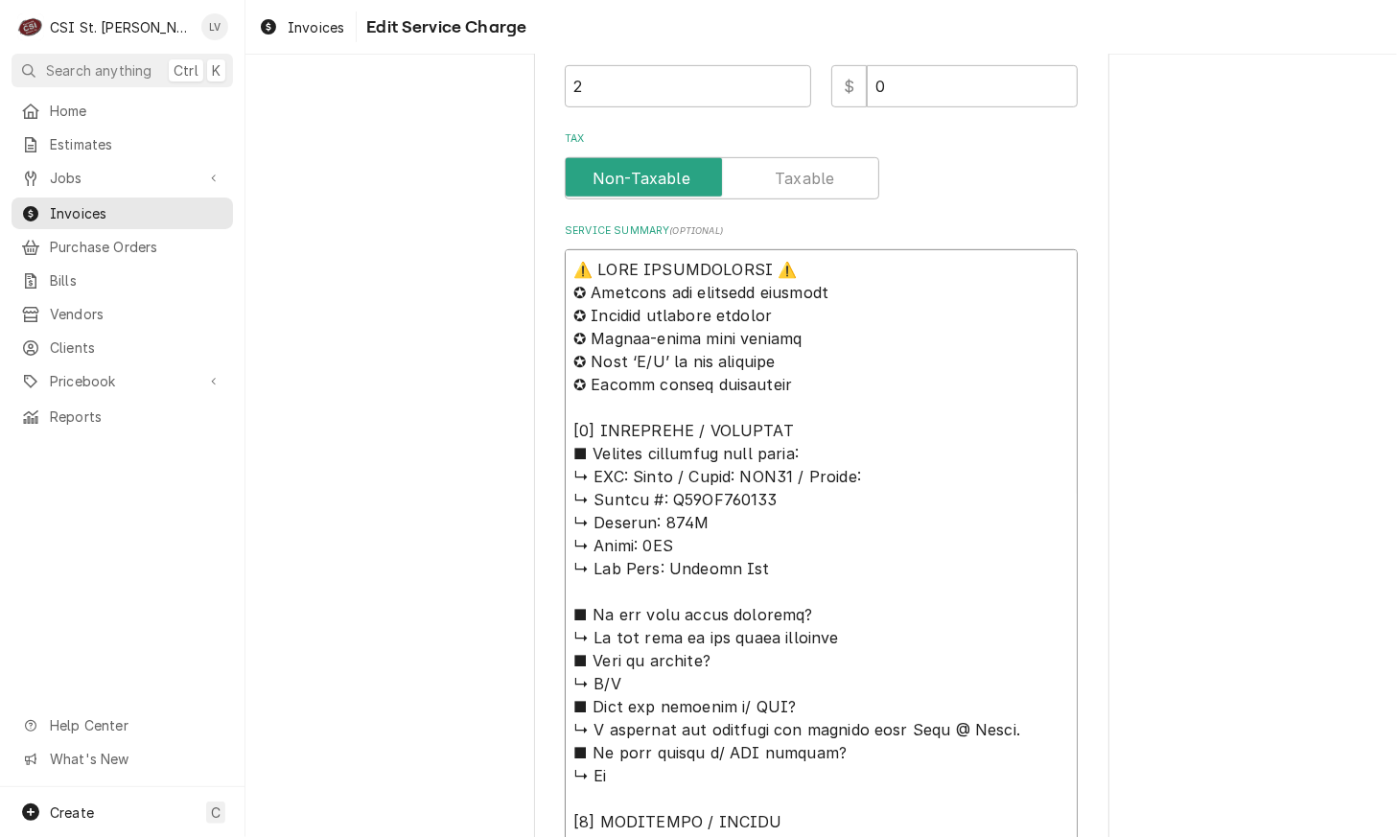
type textarea "⚠️ 𝗙𝗢𝗥𝗠 𝗜𝗡𝗦𝗧𝗥𝗨𝗖𝗧𝗜𝗢𝗡𝗦 ⚠️ ✪ 𝗖𝗼𝗺𝗽𝗹𝗲𝘁𝗲 𝗮𝗹𝗹 𝗿𝗲𝗹𝗲𝘃𝗮𝗻𝘁 𝘀𝗲𝗰𝘁𝗶𝗼𝗻𝘀 ✪ 𝗣𝗿𝗼𝘃𝗶𝗱𝗲 𝗱𝗲𝘁𝗮𝗶𝗹𝗲𝗱 𝗮𝗻𝘀…"
type textarea "x"
type textarea "⚠️ 𝗙𝗢𝗥𝗠 𝗜𝗡𝗦𝗧𝗥𝗨𝗖𝗧𝗜𝗢𝗡𝗦 ⚠️ ✪ 𝗖𝗼𝗺𝗽𝗹𝗲𝘁𝗲 𝗮𝗹𝗹 𝗿𝗲𝗹𝗲𝘃𝗮𝗻𝘁 𝘀𝗲𝗰𝘁𝗶𝗼𝗻𝘀 ✪ 𝗣𝗿𝗼𝘃𝗶𝗱𝗲 𝗱𝗲𝘁𝗮𝗶𝗹𝗲𝗱 𝗮𝗻𝘀…"
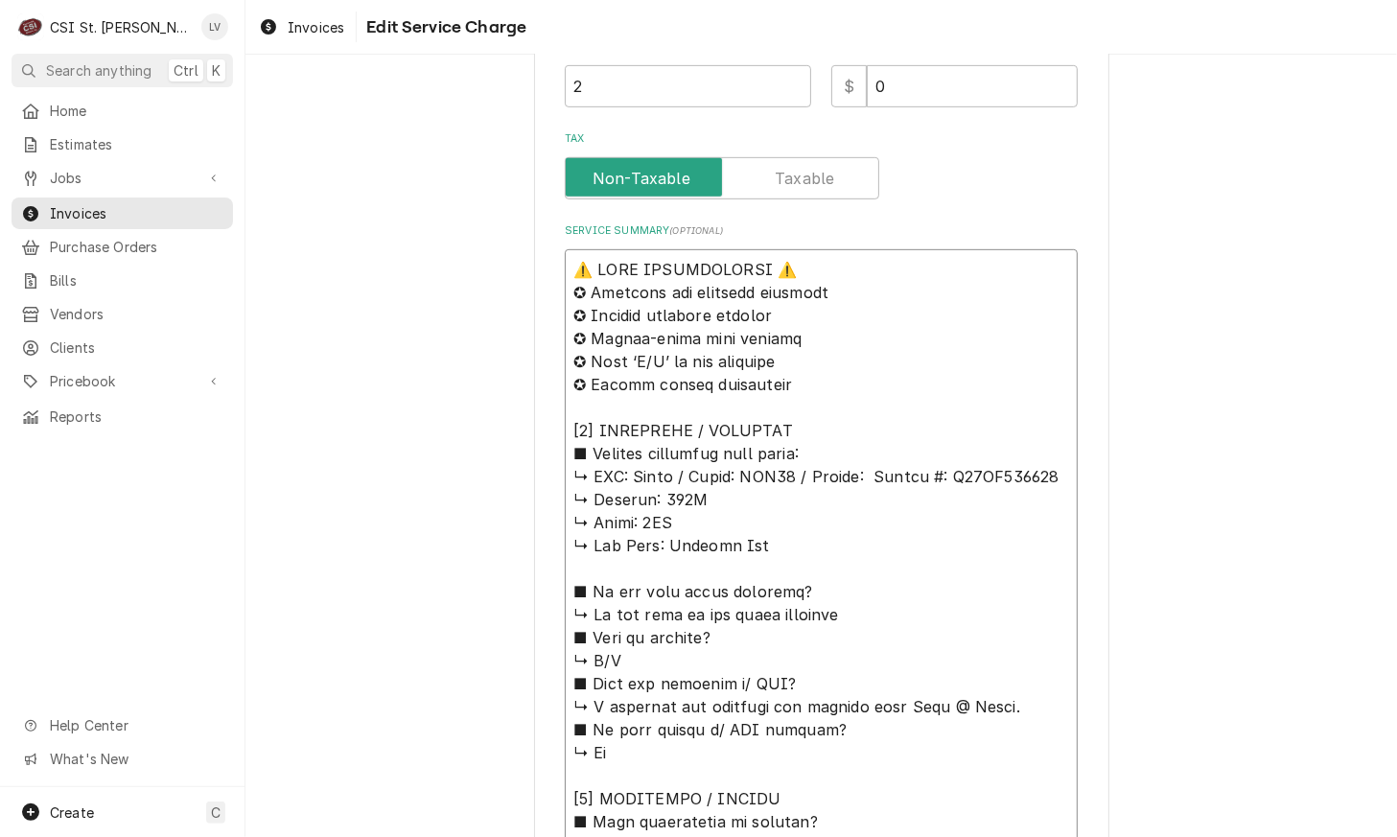
type textarea "x"
type textarea "⚠️ 𝗙𝗢𝗥𝗠 𝗜𝗡𝗦𝗧𝗥𝗨𝗖𝗧𝗜𝗢𝗡𝗦 ⚠️ ✪ 𝗖𝗼𝗺𝗽𝗹𝗲𝘁𝗲 𝗮𝗹𝗹 𝗿𝗲𝗹𝗲𝘃𝗮𝗻𝘁 𝘀𝗲𝗰𝘁𝗶𝗼𝗻𝘀 ✪ 𝗣𝗿𝗼𝘃𝗶𝗱𝗲 𝗱𝗲𝘁𝗮𝗶𝗹𝗲𝗱 𝗮𝗻𝘀…"
type textarea "x"
type textarea "⚠️ 𝗙𝗢𝗥𝗠 𝗜𝗡𝗦𝗧𝗥𝗨𝗖𝗧𝗜𝗢𝗡𝗦 ⚠️ ✪ 𝗖𝗼𝗺𝗽𝗹𝗲𝘁𝗲 𝗮𝗹𝗹 𝗿𝗲𝗹𝗲𝘃𝗮𝗻𝘁 𝘀𝗲𝗰𝘁𝗶𝗼𝗻𝘀 ✪ 𝗣𝗿𝗼𝘃𝗶𝗱𝗲 𝗱𝗲𝘁𝗮𝗶𝗹𝗲𝗱 𝗮𝗻𝘀…"
type textarea "x"
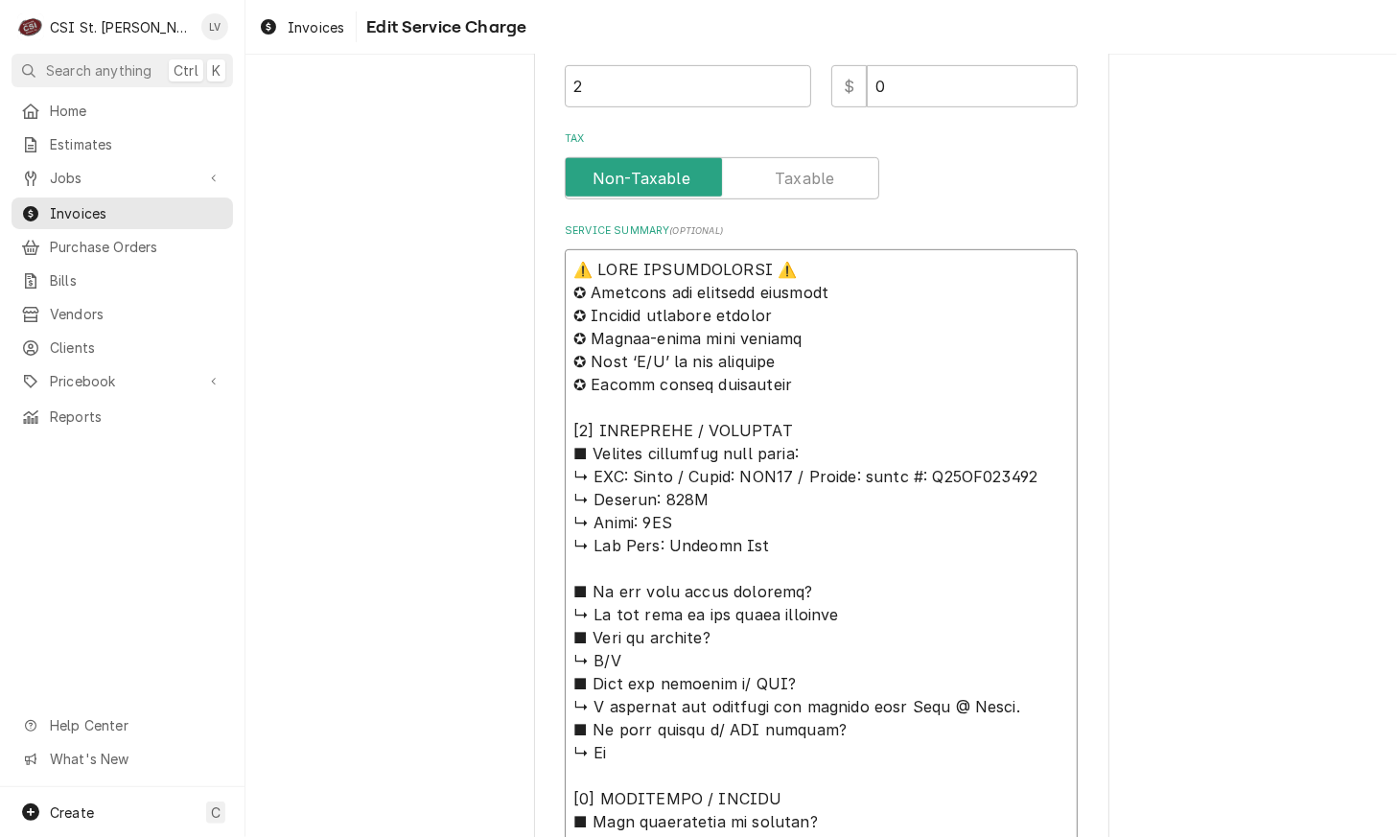
type textarea "⚠️ 𝗙𝗢𝗥𝗠 𝗜𝗡𝗦𝗧𝗥𝗨𝗖𝗧𝗜𝗢𝗡𝗦 ⚠️ ✪ 𝗖𝗼𝗺𝗽𝗹𝗲𝘁𝗲 𝗮𝗹𝗹 𝗿𝗲𝗹𝗲𝘃𝗮𝗻𝘁 𝘀𝗲𝗰𝘁𝗶𝗼𝗻𝘀 ✪ 𝗣𝗿𝗼𝘃𝗶𝗱𝗲 𝗱𝗲𝘁𝗮𝗶𝗹𝗲𝗱 𝗮𝗻𝘀…"
type textarea "x"
type textarea "⚠️ 𝗙𝗢𝗥𝗠 𝗜𝗡𝗦𝗧𝗥𝗨𝗖𝗧𝗜𝗢𝗡𝗦 ⚠️ ✪ 𝗖𝗼𝗺𝗽𝗹𝗲𝘁𝗲 𝗮𝗹𝗹 𝗿𝗲𝗹𝗲𝘃𝗮𝗻𝘁 𝘀𝗲𝗰𝘁𝗶𝗼𝗻𝘀 ✪ 𝗣𝗿𝗼𝘃𝗶𝗱𝗲 𝗱𝗲𝘁𝗮𝗶𝗹𝗲𝗱 𝗮𝗻𝘀…"
type textarea "x"
type textarea "⚠️ 𝗙𝗢𝗥𝗠 𝗜𝗡𝗦𝗧𝗥𝗨𝗖𝗧𝗜𝗢𝗡𝗦 ⚠️ ✪ 𝗖𝗼𝗺𝗽𝗹𝗲𝘁𝗲 𝗮𝗹𝗹 𝗿𝗲𝗹𝗲𝘃𝗮𝗻𝘁 𝘀𝗲𝗰𝘁𝗶𝗼𝗻𝘀 ✪ 𝗣𝗿𝗼𝘃𝗶𝗱𝗲 𝗱𝗲𝘁𝗮𝗶𝗹𝗲𝗱 𝗮𝗻𝘀…"
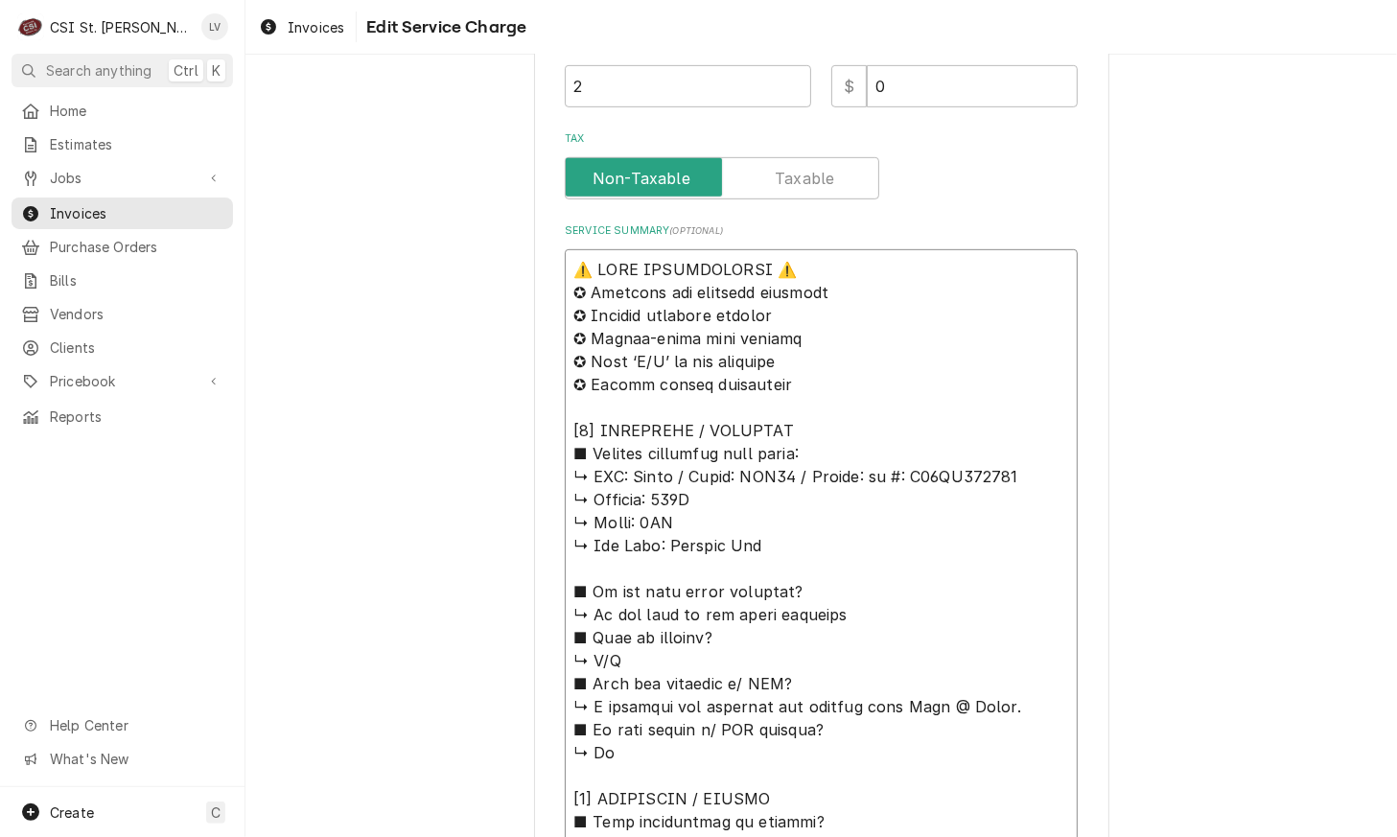
type textarea "x"
type textarea "⚠️ 𝗙𝗢𝗥𝗠 𝗜𝗡𝗦𝗧𝗥𝗨𝗖𝗧𝗜𝗢𝗡𝗦 ⚠️ ✪ 𝗖𝗼𝗺𝗽𝗹𝗲𝘁𝗲 𝗮𝗹𝗹 𝗿𝗲𝗹𝗲𝘃𝗮𝗻𝘁 𝘀𝗲𝗰𝘁𝗶𝗼𝗻𝘀 ✪ 𝗣𝗿𝗼𝘃𝗶𝗱𝗲 𝗱𝗲𝘁𝗮𝗶𝗹𝗲𝗱 𝗮𝗻𝘀…"
type textarea "x"
type textarea "⚠️ 𝗙𝗢𝗥𝗠 𝗜𝗡𝗦𝗧𝗥𝗨𝗖𝗧𝗜𝗢𝗡𝗦 ⚠️ ✪ 𝗖𝗼𝗺𝗽𝗹𝗲𝘁𝗲 𝗮𝗹𝗹 𝗿𝗲𝗹𝗲𝘃𝗮𝗻𝘁 𝘀𝗲𝗰𝘁𝗶𝗼𝗻𝘀 ✪ 𝗣𝗿𝗼𝘃𝗶𝗱𝗲 𝗱𝗲𝘁𝗮𝗶𝗹𝗲𝗱 𝗮𝗻𝘀…"
type textarea "x"
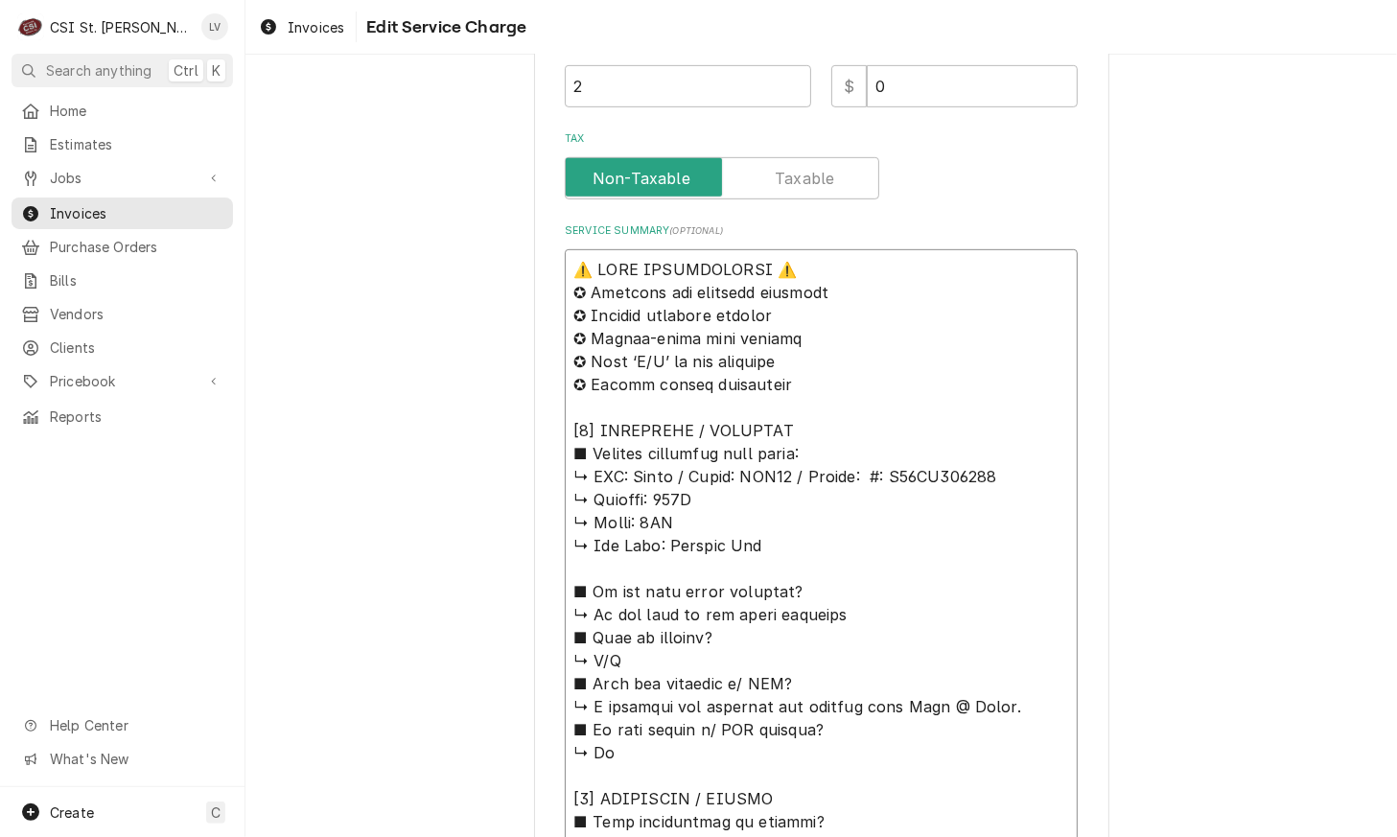
type textarea "⚠️ 𝗙𝗢𝗥𝗠 𝗜𝗡𝗦𝗧𝗥𝗨𝗖𝗧𝗜𝗢𝗡𝗦 ⚠️ ✪ 𝗖𝗼𝗺𝗽𝗹𝗲𝘁𝗲 𝗮𝗹𝗹 𝗿𝗲𝗹𝗲𝘃𝗮𝗻𝘁 𝘀𝗲𝗰𝘁𝗶𝗼𝗻𝘀 ✪ 𝗣𝗿𝗼𝘃𝗶𝗱𝗲 𝗱𝗲𝘁𝗮𝗶𝗹𝗲𝗱 𝗮𝗻𝘀…"
type textarea "x"
type textarea "⚠️ 𝗙𝗢𝗥𝗠 𝗜𝗡𝗦𝗧𝗥𝗨𝗖𝗧𝗜𝗢𝗡𝗦 ⚠️ ✪ 𝗖𝗼𝗺𝗽𝗹𝗲𝘁𝗲 𝗮𝗹𝗹 𝗿𝗲𝗹𝗲𝘃𝗮𝗻𝘁 𝘀𝗲𝗰𝘁𝗶𝗼𝗻𝘀 ✪ 𝗣𝗿𝗼𝘃𝗶𝗱𝗲 𝗱𝗲𝘁𝗮𝗶𝗹𝗲𝗱 𝗮𝗻𝘀…"
type textarea "x"
type textarea "⚠️ 𝗙𝗢𝗥𝗠 𝗜𝗡𝗦𝗧𝗥𝗨𝗖𝗧𝗜𝗢𝗡𝗦 ⚠️ ✪ 𝗖𝗼𝗺𝗽𝗹𝗲𝘁𝗲 𝗮𝗹𝗹 𝗿𝗲𝗹𝗲𝘃𝗮𝗻𝘁 𝘀𝗲𝗰𝘁𝗶𝗼𝗻𝘀 ✪ 𝗣𝗿𝗼𝘃𝗶𝗱𝗲 𝗱𝗲𝘁𝗮𝗶𝗹𝗲𝗱 𝗮𝗻𝘀…"
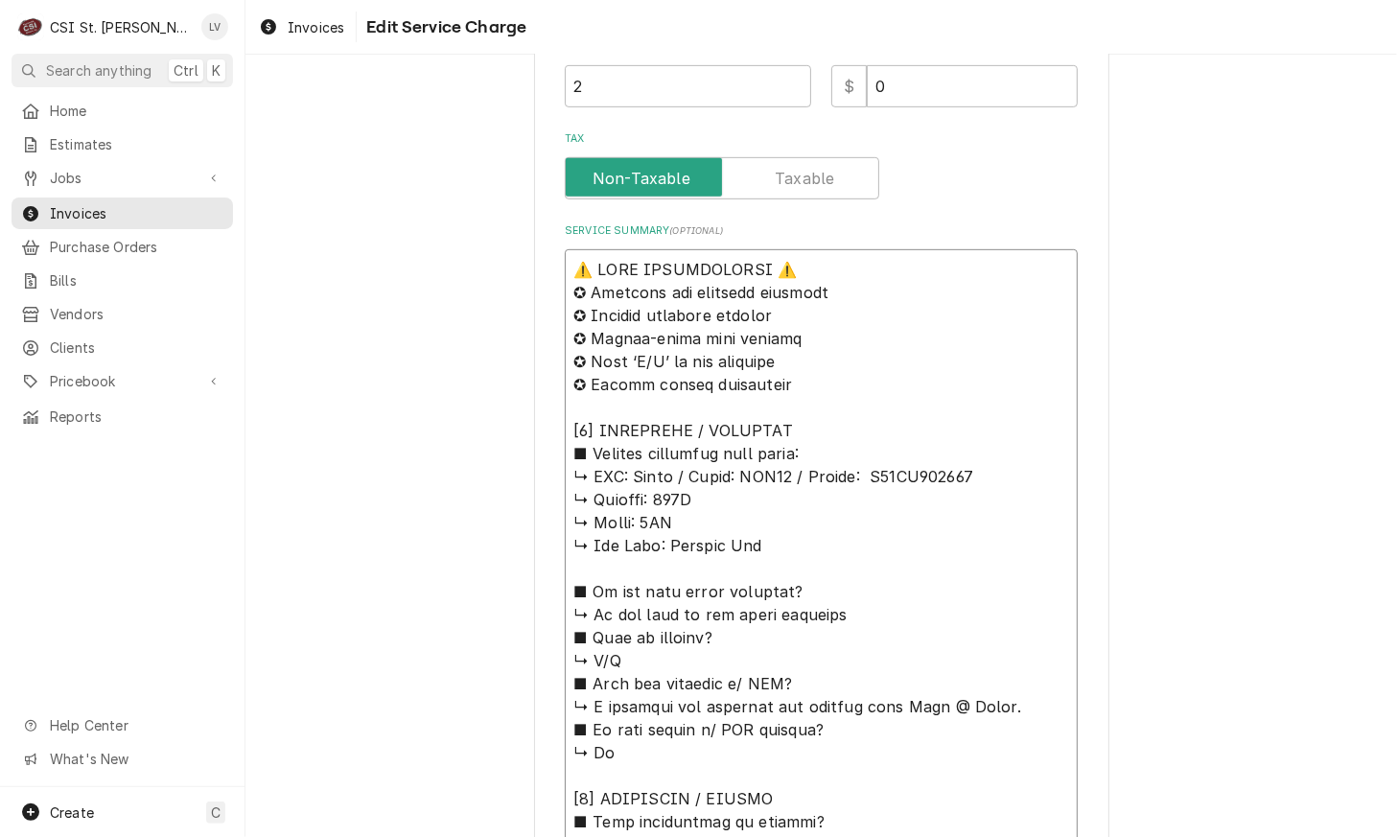
type textarea "x"
type textarea "⚠️ 𝗙𝗢𝗥𝗠 𝗜𝗡𝗦𝗧𝗥𝗨𝗖𝗧𝗜𝗢𝗡𝗦 ⚠️ ✪ 𝗖𝗼𝗺𝗽𝗹𝗲𝘁𝗲 𝗮𝗹𝗹 𝗿𝗲𝗹𝗲𝘃𝗮𝗻𝘁 𝘀𝗲𝗰𝘁𝗶𝗼𝗻𝘀 ✪ 𝗣𝗿𝗼𝘃𝗶𝗱𝗲 𝗱𝗲𝘁𝗮𝗶𝗹𝗲𝗱 𝗮𝗻𝘀…"
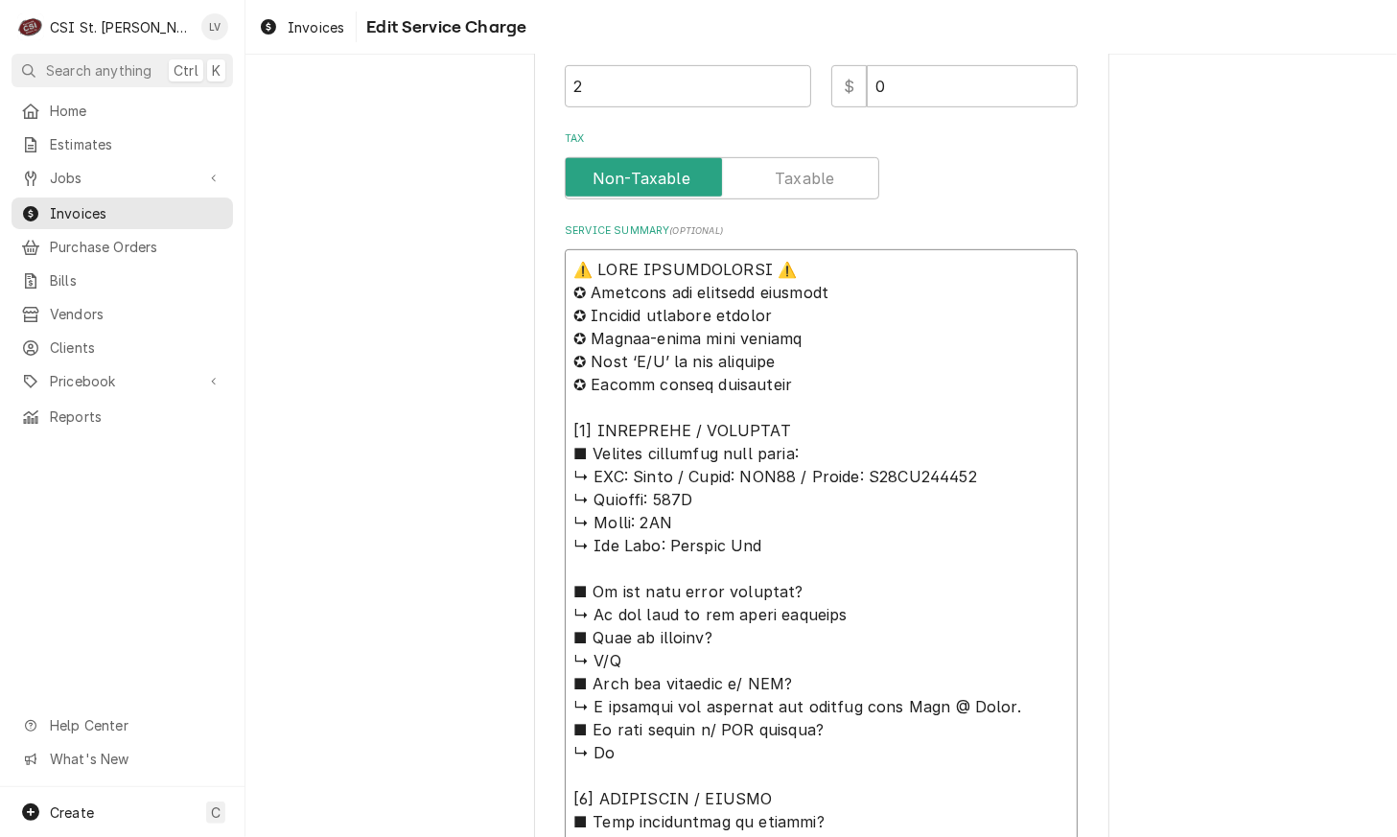
drag, startPoint x: 732, startPoint y: 598, endPoint x: 900, endPoint y: 728, distance: 212.7
type textarea "x"
type textarea "⚠️ 𝗙𝗢𝗥𝗠 𝗜𝗡𝗦𝗧𝗥𝗨𝗖𝗧𝗜𝗢𝗡𝗦 ⚠️ ✪ 𝗖𝗼𝗺𝗽𝗹𝗲𝘁𝗲 𝗮𝗹𝗹 𝗿𝗲𝗹𝗲𝘃𝗮𝗻𝘁 𝘀𝗲𝗰𝘁𝗶𝗼𝗻𝘀 ✪ 𝗣𝗿𝗼𝘃𝗶𝗱𝗲 𝗱𝗲𝘁𝗮𝗶𝗹𝗲𝗱 𝗮𝗻𝘀…"
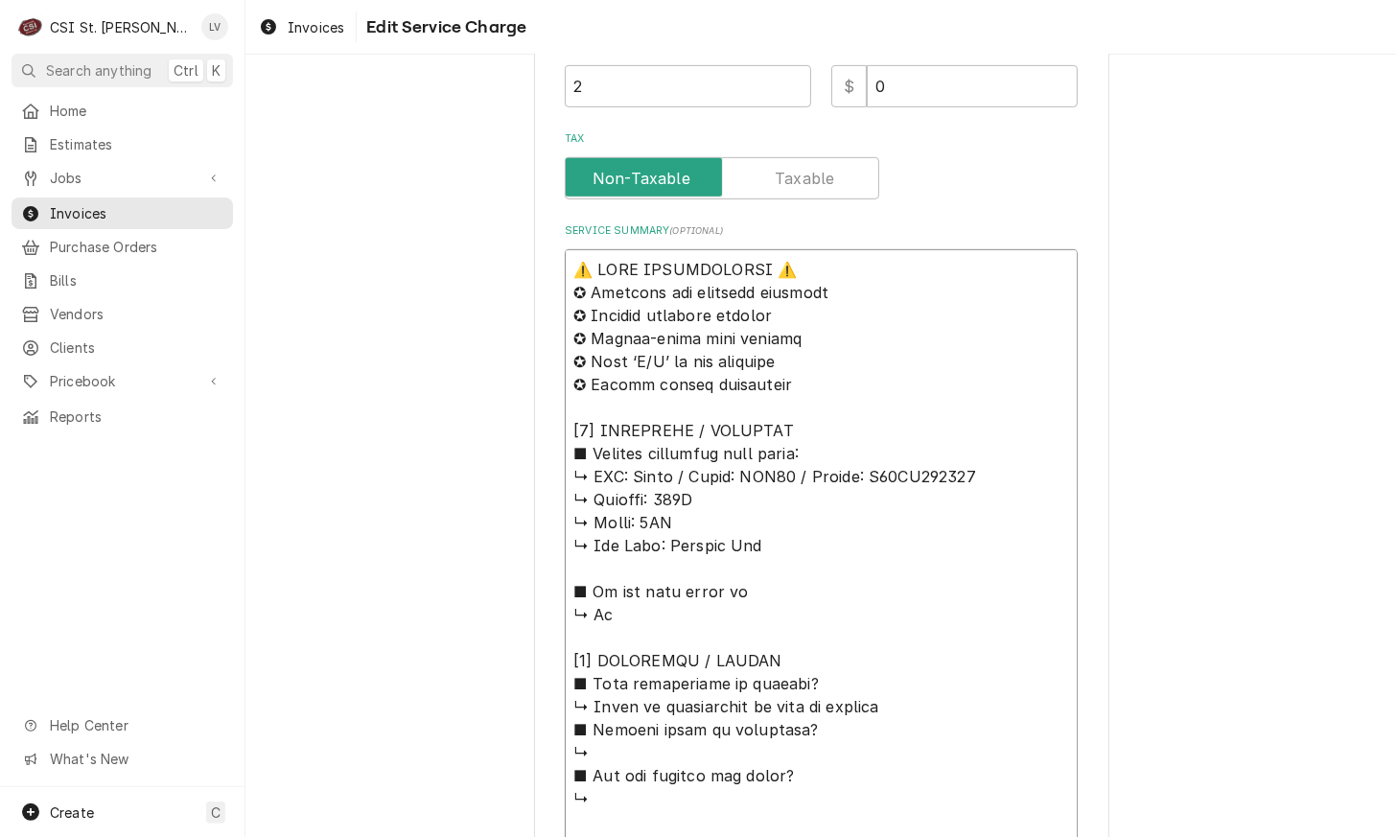
drag, startPoint x: 566, startPoint y: 499, endPoint x: 748, endPoint y: 598, distance: 207.7
click at [747, 594] on textarea "Service Summary ( optional )" at bounding box center [821, 844] width 513 height 1191
drag, startPoint x: 759, startPoint y: 629, endPoint x: 781, endPoint y: 670, distance: 46.8
click at [775, 660] on textarea "Service Summary ( optional )" at bounding box center [821, 844] width 513 height 1191
type textarea "x"
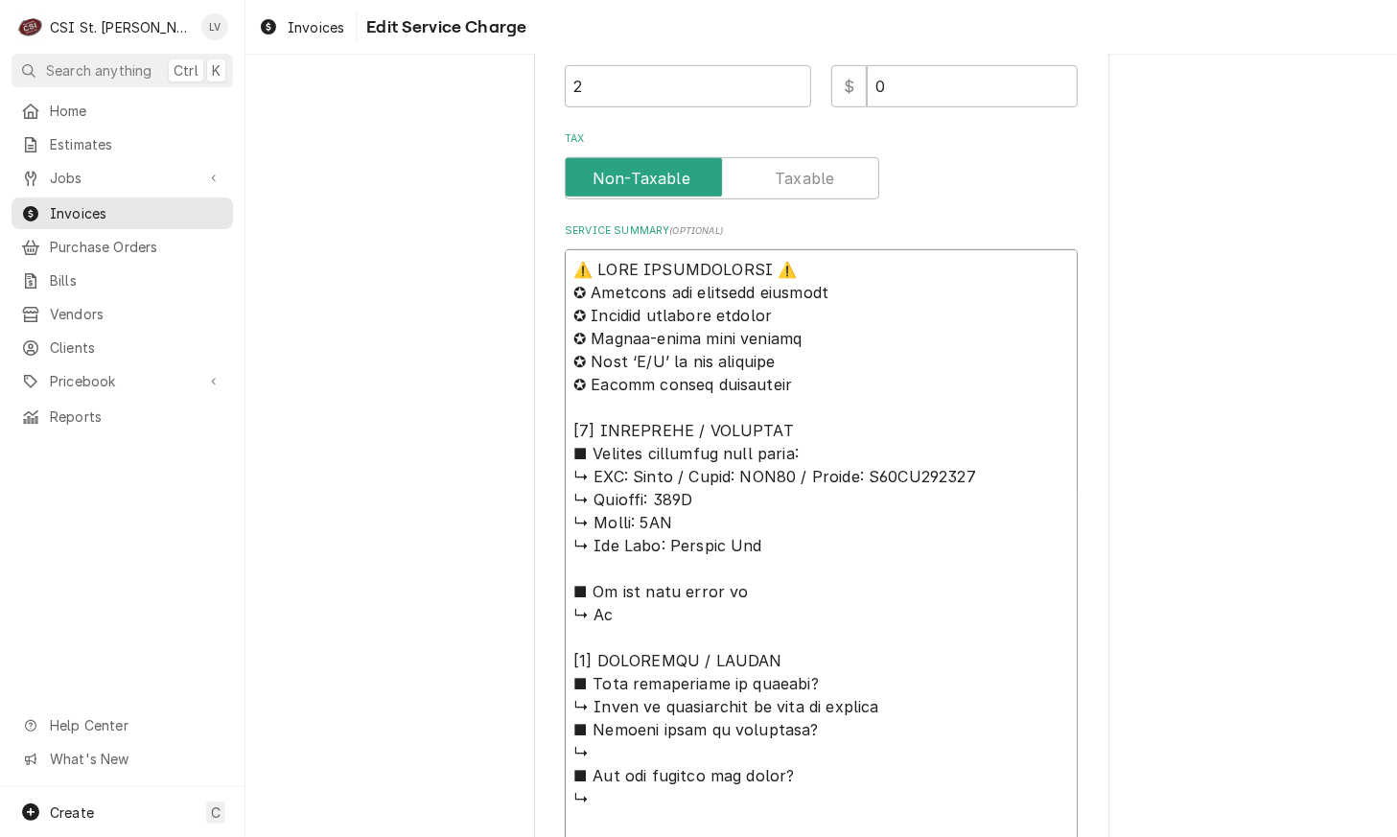
type textarea "⚠️ 𝗙𝗢𝗥𝗠 𝗜𝗡𝗦𝗧𝗥𝗨𝗖𝗧𝗜𝗢𝗡𝗦 ⚠️ ✪ 𝗖𝗼𝗺𝗽𝗹𝗲𝘁𝗲 𝗮𝗹𝗹 𝗿𝗲𝗹𝗲𝘃𝗮𝗻𝘁 𝘀𝗲𝗰𝘁𝗶𝗼𝗻𝘀 ✪ 𝗣𝗿𝗼𝘃𝗶𝗱𝗲 𝗱𝗲𝘁𝗮𝗶𝗹𝗲𝗱 𝗮𝗻𝘀…"
click at [795, 683] on textarea "Service Summary ( optional )" at bounding box center [821, 844] width 513 height 1191
